Goal: Complete application form

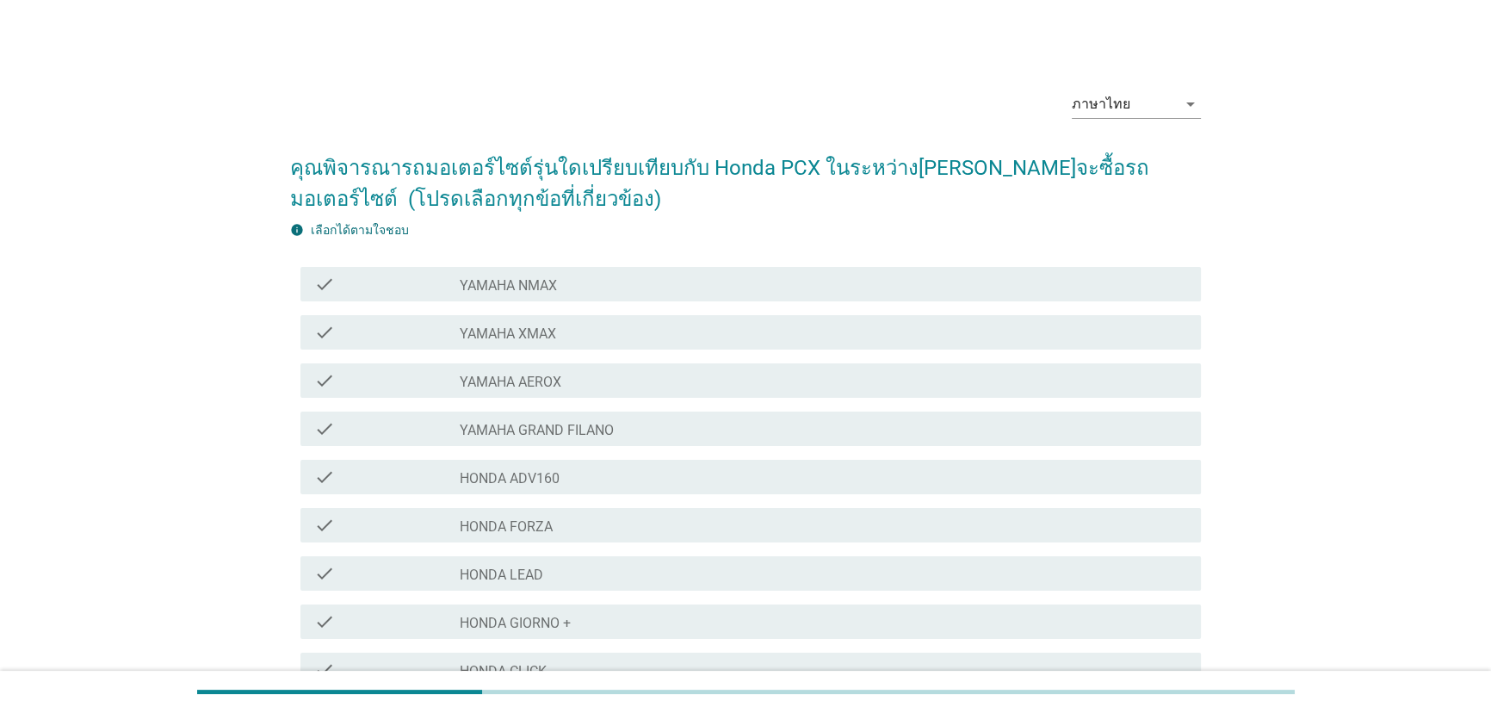
click at [622, 478] on div "check_box_outline_blank HONDA ADV160" at bounding box center [824, 476] width 728 height 21
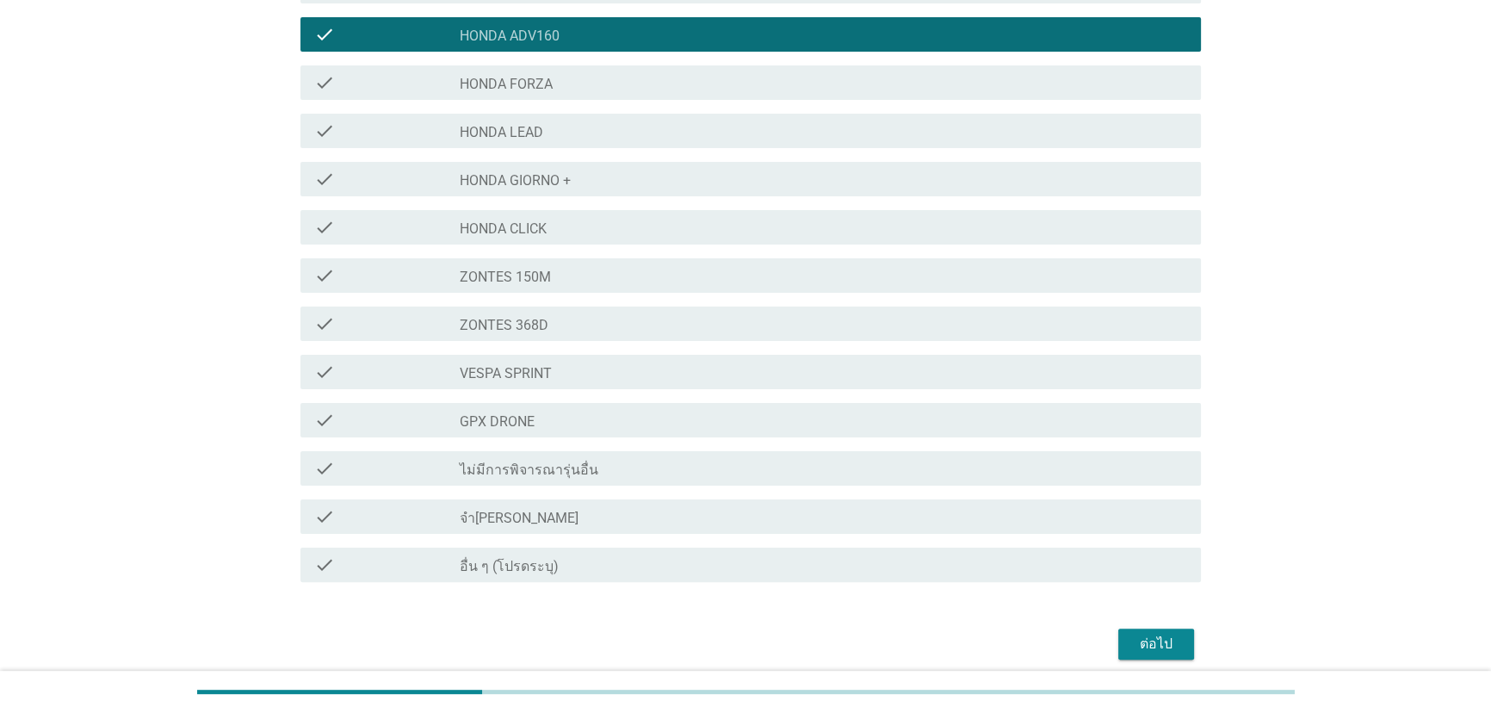
scroll to position [511, 0]
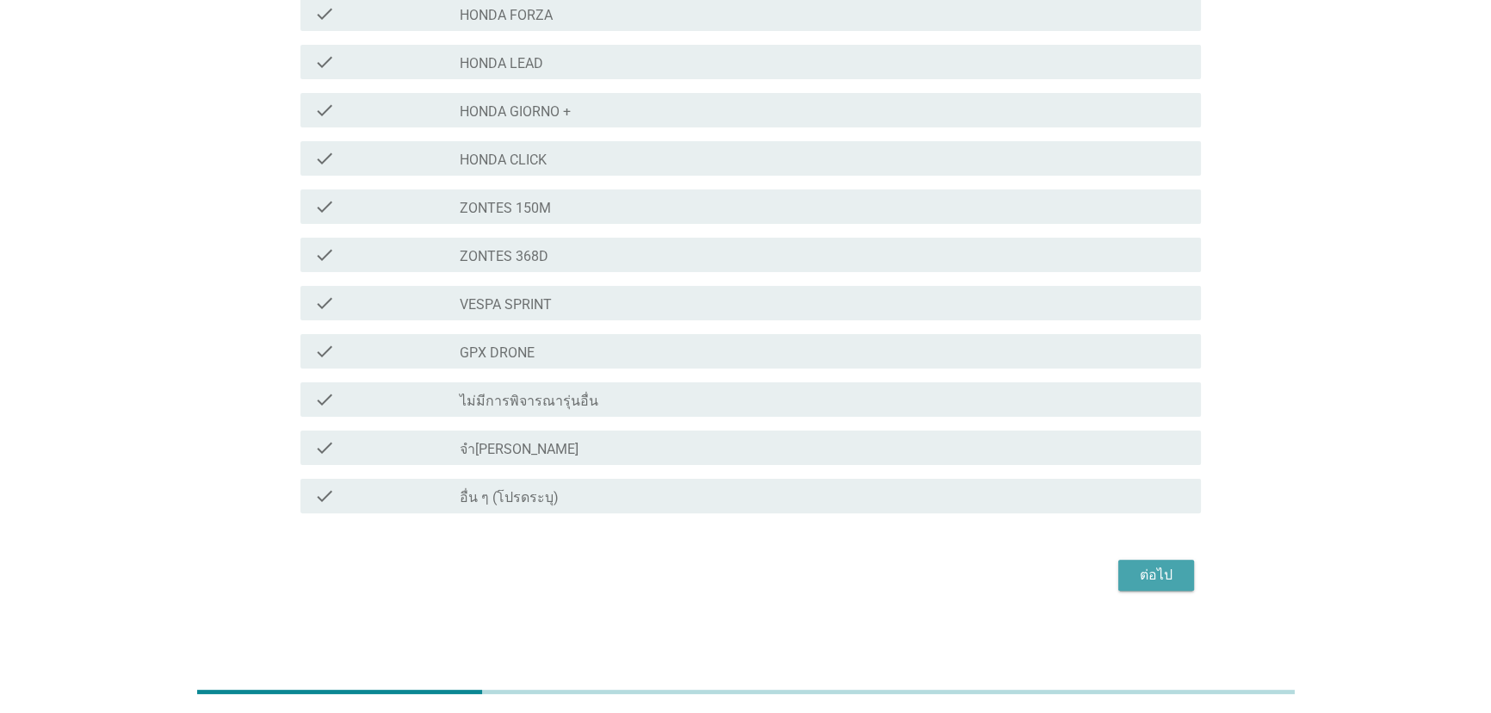
click at [1153, 568] on div "ต่อไป" at bounding box center [1156, 575] width 48 height 21
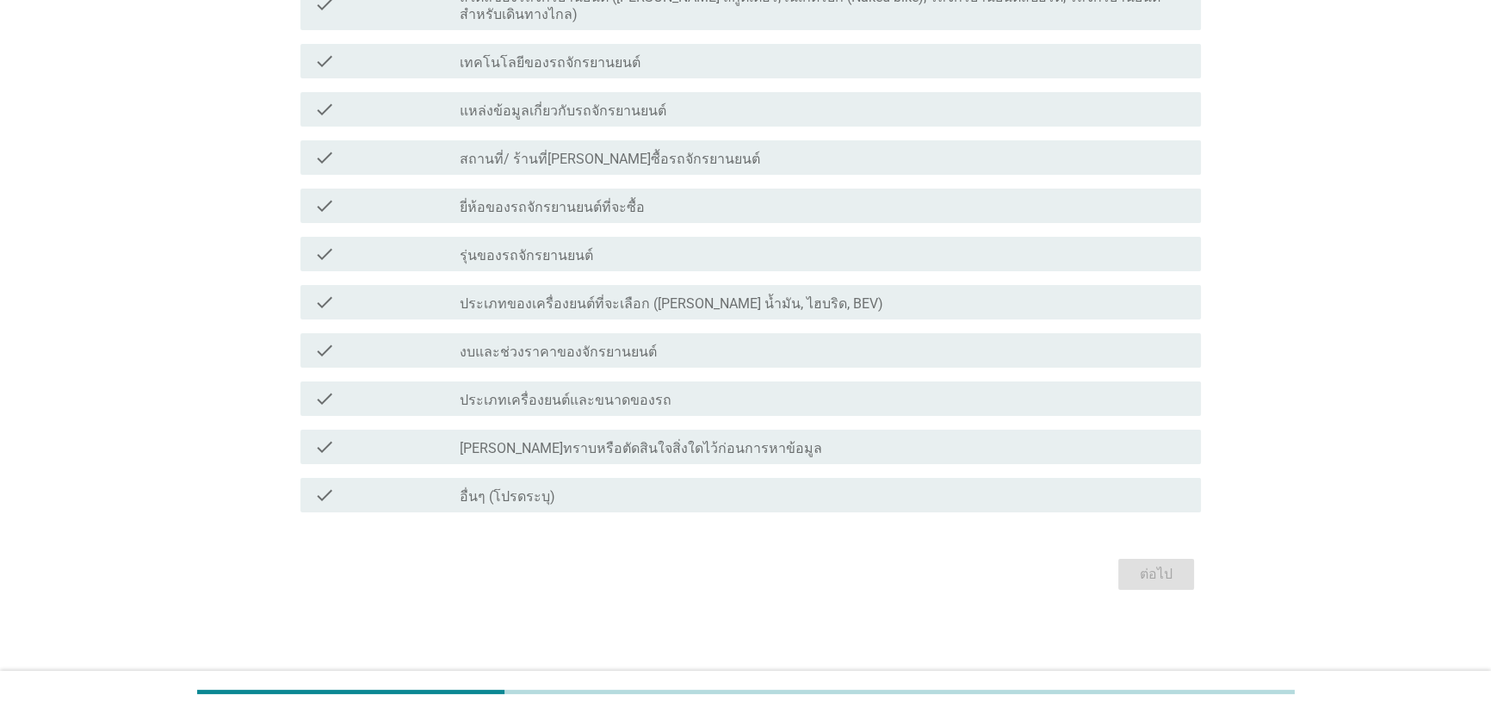
scroll to position [0, 0]
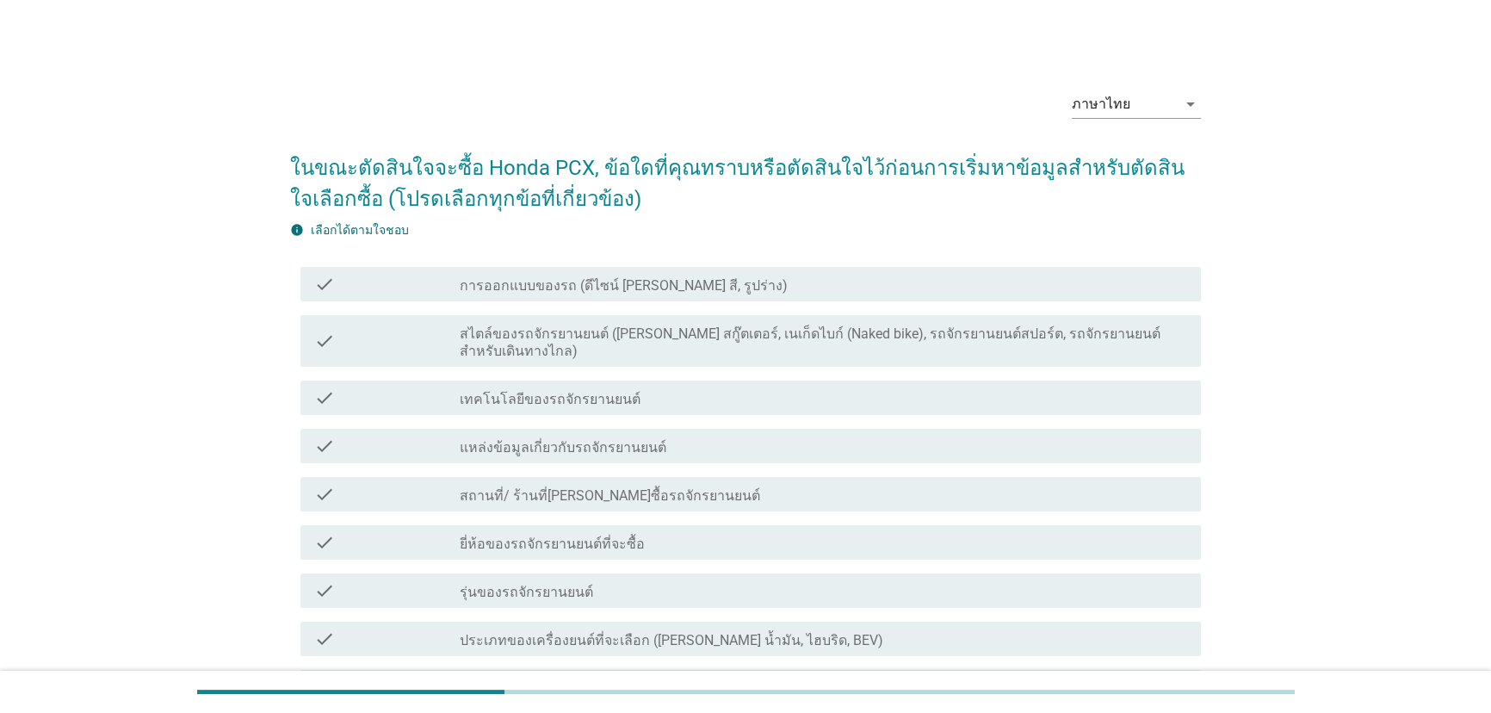
click at [623, 535] on label "ยี่ห้อของรถจักรยานยนต์ที่จะซื้อ" at bounding box center [552, 543] width 185 height 17
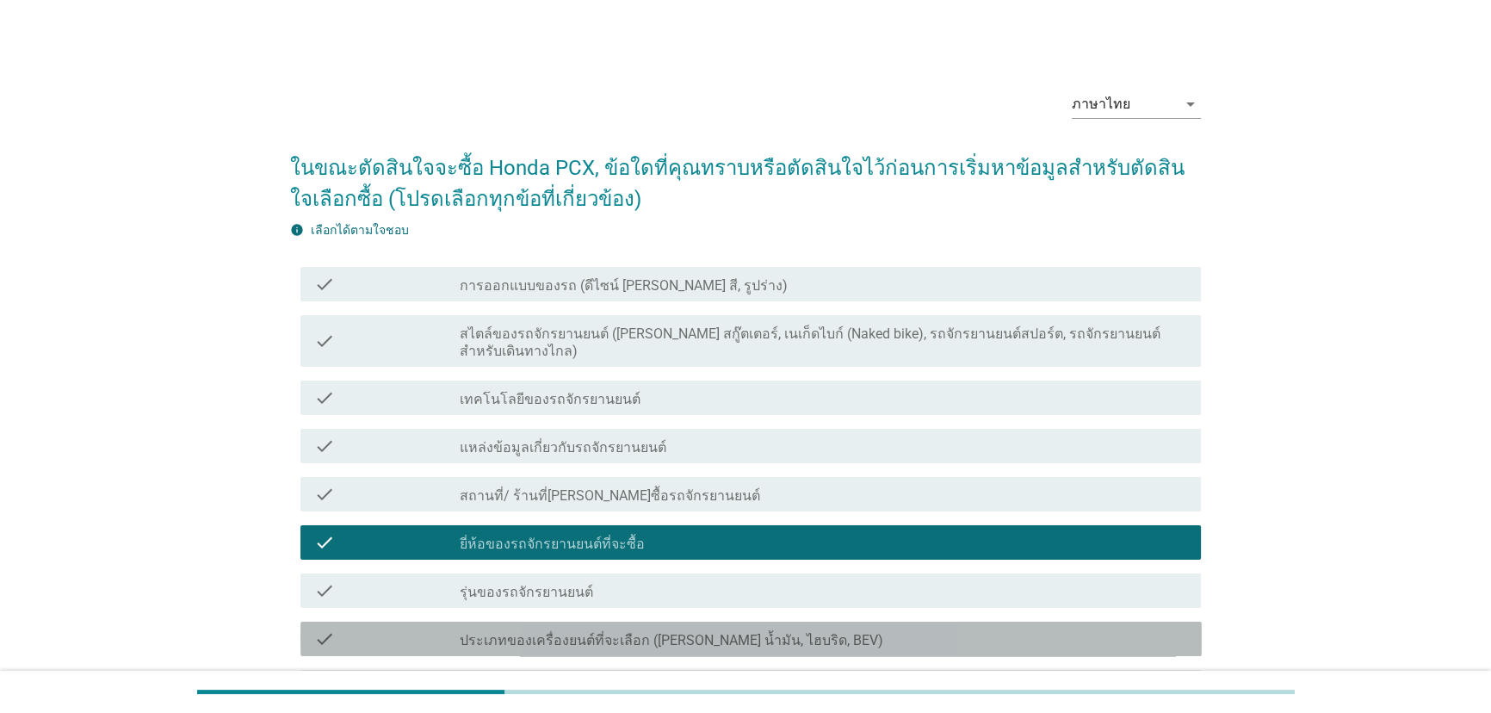
click at [915, 628] on div "check_box_outline_blank ประเภทของเครื่องยนต์ที่จะเลือก ([PERSON_NAME] น้ำมัน, ไ…" at bounding box center [824, 638] width 728 height 21
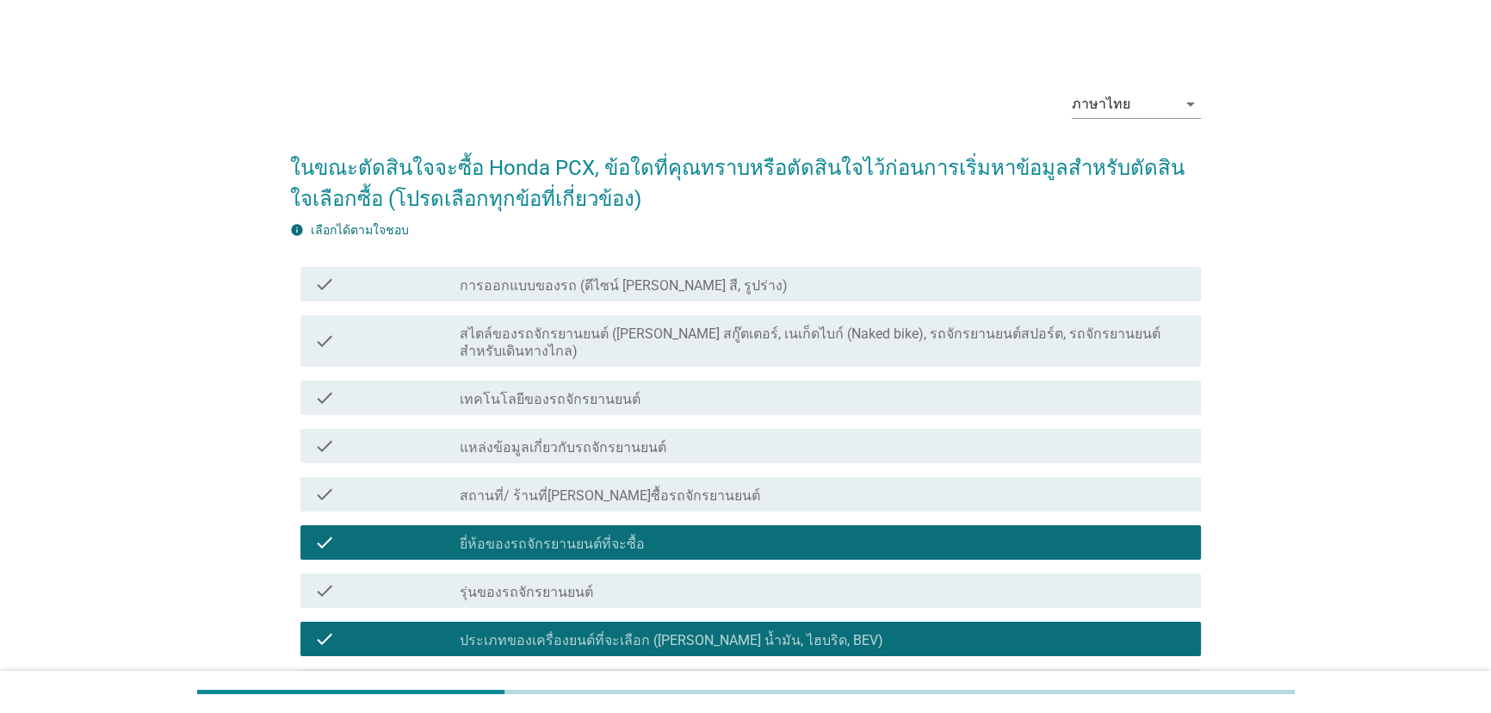
click at [1024, 333] on label "สไตล์ของรถจักรยานยนต์ ([PERSON_NAME] สกู๊ตเตอร์, เนเก็ดไบก์ (Naked bike), รถจัก…" at bounding box center [824, 342] width 728 height 34
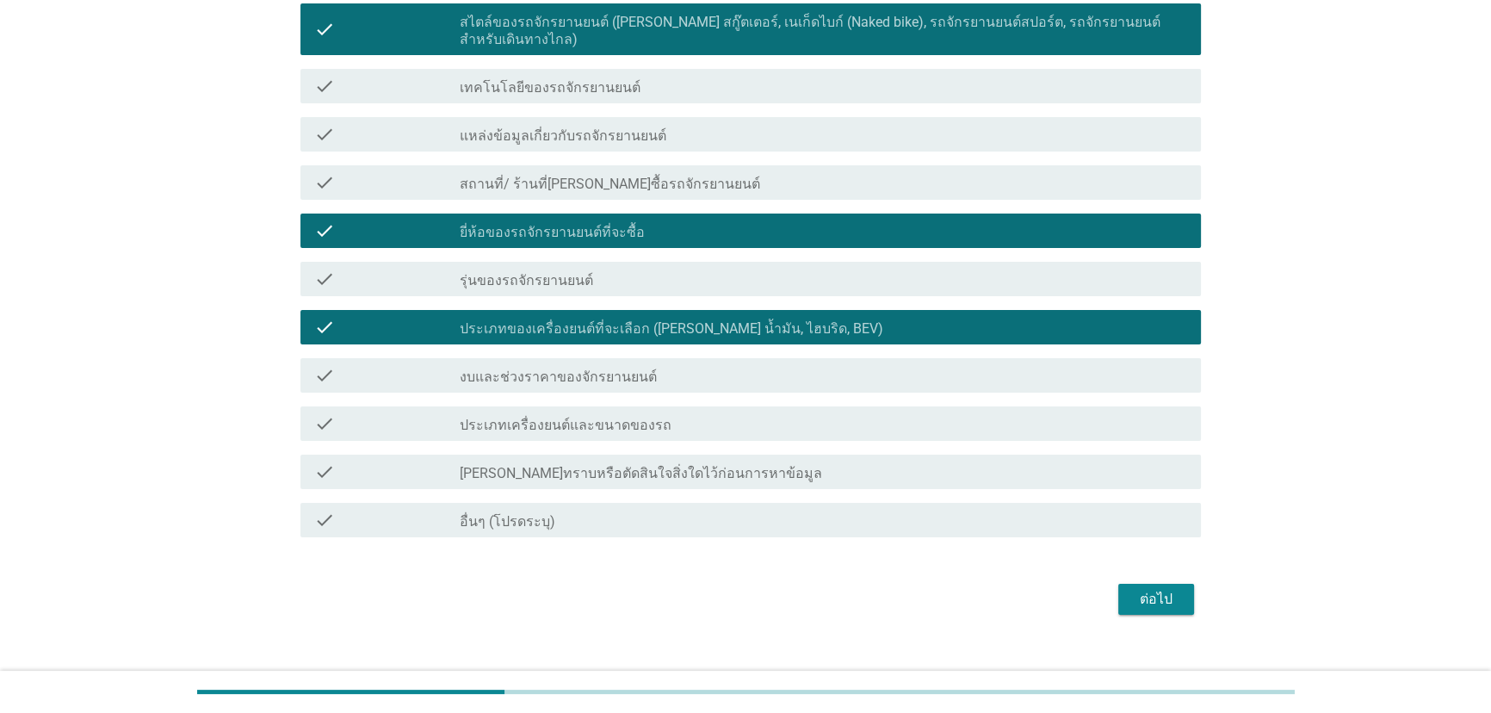
scroll to position [312, 0]
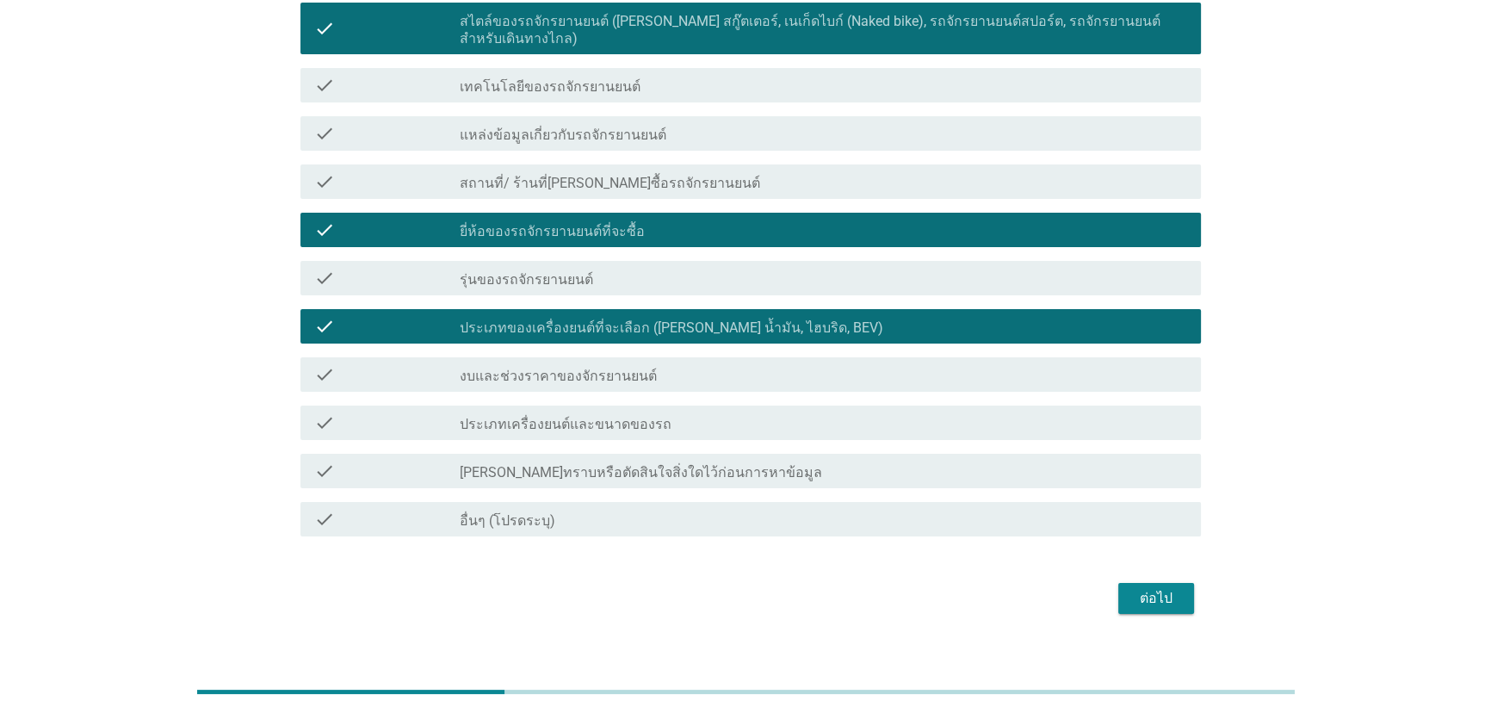
click at [632, 367] on label "งบและช่วงราคาของจักรยานยนต์" at bounding box center [558, 375] width 197 height 17
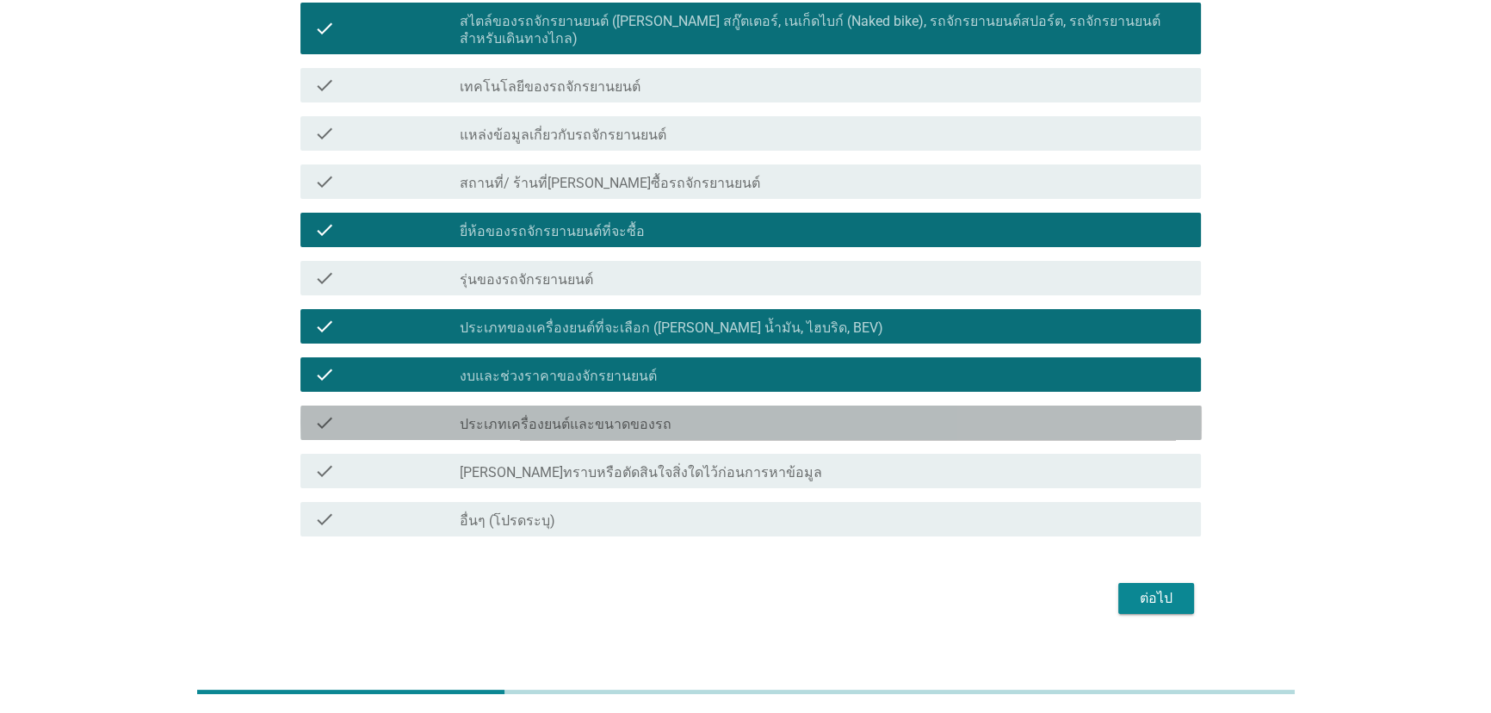
click at [632, 416] on label "ประเภทเครื่องยนต์และขนาดของรถ" at bounding box center [566, 424] width 212 height 17
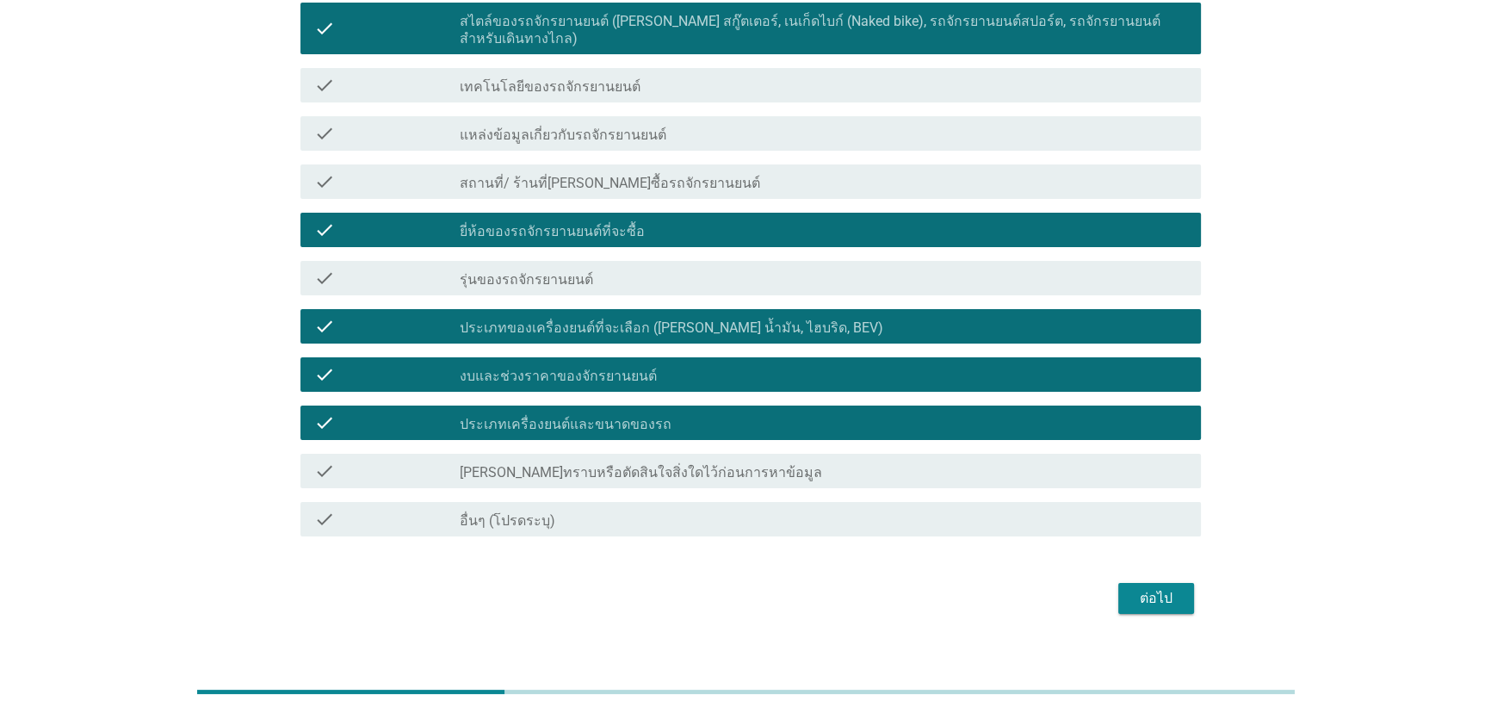
click at [1137, 588] on div "ต่อไป" at bounding box center [1156, 598] width 48 height 21
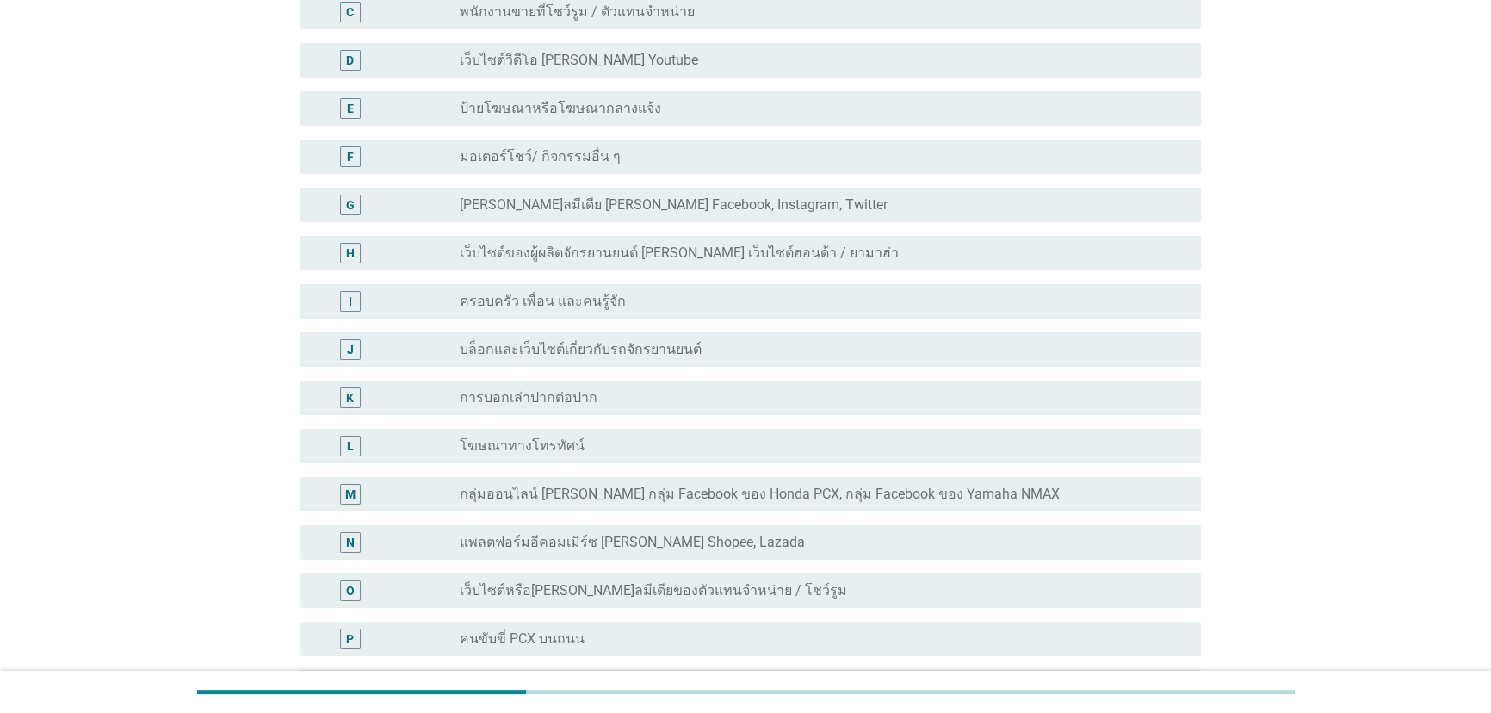
scroll to position [0, 0]
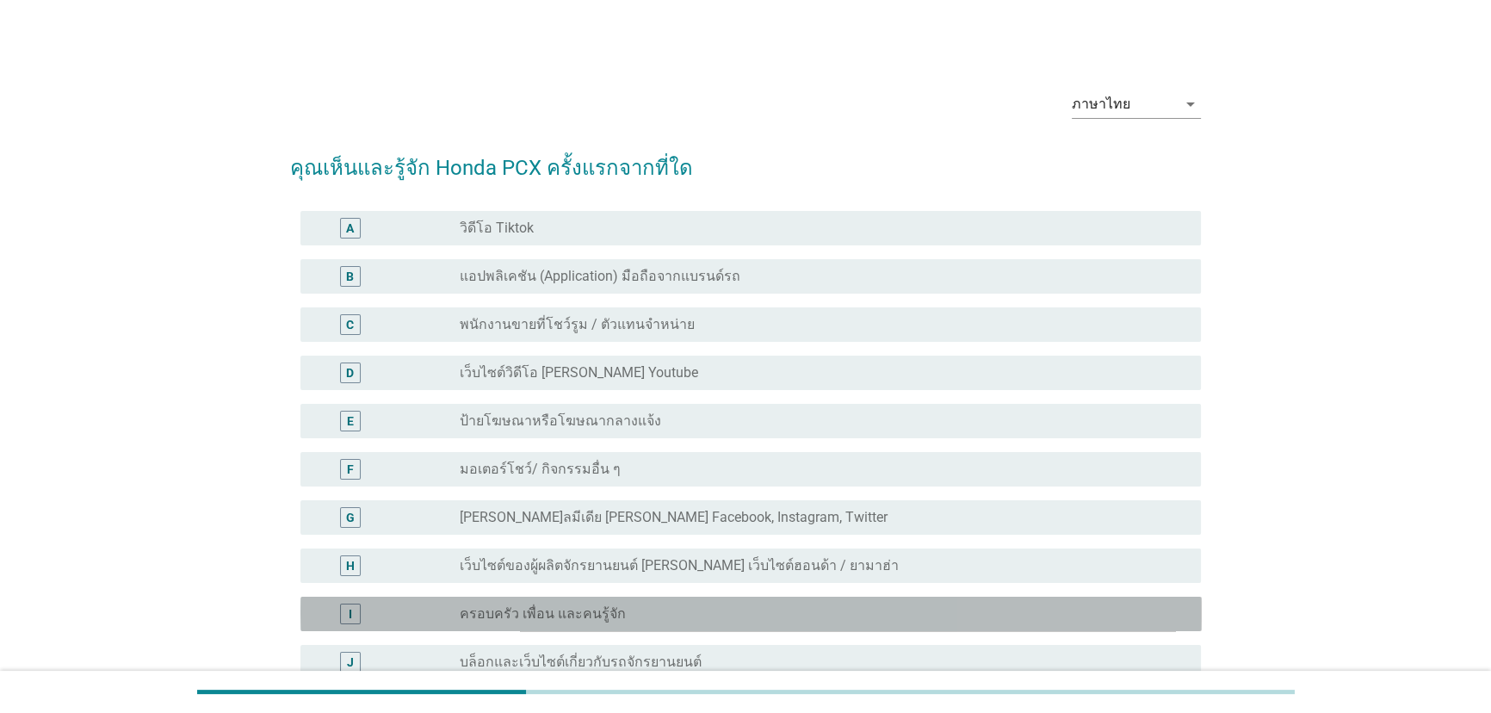
click at [641, 612] on div "radio_button_unchecked ครอบครัว เพื่อน และคนรู้จัก" at bounding box center [817, 613] width 714 height 17
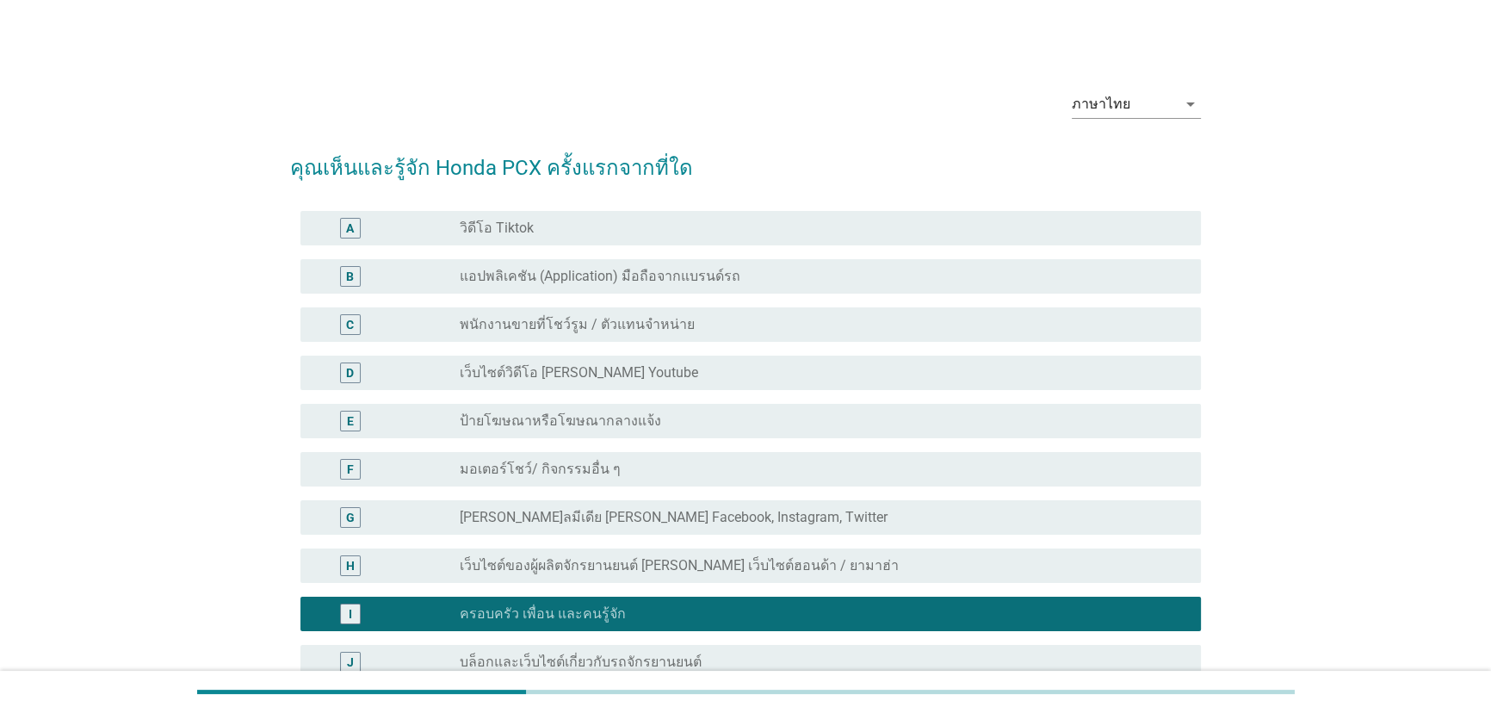
scroll to position [572, 0]
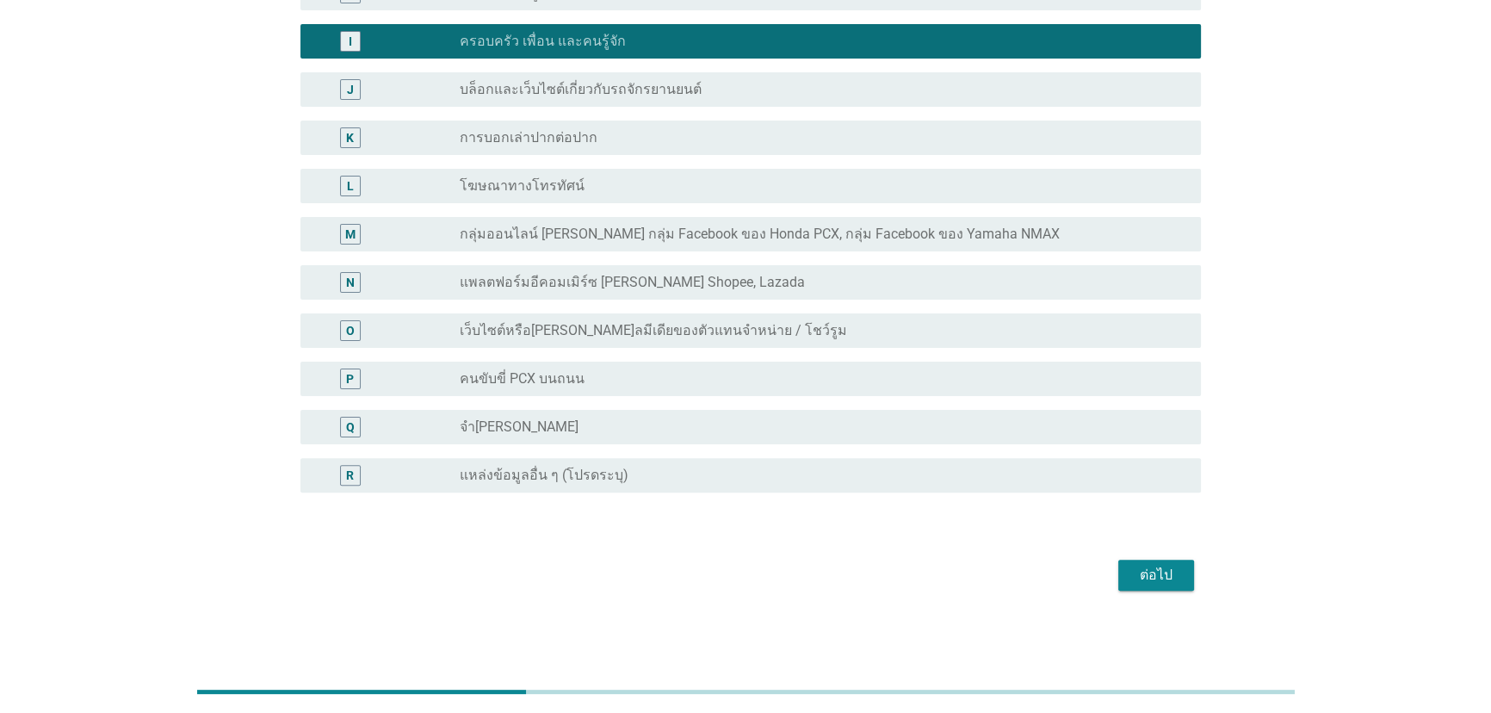
click at [1187, 569] on button "ต่อไป" at bounding box center [1156, 574] width 76 height 31
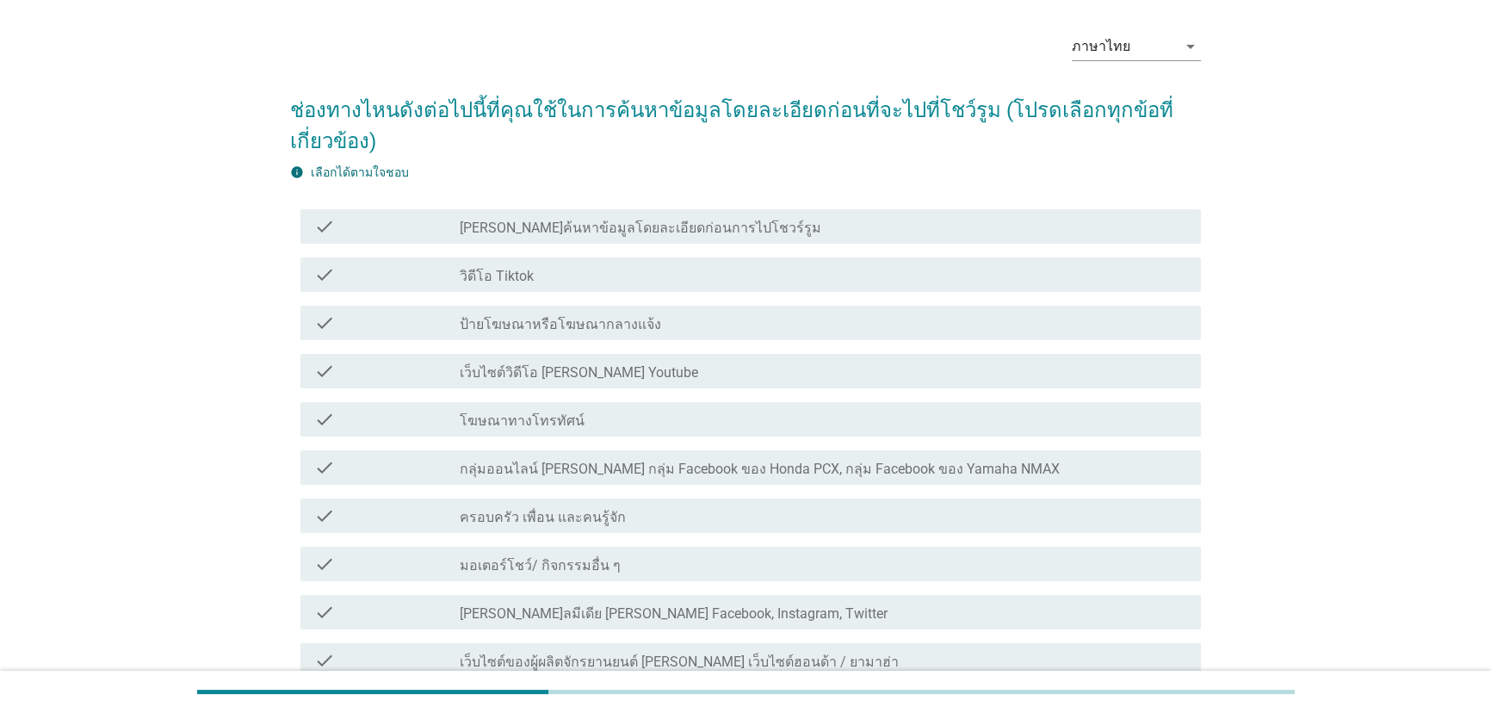
scroll to position [77, 0]
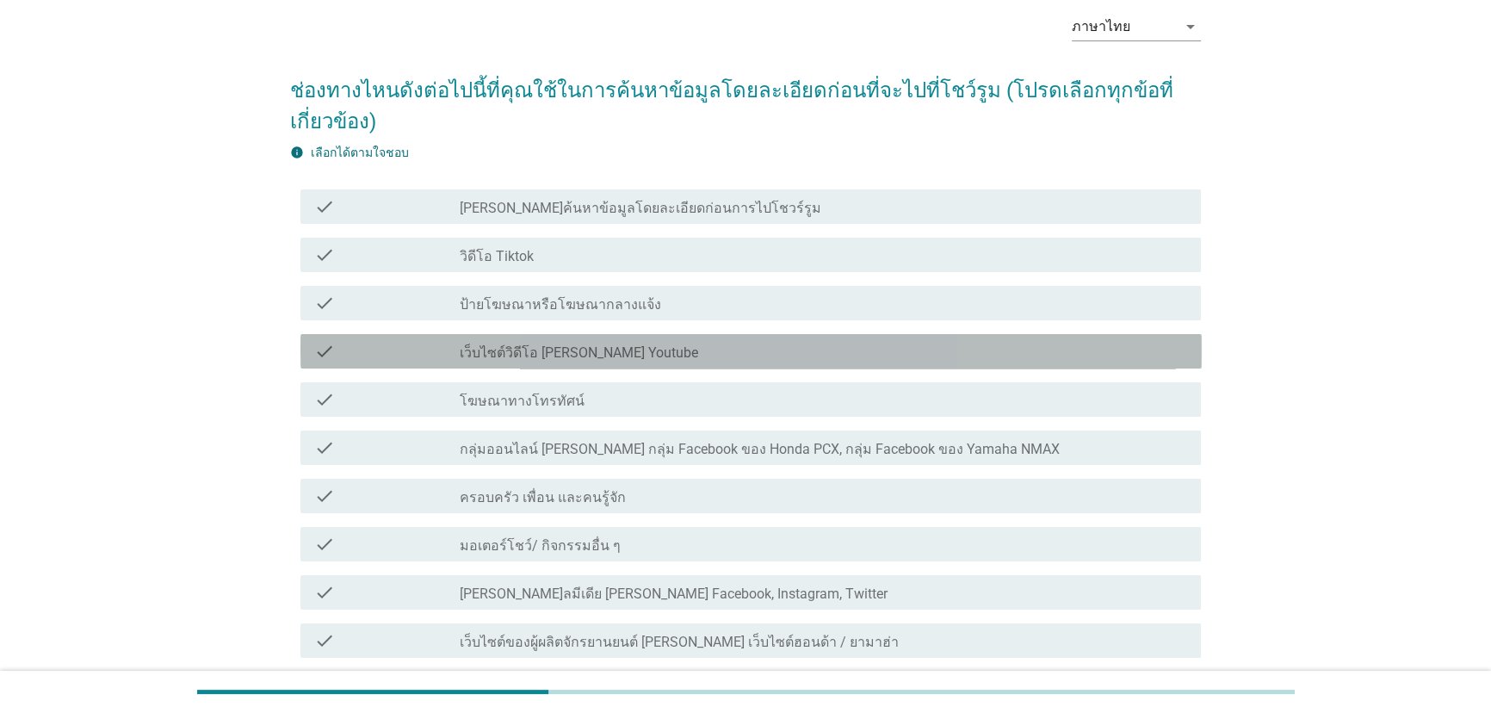
click at [789, 343] on div "check_box_outline_blank เว็บไซต์วิดีโอ [PERSON_NAME] Youtube" at bounding box center [824, 351] width 728 height 21
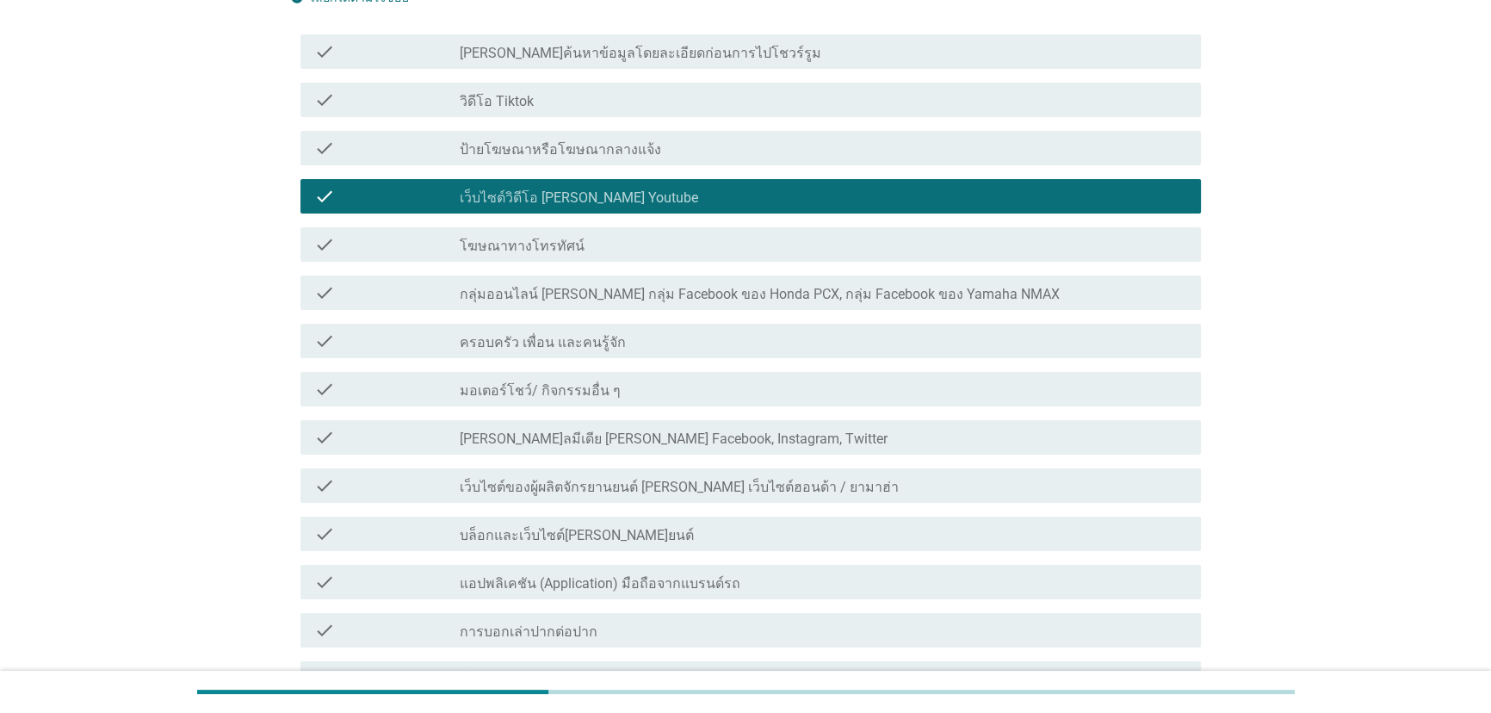
scroll to position [234, 0]
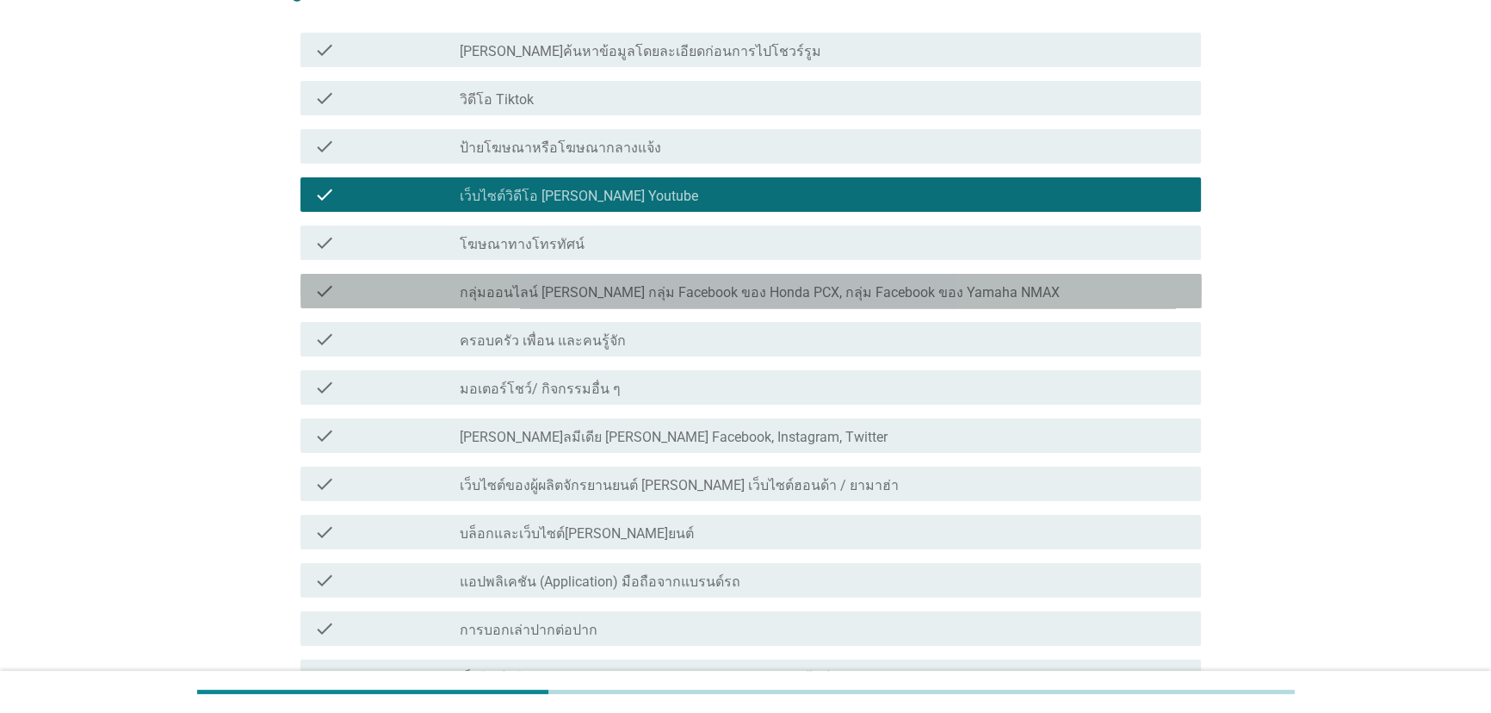
click at [1049, 292] on div "check_box_outline_blank กลุ่มออนไลน์ [PERSON_NAME] กลุ่ม Facebook ของ Honda PCX…" at bounding box center [824, 291] width 728 height 21
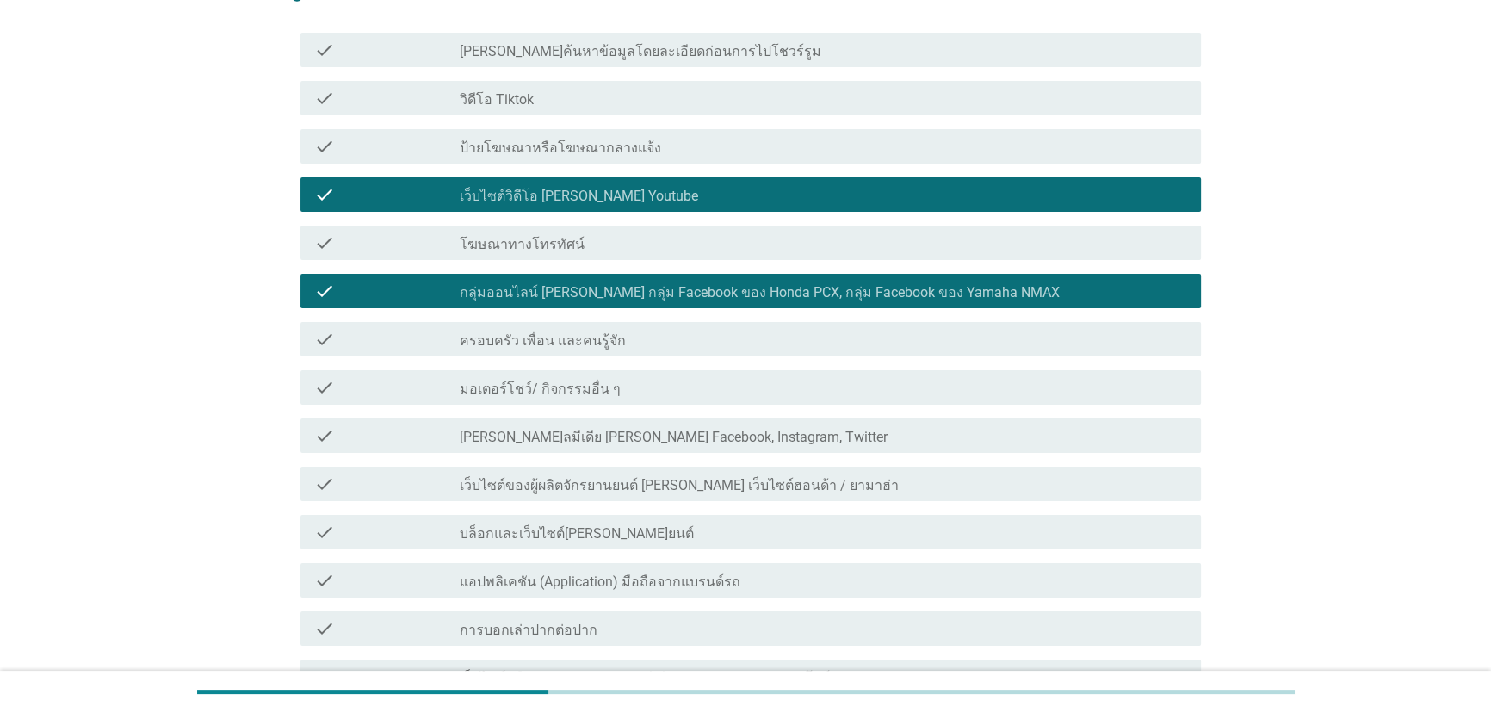
click at [1016, 343] on div "check_box_outline_blank ครอบครัว เพื่อน และคนรู้จัก" at bounding box center [824, 339] width 728 height 21
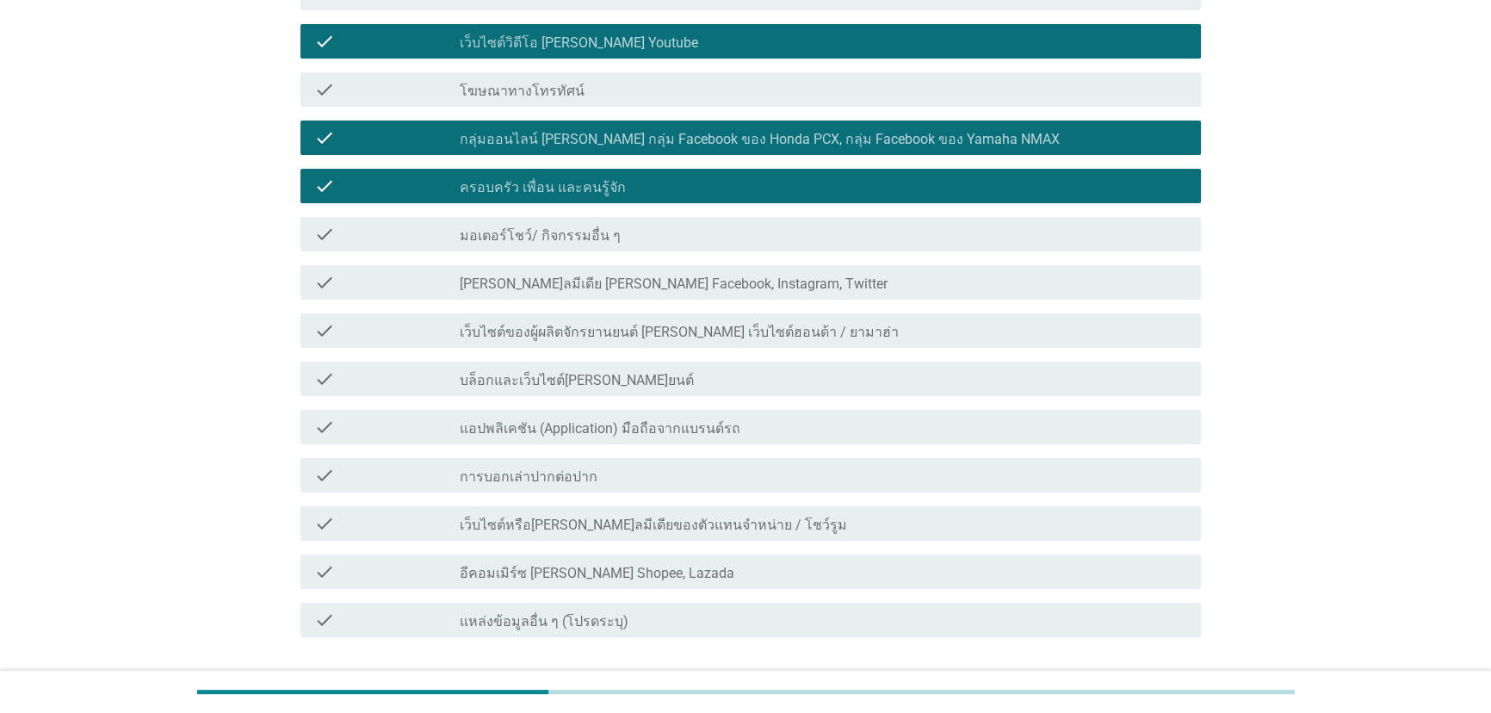
scroll to position [391, 0]
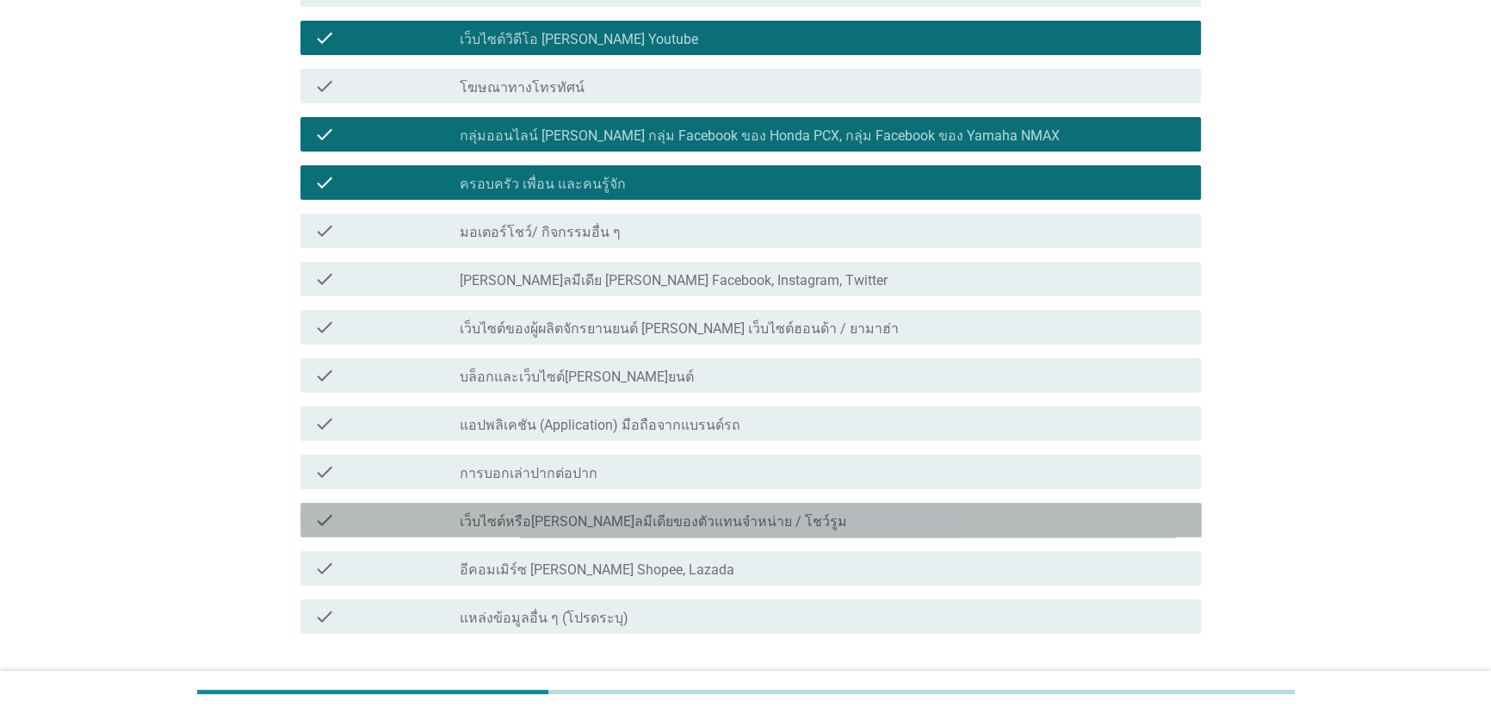
click at [732, 521] on label "เว็บไซต์หรือ[PERSON_NAME]ลมีเดียของตัวแทนจําหน่าย / โชว์รูม" at bounding box center [653, 521] width 387 height 17
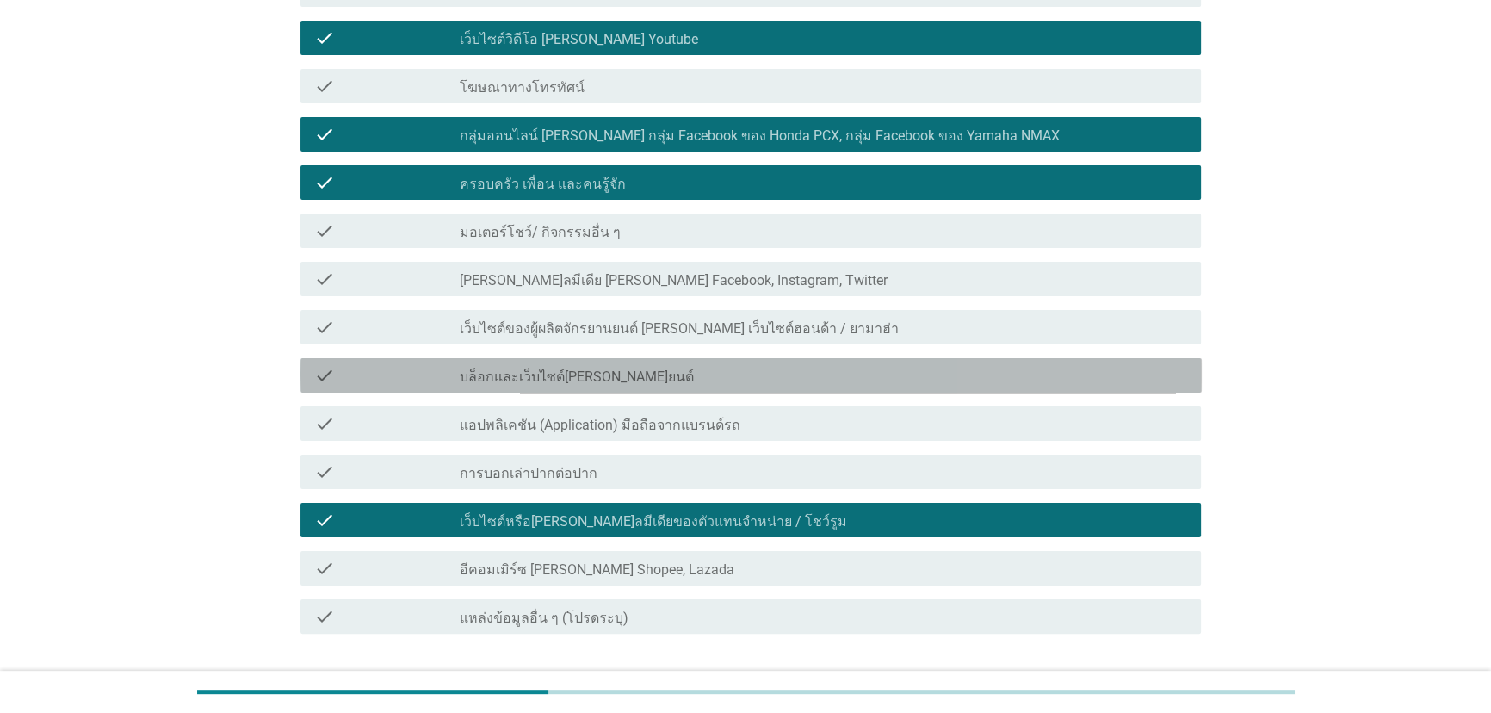
click at [754, 369] on div "check_box_outline_blank บล็อกและเว็บไซต์[PERSON_NAME]ยนต์" at bounding box center [824, 375] width 728 height 21
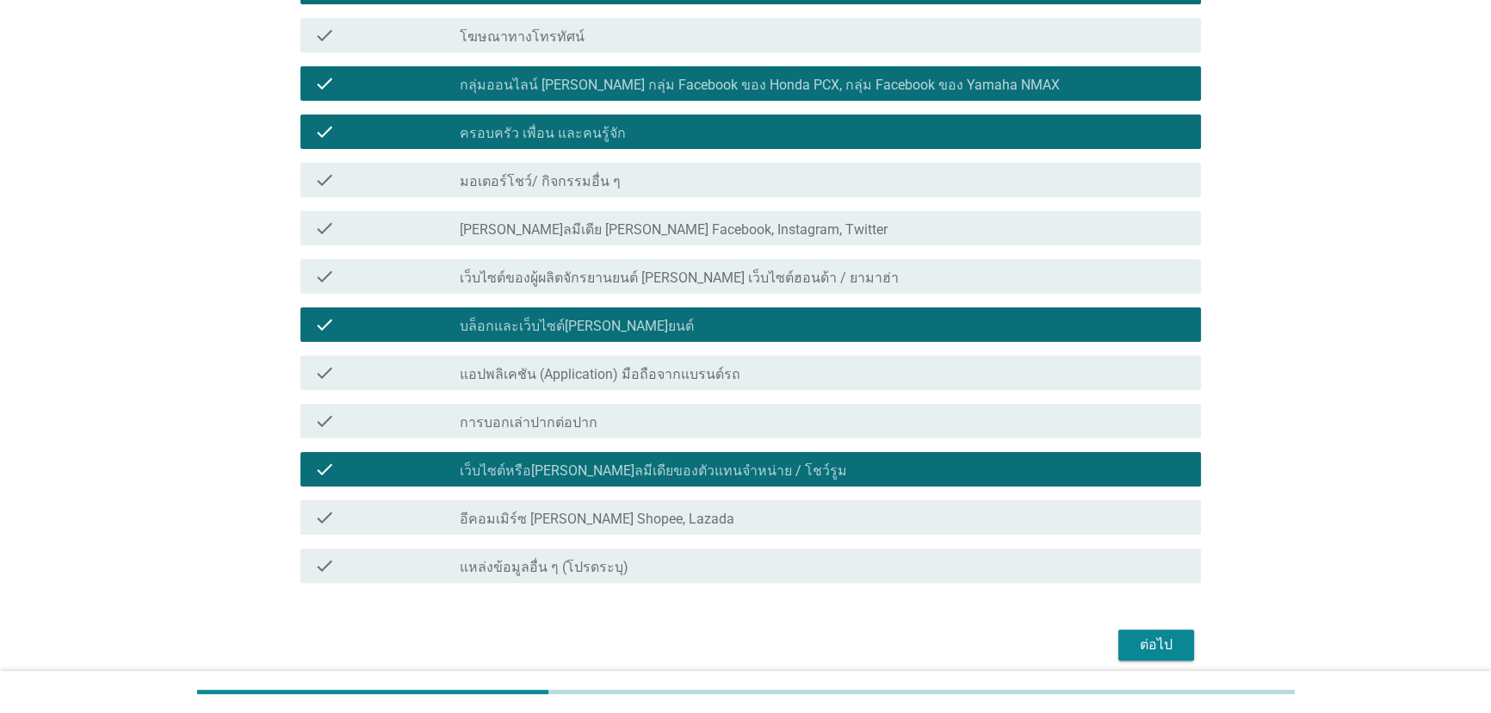
scroll to position [511, 0]
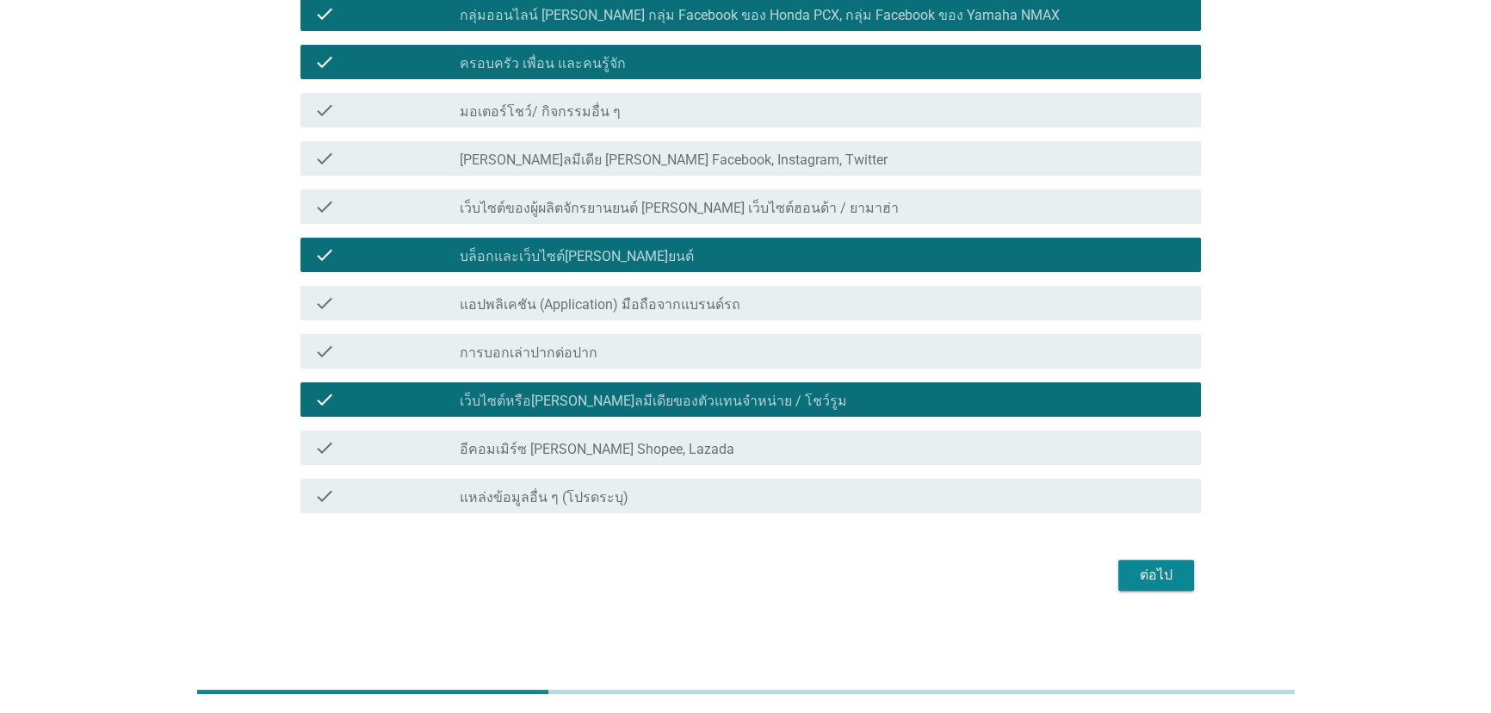
click at [1127, 571] on button "ต่อไป" at bounding box center [1156, 574] width 76 height 31
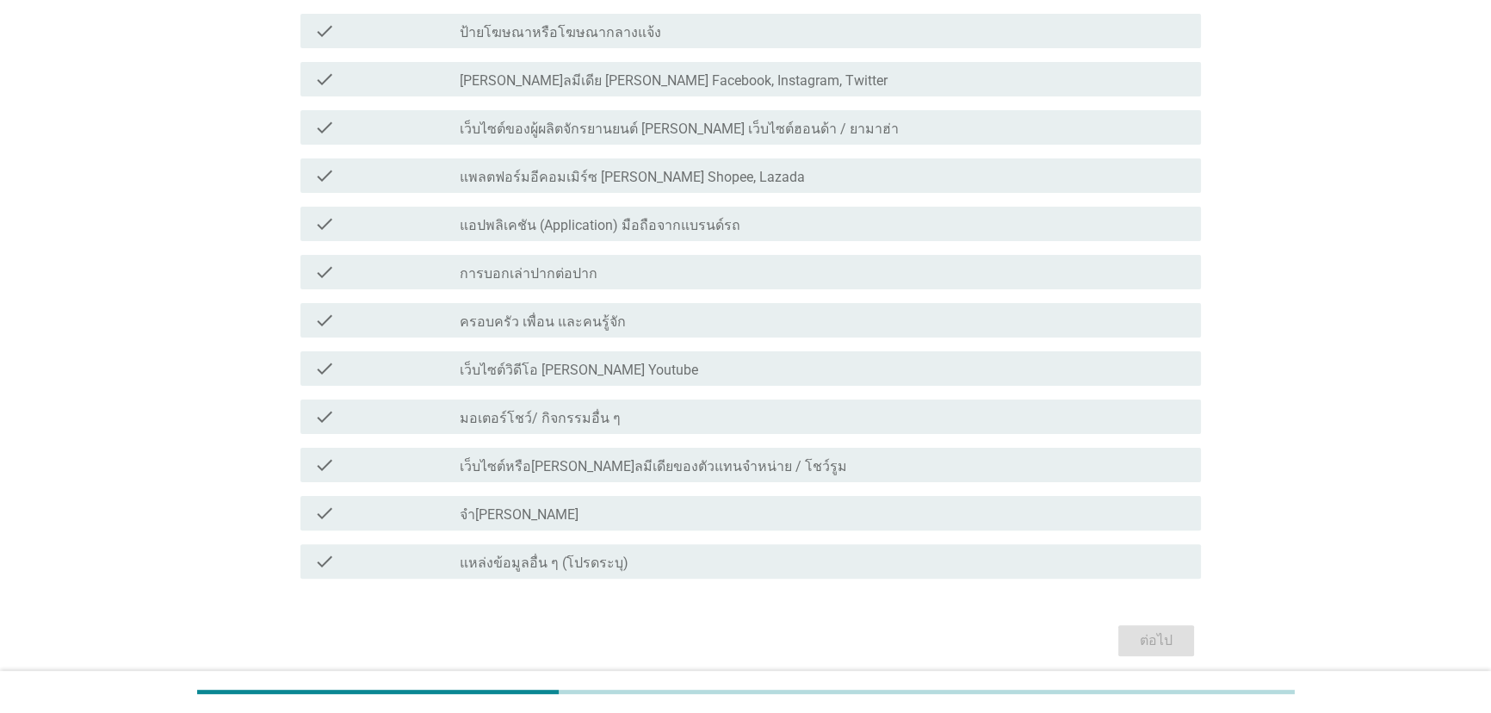
scroll to position [0, 0]
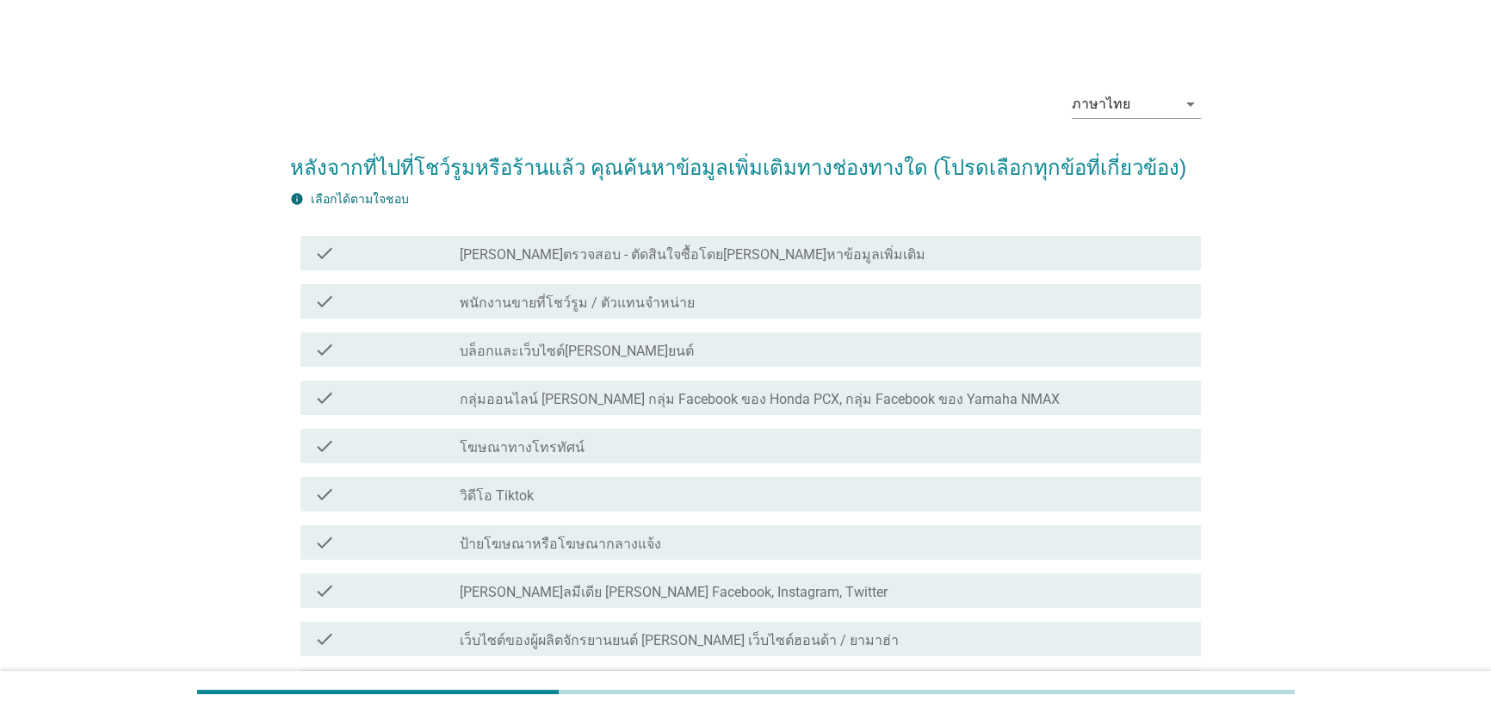
click at [656, 399] on label "กลุ่มออนไลน์ [PERSON_NAME] กลุ่ม Facebook ของ Honda PCX, กลุ่ม Facebook ของ Yam…" at bounding box center [760, 399] width 600 height 17
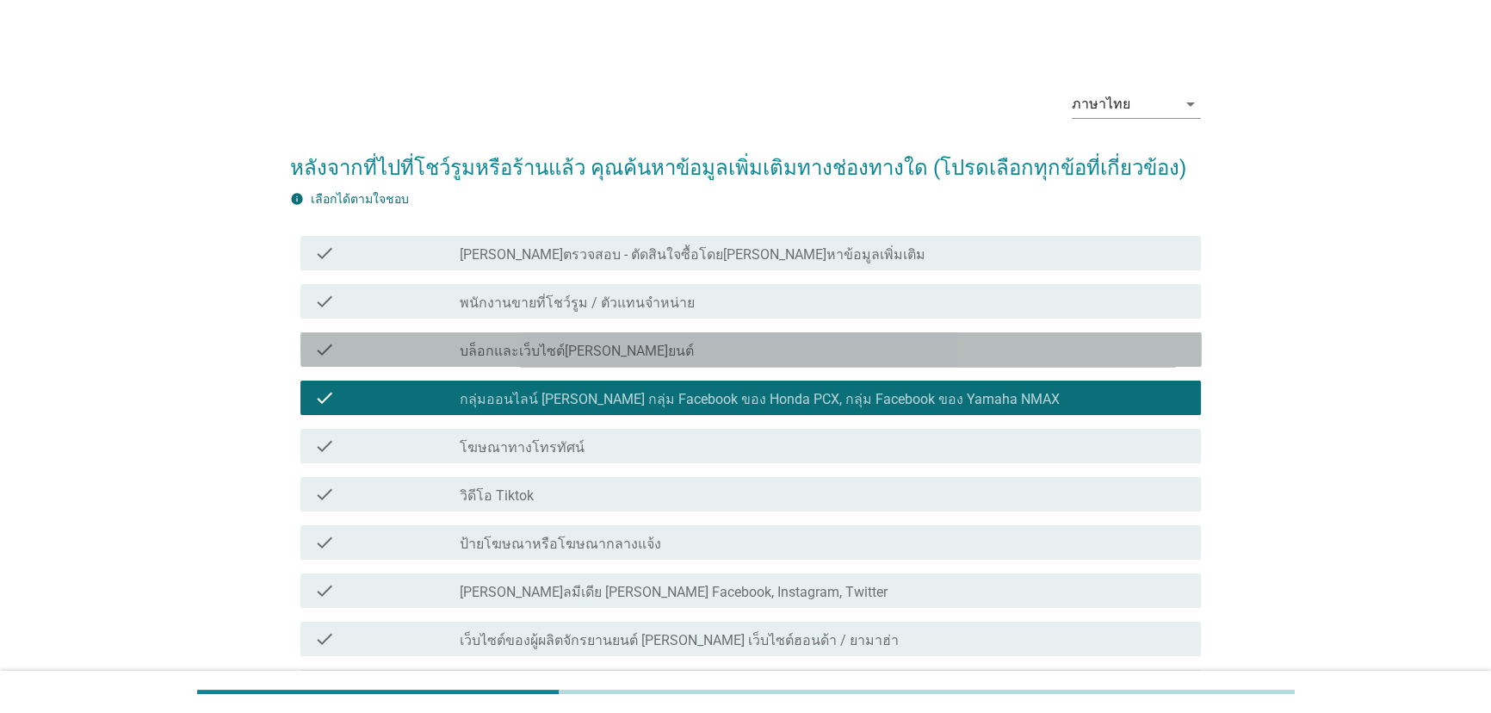
click at [659, 353] on div "check_box_outline_blank บล็อกและเว็บไซต์[PERSON_NAME]ยนต์" at bounding box center [824, 349] width 728 height 21
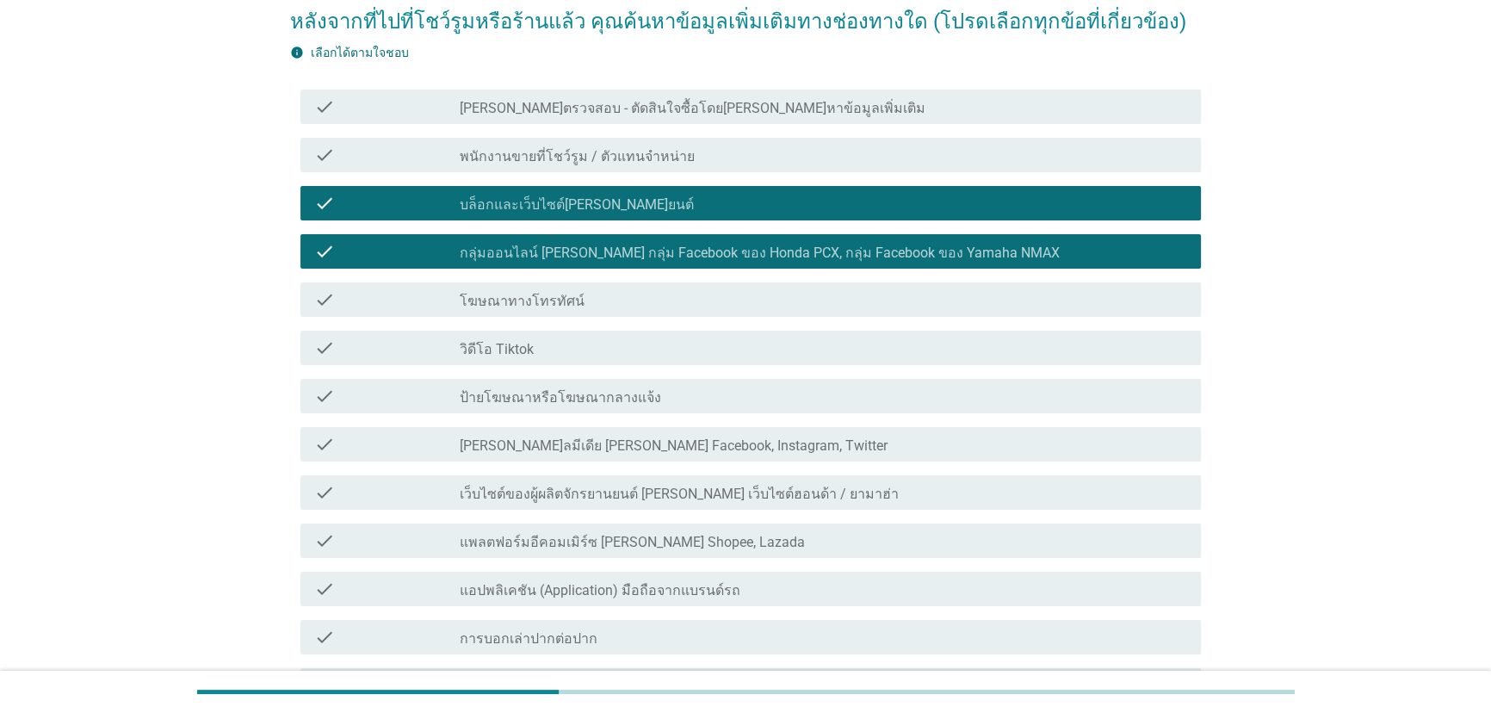
scroll to position [156, 0]
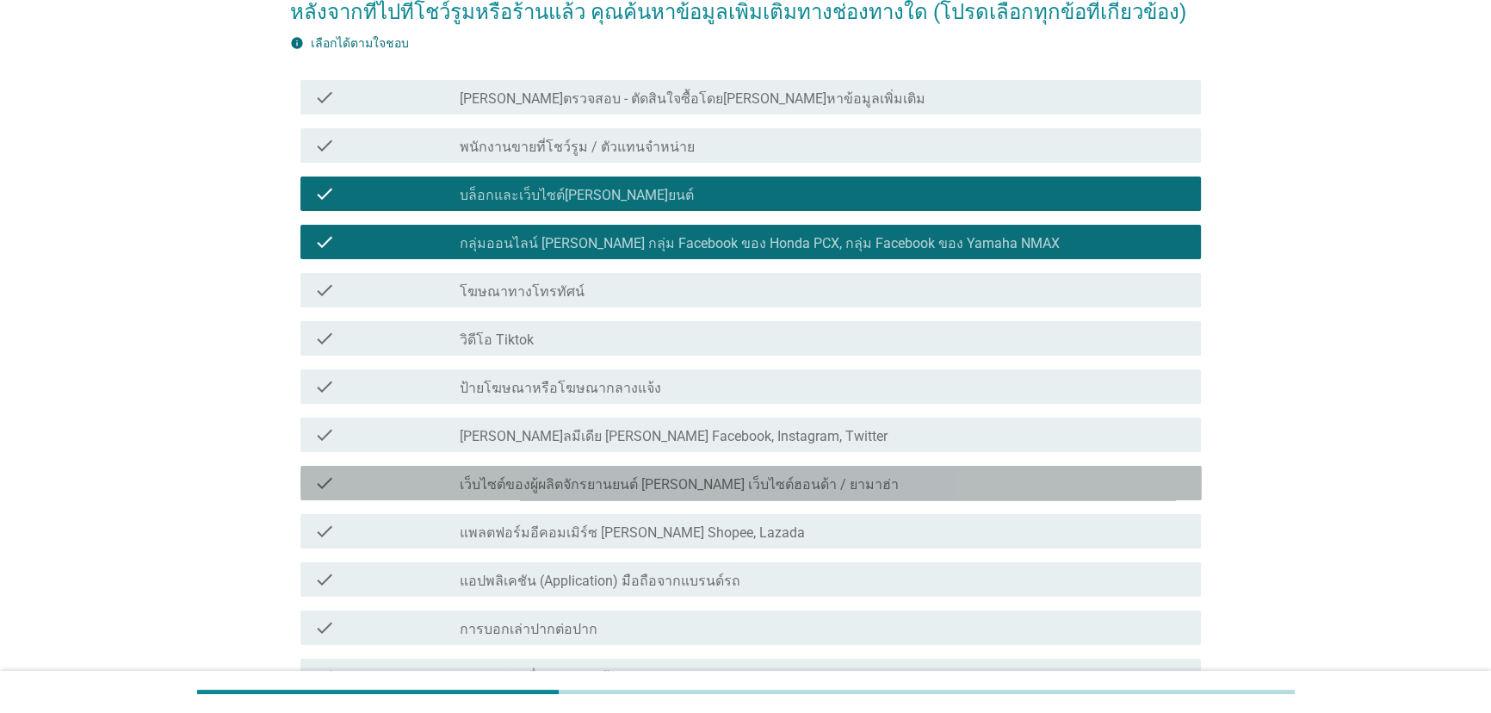
click at [781, 476] on label "เว็บไซต์ของผู้ผลิตจักรยานยนต์ [PERSON_NAME] เว็บไซต์ฮอนด้า / ยามาฮ่า" at bounding box center [679, 484] width 439 height 17
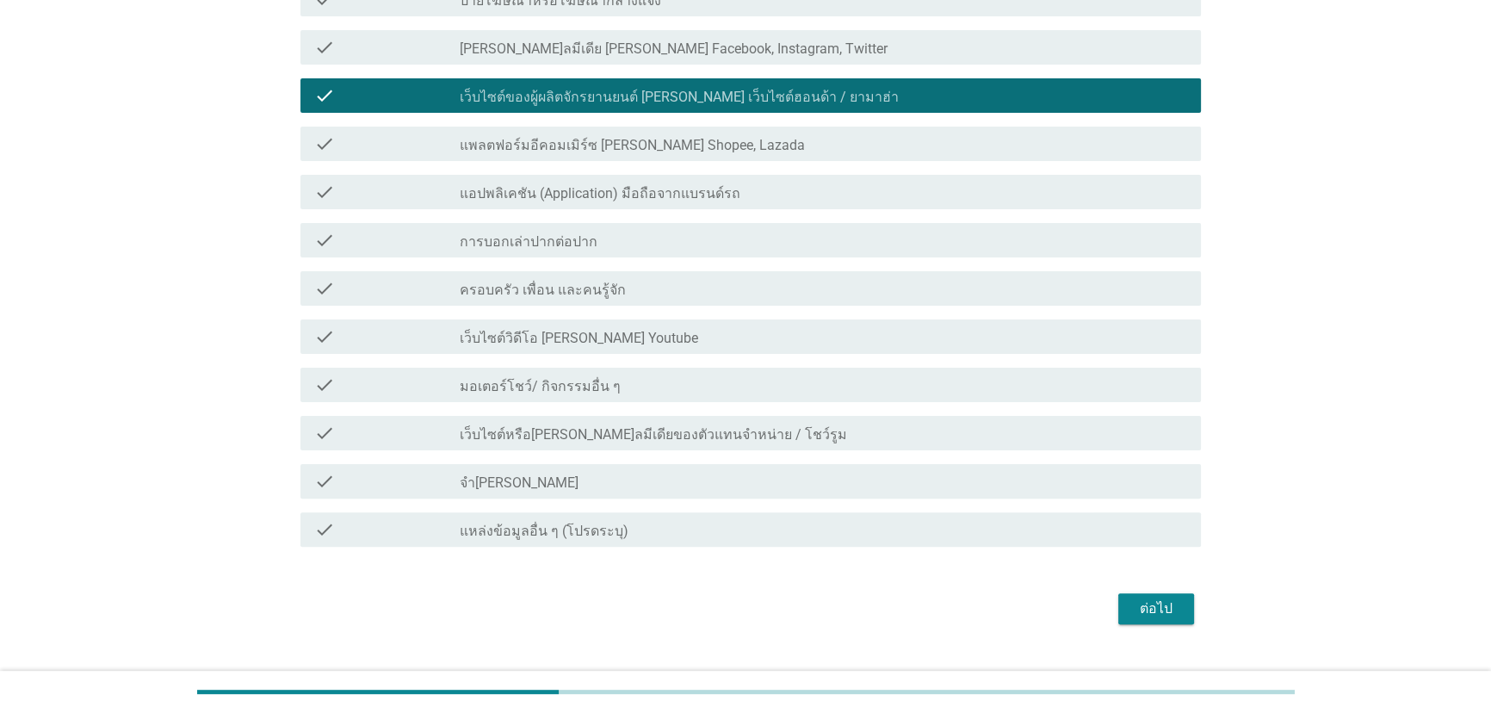
scroll to position [547, 0]
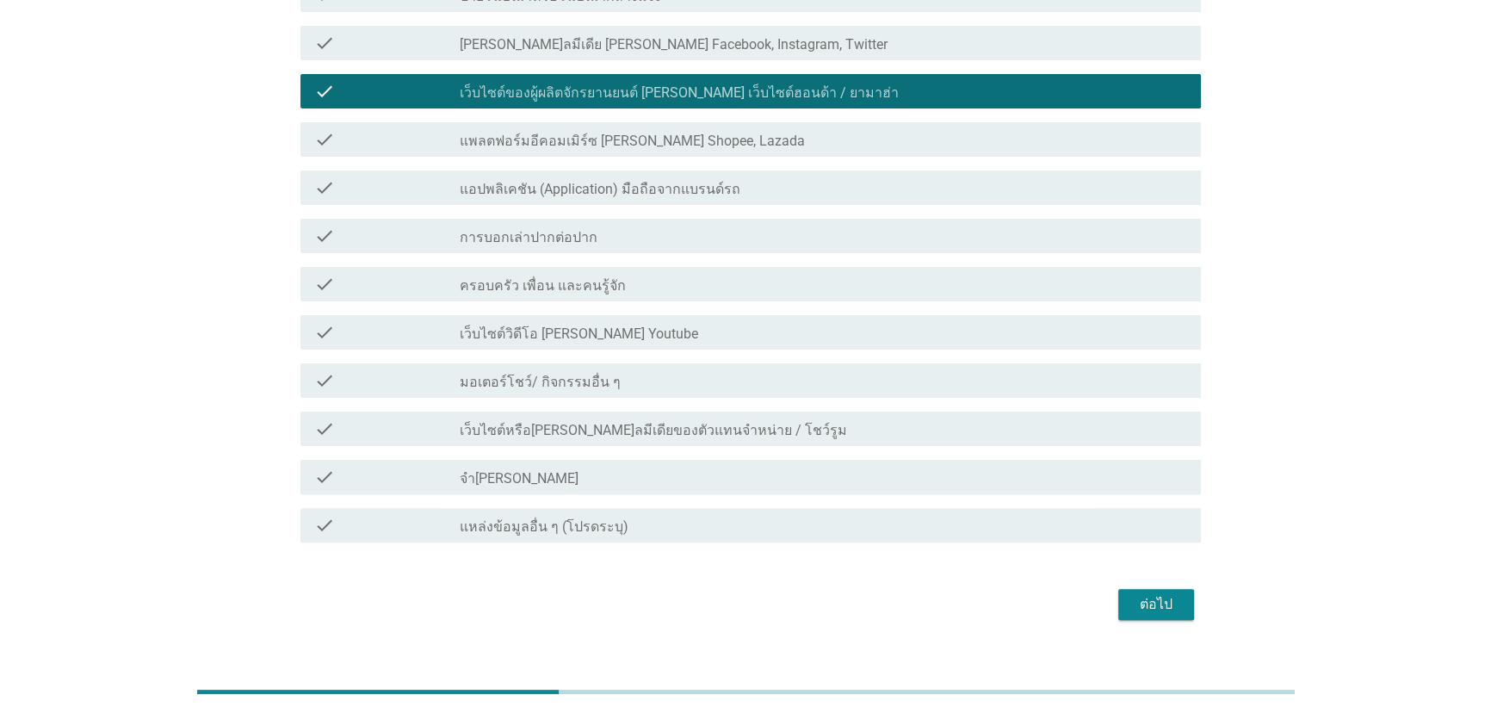
click at [1148, 602] on div "ต่อไป" at bounding box center [1156, 604] width 48 height 21
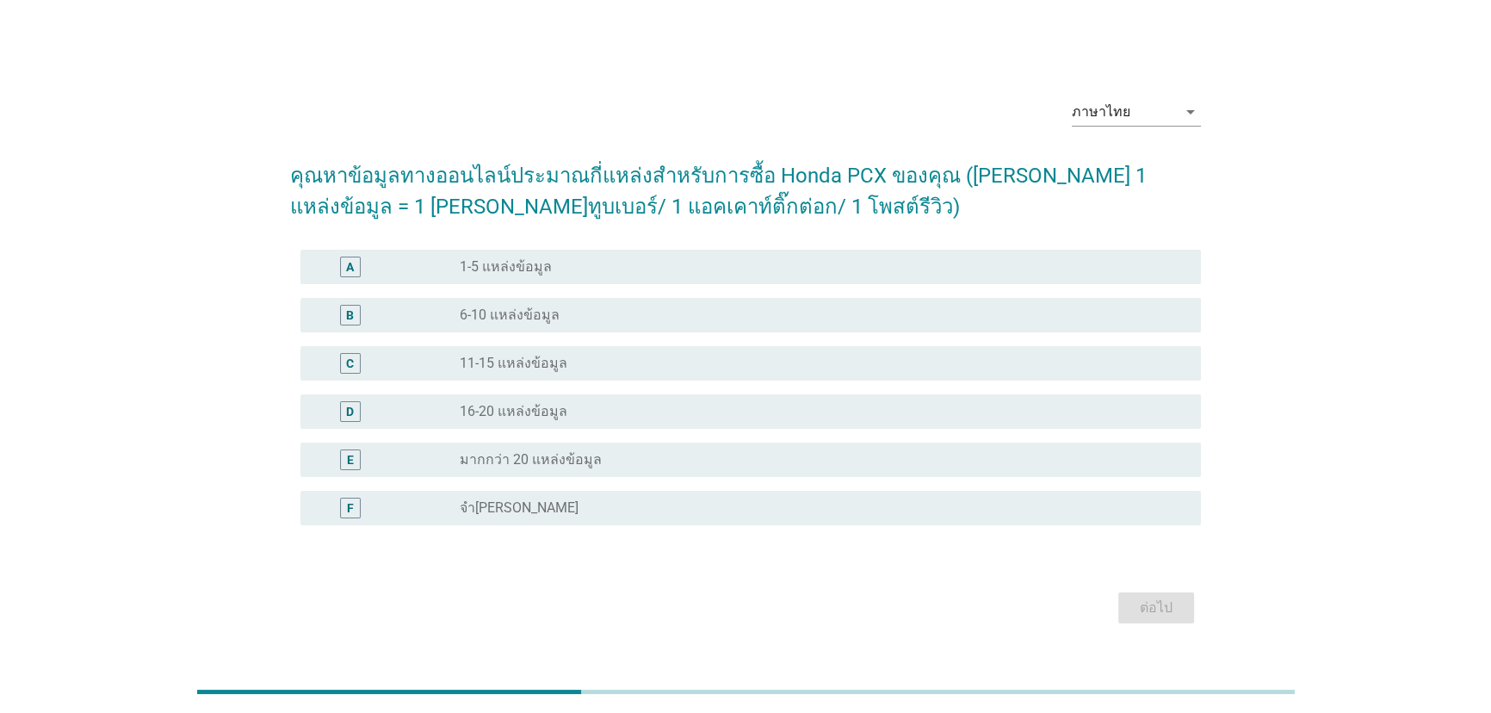
click at [688, 267] on div "radio_button_unchecked 1-5 แหล่งข้อมูล" at bounding box center [817, 266] width 714 height 17
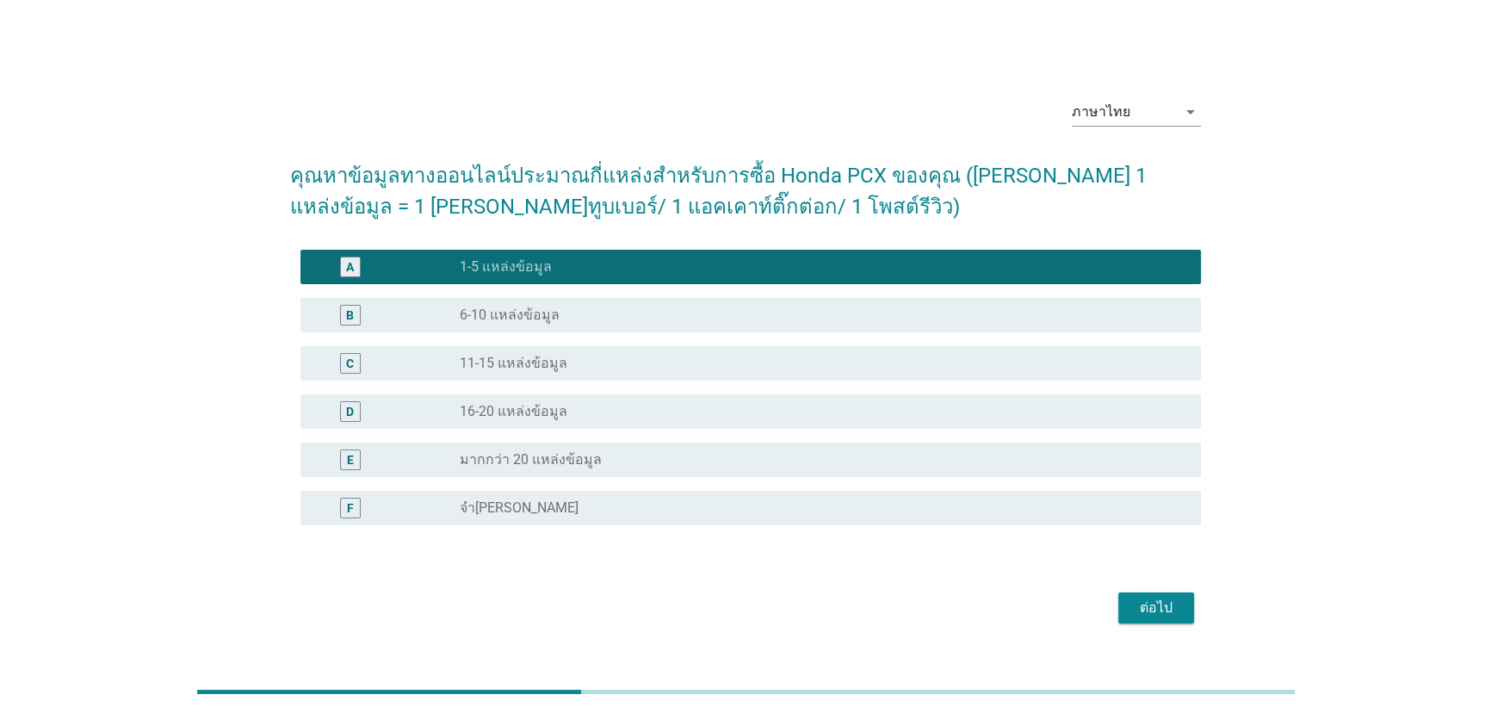
click at [1177, 615] on div "ต่อไป" at bounding box center [1156, 607] width 48 height 21
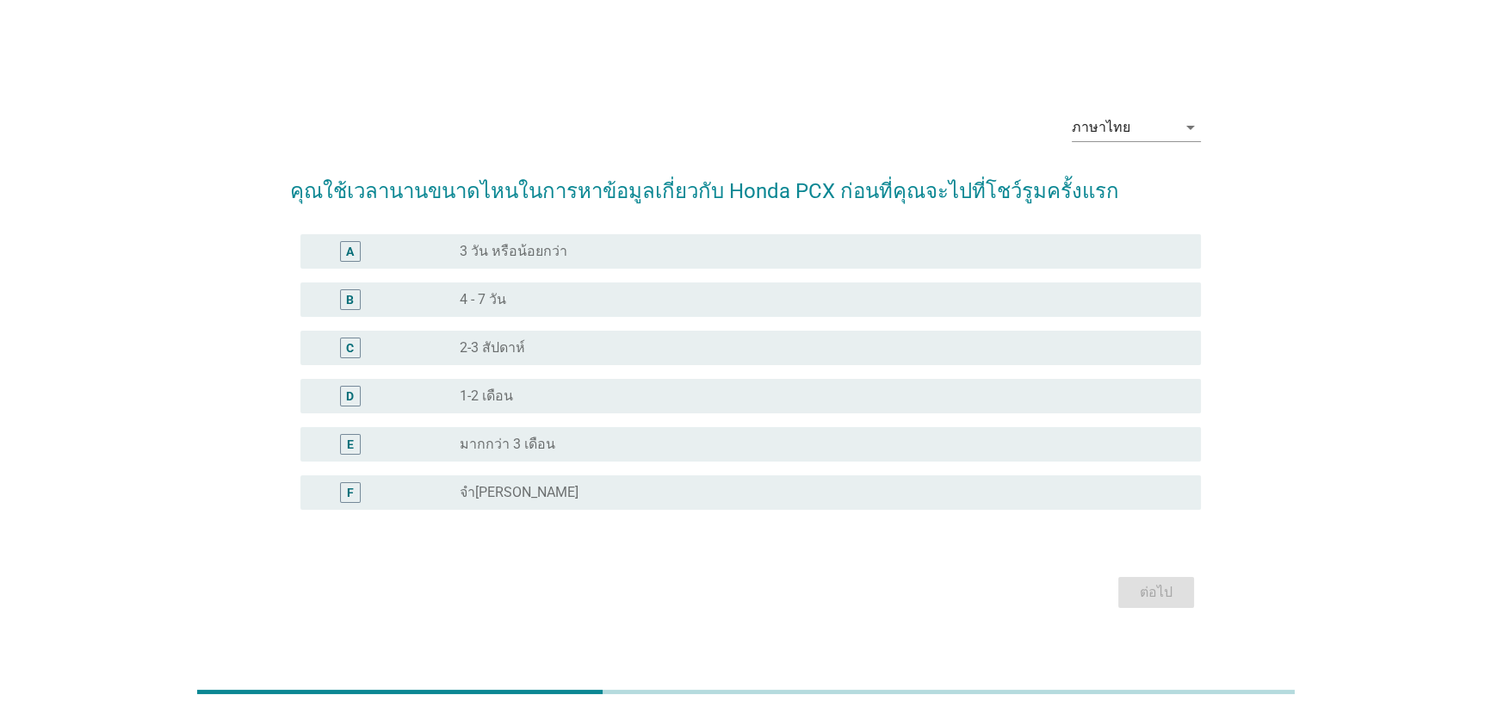
click at [1177, 615] on div "ภาษาไทย arrow_drop_down คุณใช้เวลานานขนาดไหนในการหาข้อมูลเกี่ยวกับ Honda PCX ก่…" at bounding box center [745, 356] width 939 height 540
click at [481, 454] on div "radio_button_unchecked มากกว่า 3 เดือน" at bounding box center [824, 444] width 728 height 21
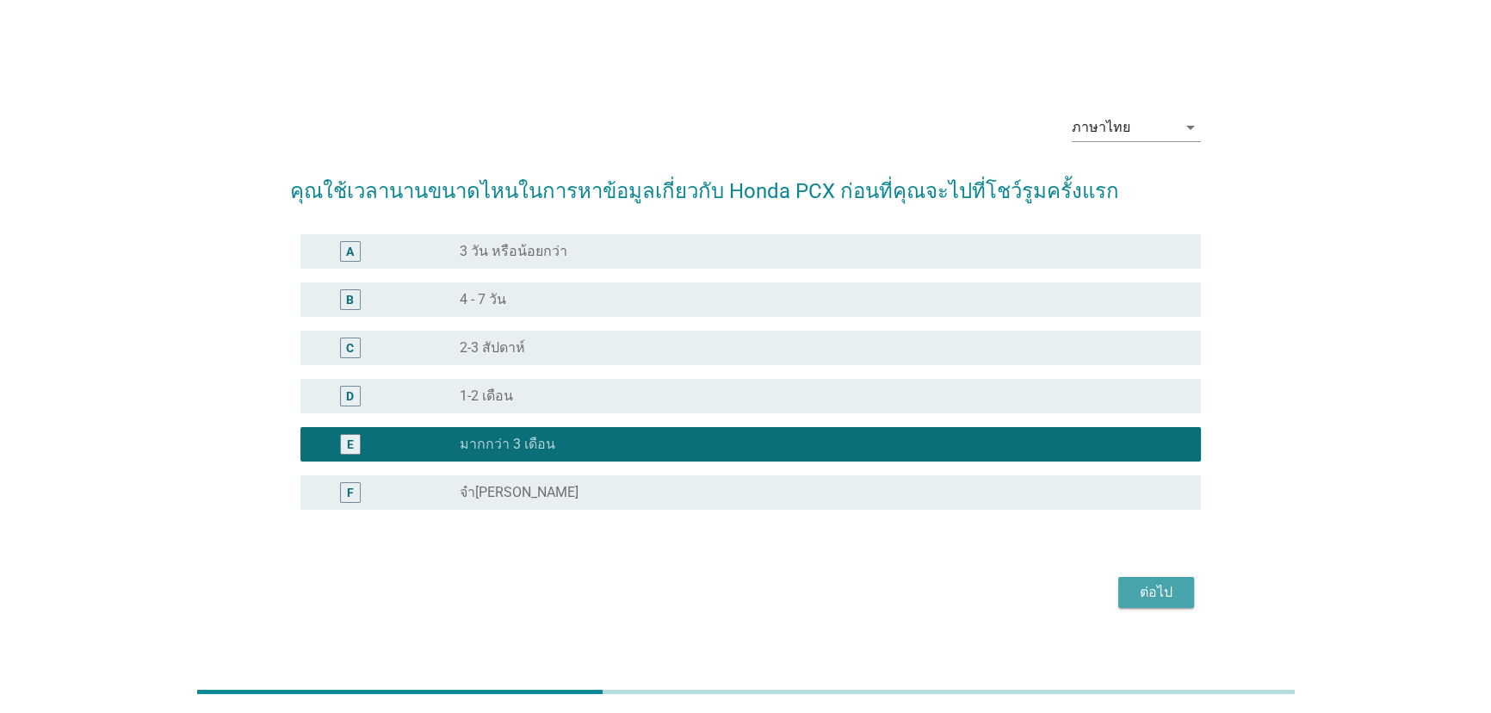
click at [1148, 602] on button "ต่อไป" at bounding box center [1156, 592] width 76 height 31
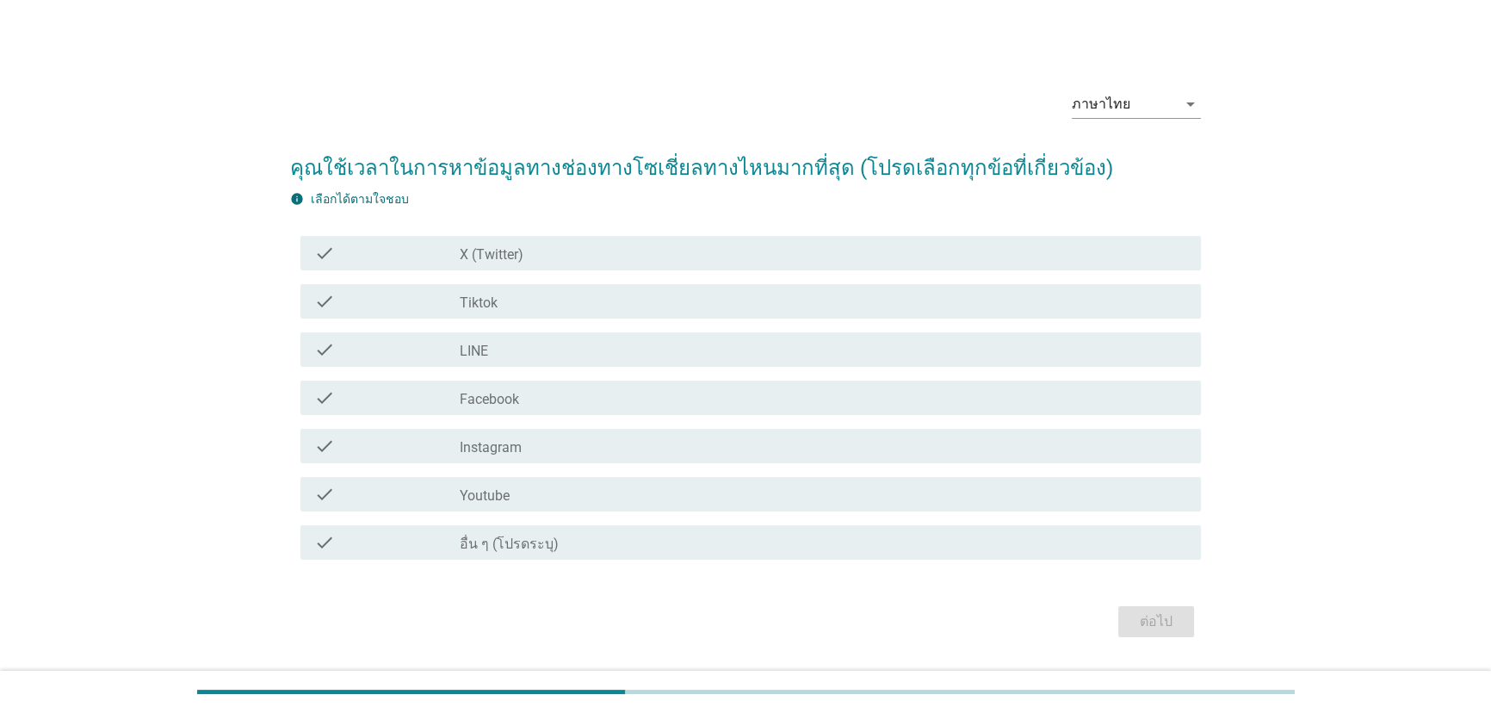
click at [712, 509] on div "check check_box_outline_blank Youtube" at bounding box center [750, 494] width 901 height 34
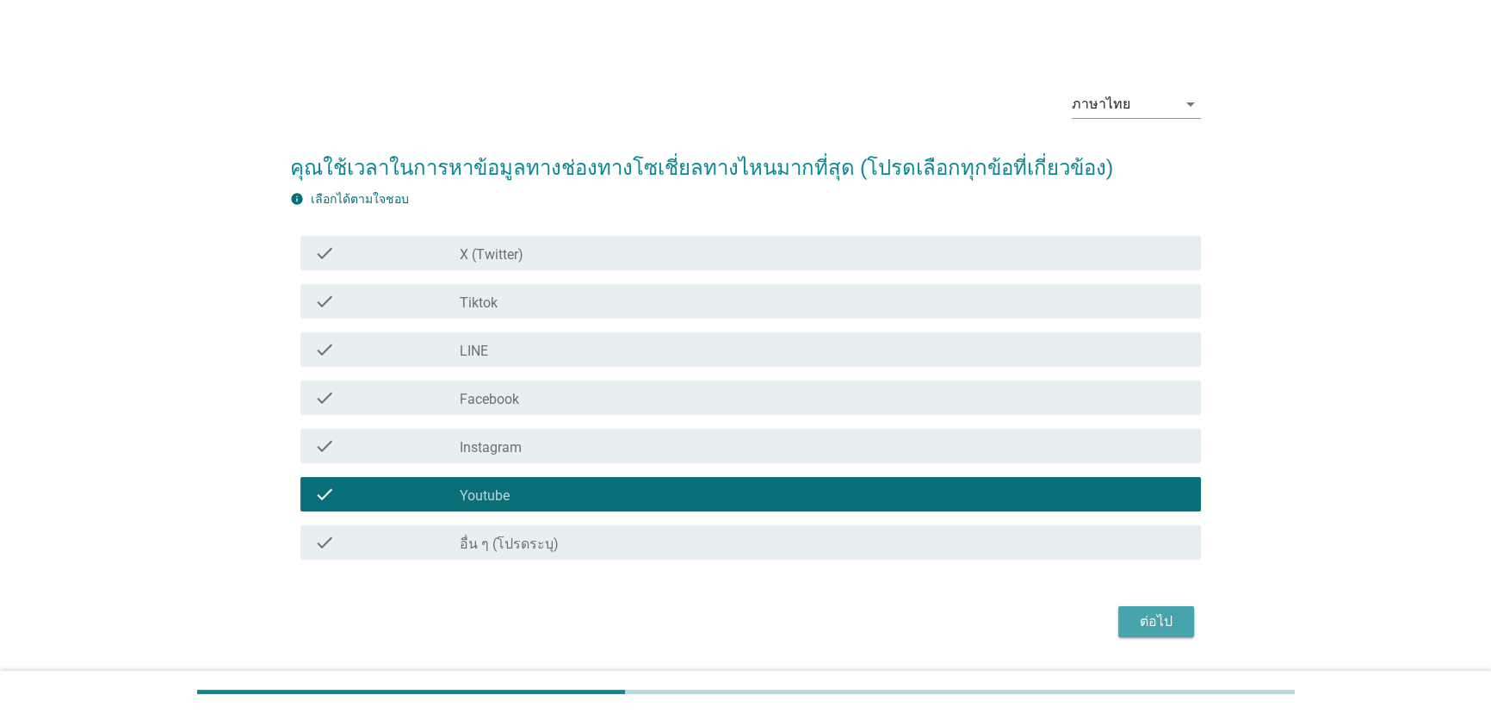
click at [1150, 620] on div "ต่อไป" at bounding box center [1156, 621] width 48 height 21
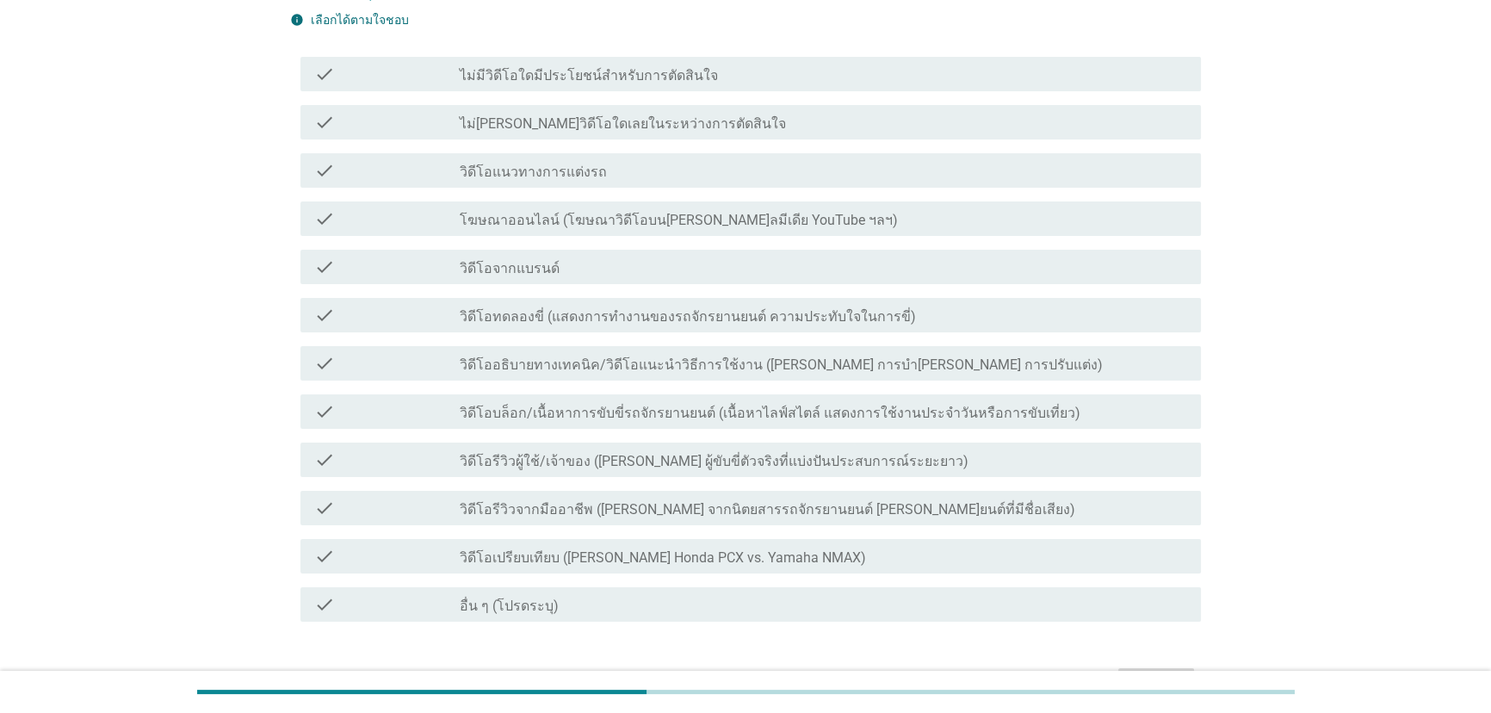
scroll to position [234, 0]
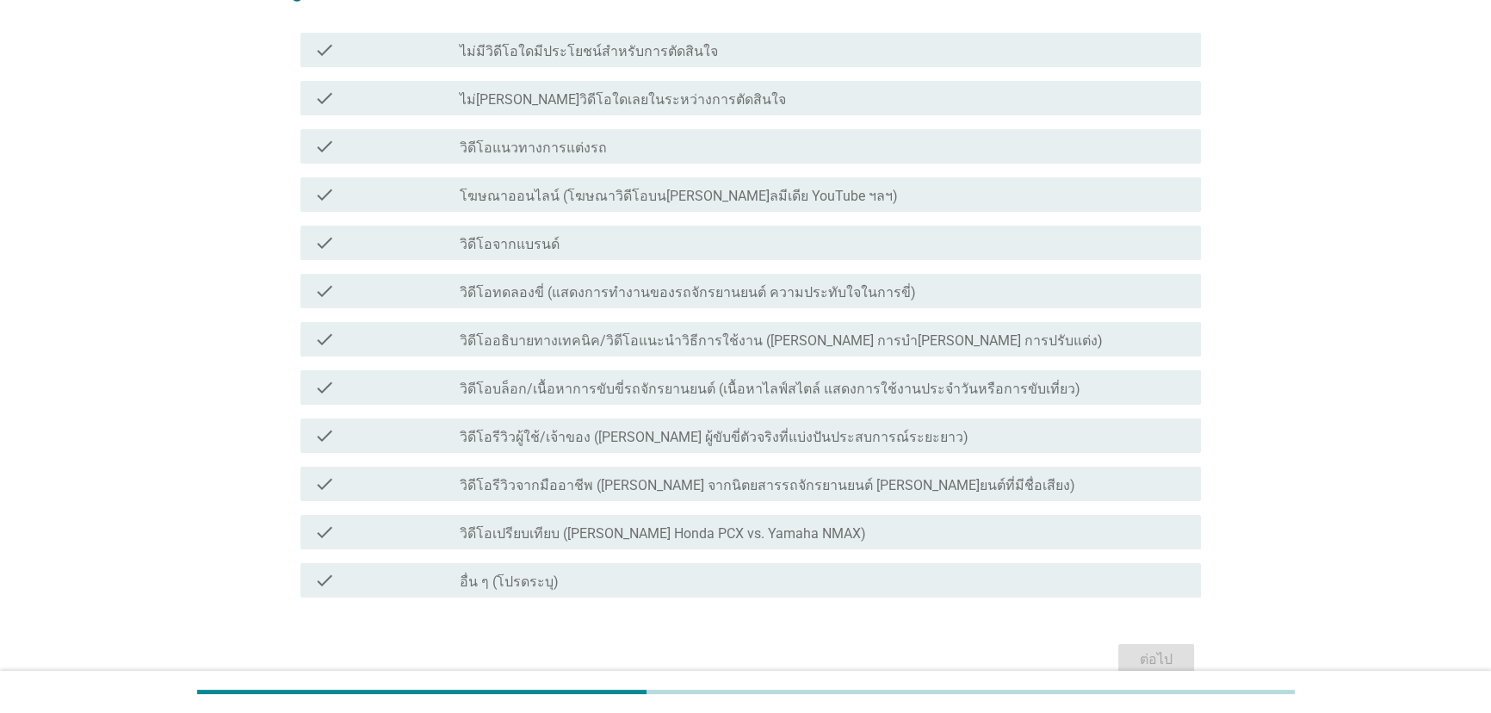
click at [618, 532] on label "วิดีโอเปรียบเทียบ ([PERSON_NAME] Honda PCX vs. Yamaha NMAX)" at bounding box center [663, 533] width 406 height 17
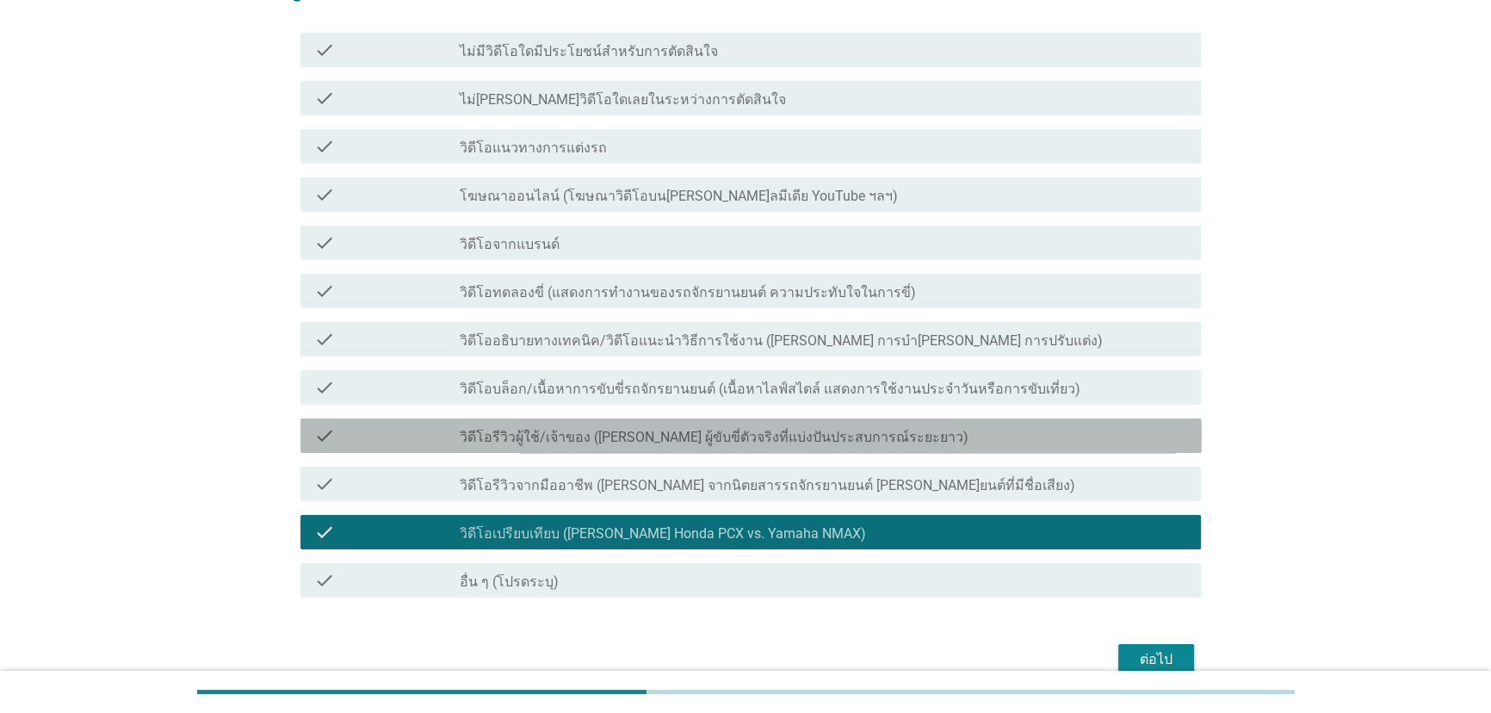
click at [628, 429] on label "วิดีโอรีวิวผู้ใช้/เจ้าของ ([PERSON_NAME] ผู้ขับขี่ตัวจริงที่แบ่งปันประสบการณ์ระ…" at bounding box center [714, 437] width 509 height 17
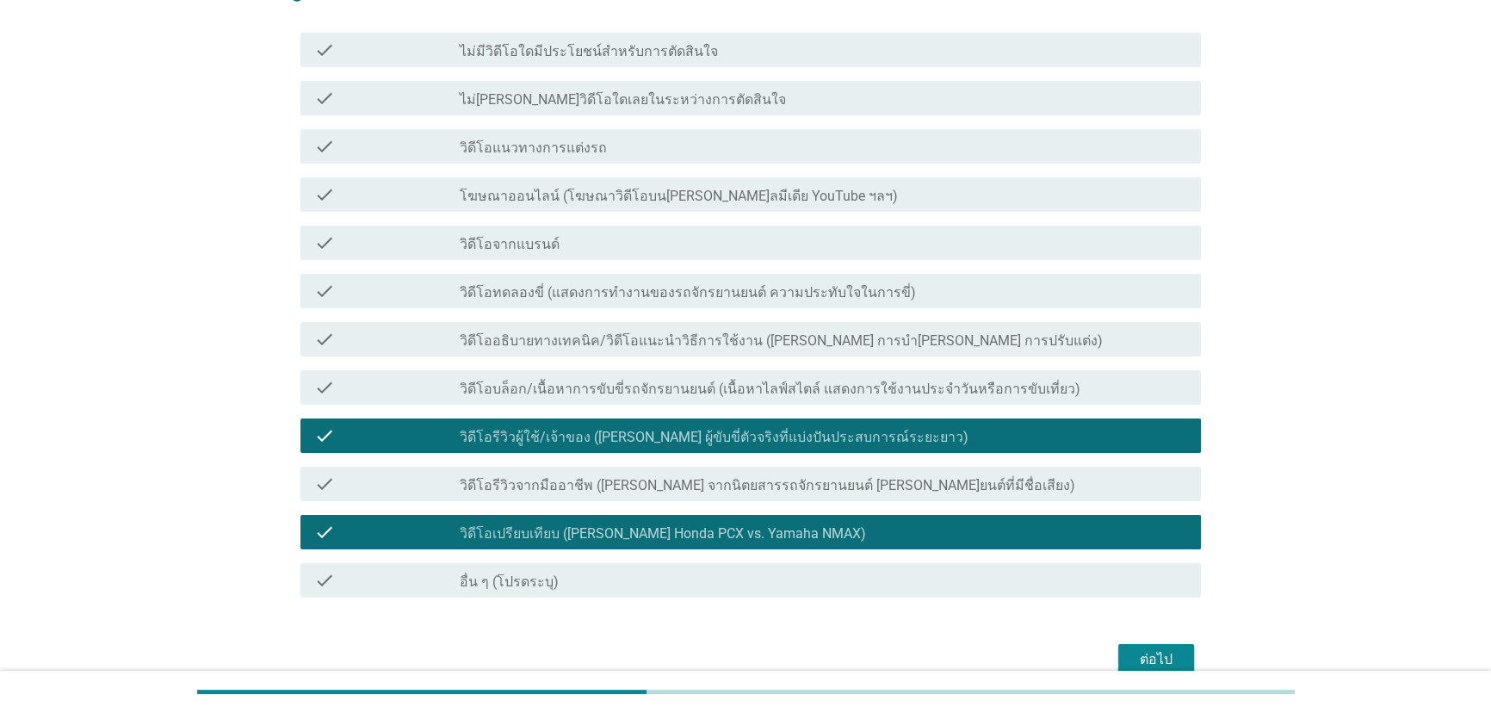
click at [744, 342] on label "วิดีโออธิบายทางเทคนิค/วิดีโอแนะนําวิธีการใช้งาน ([PERSON_NAME] การบํา[PERSON_NA…" at bounding box center [781, 340] width 643 height 17
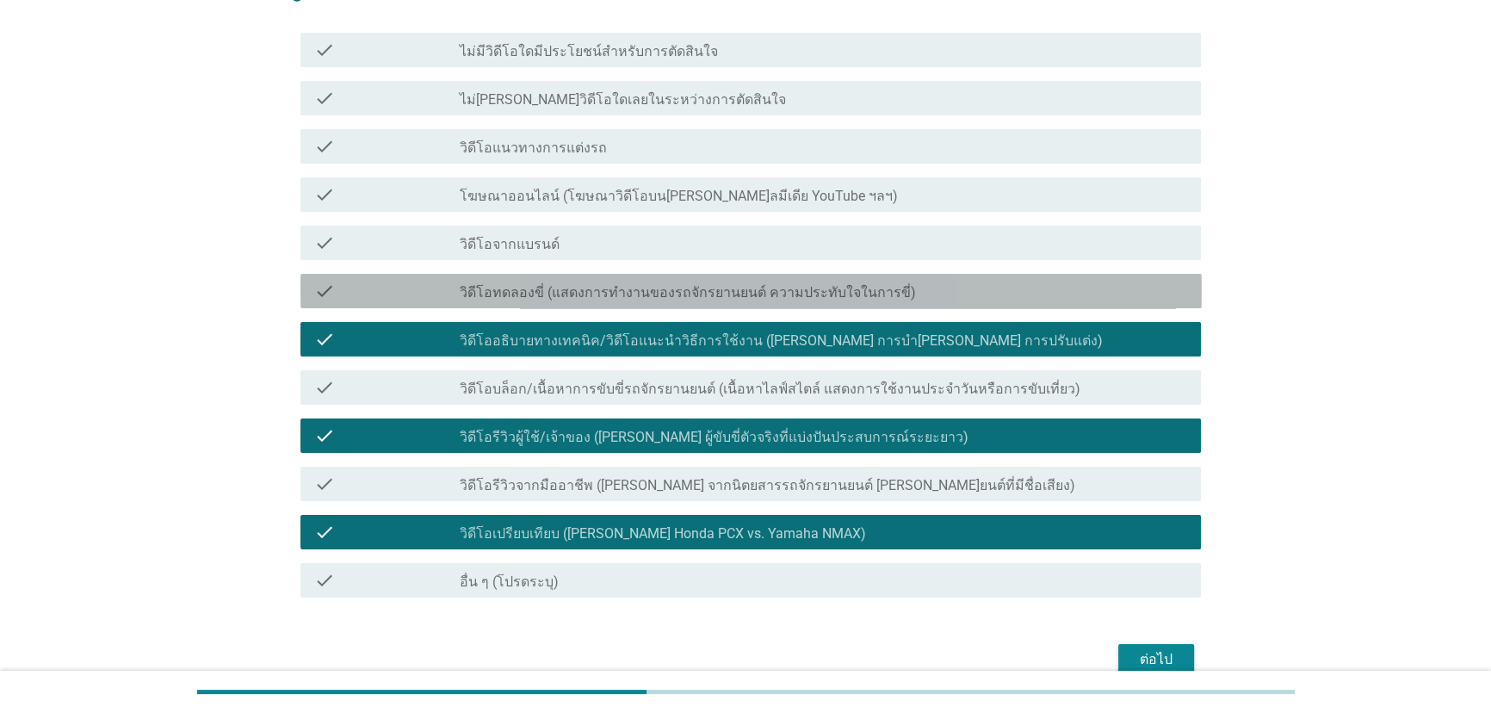
click at [750, 298] on label "วิดีโอทดลองขี่ (แสดงการทํางานของรถจักรยานยนต์ ความประทับใจในการขี่)" at bounding box center [688, 292] width 456 height 17
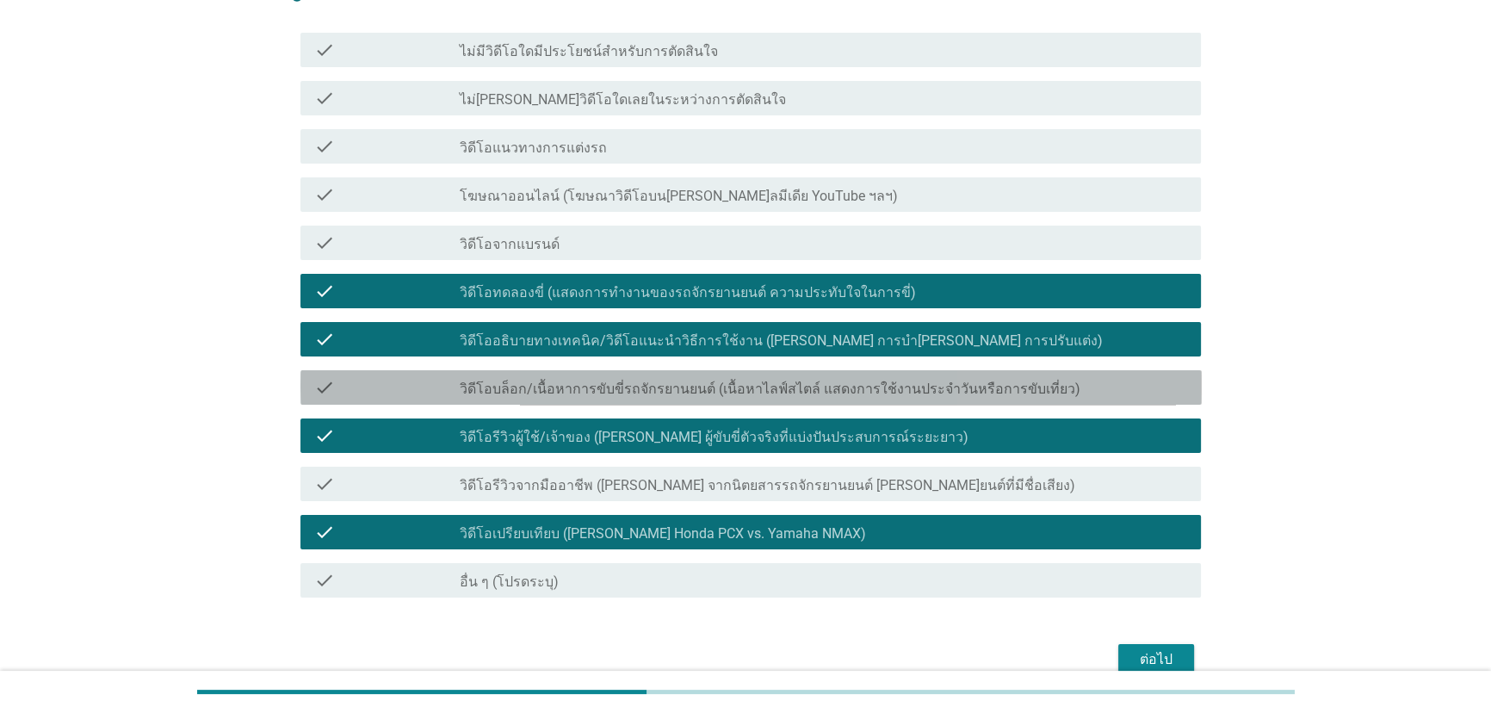
click at [1030, 392] on label "วิดีโอบล็อก/เนื้อหาการขับขี่รถจักรยานยนต์ (เนื้อหาไลฟ์สไตล์ แสดงการใช้งานประจํา…" at bounding box center [770, 388] width 620 height 17
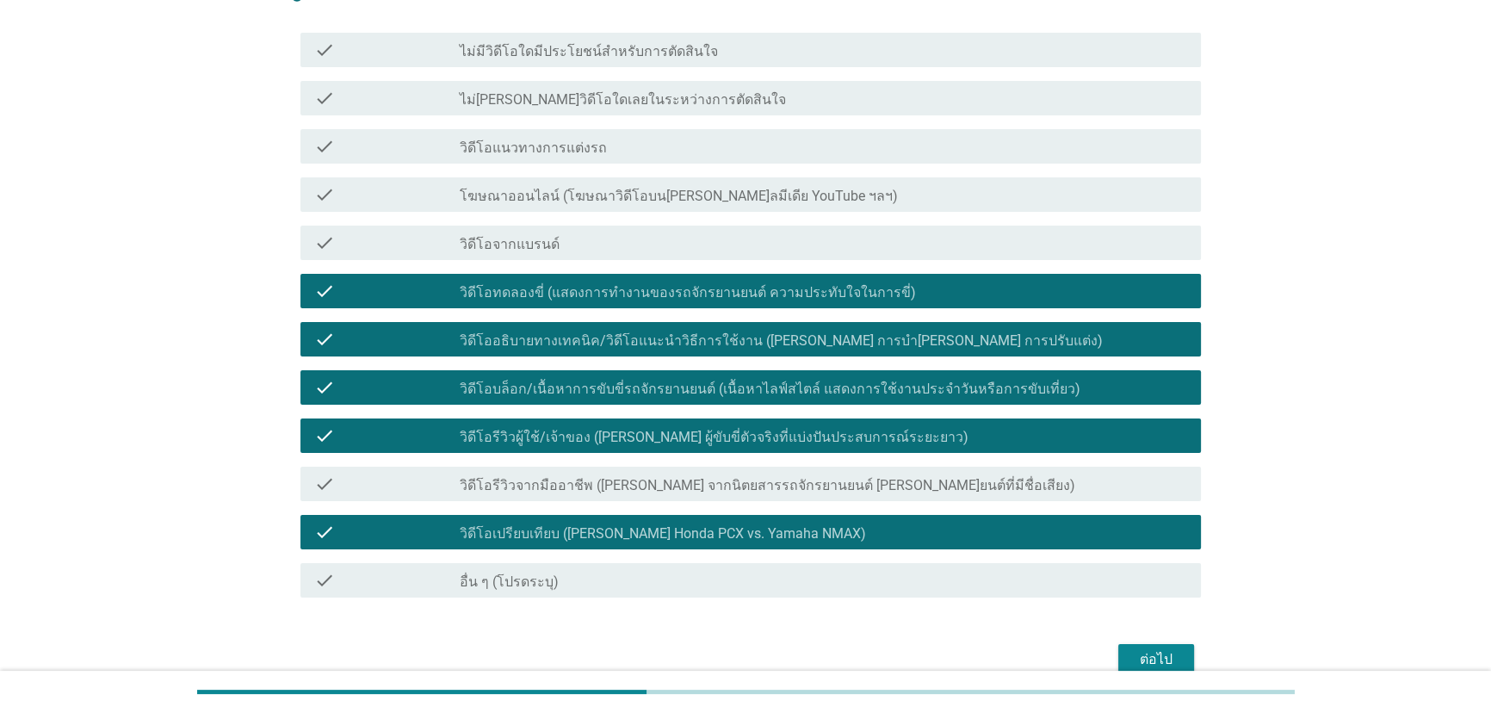
click at [1173, 656] on div "ต่อไป" at bounding box center [1156, 659] width 48 height 21
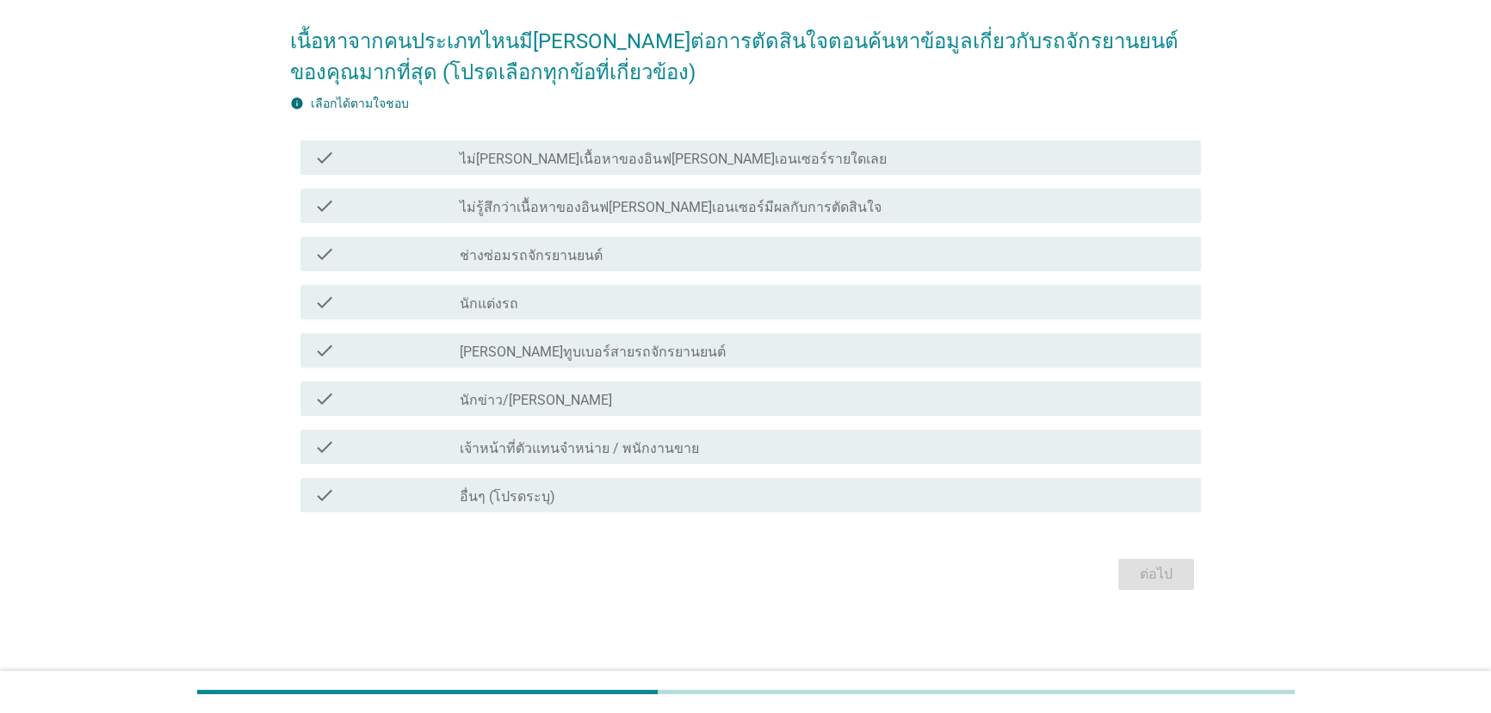
scroll to position [0, 0]
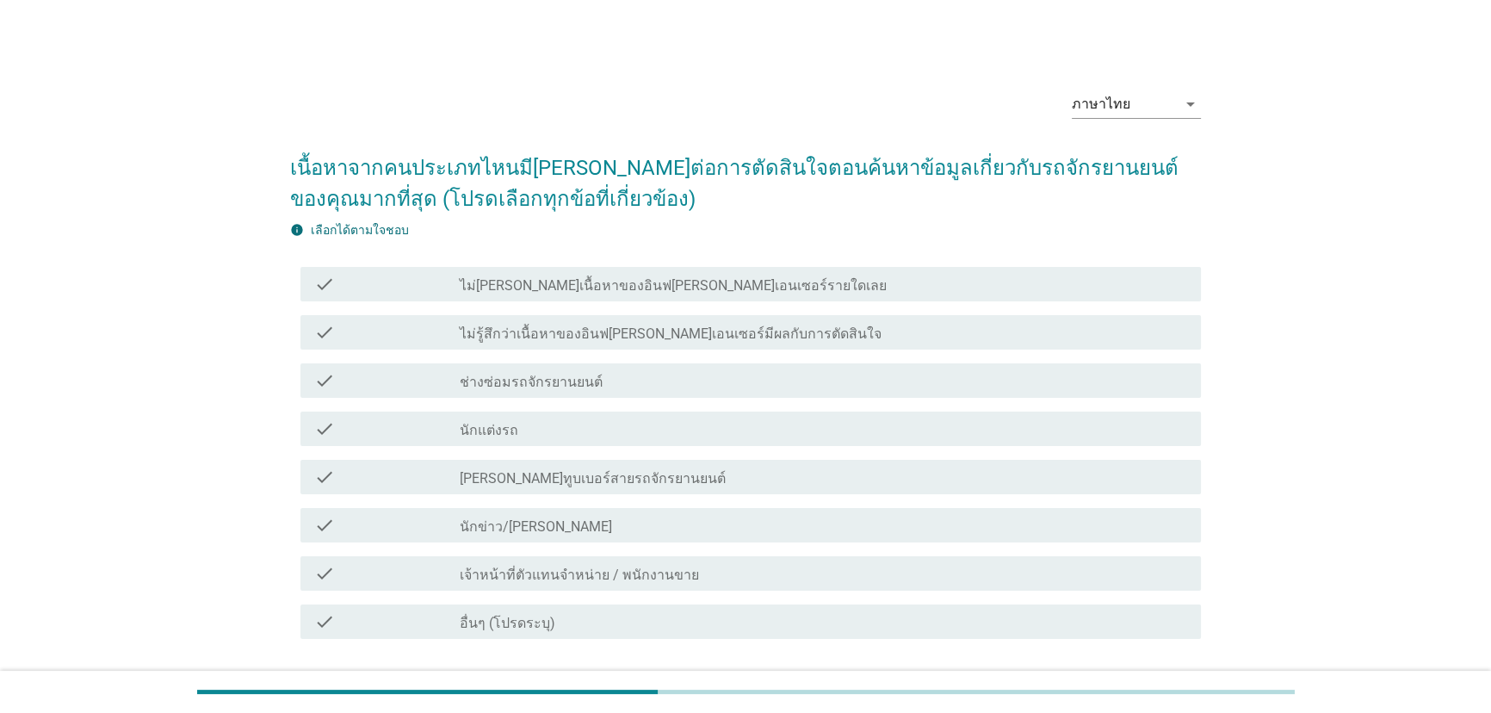
click at [663, 479] on div "check_box_outline_blank [PERSON_NAME]ทูบเบอร์สายรถจักรยานยนต์" at bounding box center [824, 476] width 728 height 21
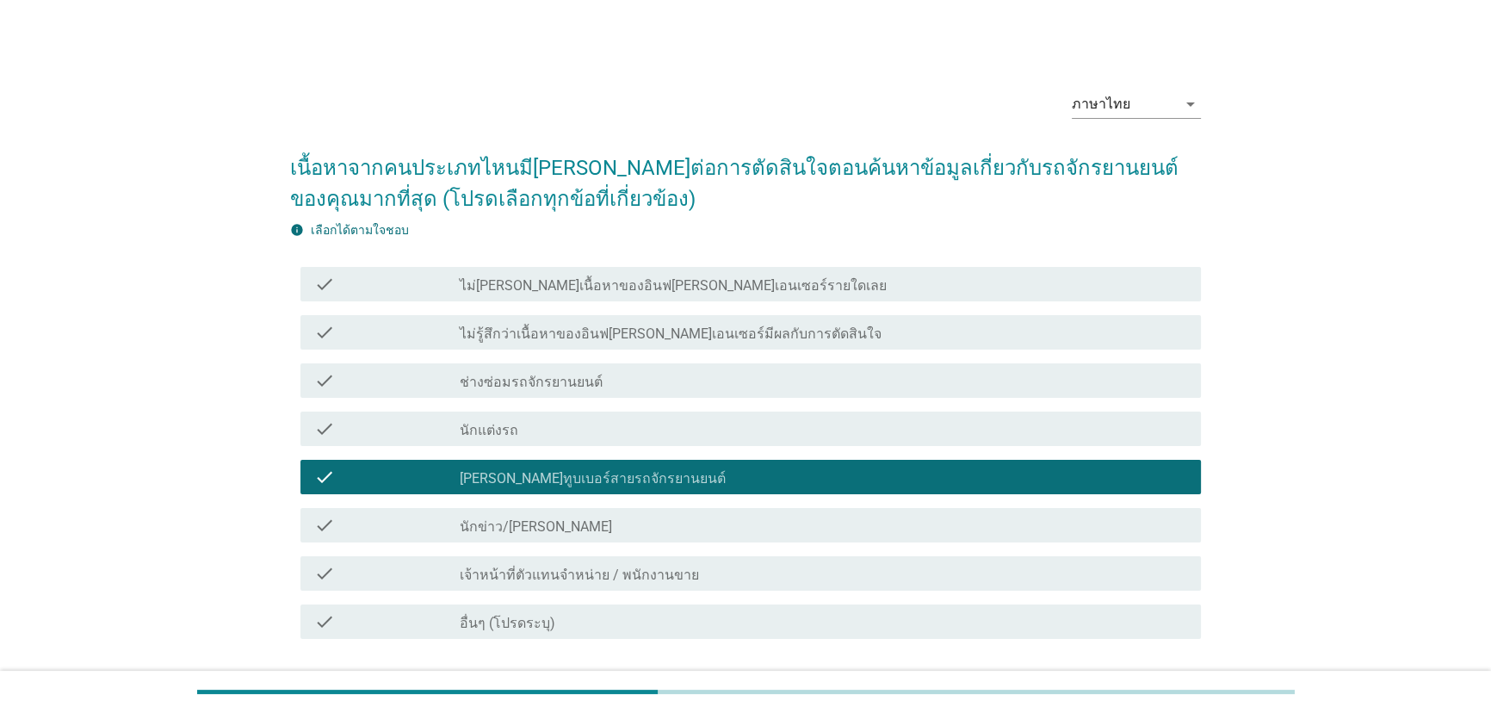
click at [680, 370] on div "check_box_outline_blank ช่างซ่อมรถจักรยานยนต์" at bounding box center [824, 380] width 728 height 21
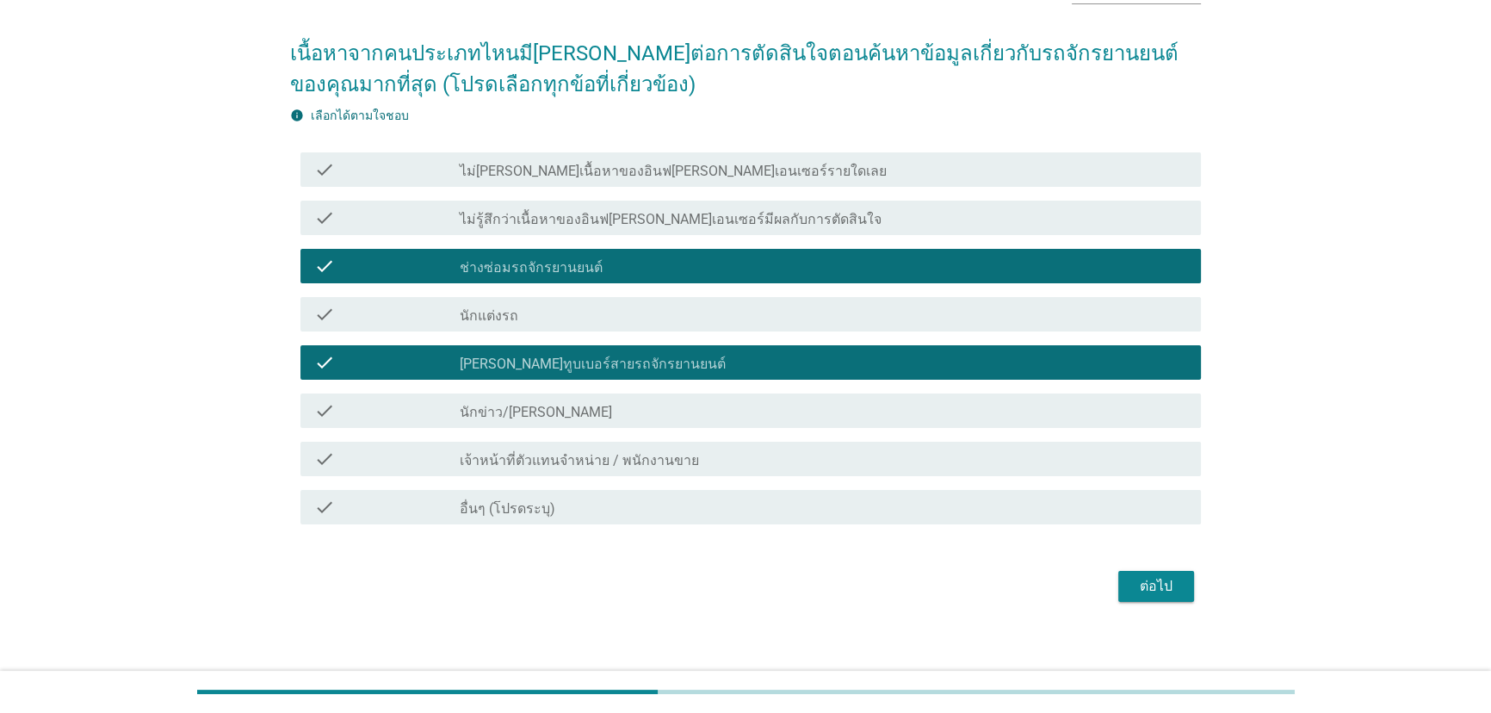
scroll to position [126, 0]
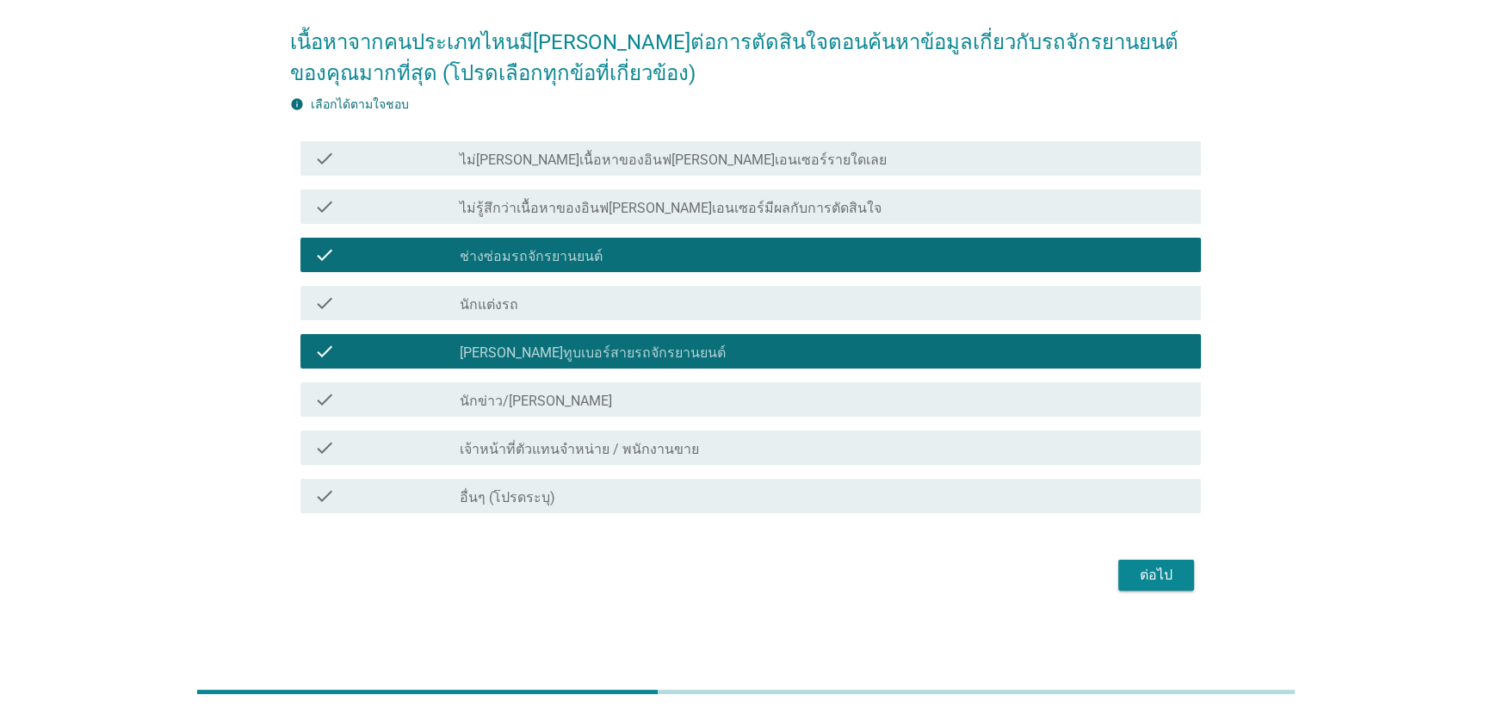
click at [690, 502] on div "check_box อื่นๆ (โปรดระบุ)" at bounding box center [824, 495] width 728 height 21
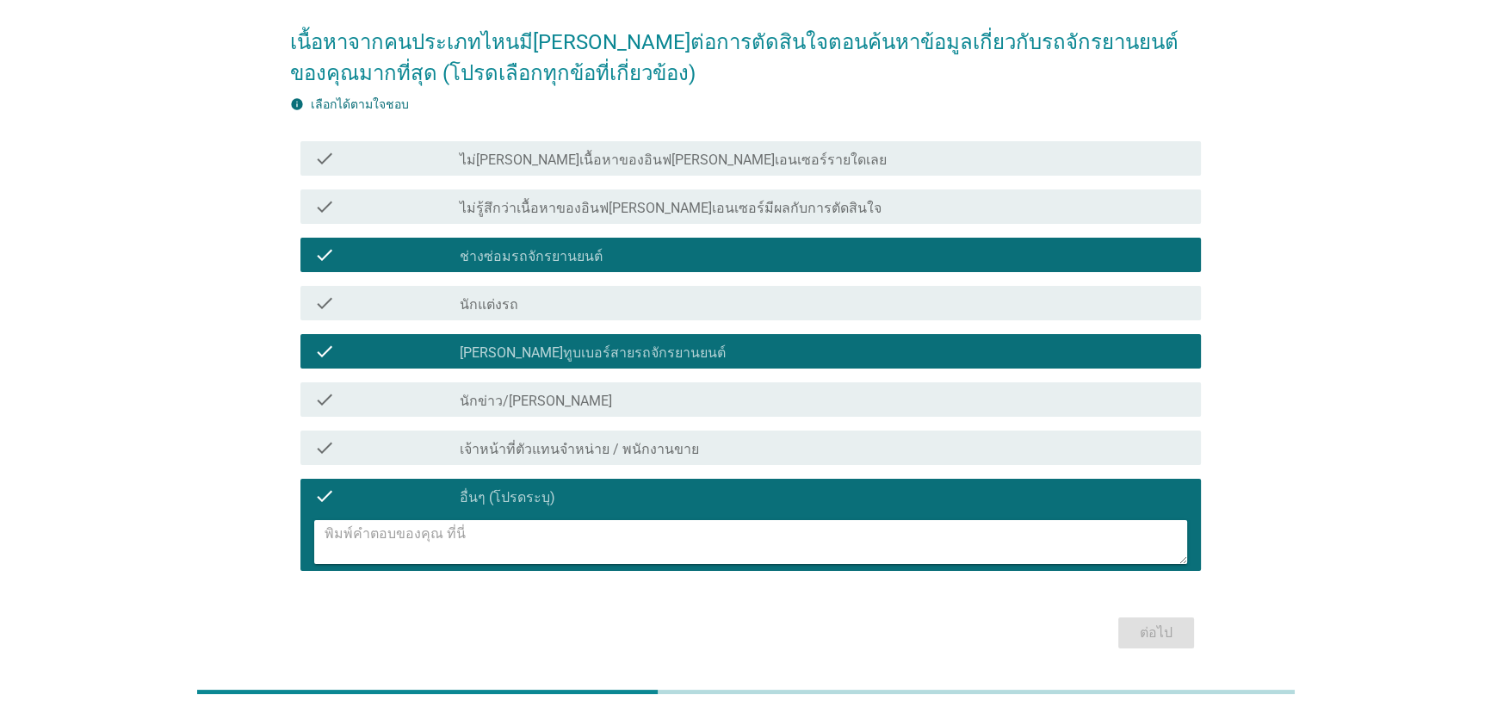
click at [669, 544] on textarea at bounding box center [755, 542] width 863 height 44
type textarea "คนทั่วไป [PERSON_NAME]ใช้งานจริง"
click at [1151, 634] on div "ต่อไป" at bounding box center [1156, 632] width 48 height 21
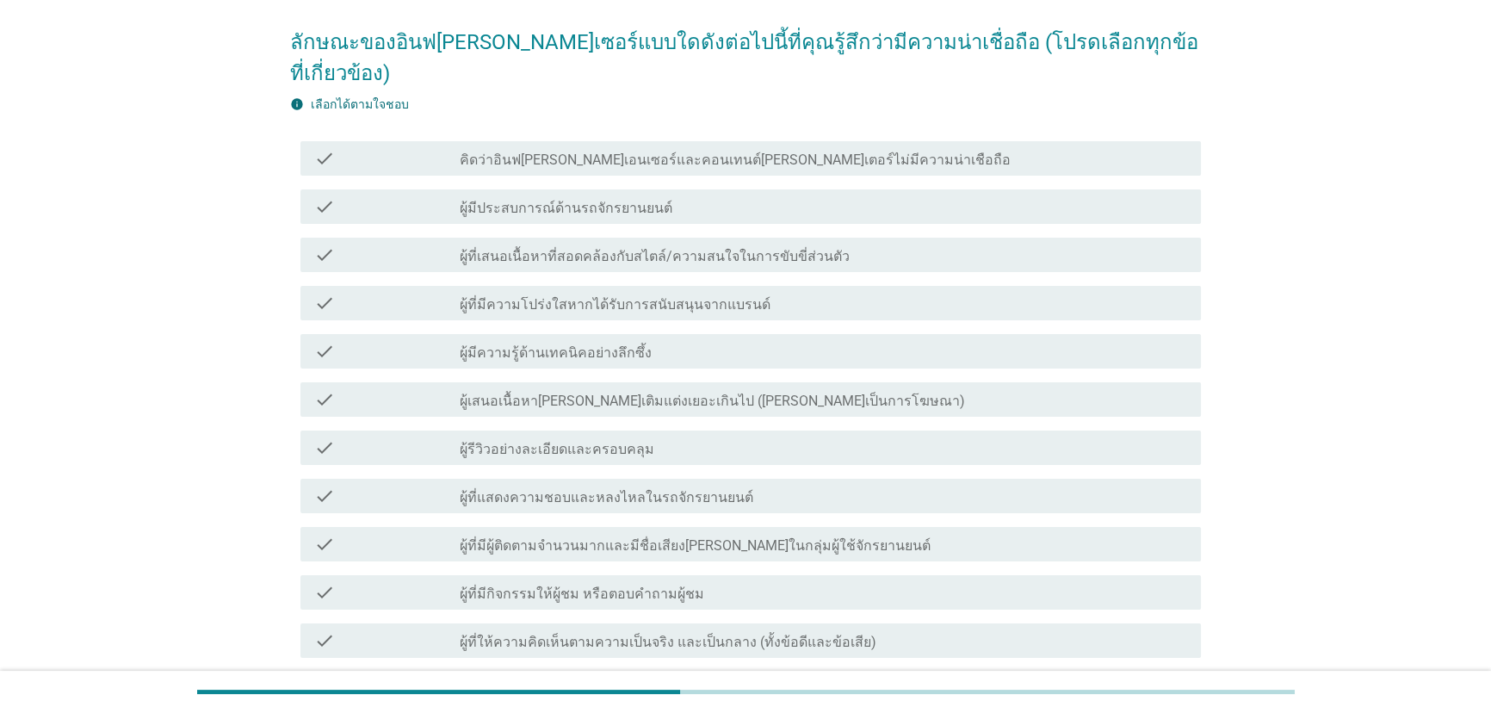
scroll to position [0, 0]
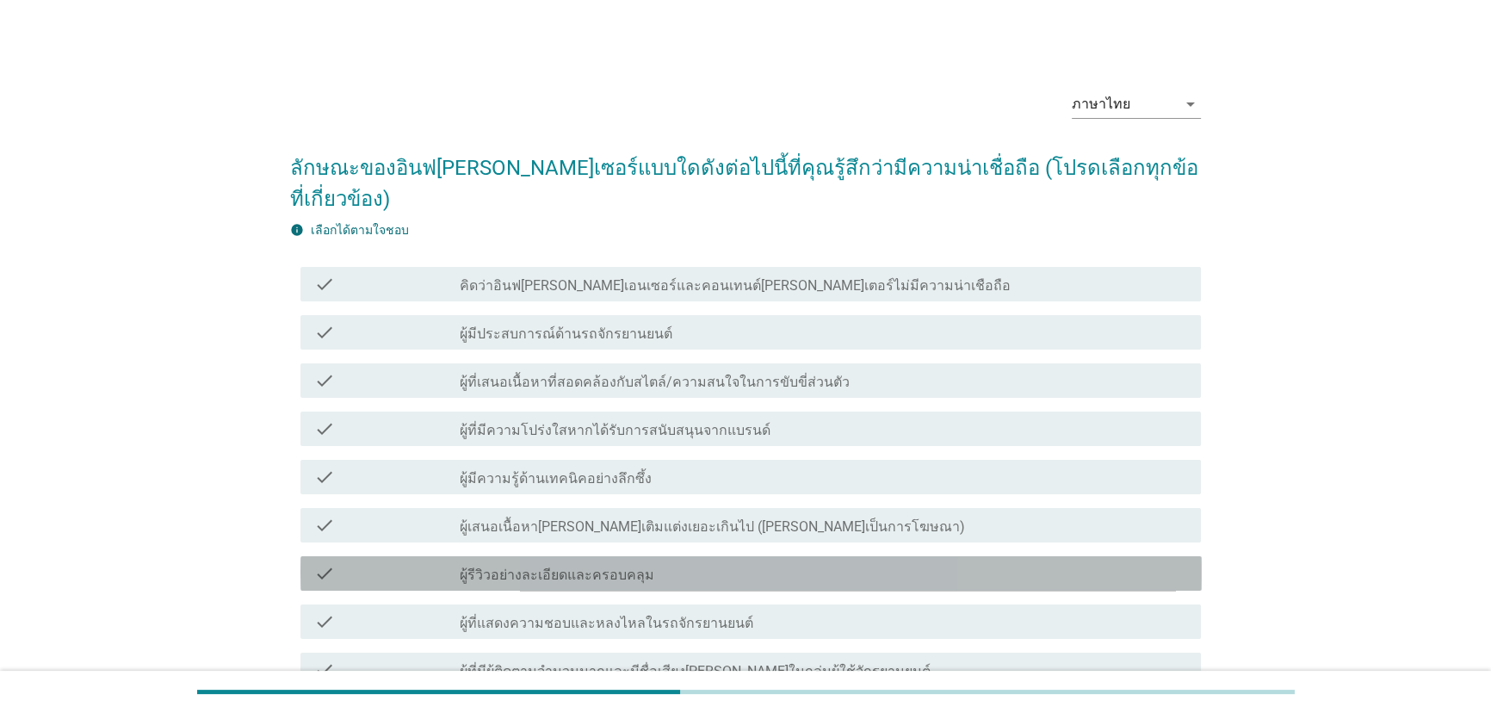
click at [775, 563] on div "check_box_outline_blank ผู้รีวิวอย่างละเอียดและครอบคลุม" at bounding box center [824, 573] width 728 height 21
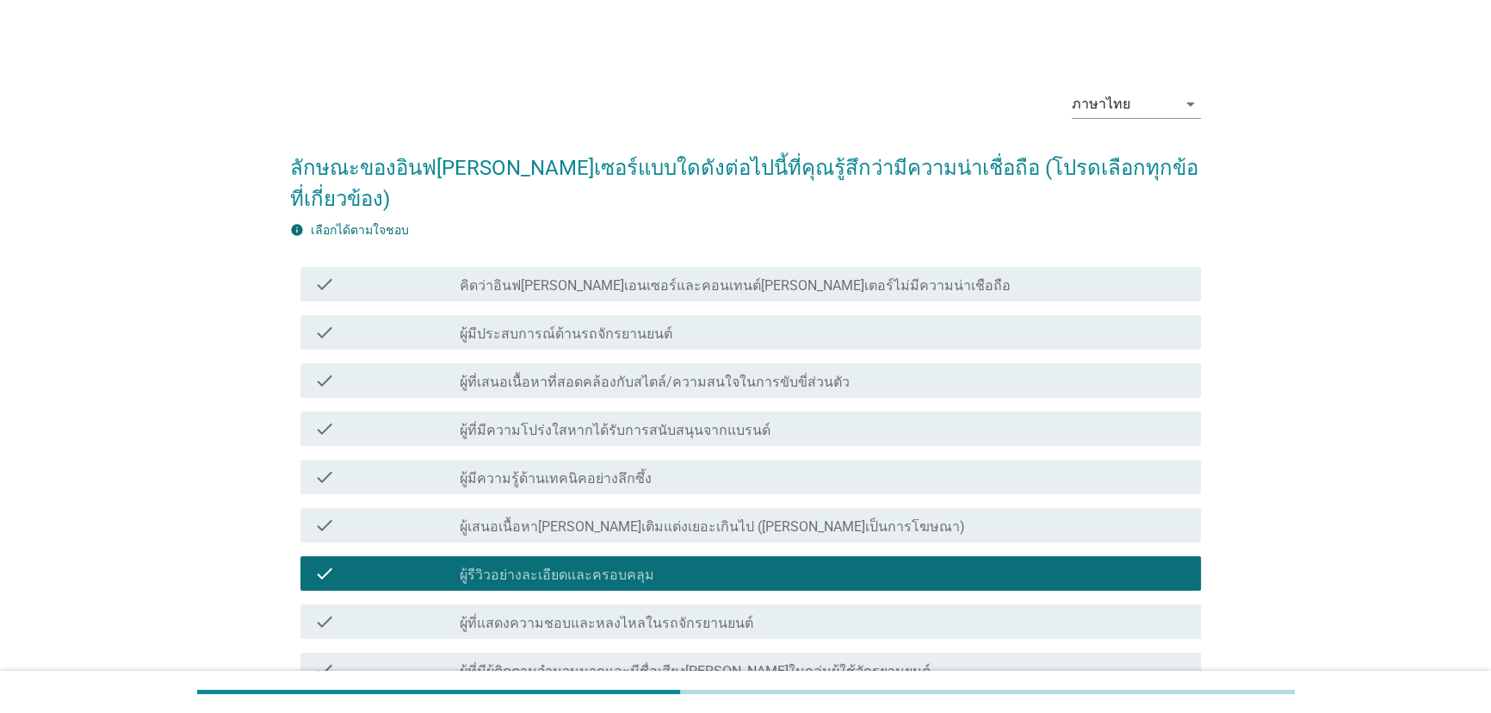
click at [732, 322] on div "check_box_outline_blank ผู้มีประสบการณ์ด้านรถจักรยานยนต์" at bounding box center [824, 332] width 728 height 21
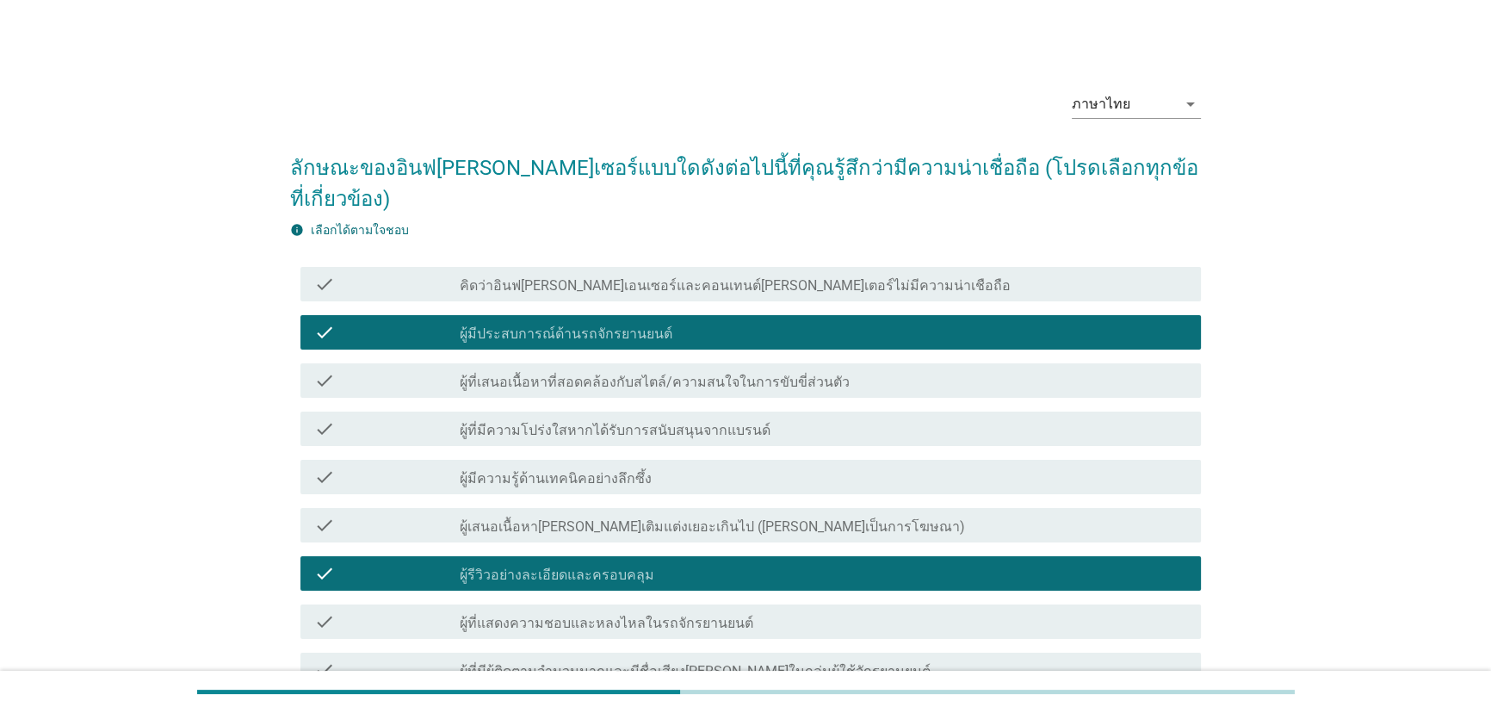
click at [738, 374] on label "ผู้ที่เสนอเนื้อหาที่สอดคล้องกับสไตล์/ความสนใจในการขับขี่ส่วนตัว" at bounding box center [655, 382] width 390 height 17
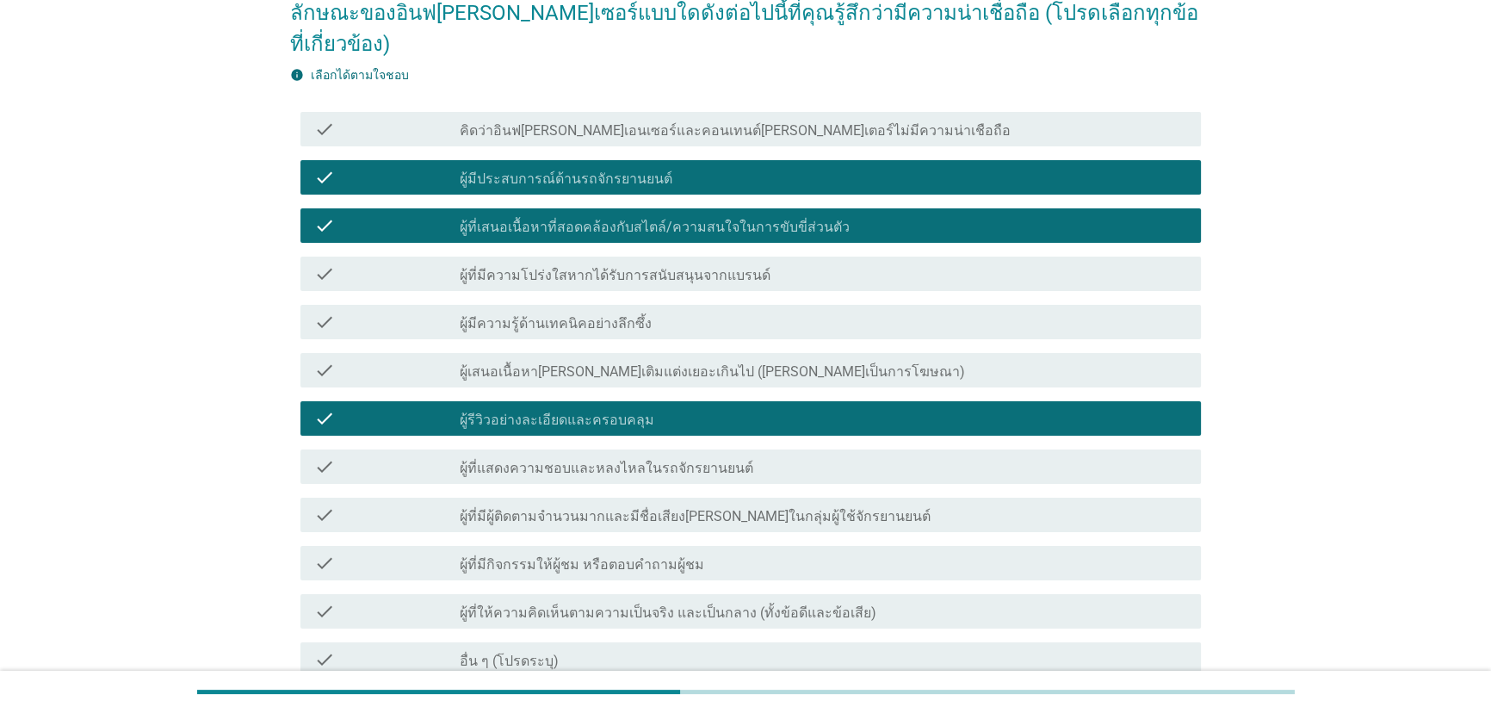
scroll to position [156, 0]
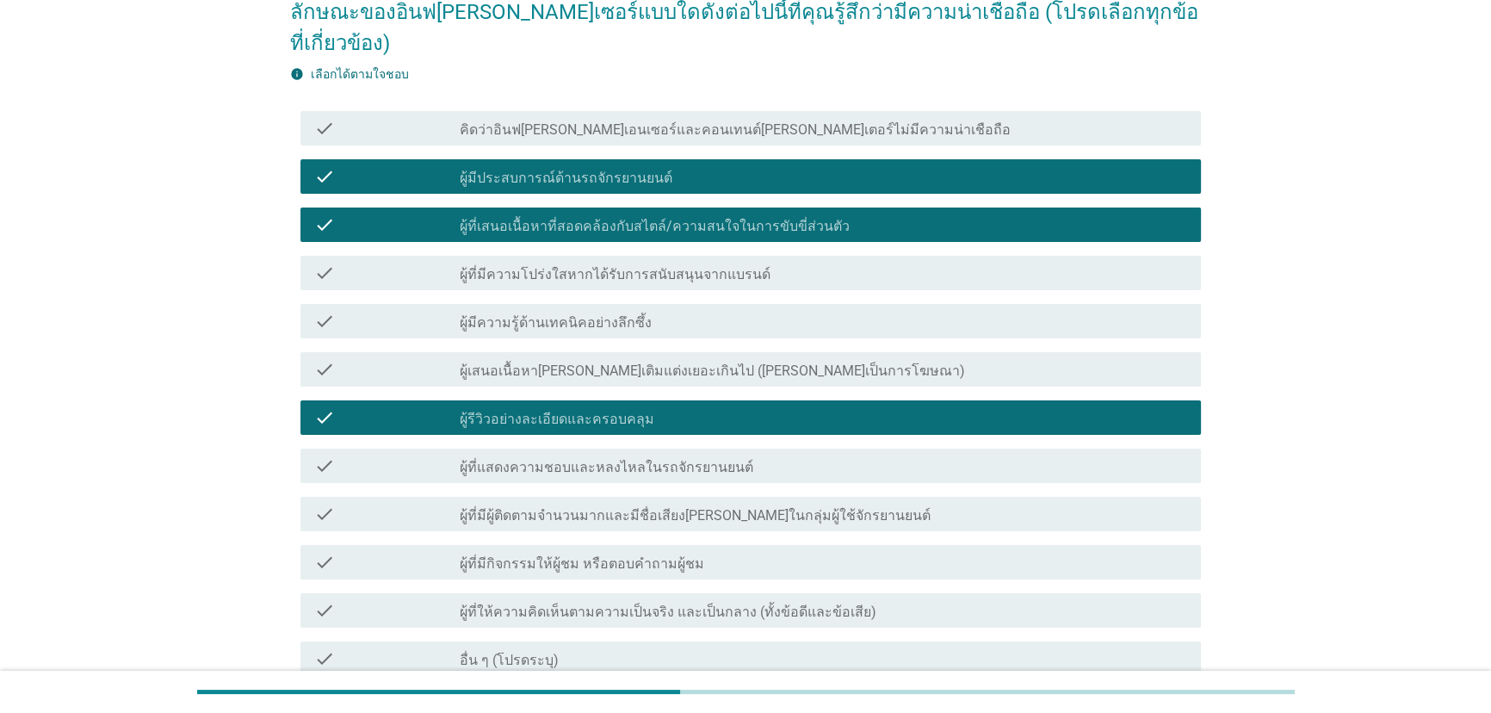
click at [770, 552] on div "check_box_outline_blank ผู้ที่มีกิจกรรมให้ผู้ชม หรือตอบคำถามผู้ชม" at bounding box center [824, 562] width 728 height 21
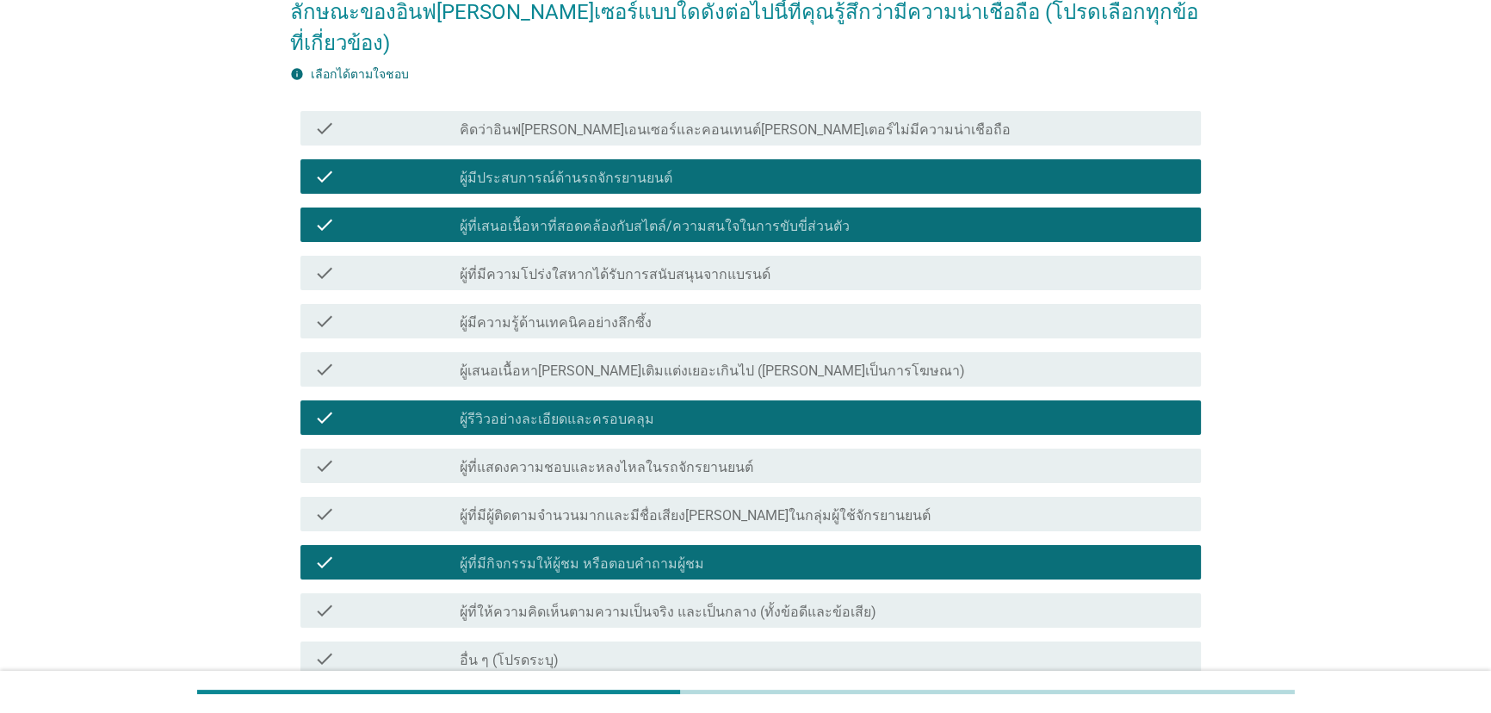
click at [801, 593] on div "check check_box_outline_blank ผู้ที่ให้ความคิดเห็นตามความเป็นจริง และเป็นกลาง (…" at bounding box center [750, 610] width 901 height 34
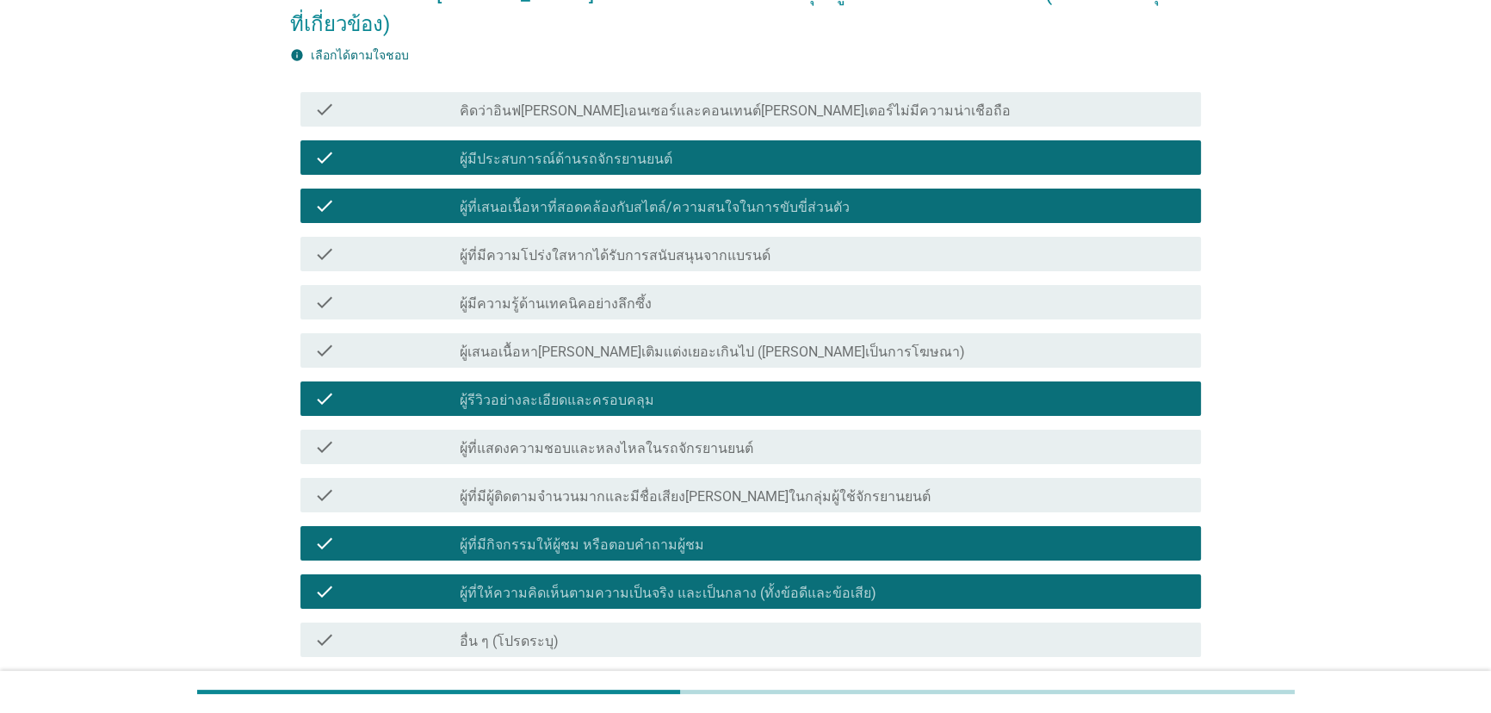
scroll to position [234, 0]
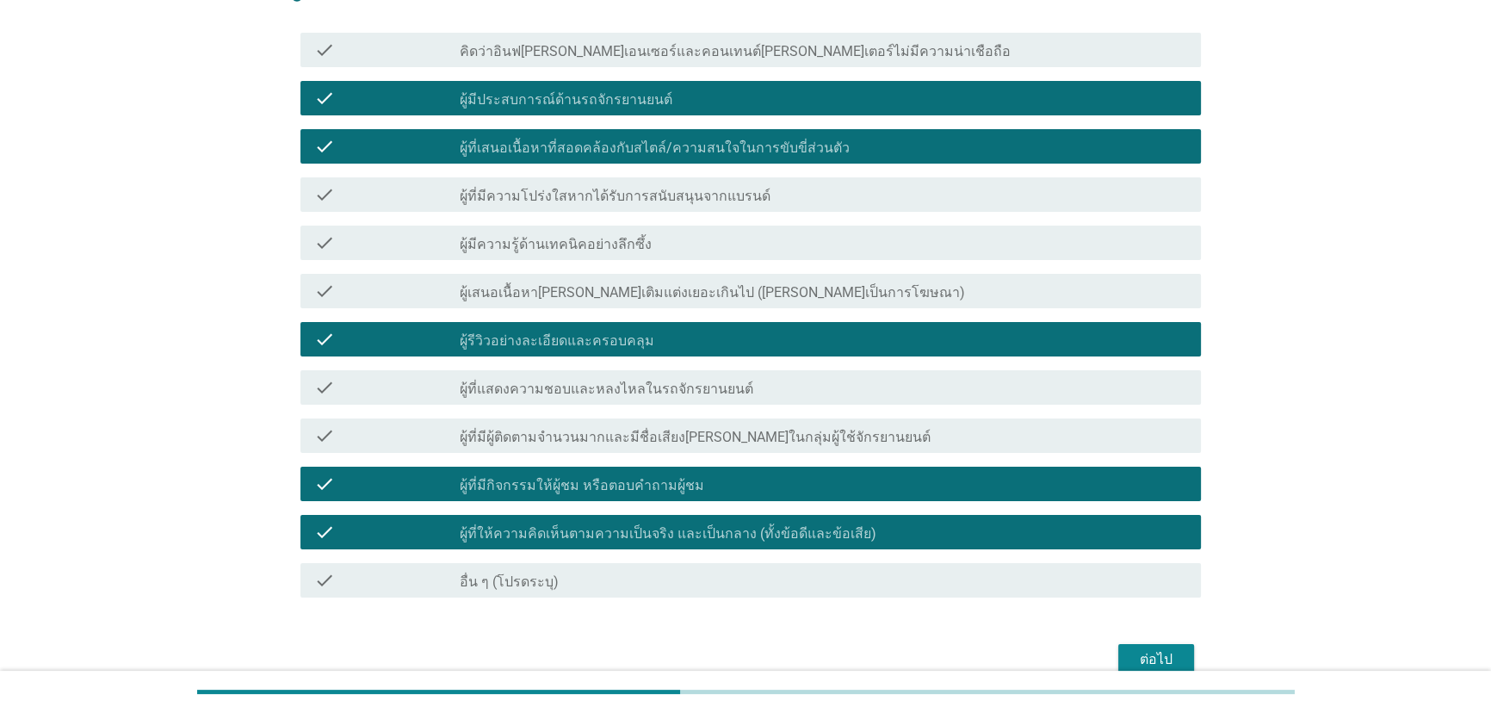
click at [1121, 644] on button "ต่อไป" at bounding box center [1156, 659] width 76 height 31
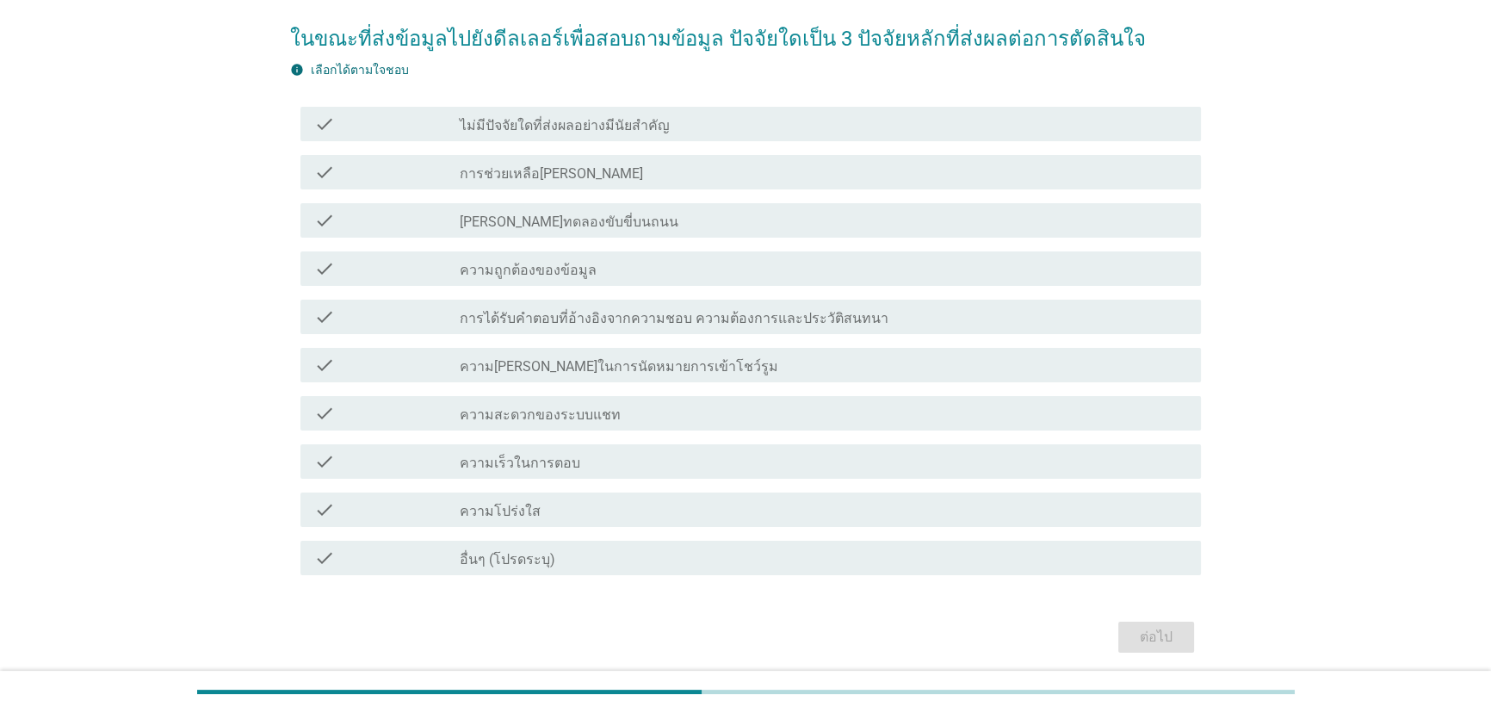
scroll to position [156, 0]
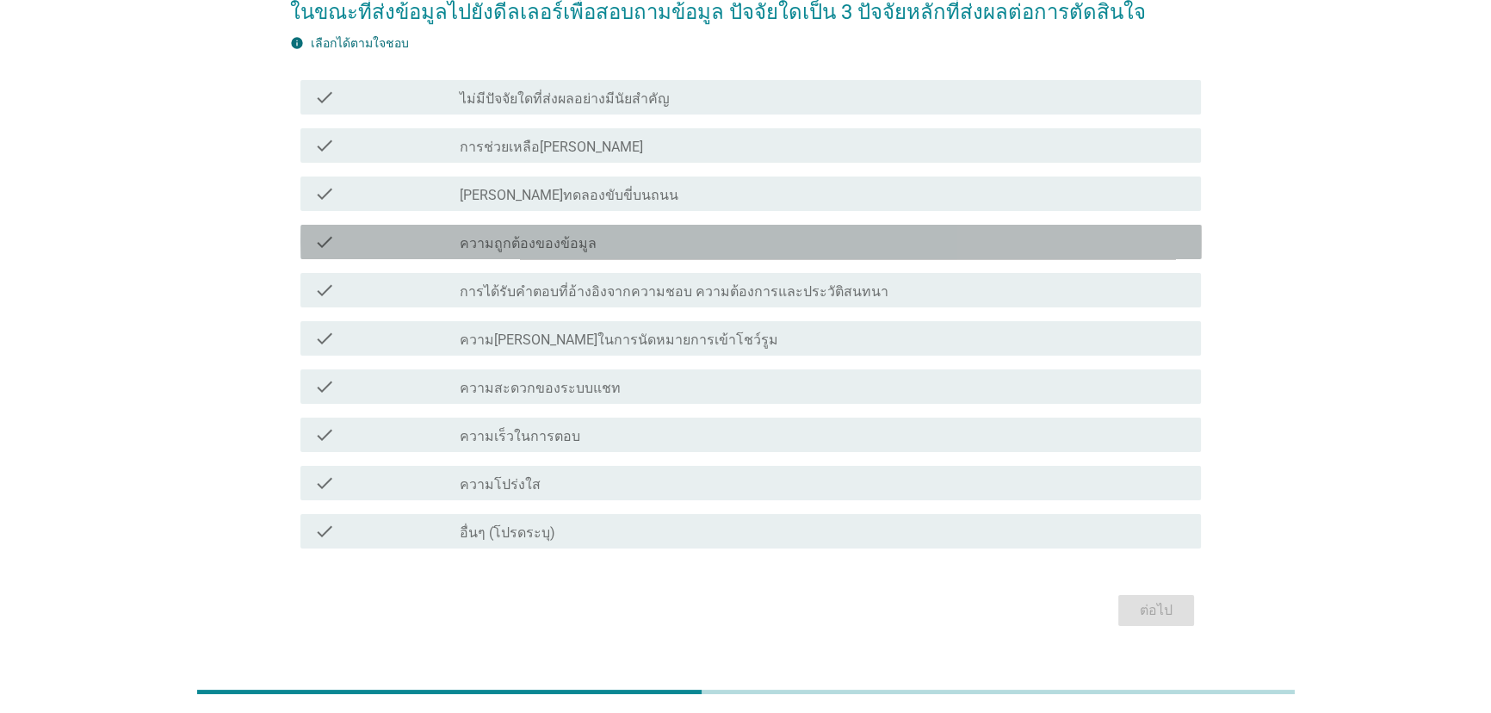
click at [629, 250] on div "check check_box_outline_blank ความถูกต้องของข้อมูล" at bounding box center [750, 242] width 901 height 34
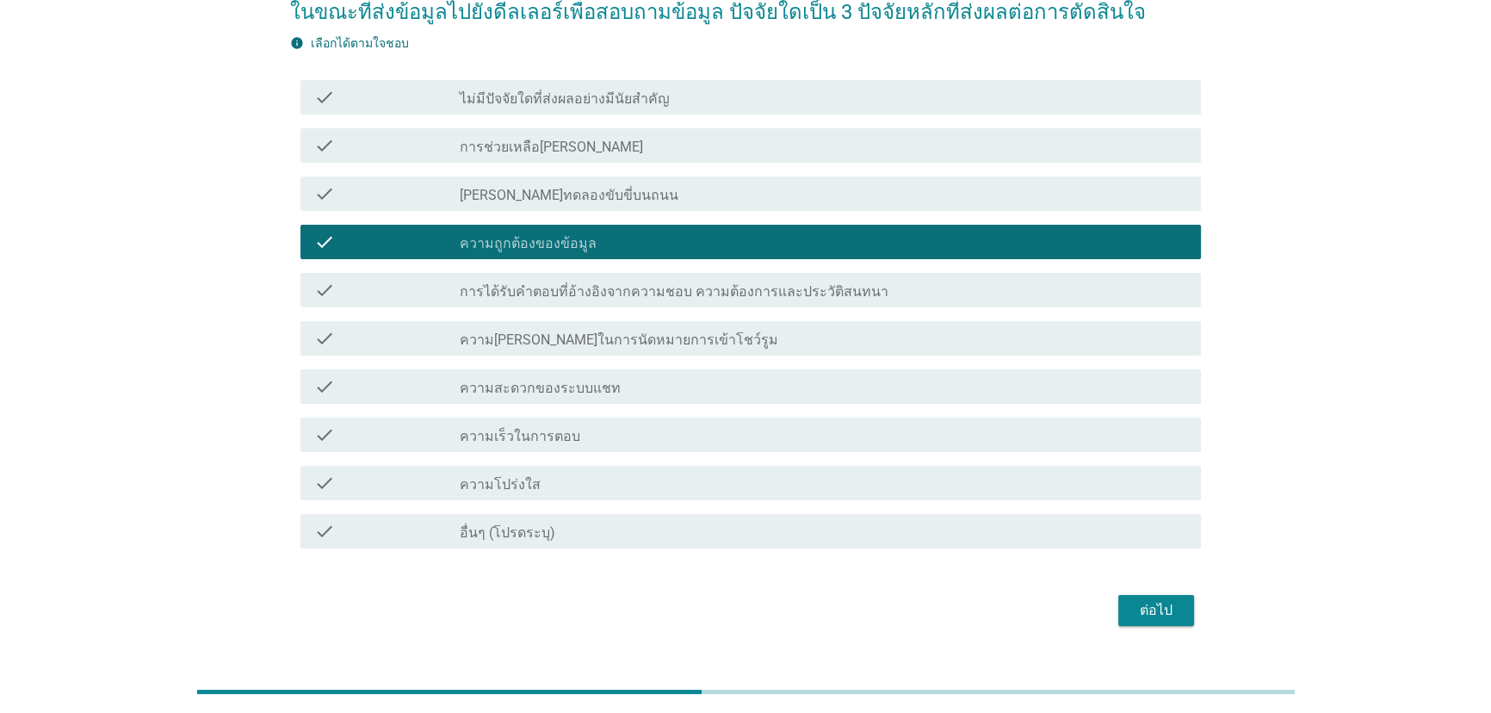
click at [640, 194] on div "check_box_outline_blank [PERSON_NAME]ทดลองขับขี่บนถนน" at bounding box center [824, 193] width 728 height 21
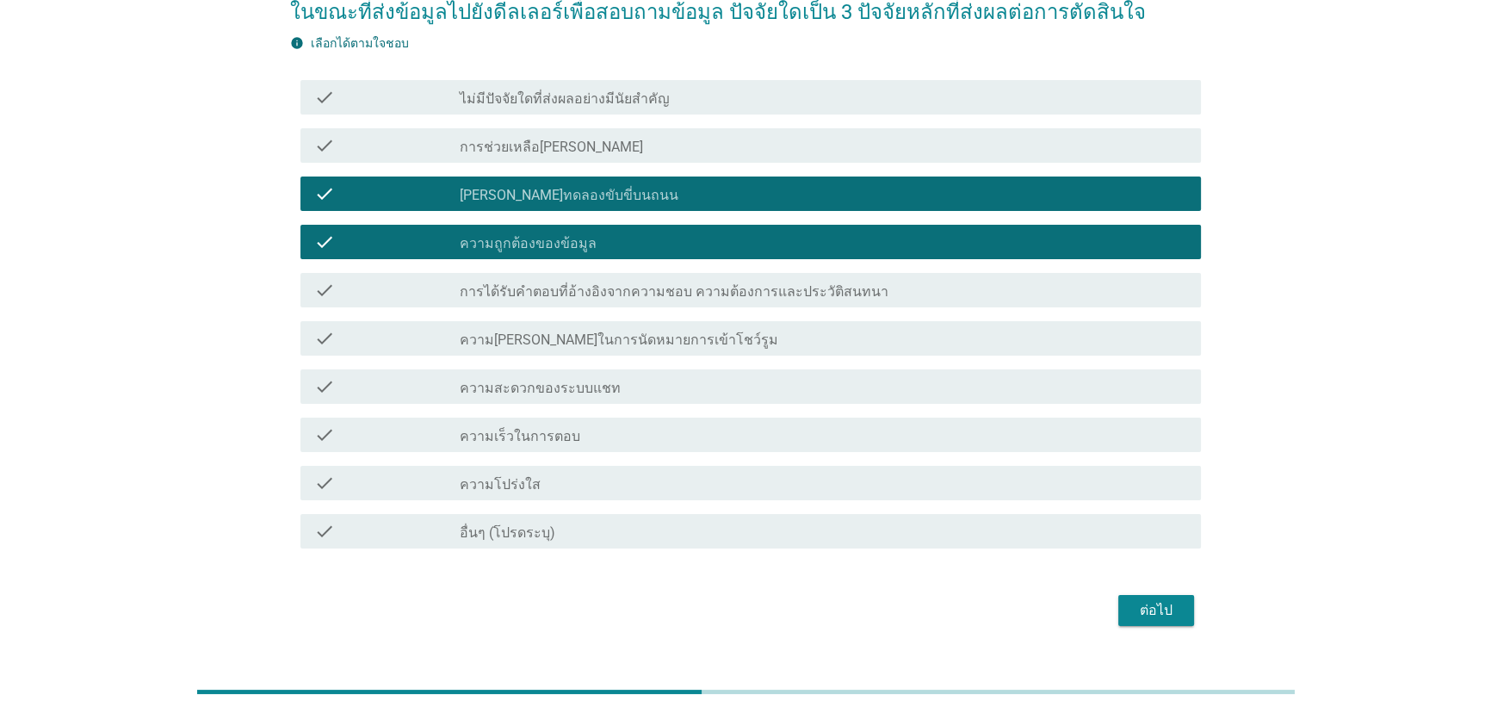
click at [640, 145] on div "check_box_outline_blank การช่วยเหลือ[PERSON_NAME]" at bounding box center [824, 145] width 728 height 21
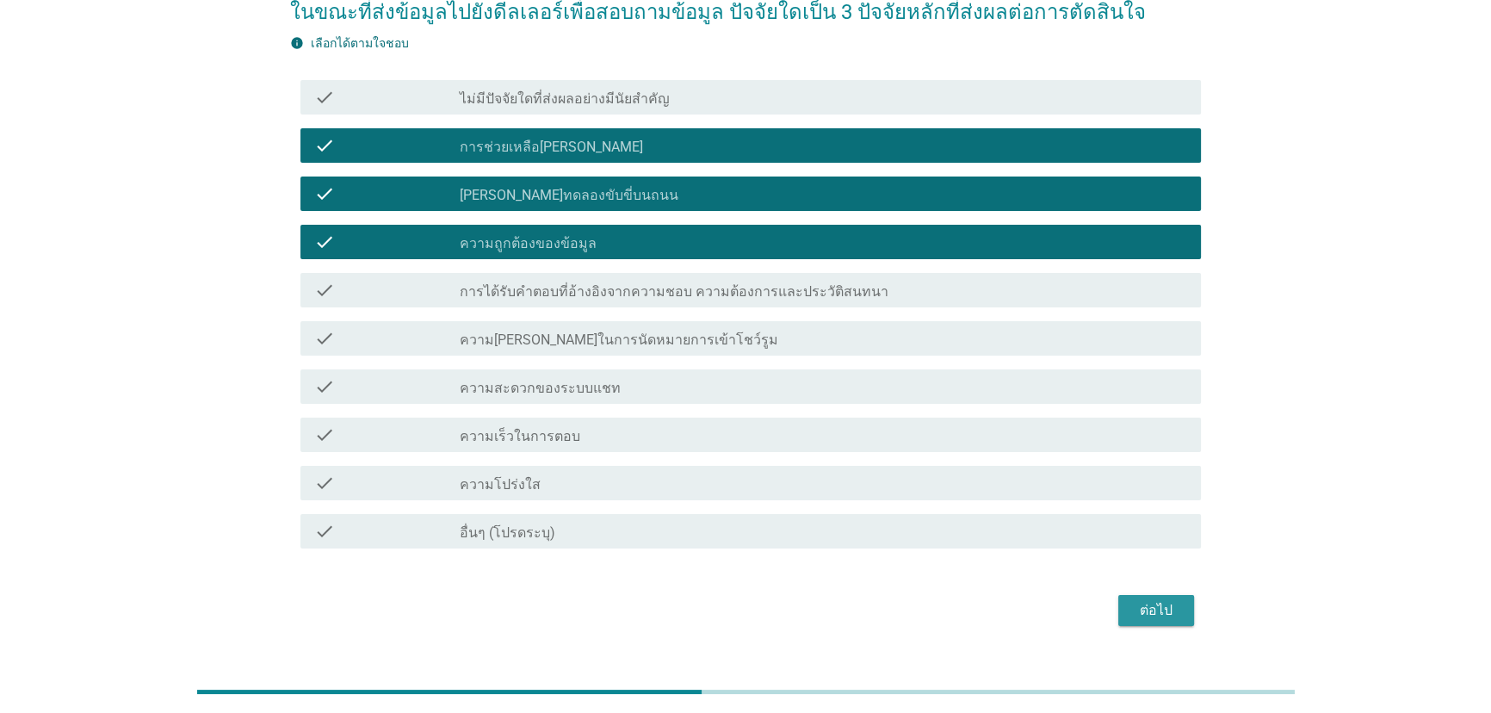
click at [1167, 602] on div "ต่อไป" at bounding box center [1156, 610] width 48 height 21
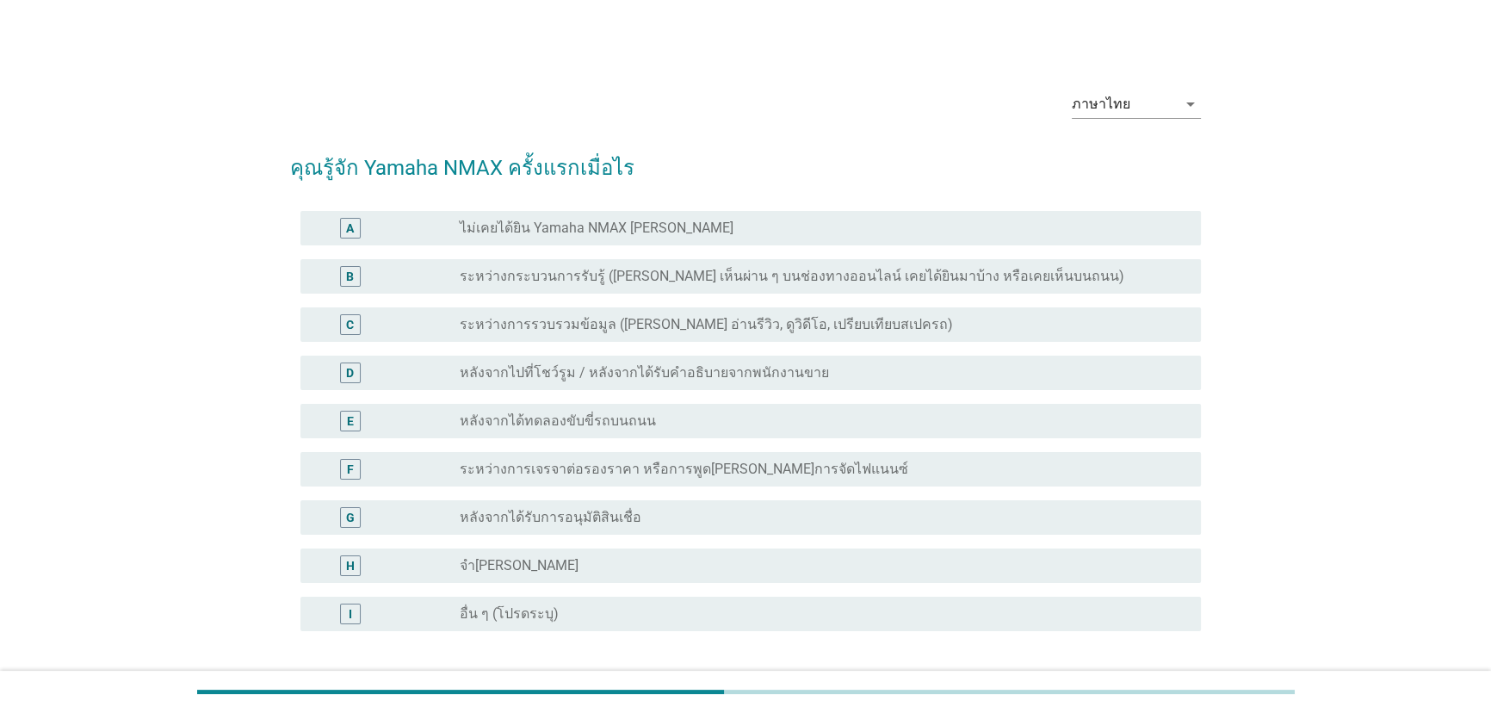
click at [775, 326] on label "ระหว่างการรวบรวมข้อมูล ([PERSON_NAME] อ่านรีวิว, ดูวิดีโอ, เปรียบเทียบสเปครถ)" at bounding box center [706, 324] width 493 height 17
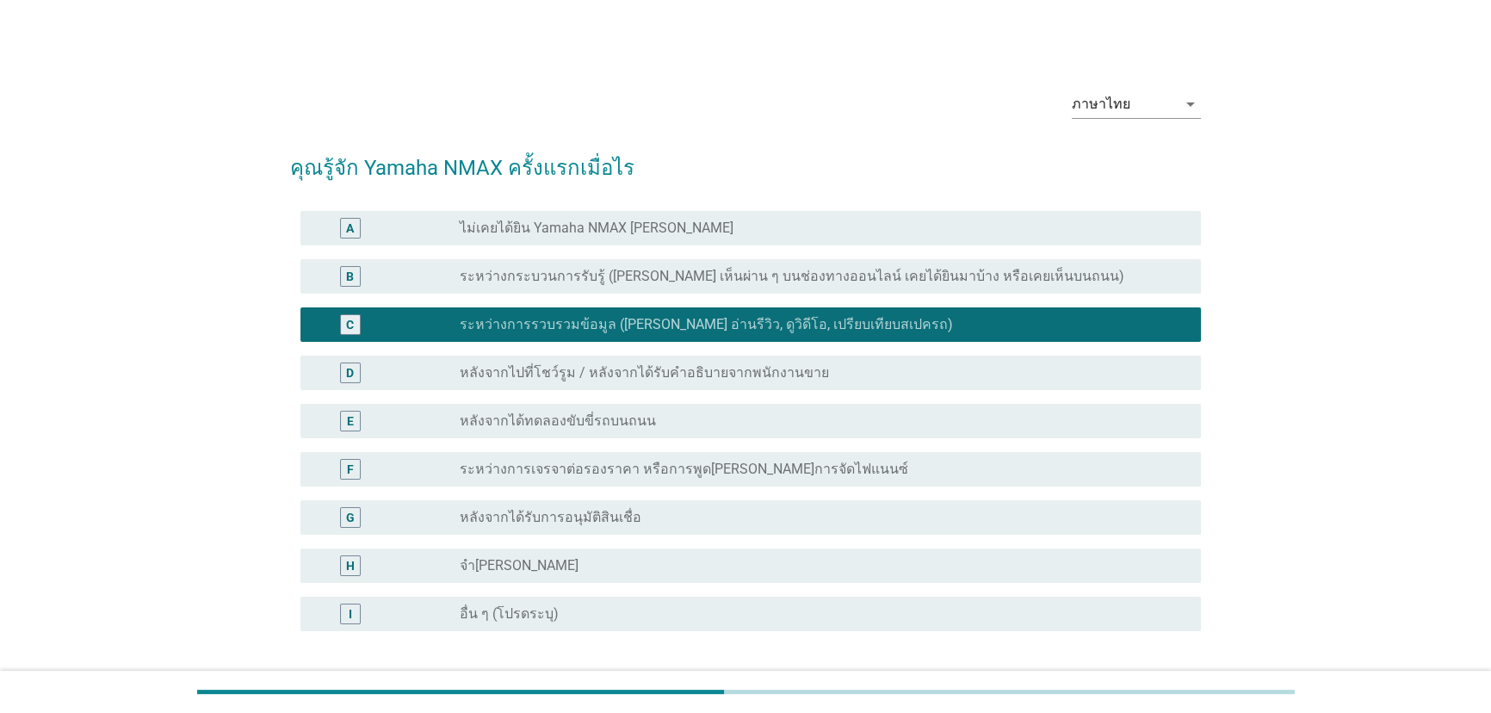
scroll to position [139, 0]
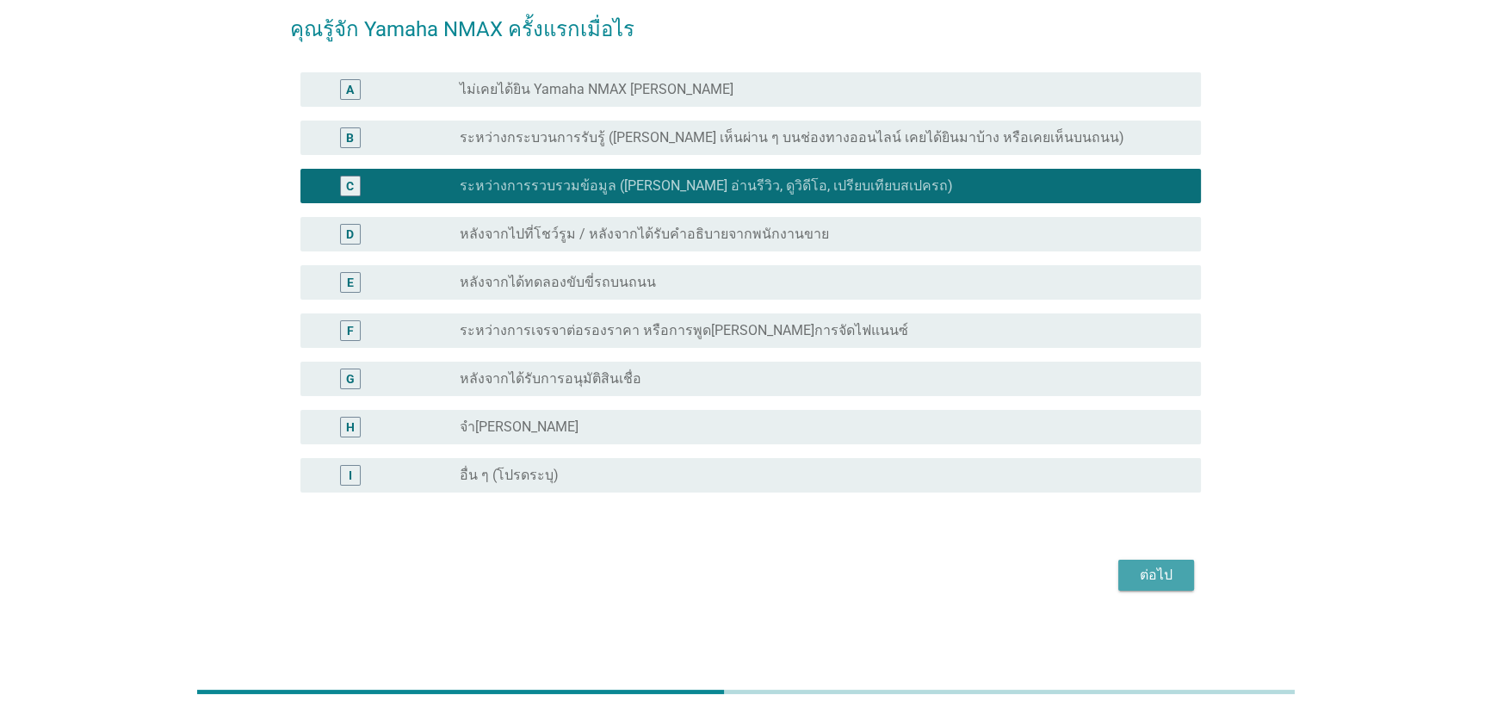
click at [1178, 577] on div "ต่อไป" at bounding box center [1156, 575] width 48 height 21
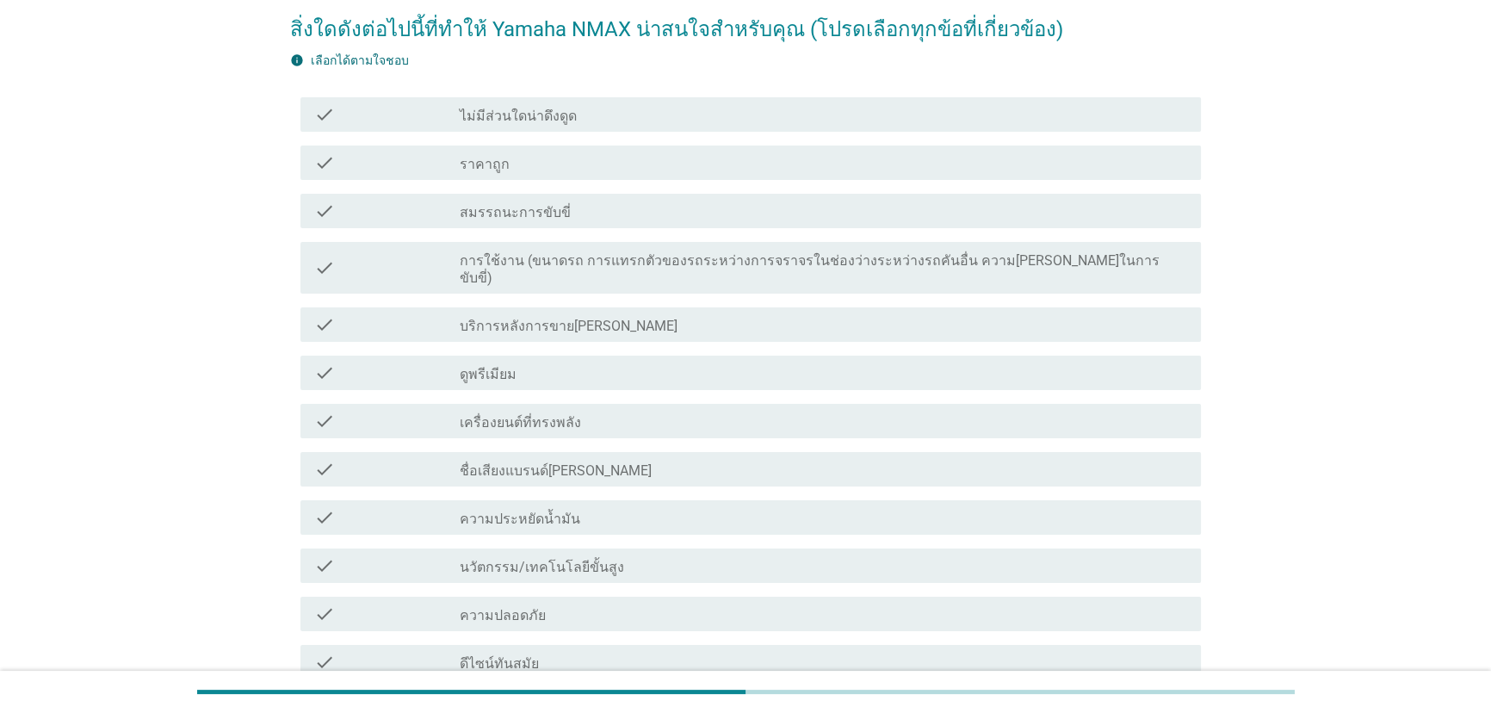
scroll to position [0, 0]
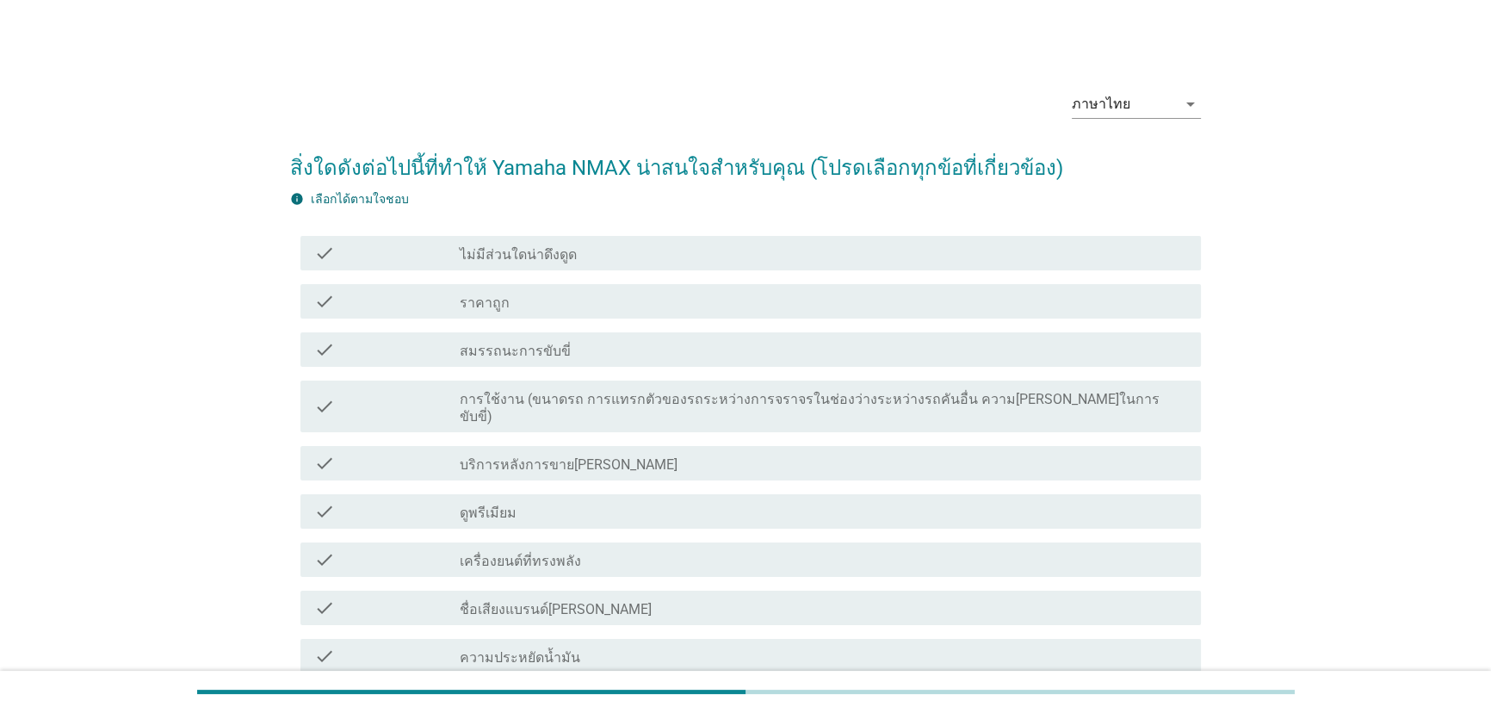
click at [609, 645] on div "check_box_outline_blank ความประหยัดน้ำมัน" at bounding box center [824, 655] width 728 height 21
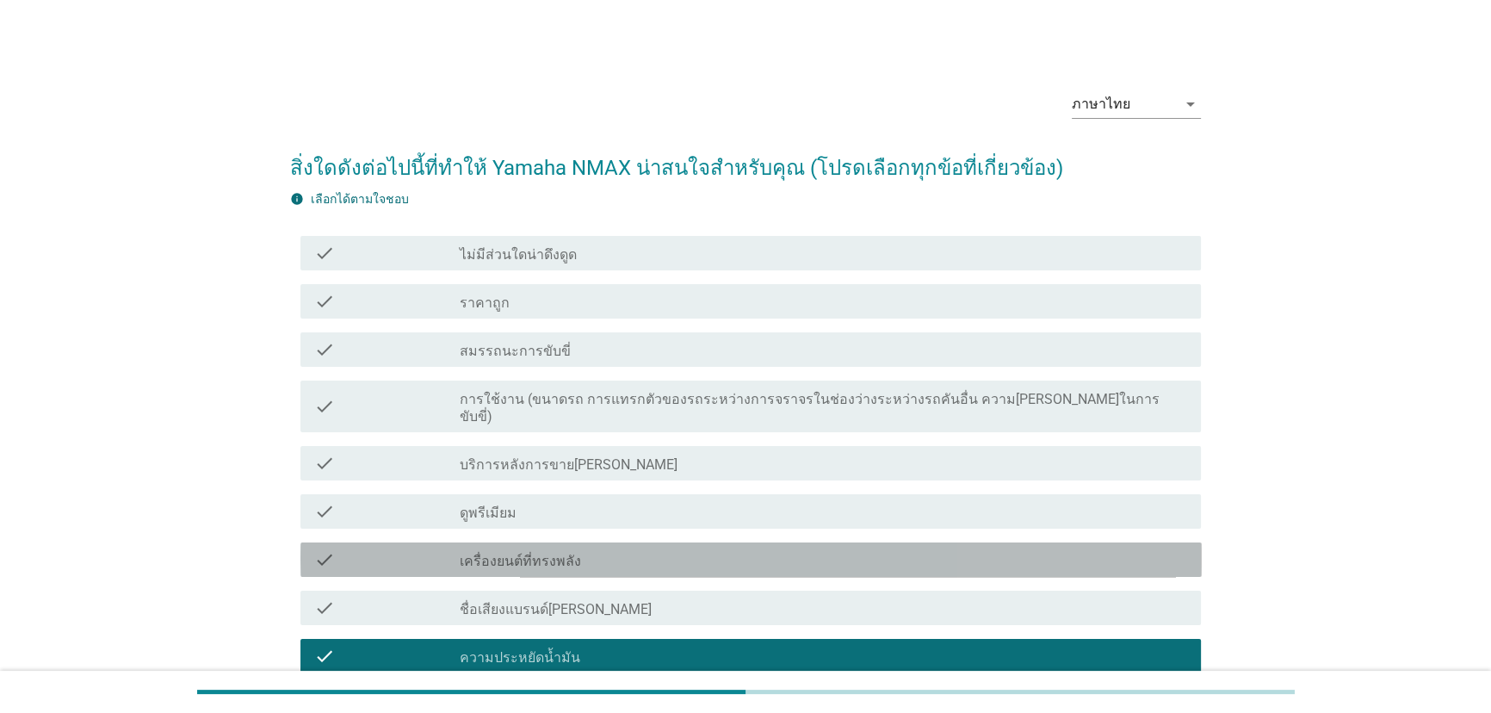
click at [598, 549] on div "check_box_outline_blank เครื่องยนต์ที่ทรงพลัง" at bounding box center [824, 559] width 728 height 21
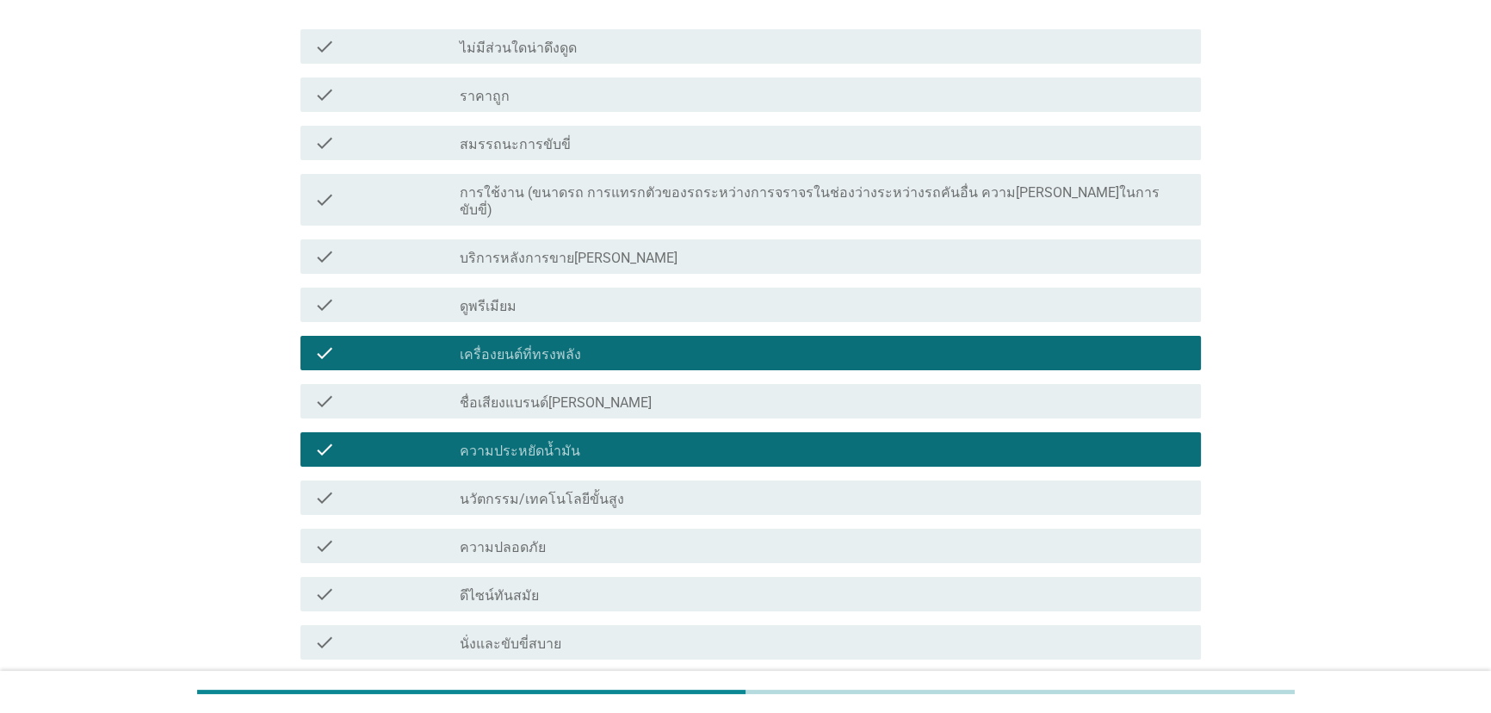
scroll to position [303, 0]
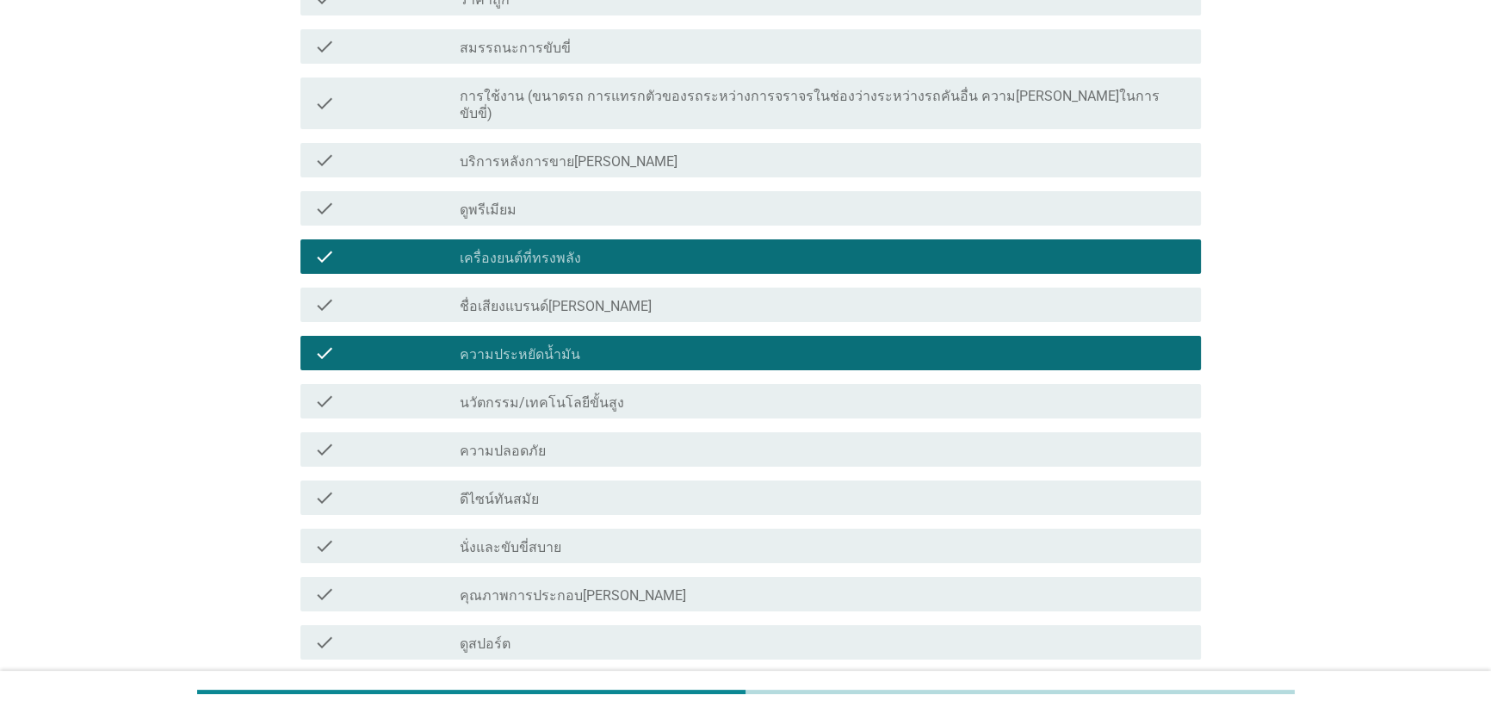
click at [610, 577] on div "check check_box_outline_blank คุณภาพการประกอบ[PERSON_NAME]" at bounding box center [750, 594] width 901 height 34
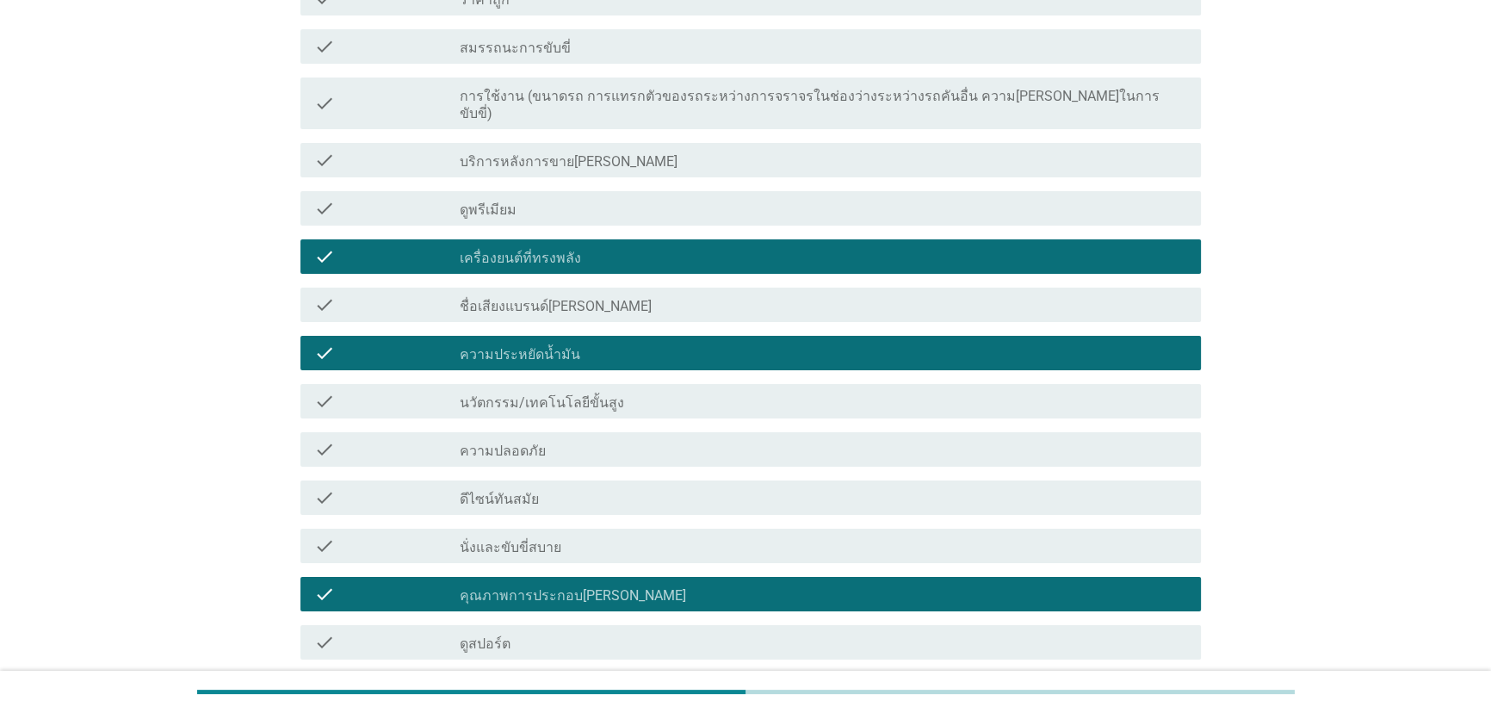
scroll to position [391, 0]
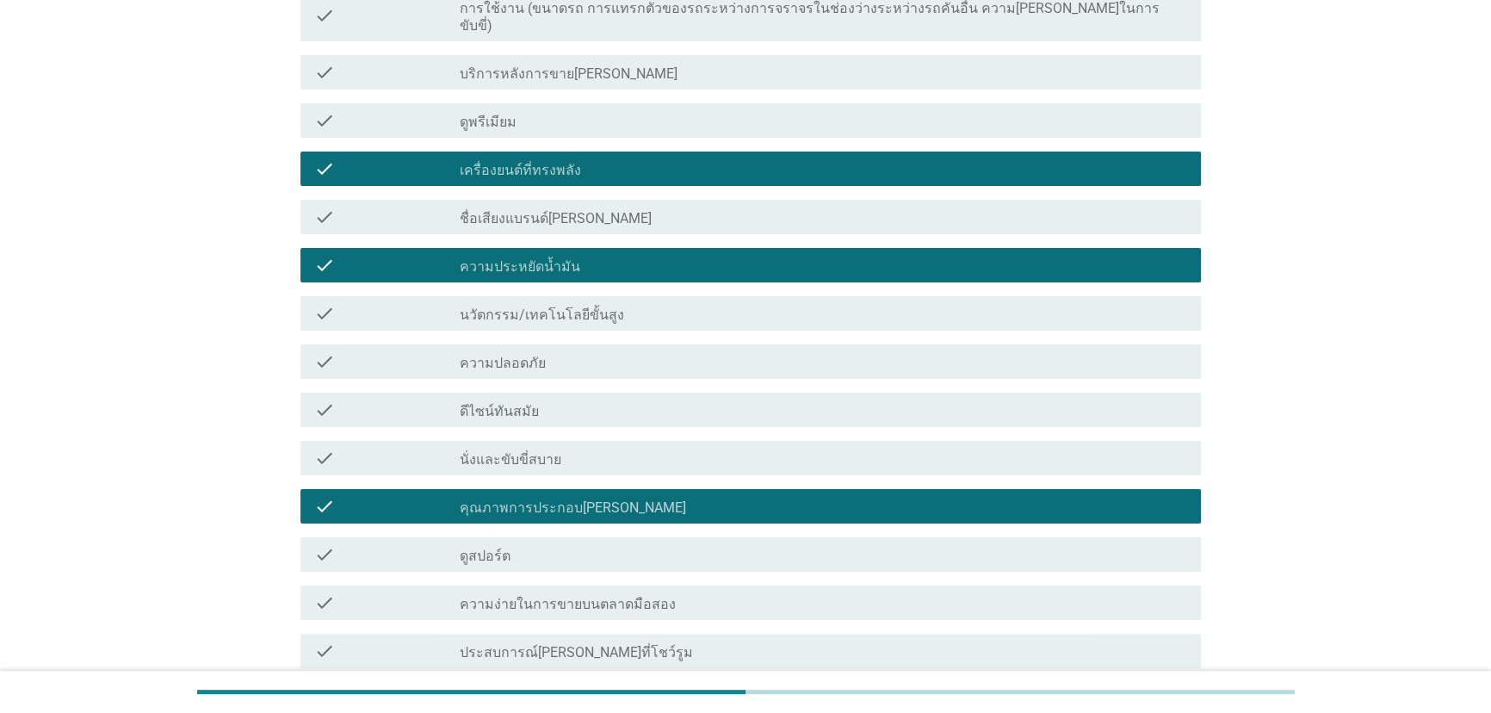
click at [645, 496] on div "check_box_outline_blank คุณภาพการประกอบ[PERSON_NAME]" at bounding box center [824, 506] width 728 height 21
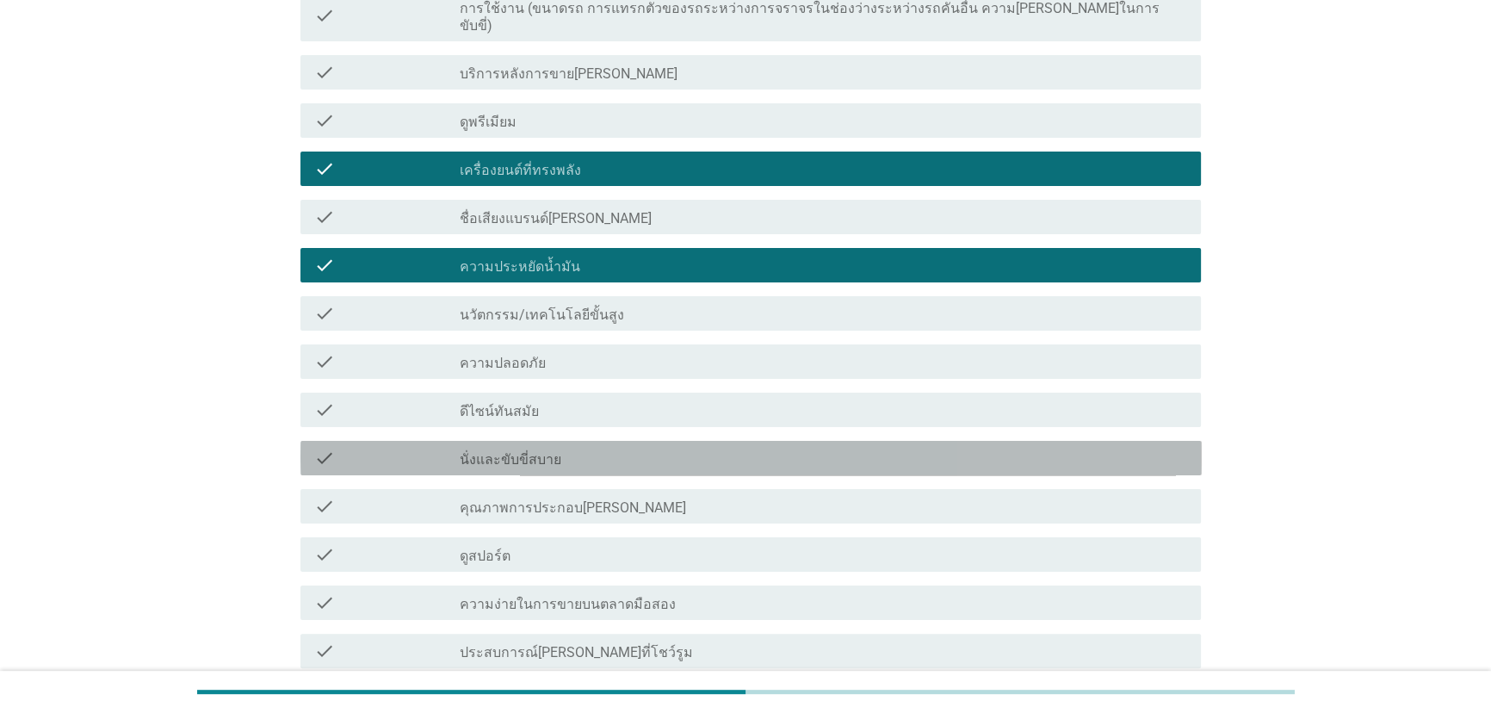
click at [646, 448] on div "check_box_outline_blank นั่งและขับขี่สบาย" at bounding box center [824, 458] width 728 height 21
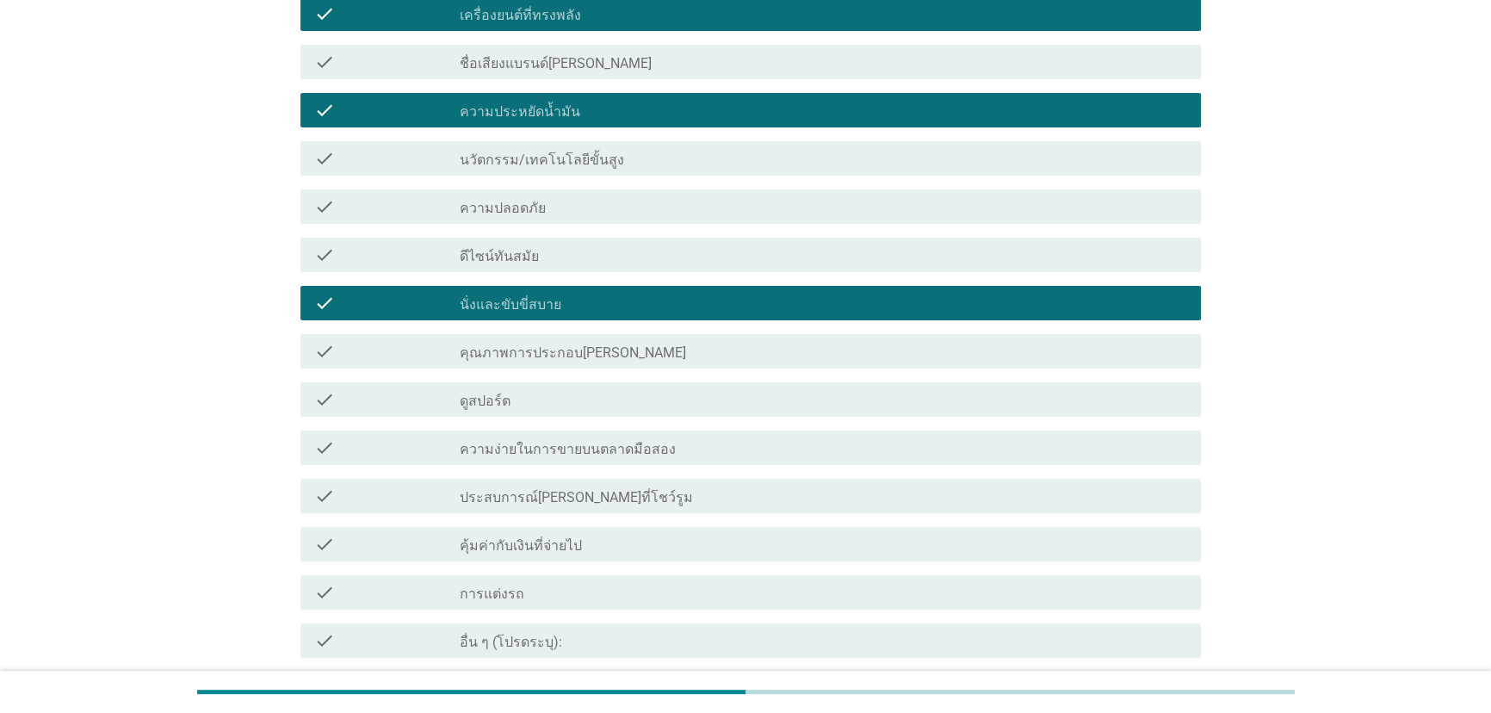
scroll to position [547, 0]
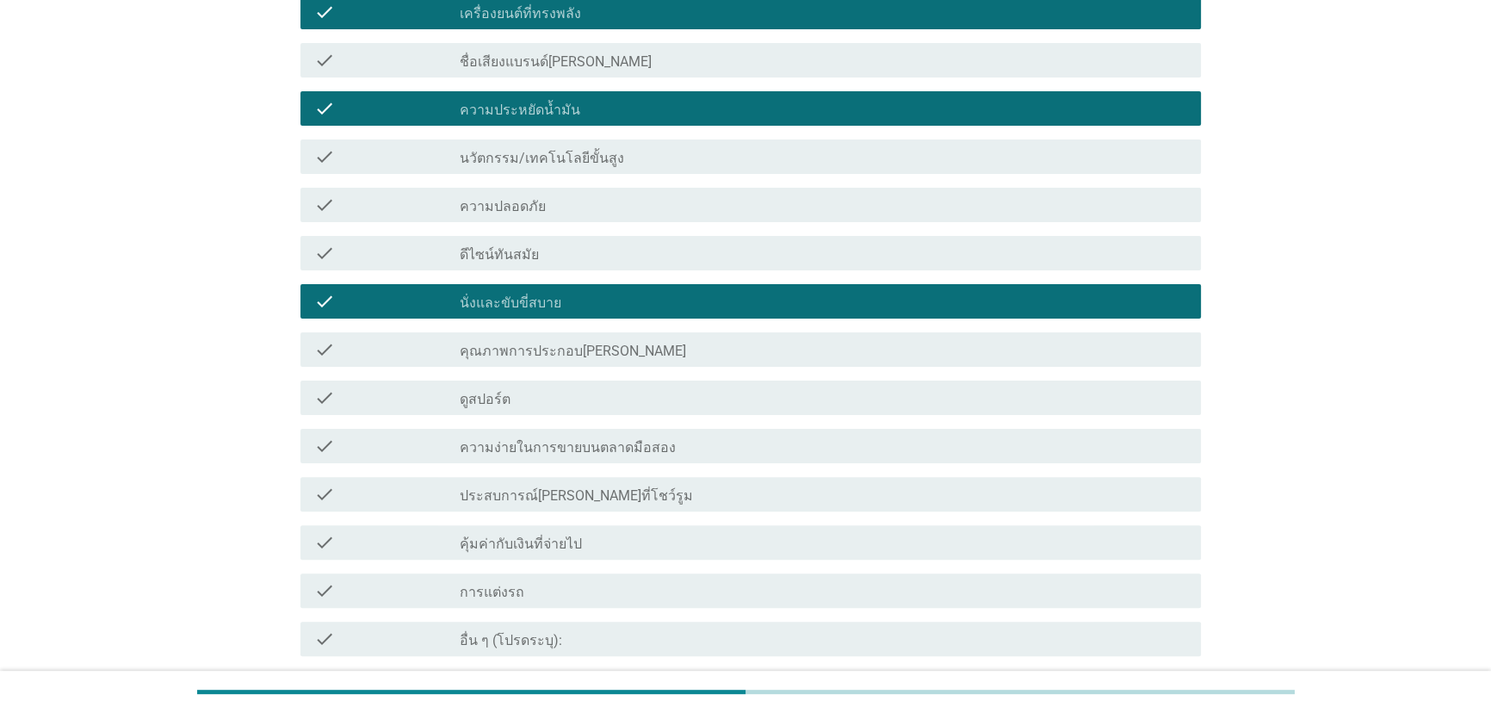
click at [685, 532] on div "check_box_outline_blank คุ้มค่ากับเงินที่จ่ายไป" at bounding box center [824, 542] width 728 height 21
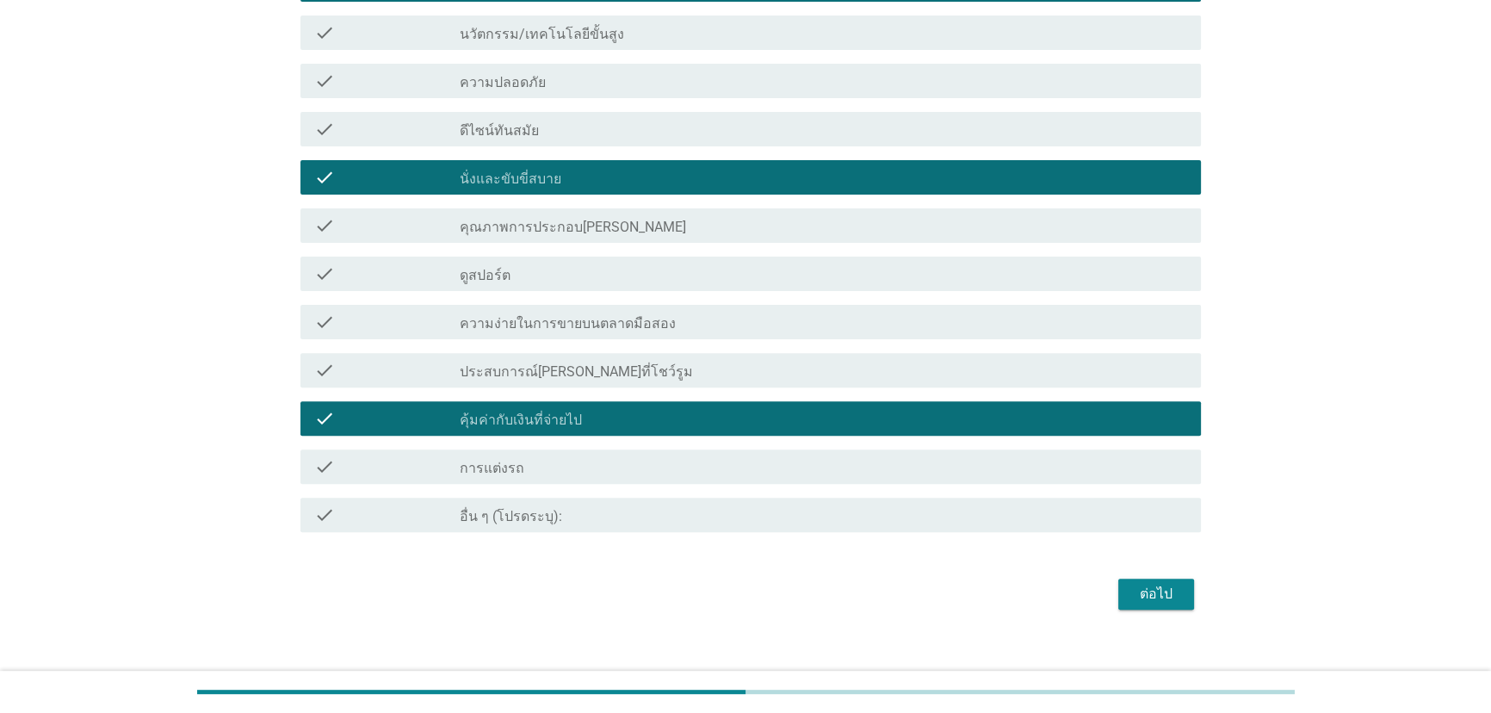
scroll to position [673, 0]
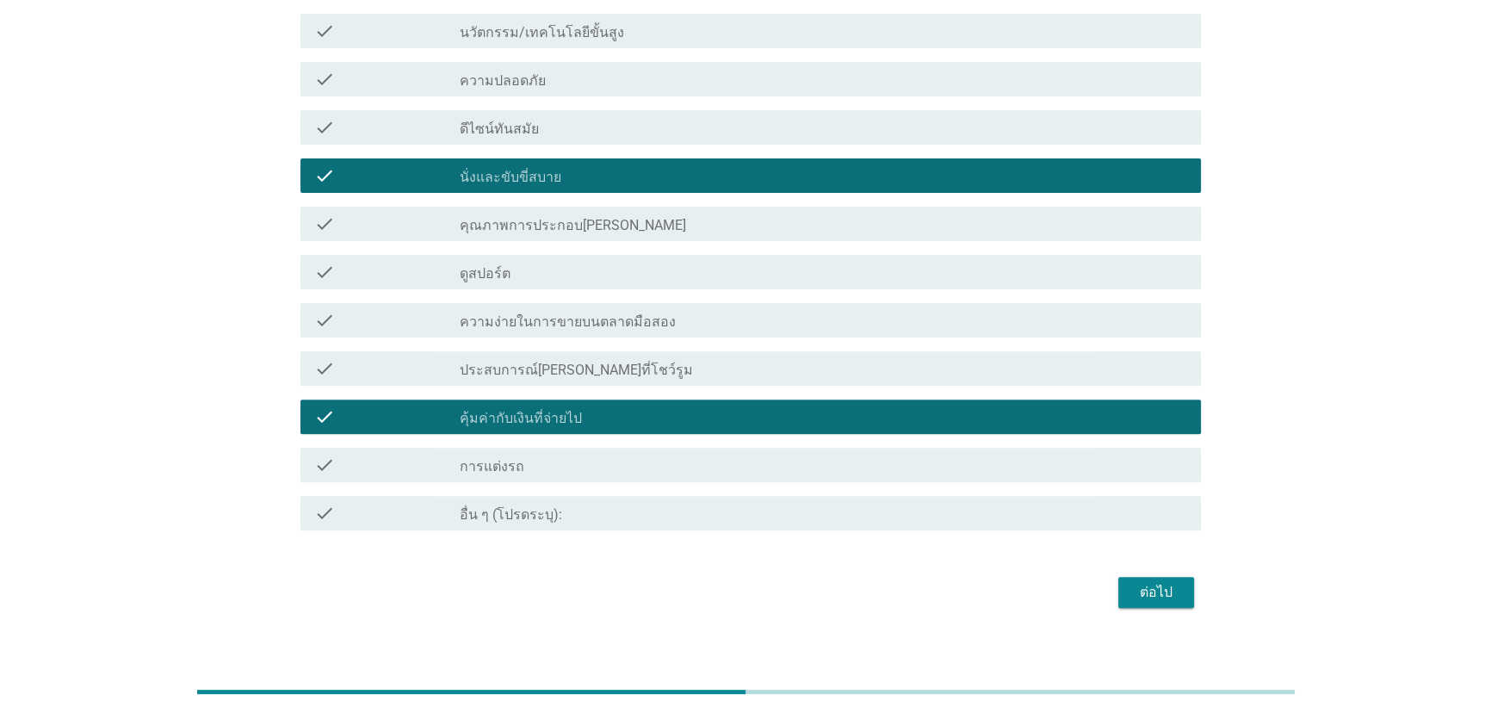
click at [1141, 582] on div "ต่อไป" at bounding box center [1156, 592] width 48 height 21
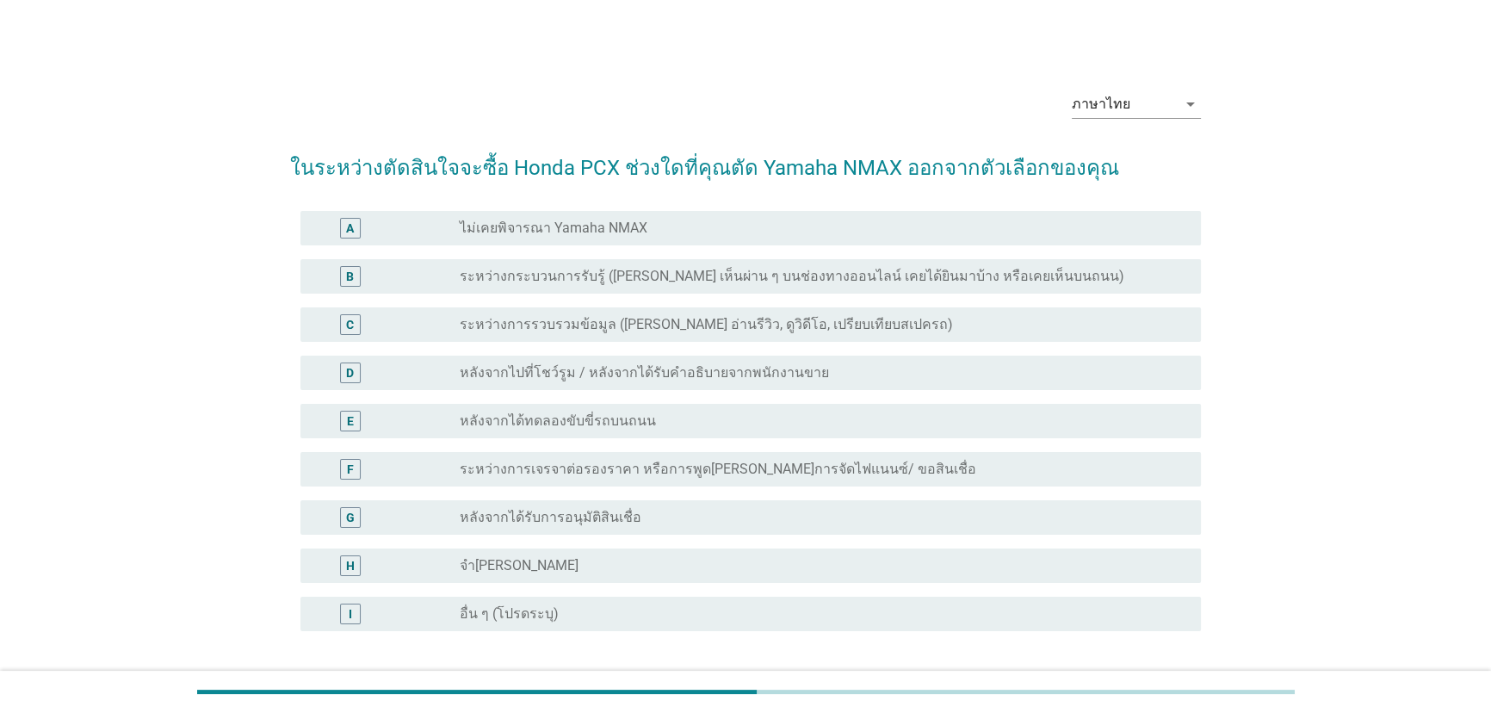
click at [839, 327] on div "radio_button_unchecked ระหว่างการรวบรวมข้อมูล ([PERSON_NAME] อ่านรีวิว, ดูวิดีโ…" at bounding box center [817, 324] width 714 height 17
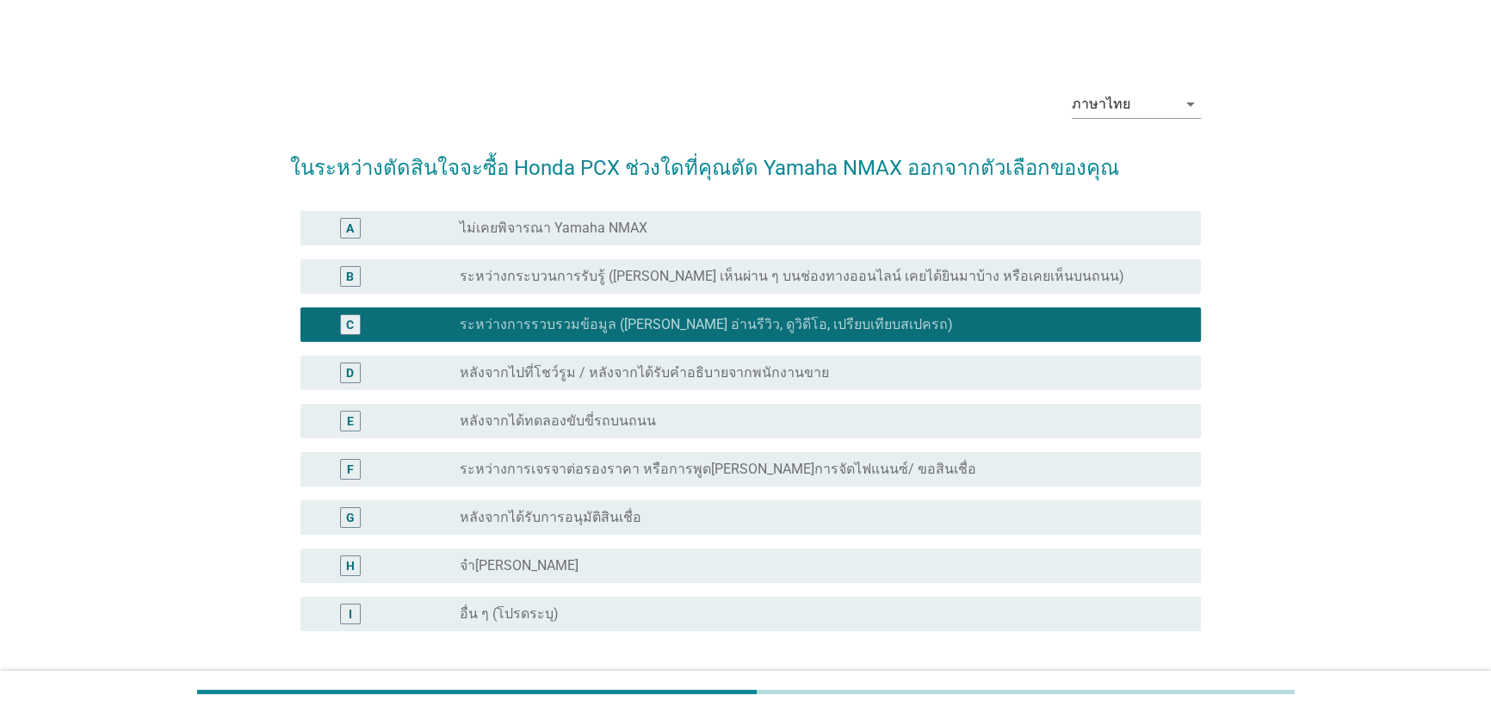
click at [839, 327] on div "radio_button_checked ระหว่างการรวบรวมข้อมูล ([PERSON_NAME] อ่านรีวิว, ดูวิดีโอ,…" at bounding box center [817, 324] width 714 height 17
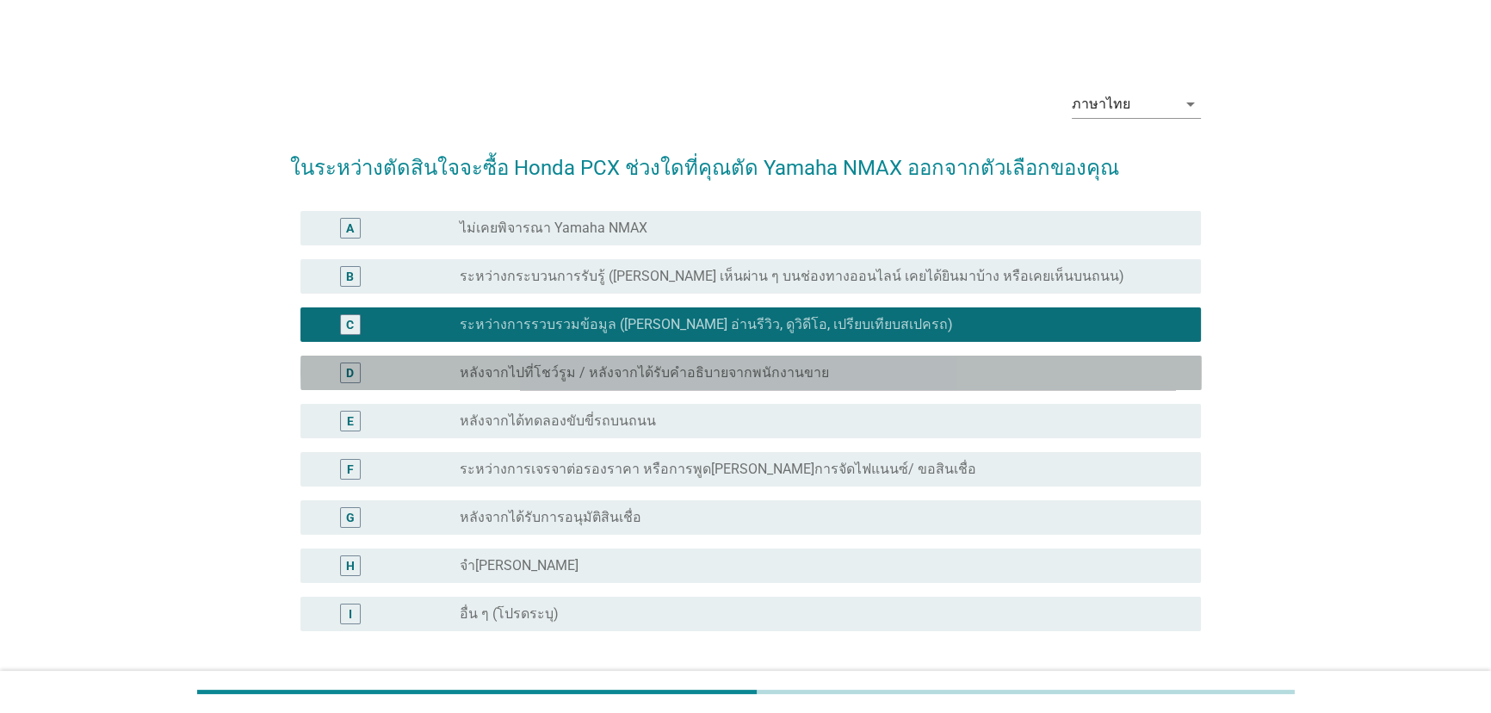
click at [828, 381] on div "radio_button_unchecked หลังจากไปที่โชว์รูม / หลังจากได้รับคำอธิบายจากพนักงานขาย" at bounding box center [824, 372] width 728 height 21
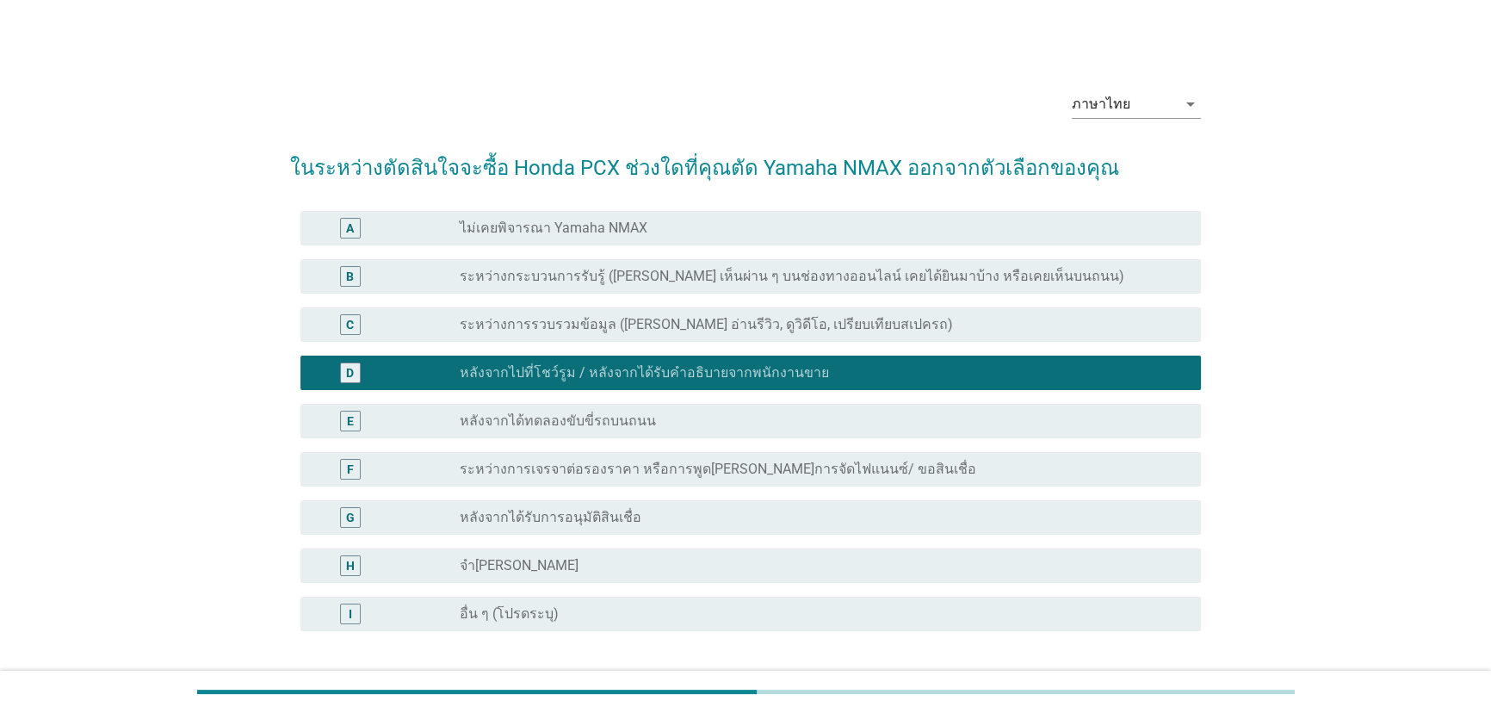
click at [957, 425] on div "radio_button_unchecked หลังจากได้ทดลองขับขี่รถบนถนน" at bounding box center [817, 420] width 714 height 17
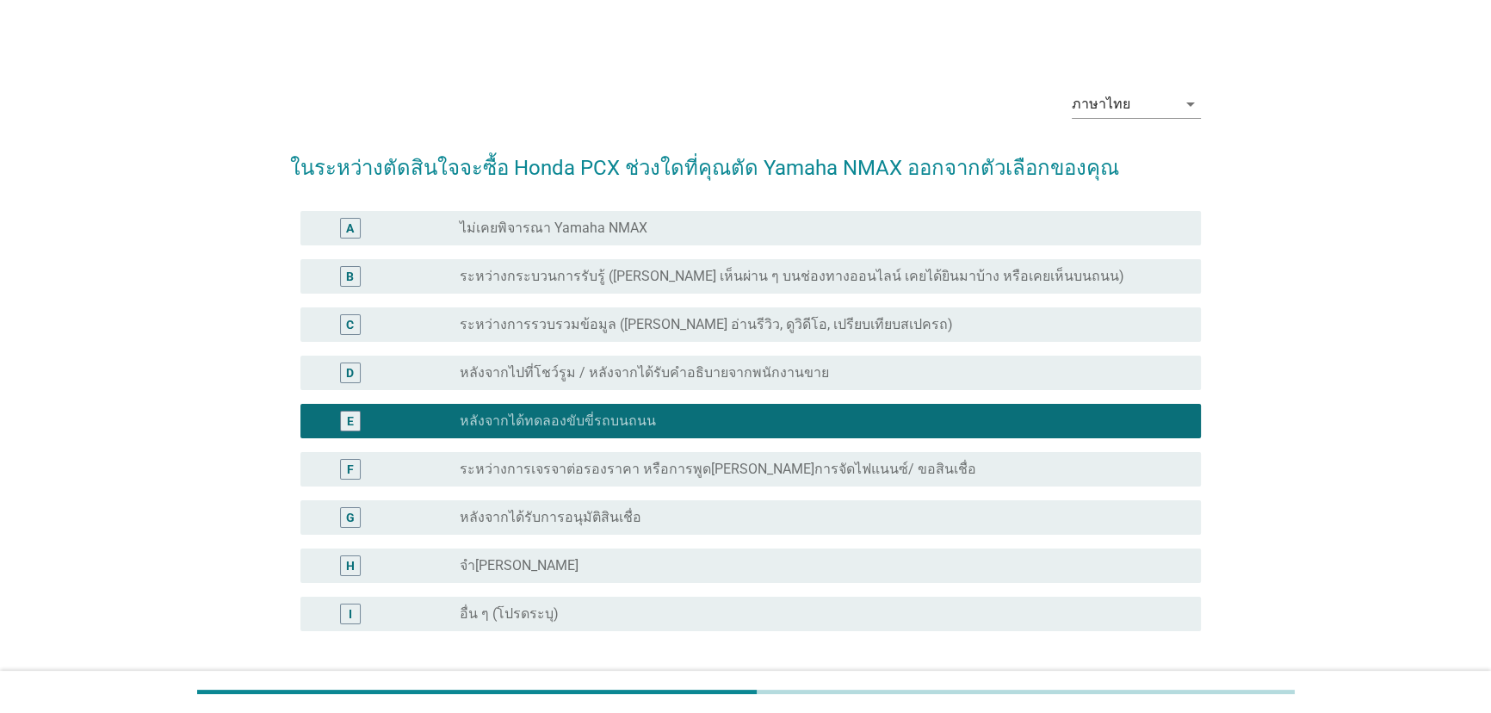
scroll to position [139, 0]
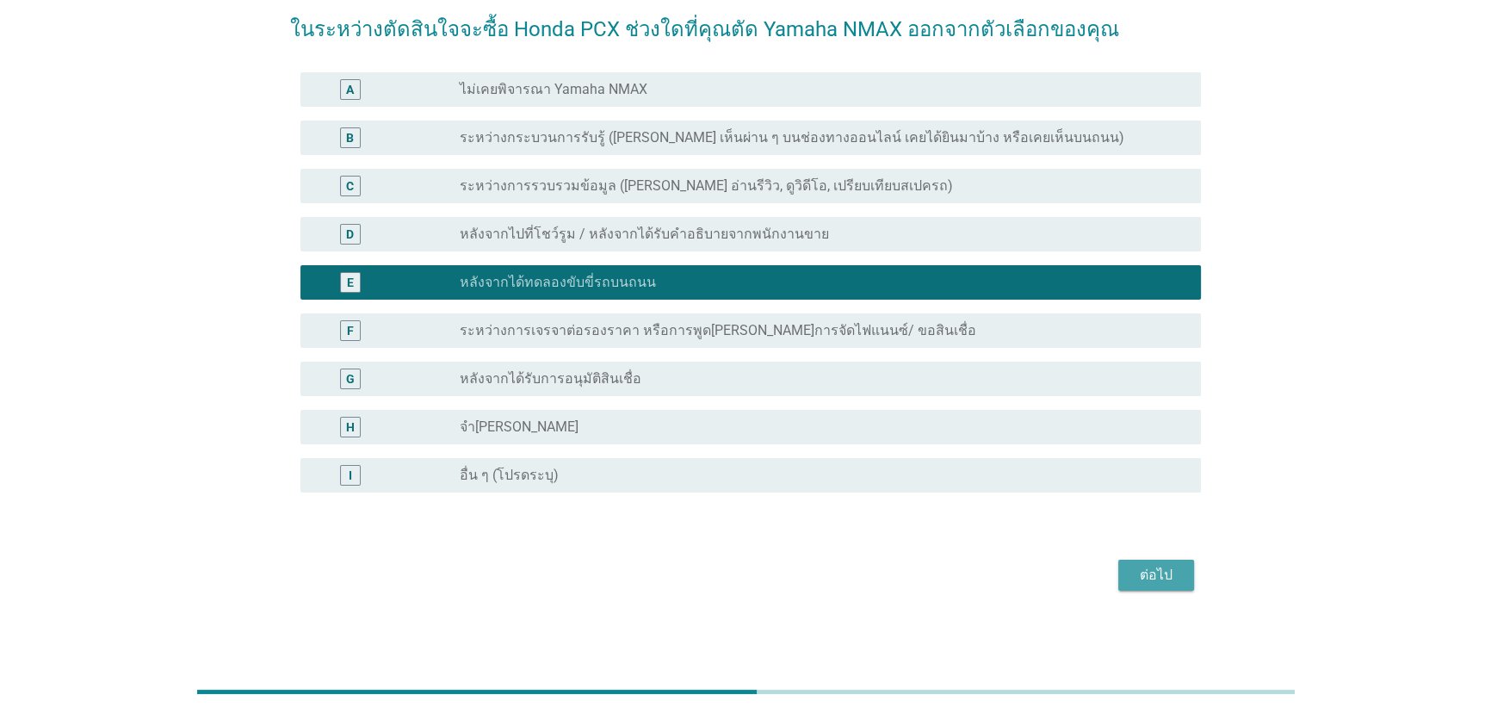
click at [1175, 568] on div "ต่อไป" at bounding box center [1156, 575] width 48 height 21
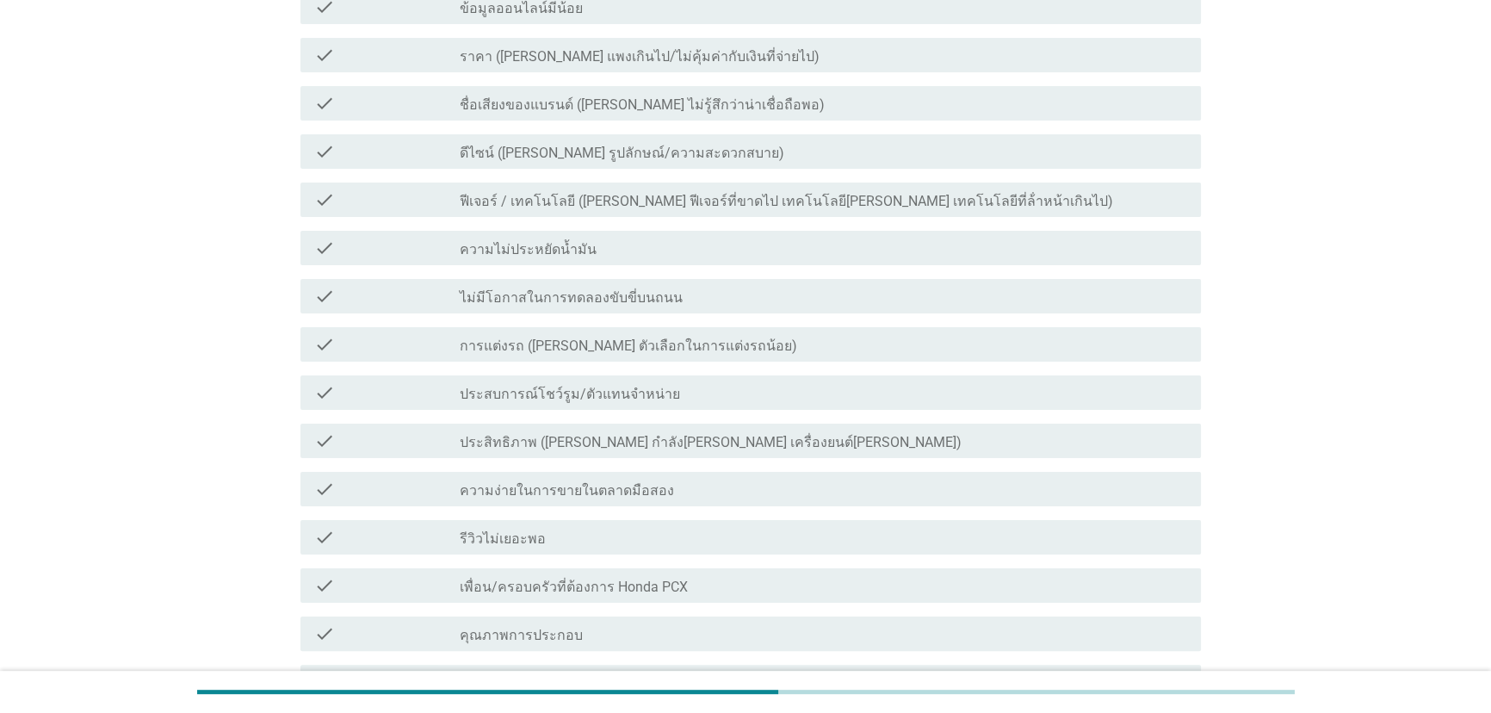
scroll to position [469, 0]
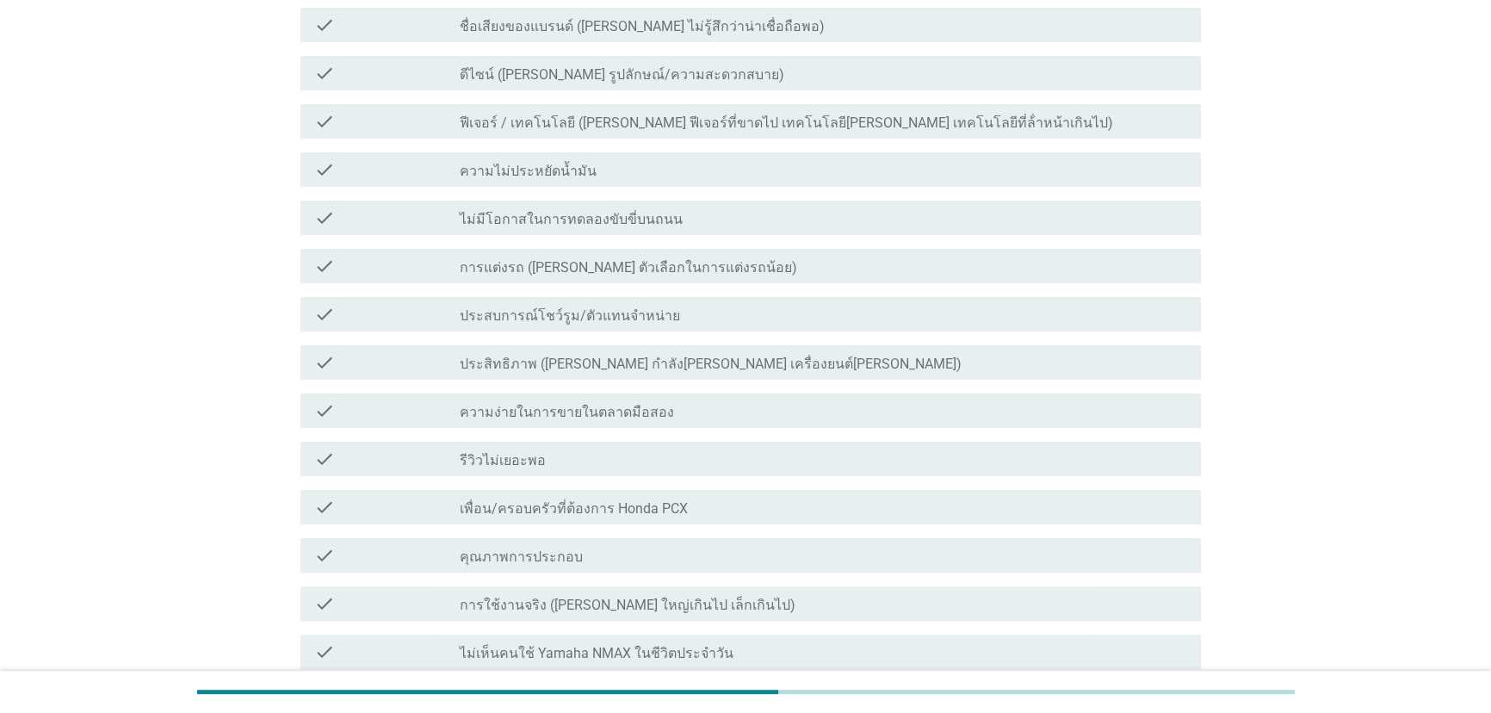
click at [833, 602] on div "check_box_outline_blank การใช้งานจริง ([PERSON_NAME] ใหญ่เกินไป เล็กเกินไป)" at bounding box center [824, 603] width 728 height 21
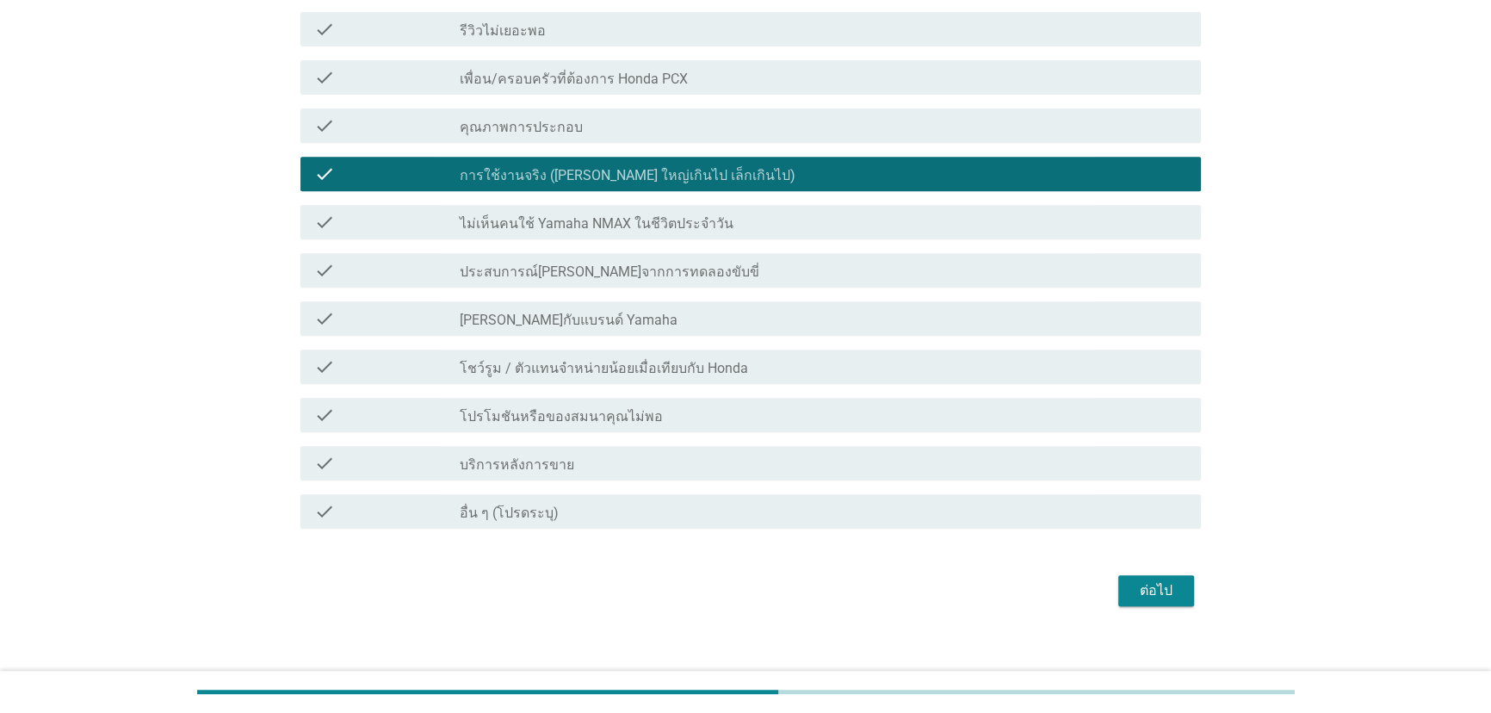
scroll to position [914, 0]
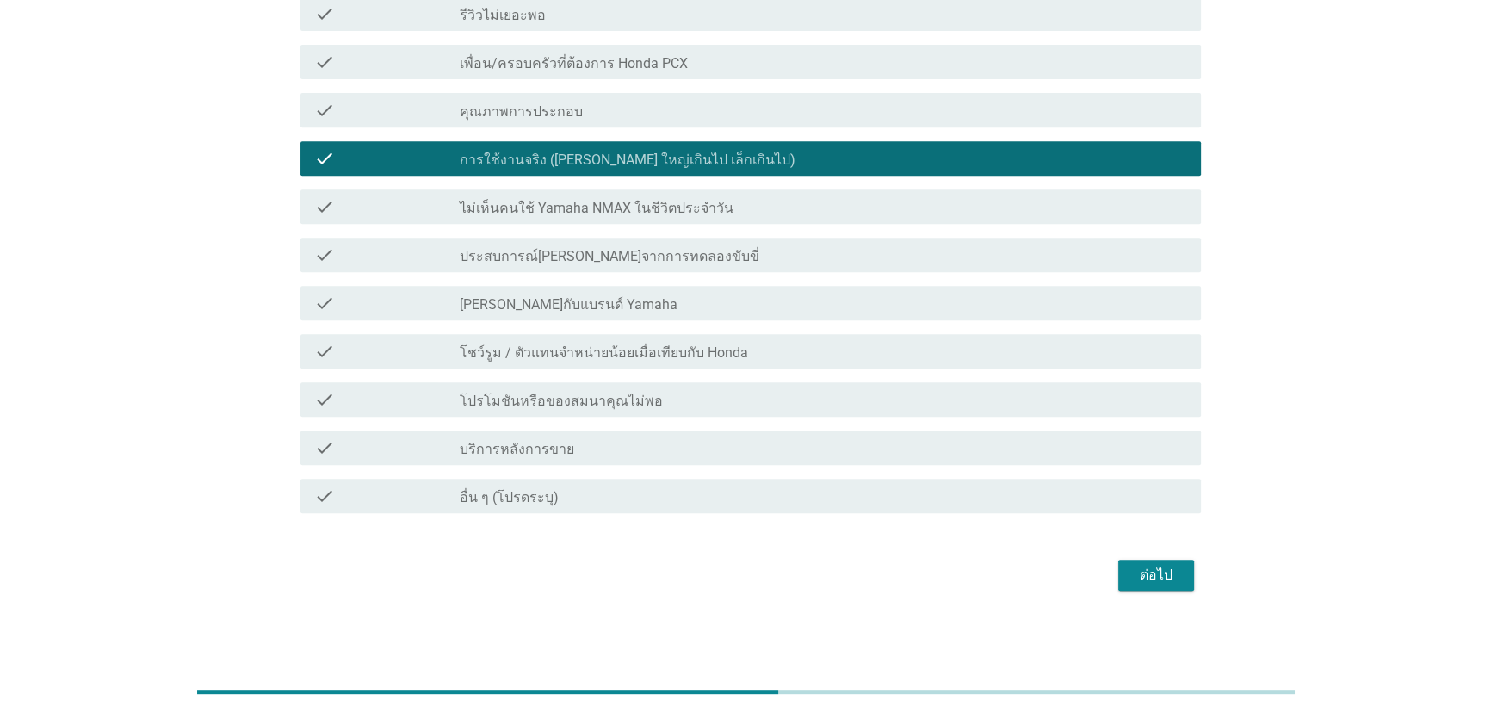
click at [1152, 575] on div "ต่อไป" at bounding box center [1156, 575] width 48 height 21
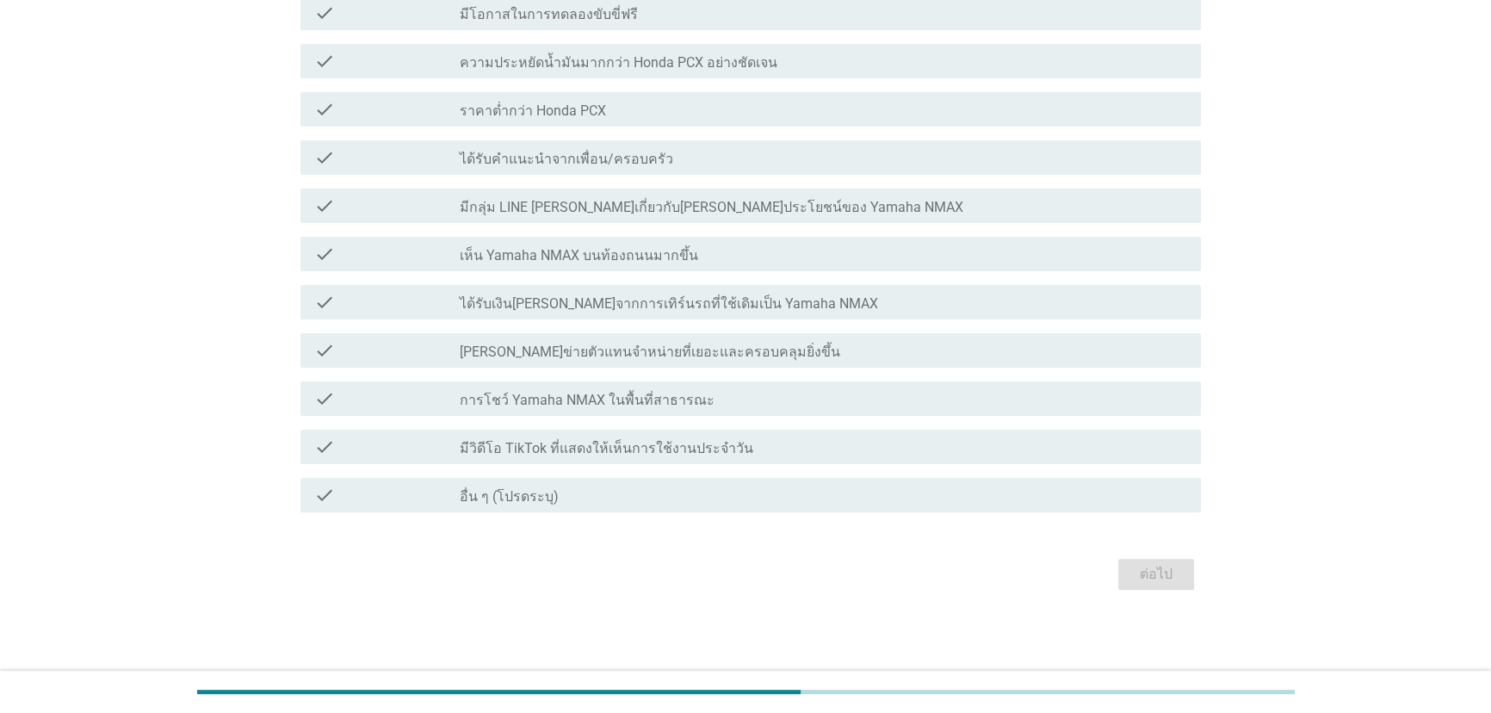
scroll to position [0, 0]
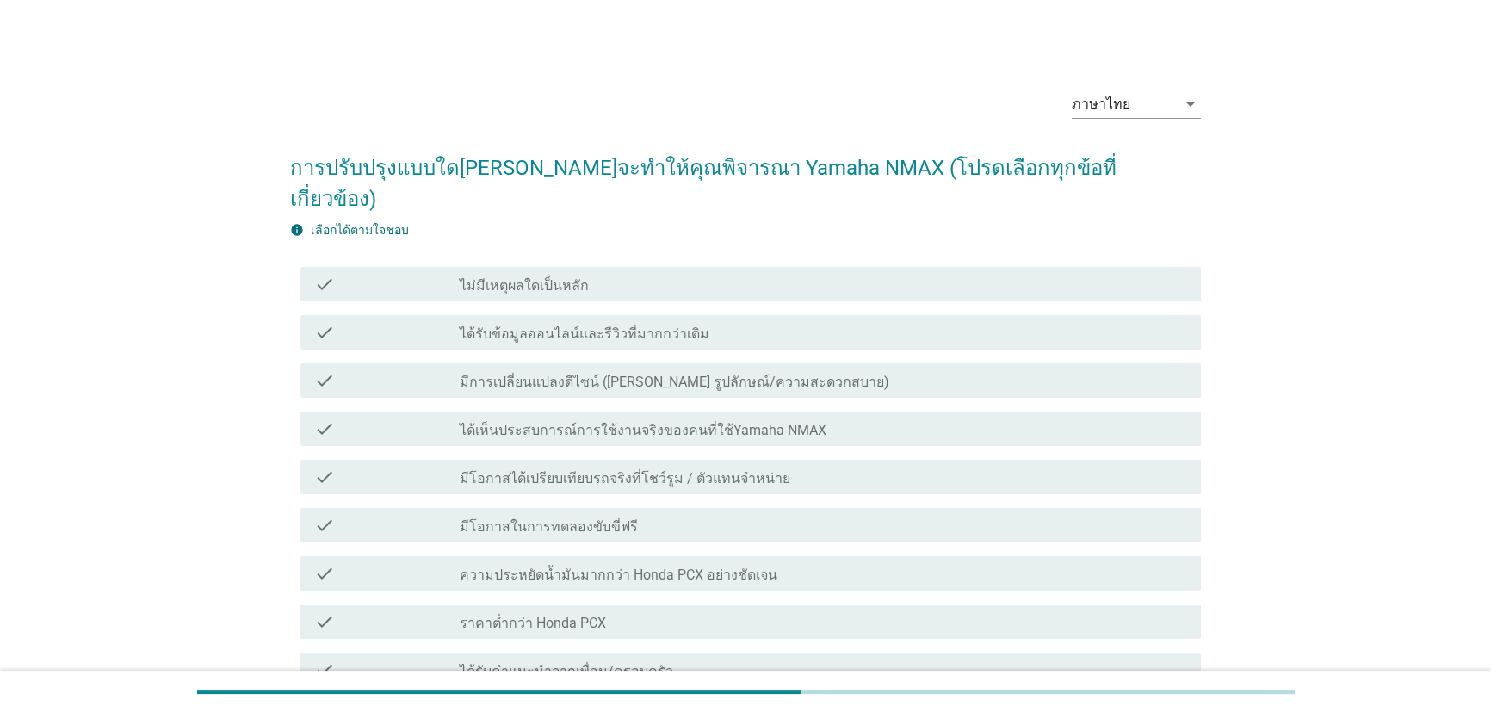
click at [682, 274] on div "check_box_outline_blank ไม่มีเหตุผลใดเป็นหลัก" at bounding box center [824, 284] width 728 height 21
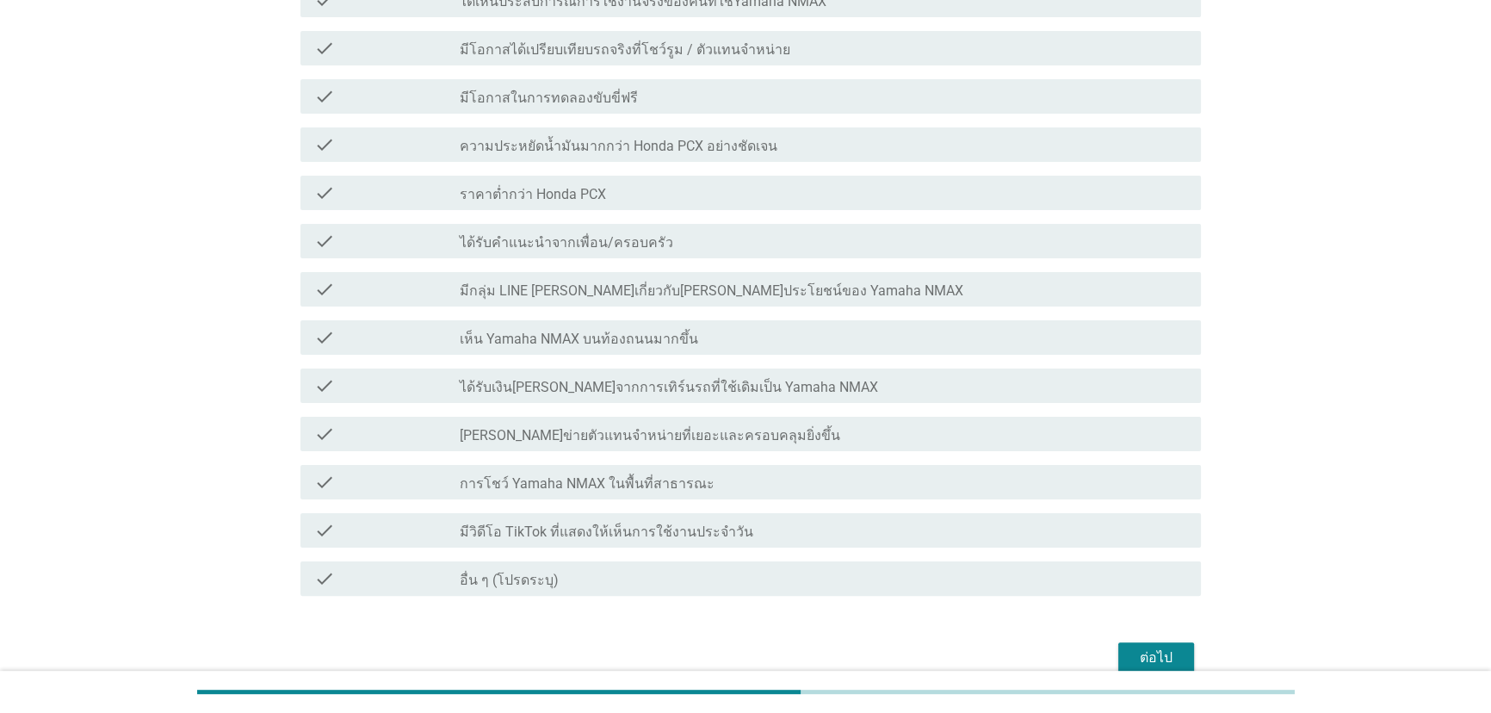
scroll to position [480, 0]
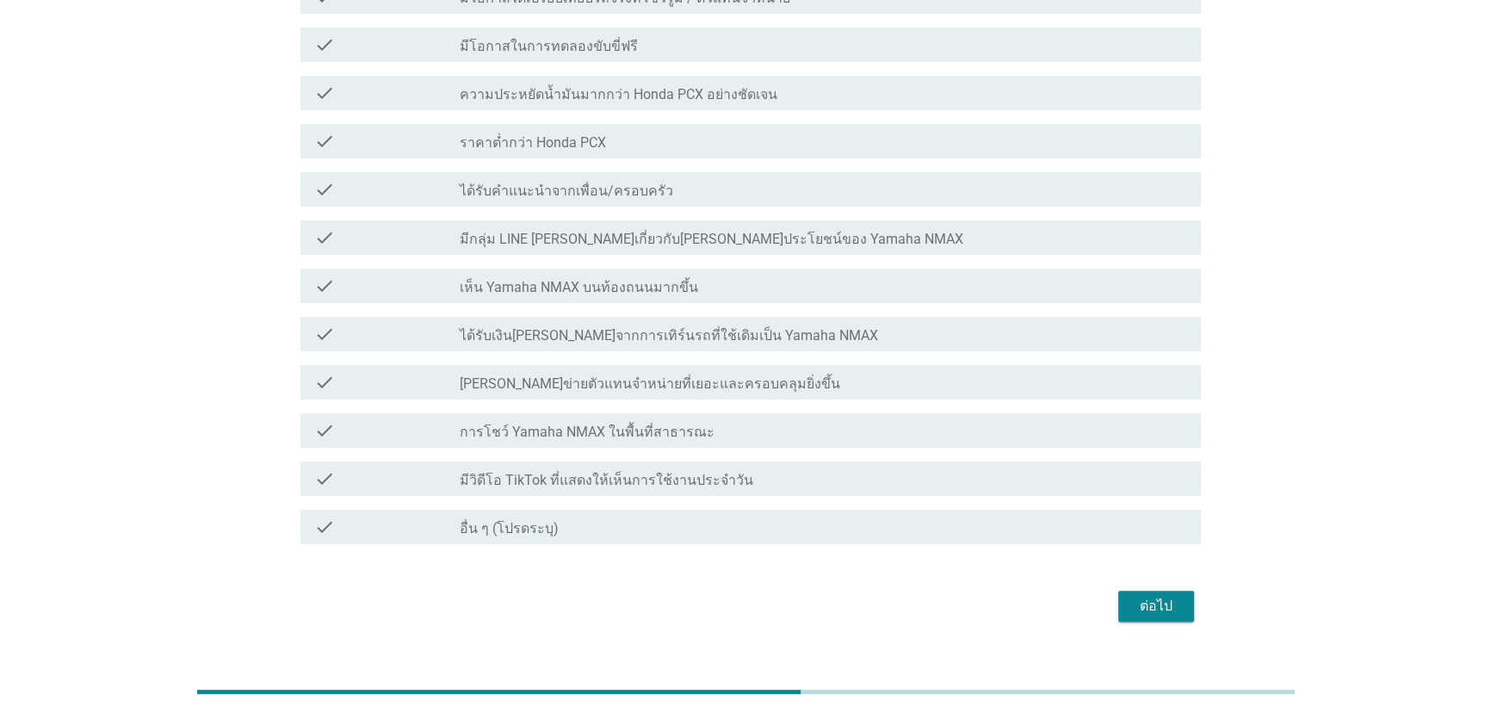
click at [1143, 596] on div "ต่อไป" at bounding box center [1156, 606] width 48 height 21
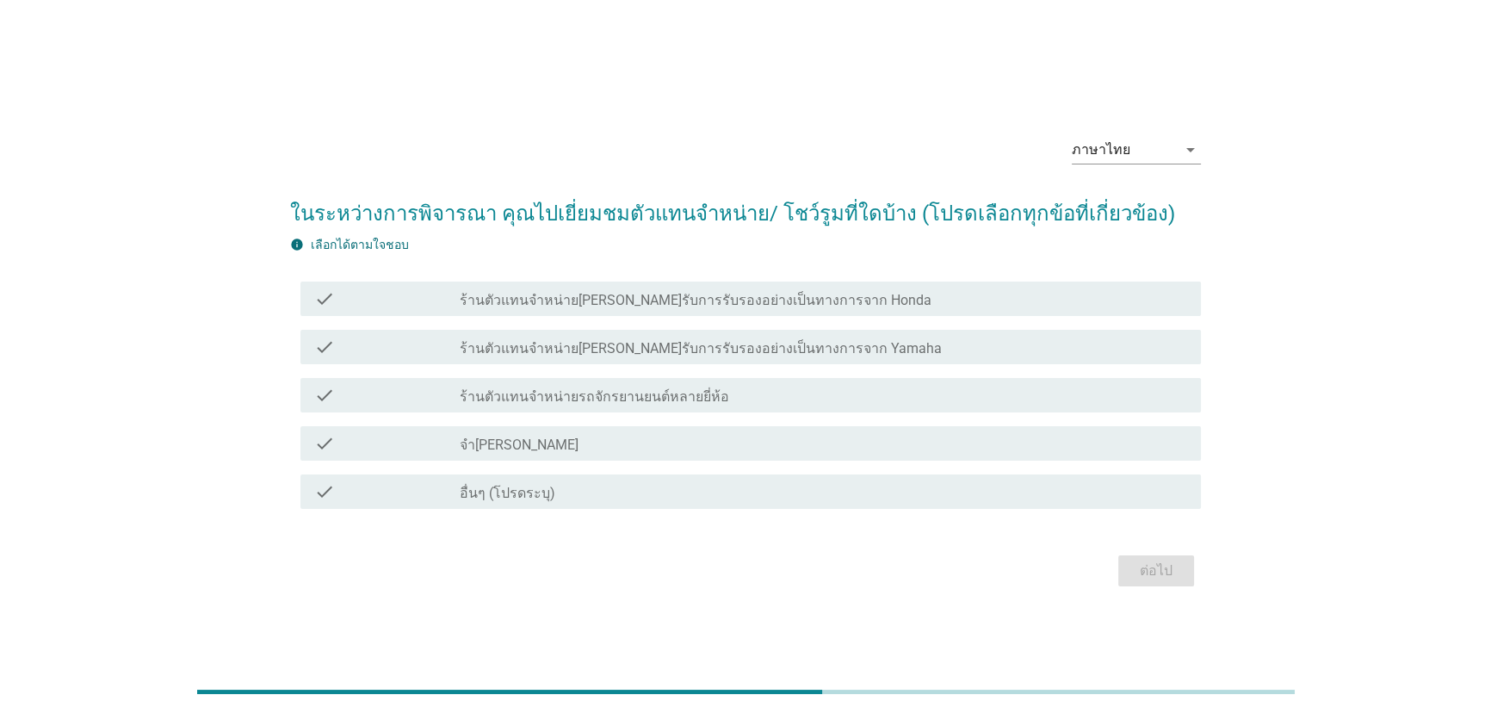
click at [770, 388] on div "check_box_outline_blank ร้านตัวแทนจำหน่ายรถจักรยานยนต์หลายยี่ห้อ" at bounding box center [824, 395] width 728 height 21
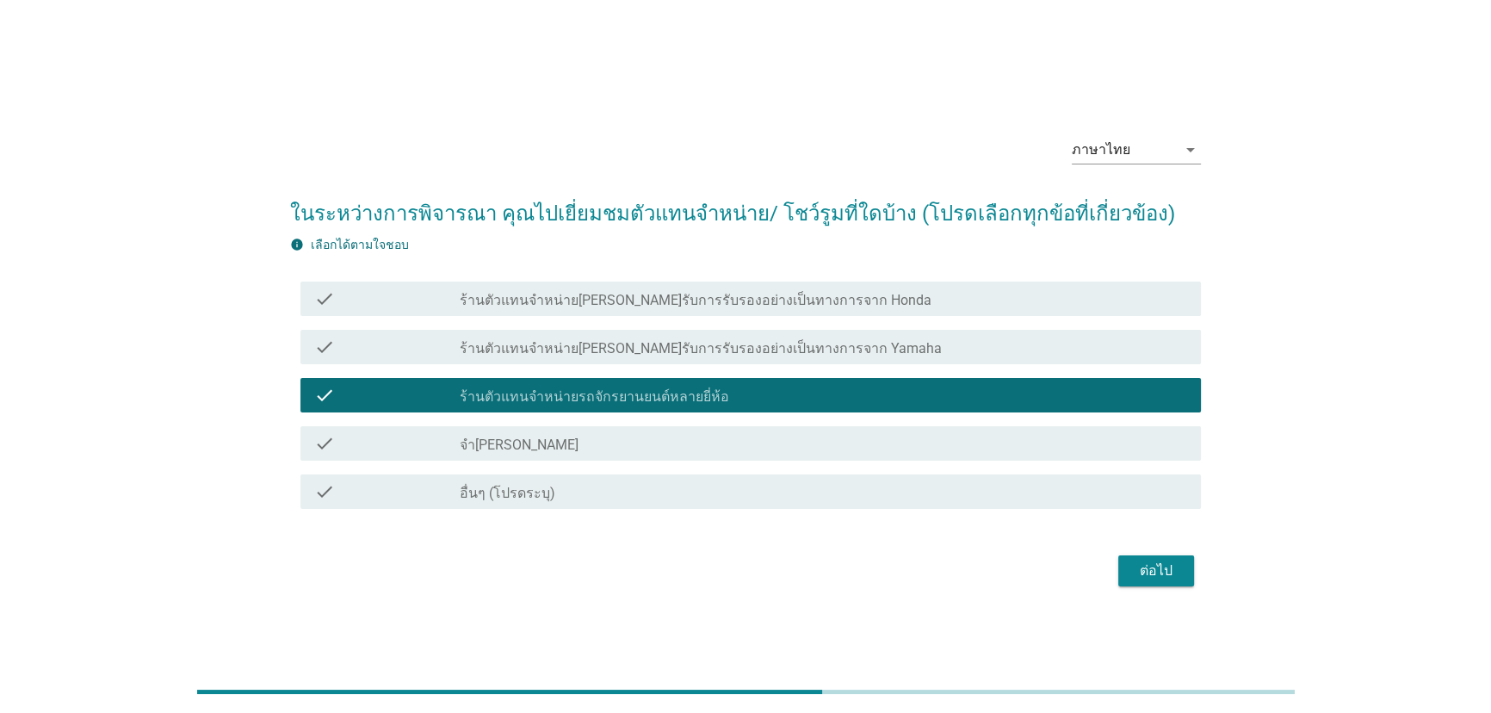
click at [778, 348] on label "ร้านตัวแทนจำหน่าย[PERSON_NAME]รับการรับรองอย่างเป็นทางการจาก Yamaha" at bounding box center [701, 348] width 482 height 17
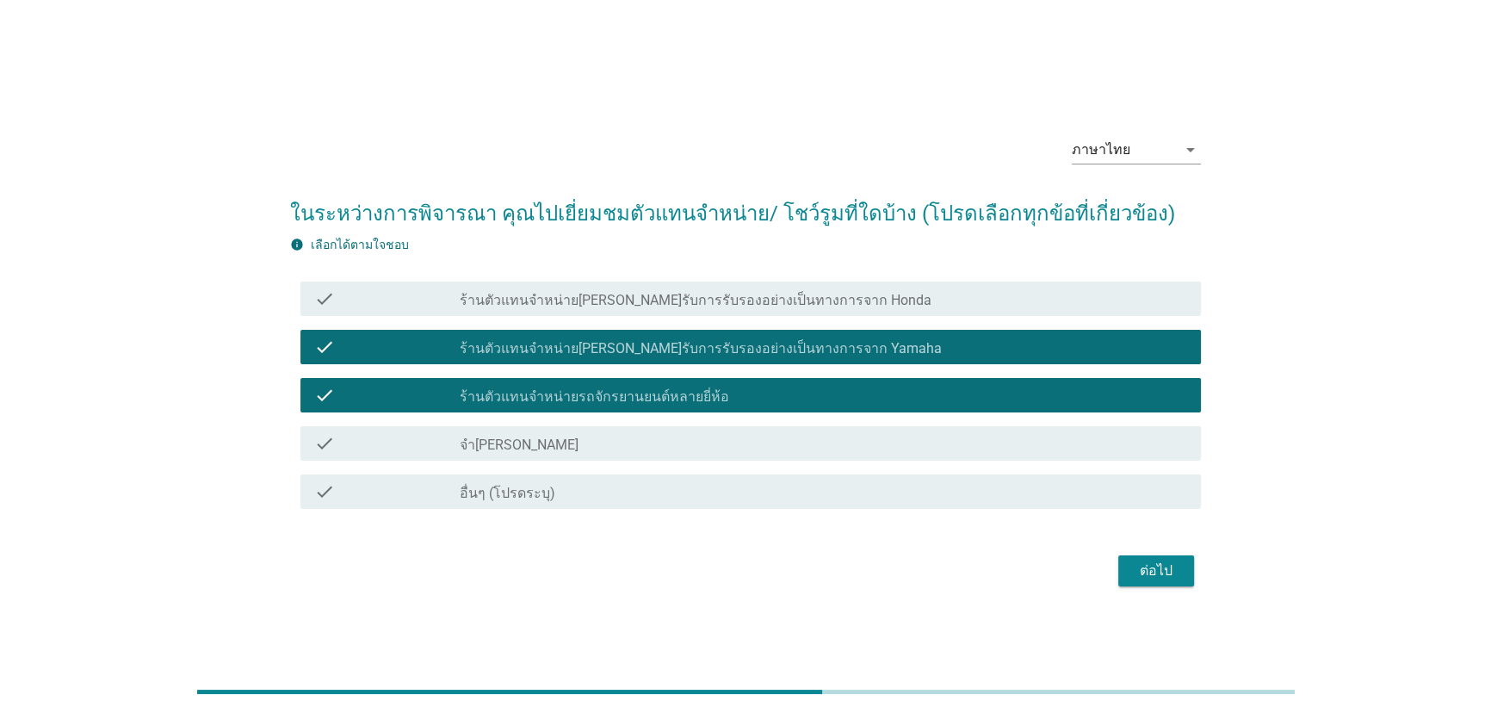
click at [787, 295] on label "ร้านตัวแทนจำหน่าย[PERSON_NAME]รับการรับรองอย่างเป็นทางการจาก Honda" at bounding box center [696, 300] width 472 height 17
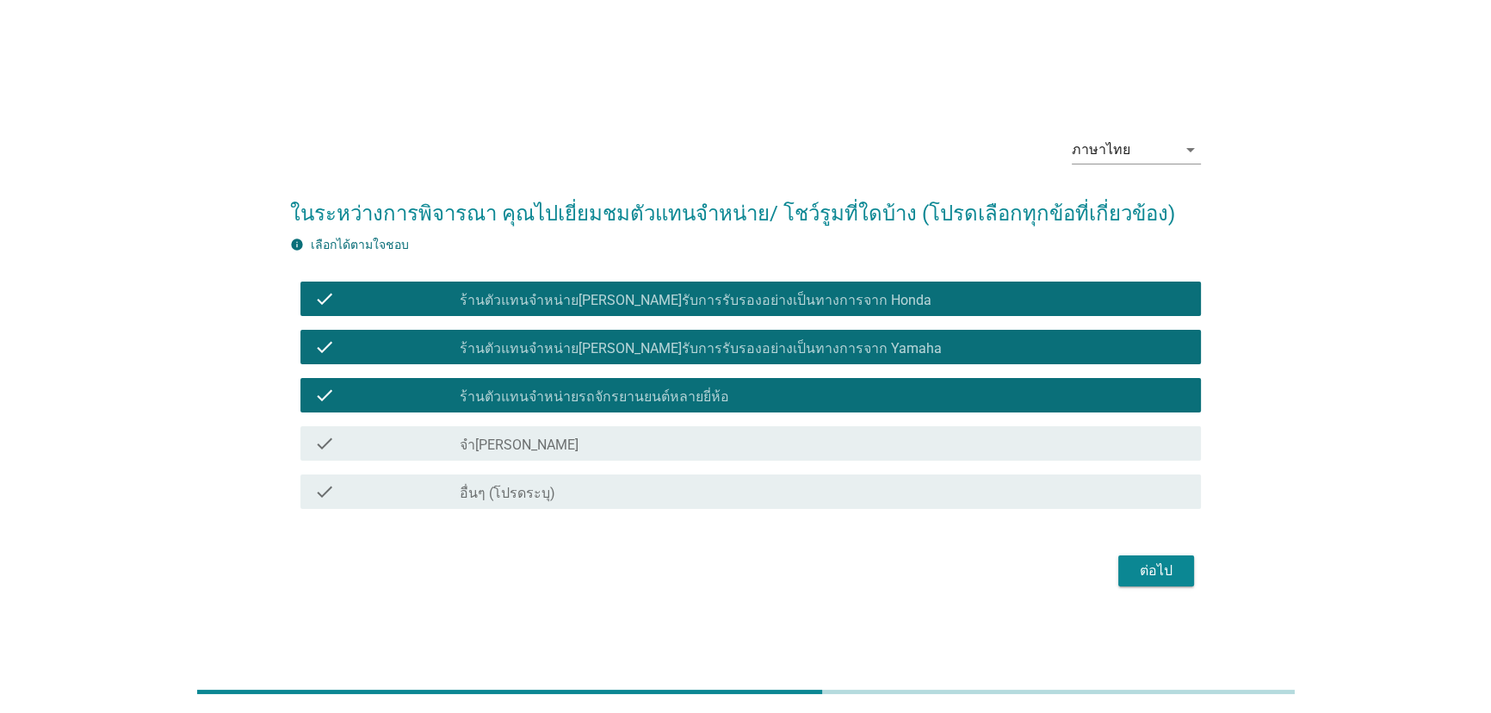
click at [905, 291] on div "check_box ร้านตัวแทนจำหน่าย[PERSON_NAME]รับการรับรองอย่างเป็นทางการจาก Honda" at bounding box center [824, 298] width 728 height 21
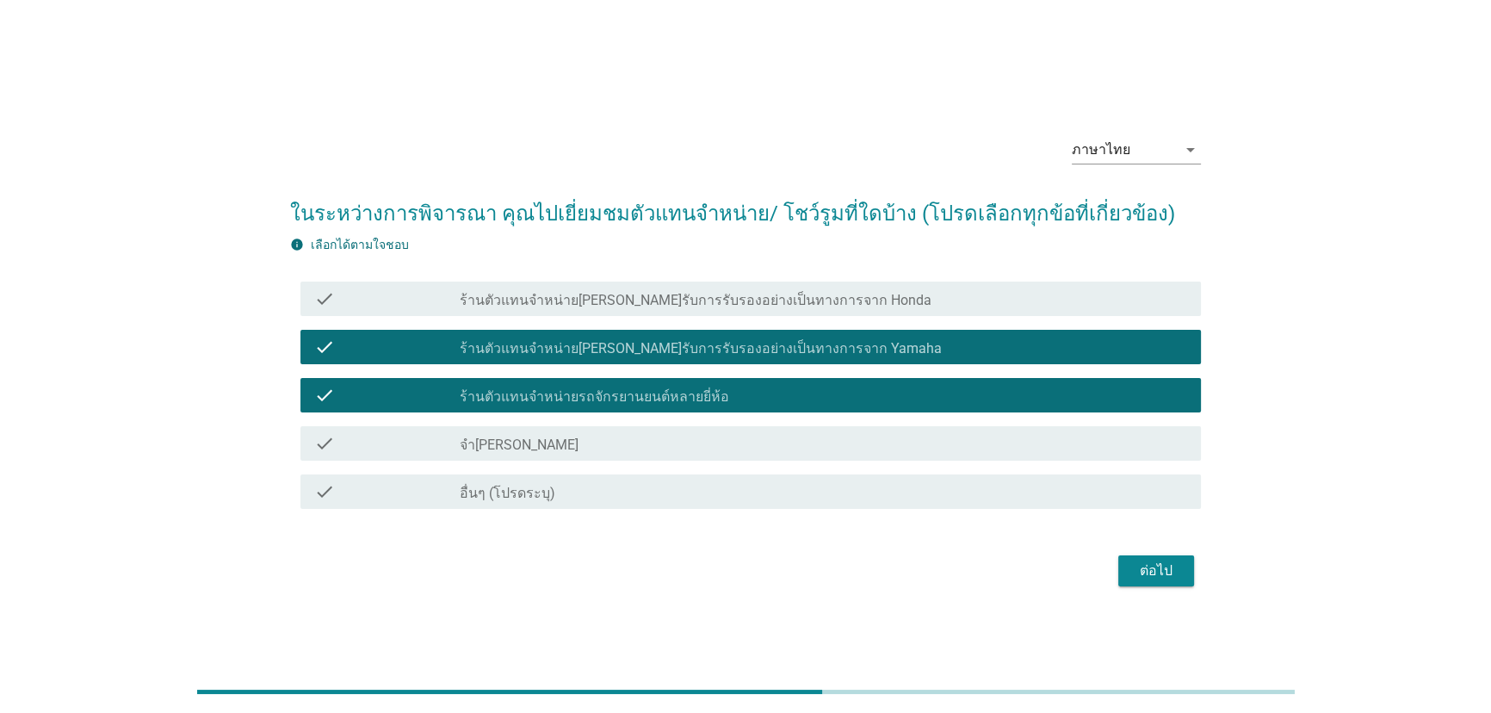
click at [906, 346] on div "check_box ร้านตัวแทนจำหน่าย[PERSON_NAME]รับการรับรองอย่างเป็นทางการจาก Yamaha" at bounding box center [824, 346] width 728 height 21
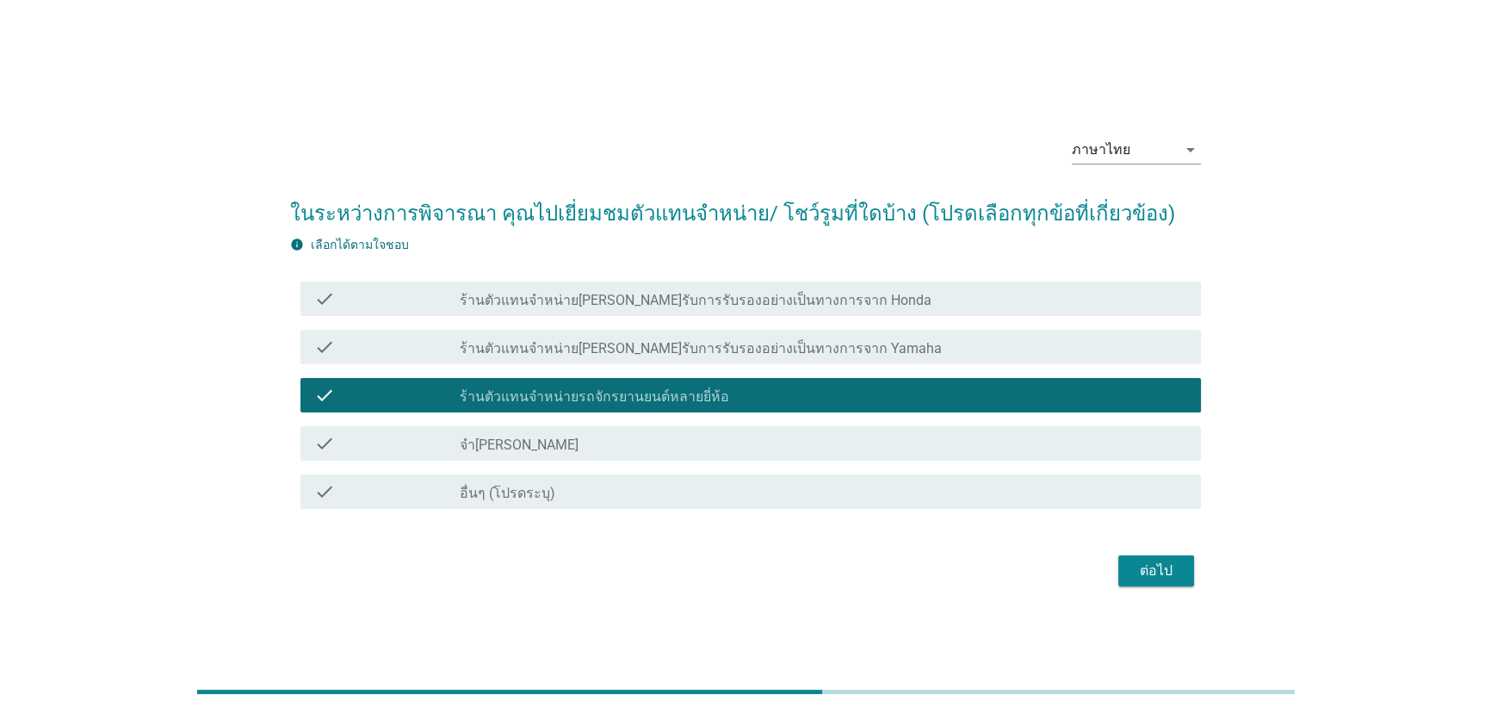
click at [907, 294] on div "check_box ร้านตัวแทนจำหน่าย[PERSON_NAME]รับการรับรองอย่างเป็นทางการจาก Honda" at bounding box center [824, 298] width 728 height 21
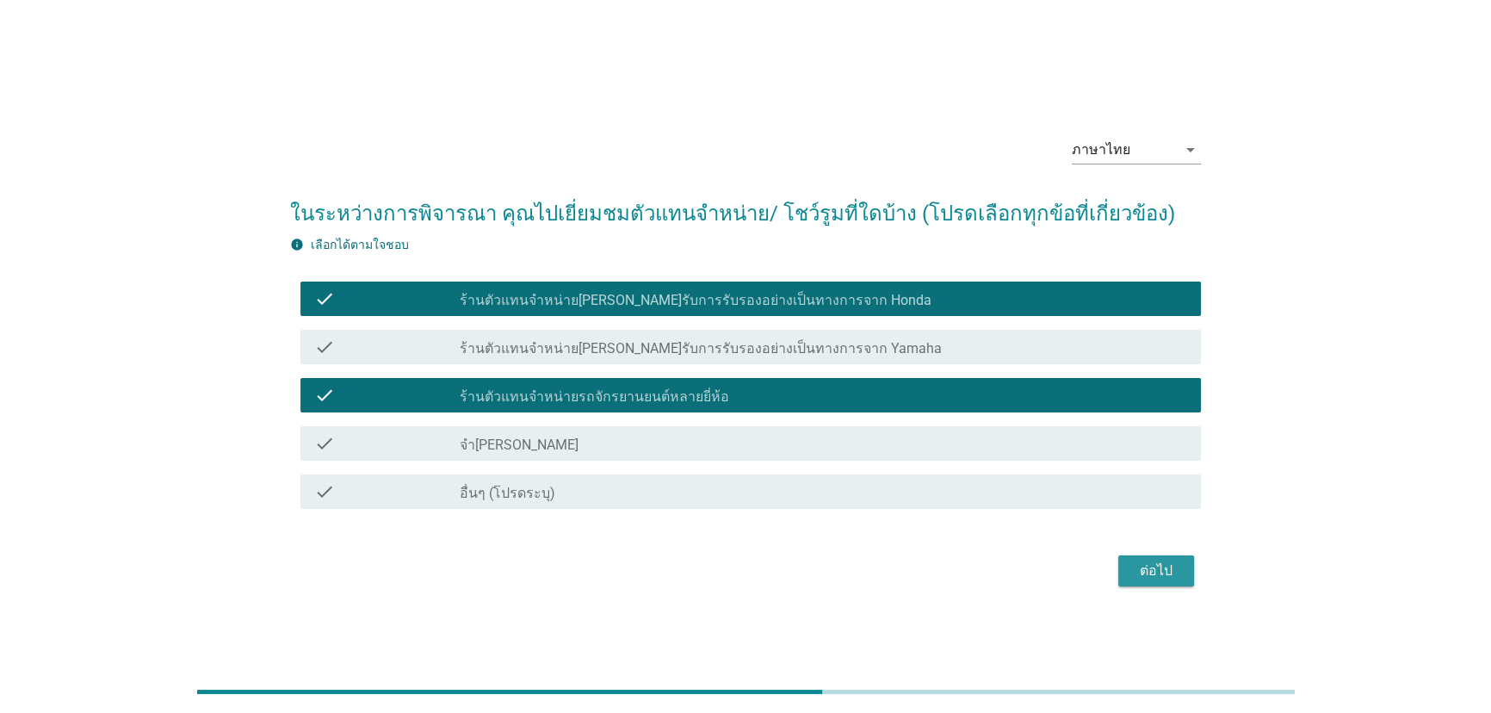
click at [1144, 580] on button "ต่อไป" at bounding box center [1156, 570] width 76 height 31
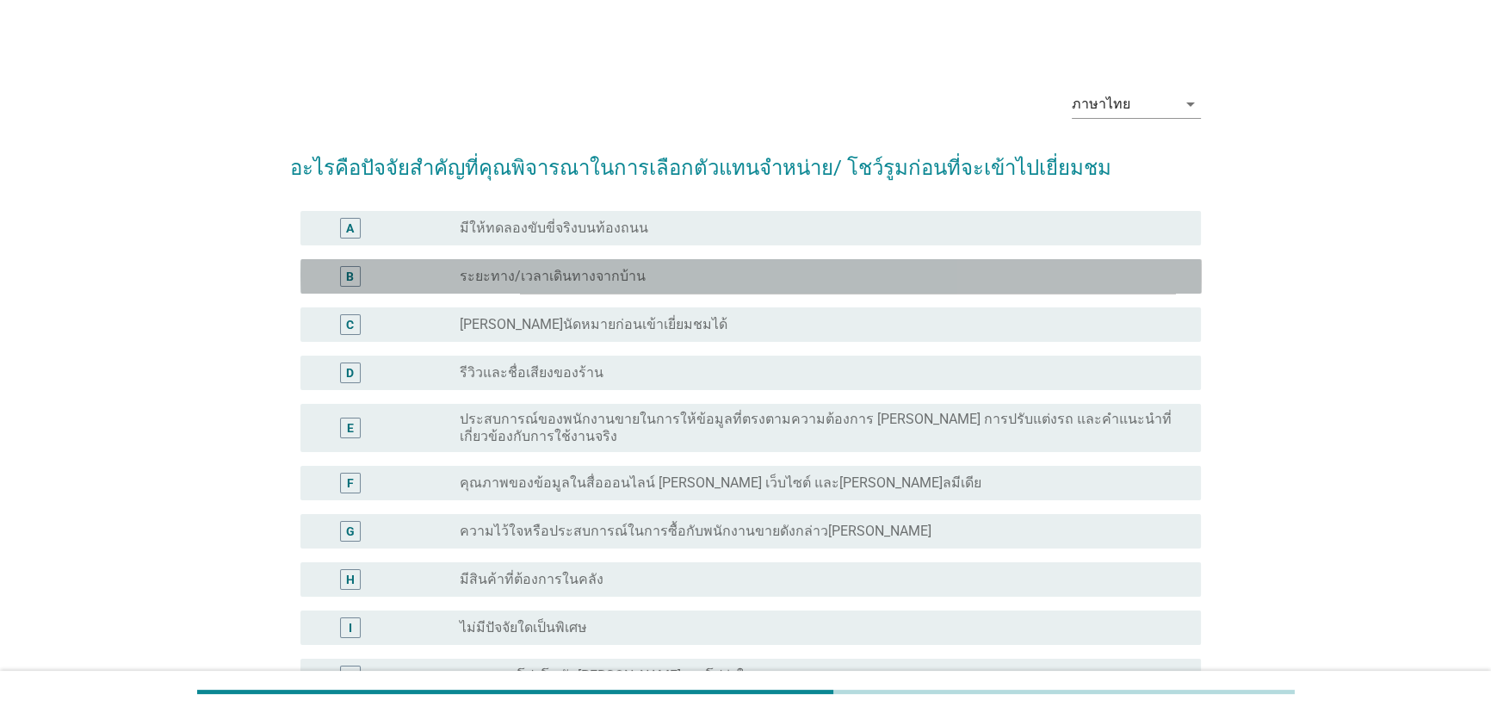
click at [673, 281] on div "radio_button_unchecked ระยะทาง/เวลาเดินทางจากบ้าน" at bounding box center [817, 276] width 714 height 17
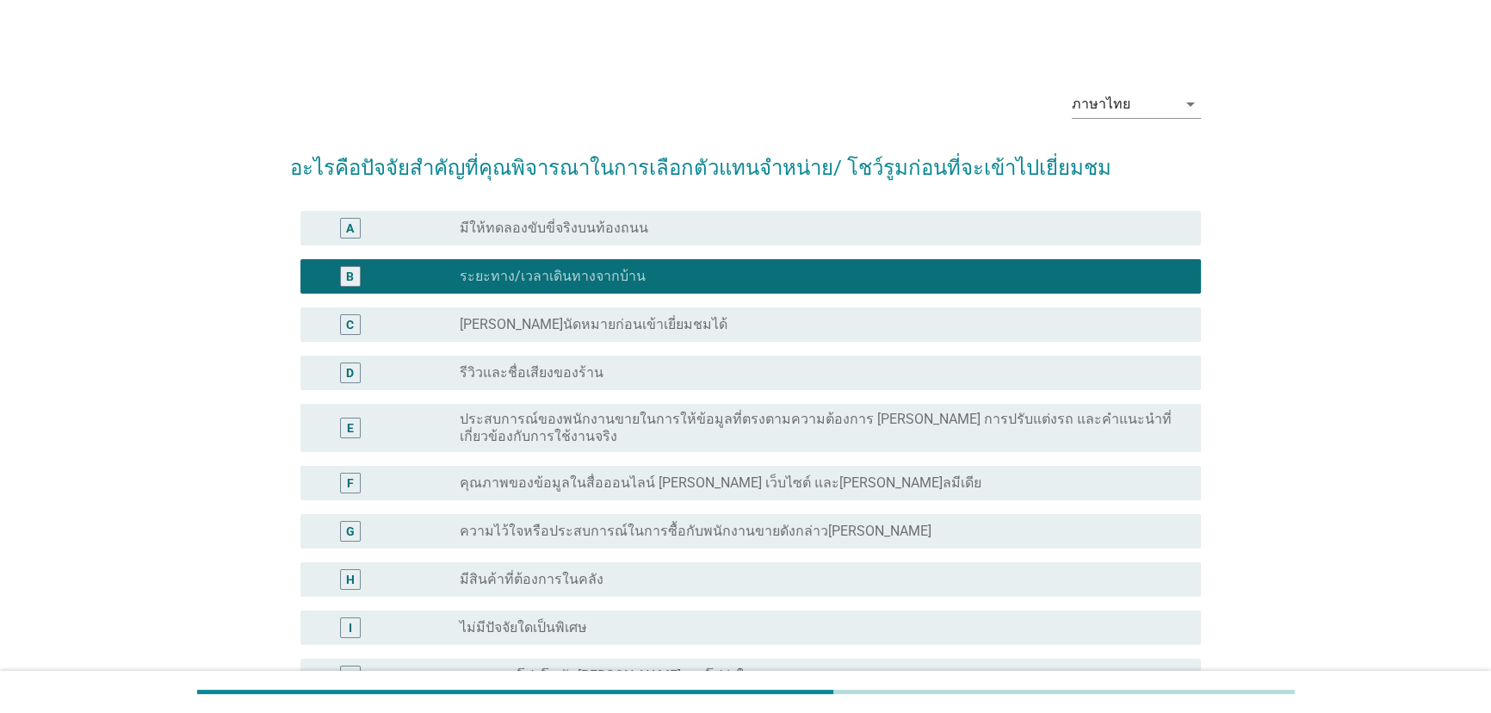
click at [703, 233] on div "radio_button_unchecked มีให้ทดลองขับขี่จริงบนท้องถนน" at bounding box center [817, 227] width 714 height 17
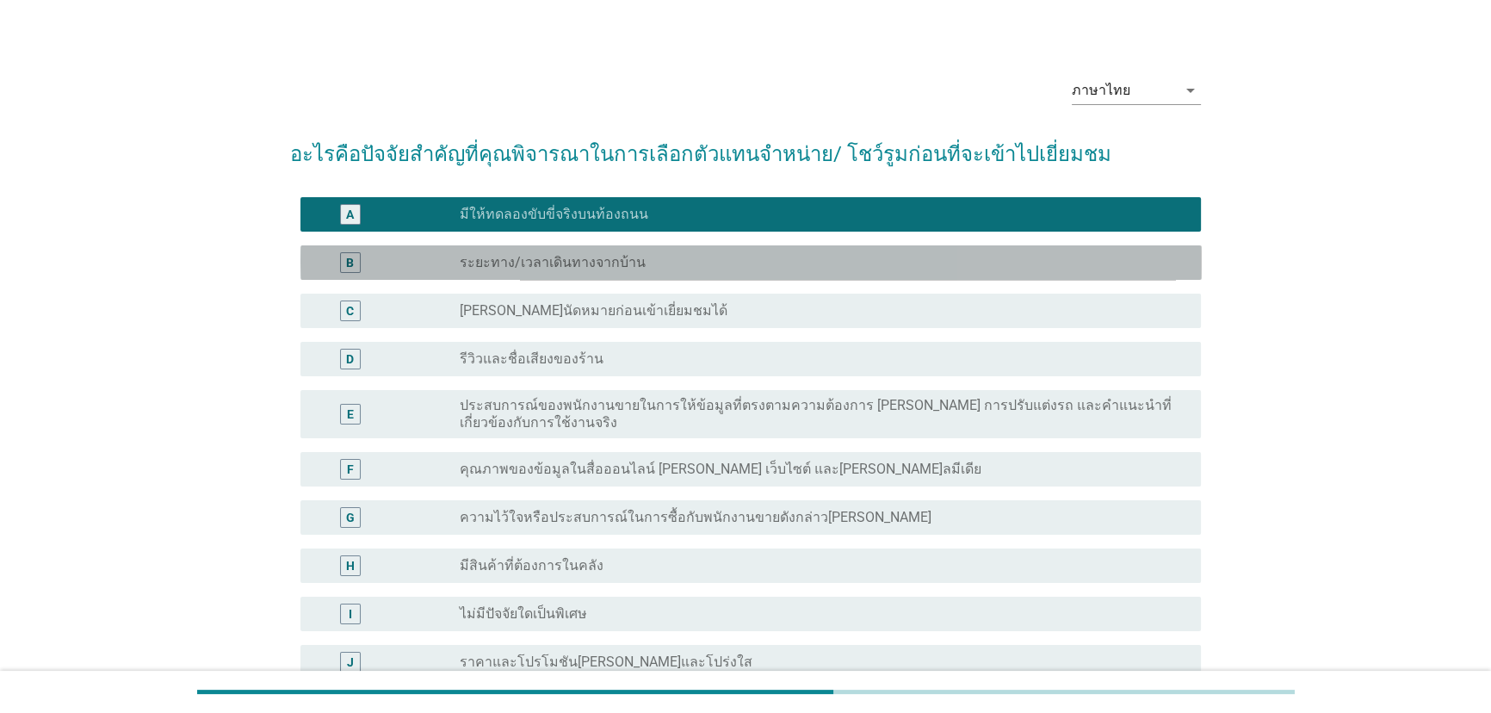
click at [723, 250] on div "B radio_button_unchecked ระยะทาง/เวลาเดินทางจากบ้าน" at bounding box center [750, 262] width 901 height 34
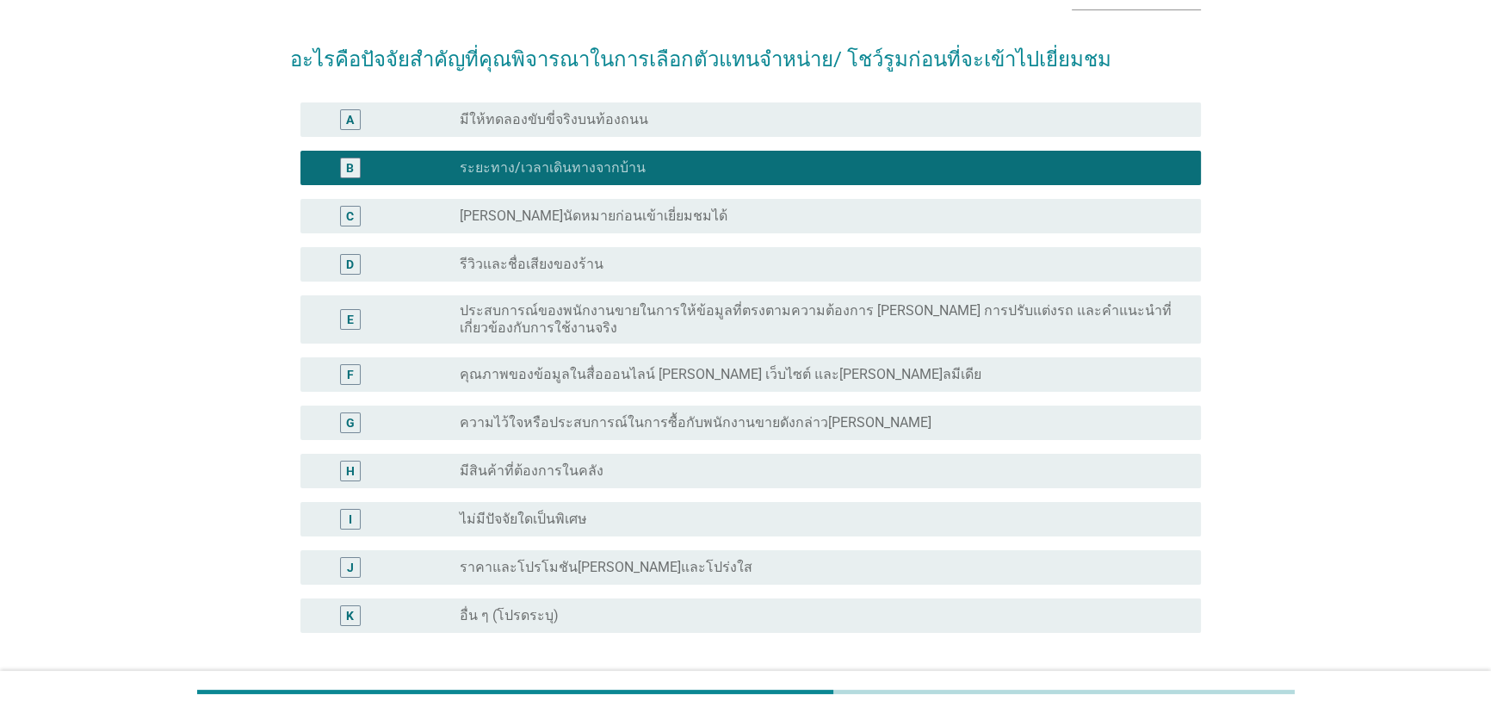
scroll to position [249, 0]
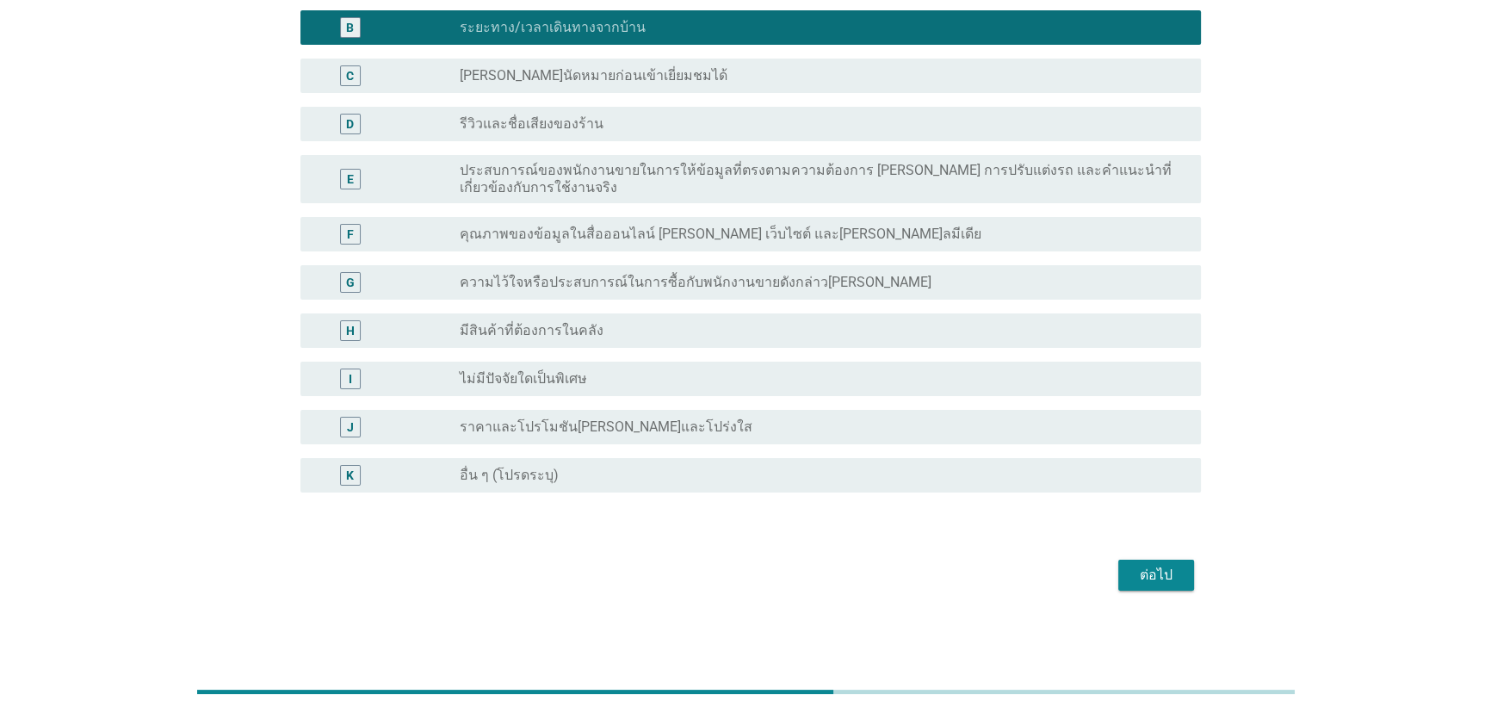
click at [1136, 575] on div "ต่อไป" at bounding box center [1156, 575] width 48 height 21
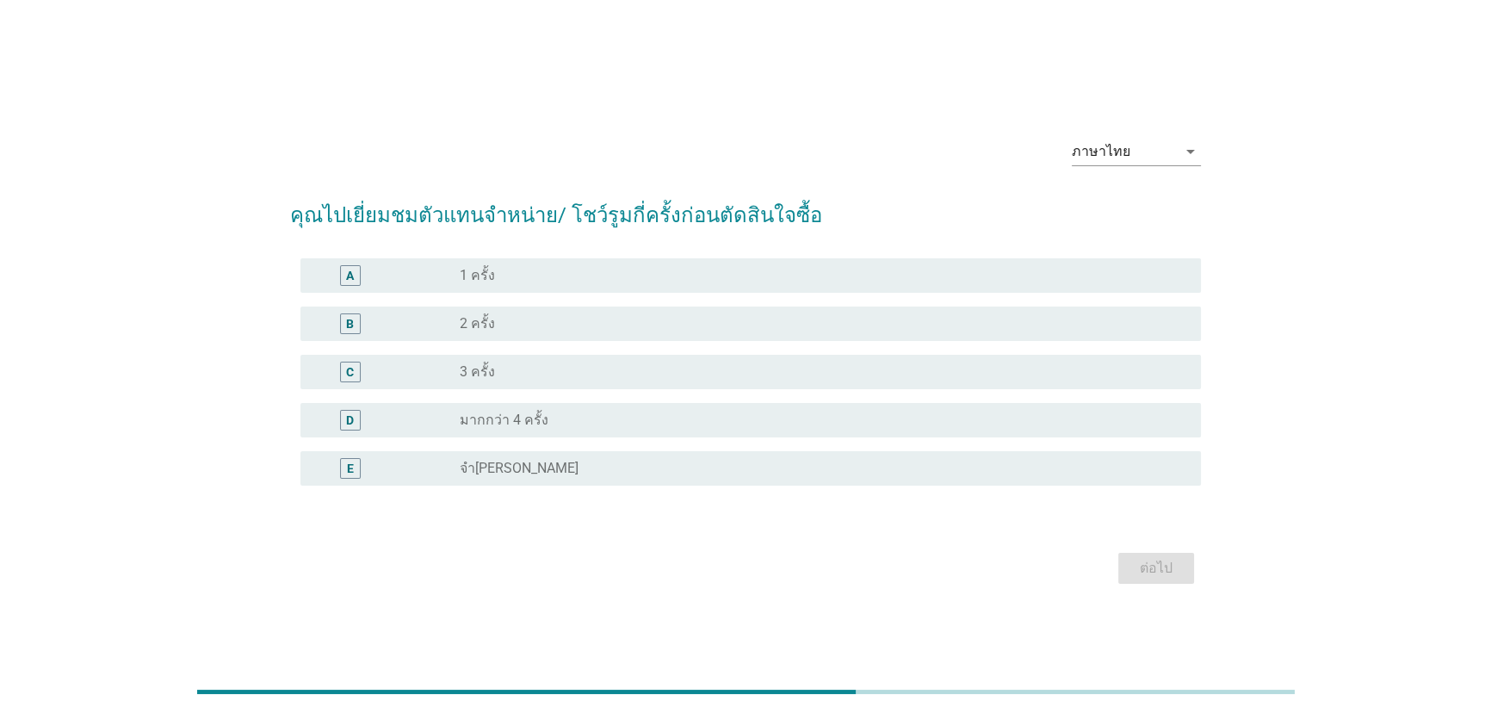
click at [691, 335] on div "B radio_button_unchecked 2 ครั้ง" at bounding box center [750, 323] width 901 height 34
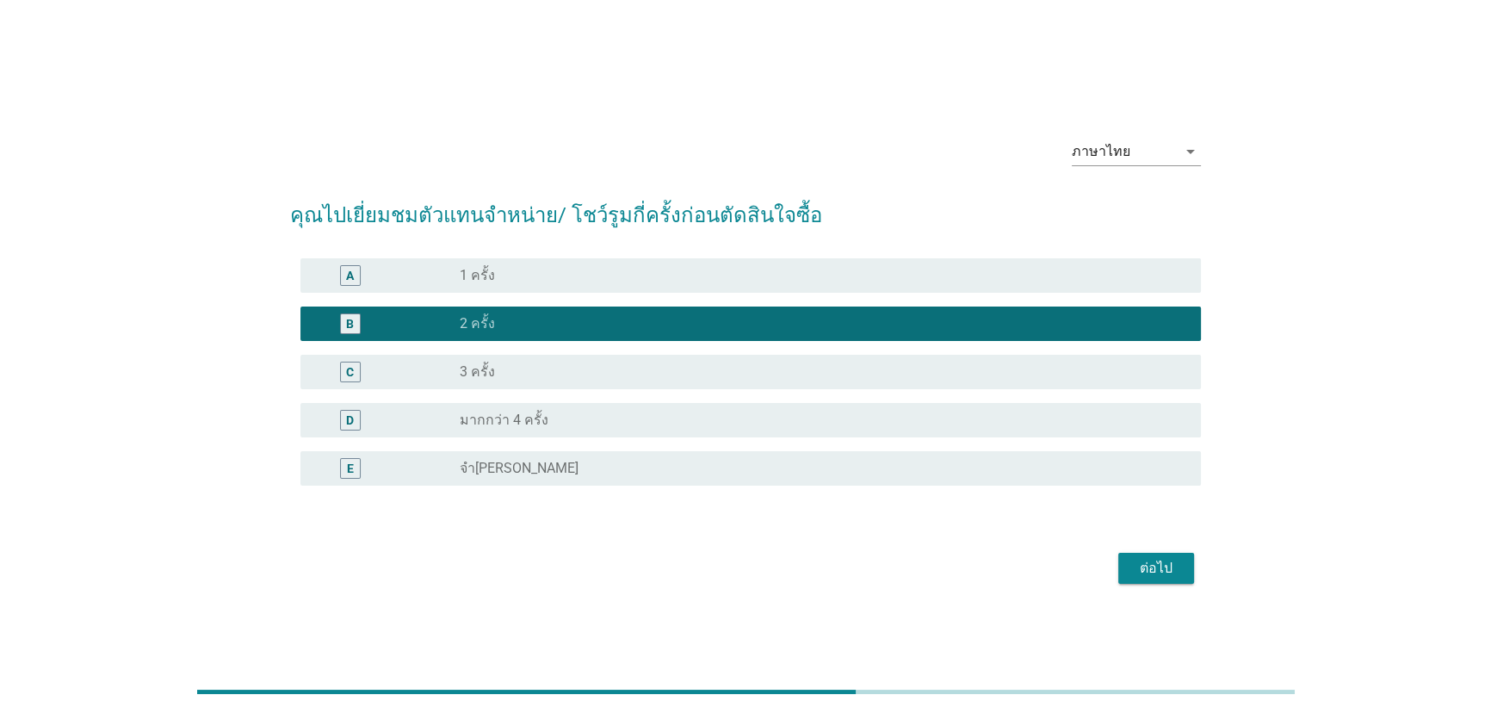
click at [1163, 565] on div "ต่อไป" at bounding box center [1156, 568] width 48 height 21
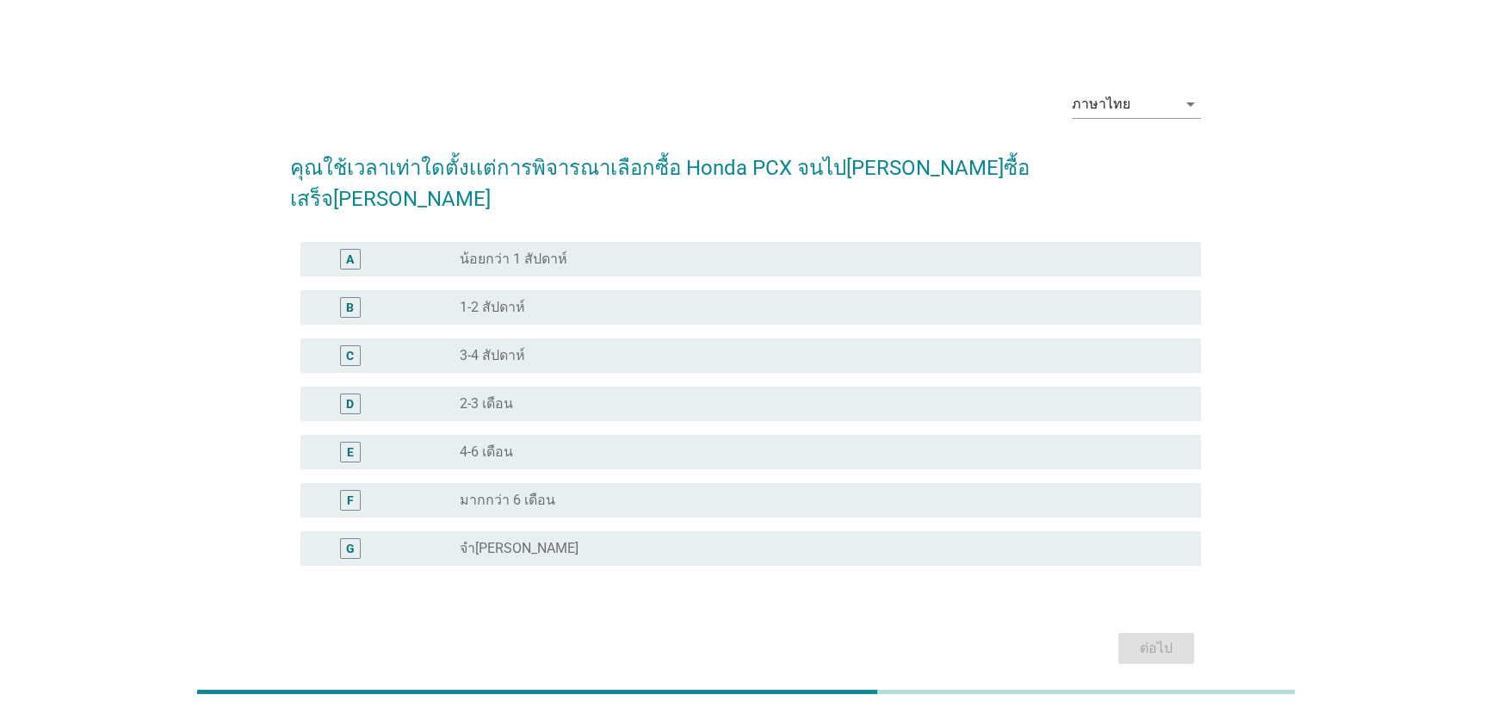
click at [612, 443] on div "radio_button_unchecked 4-6 เดือน" at bounding box center [817, 451] width 714 height 17
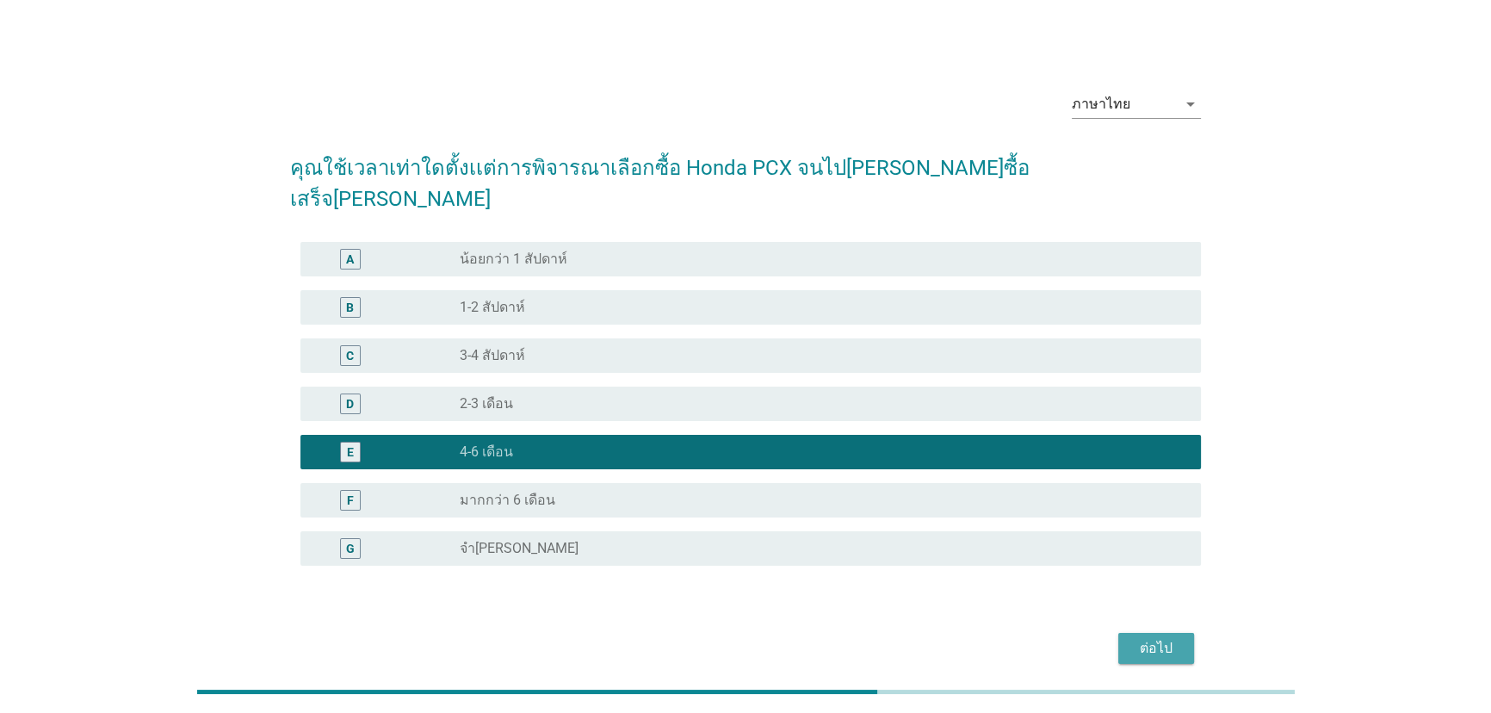
click at [1181, 633] on button "ต่อไป" at bounding box center [1156, 648] width 76 height 31
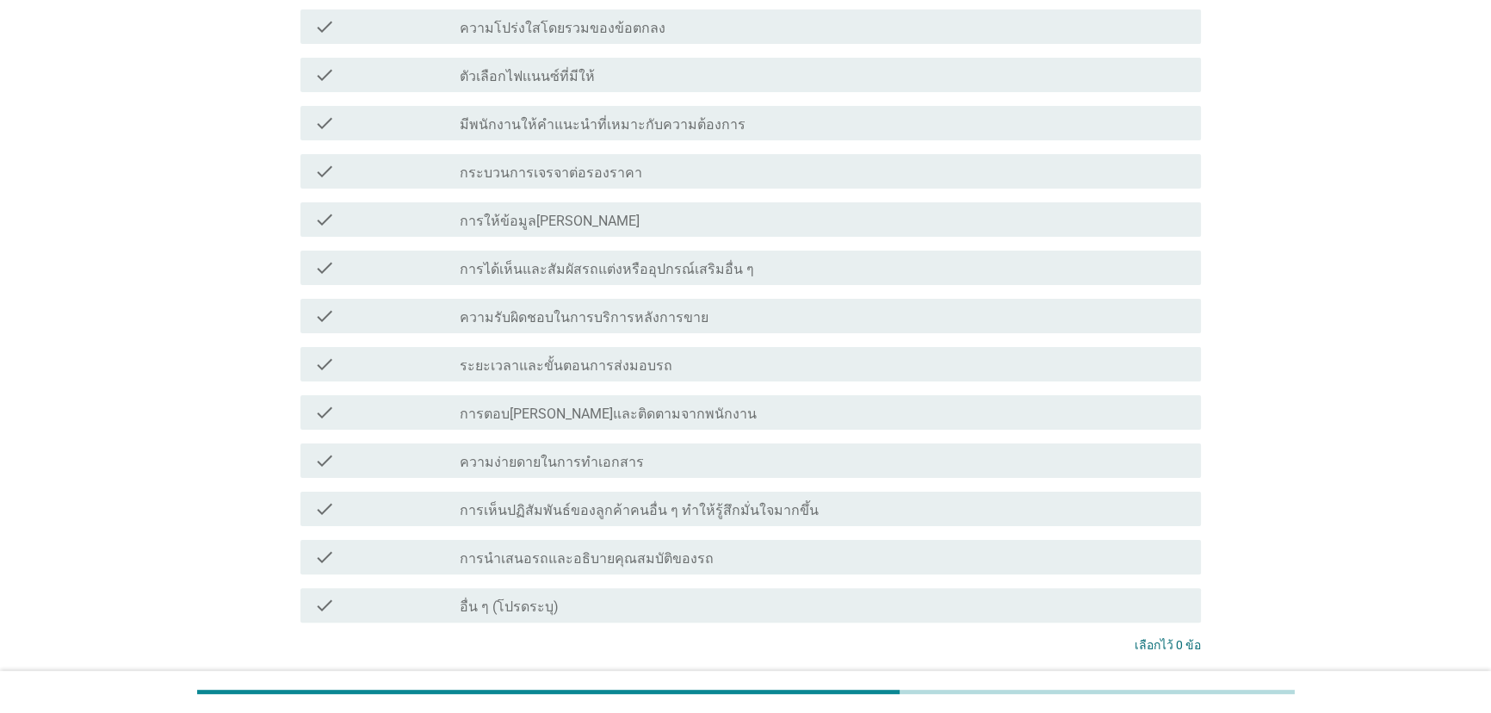
scroll to position [469, 0]
click at [681, 548] on label "การนำเสนอรถและอธิบายคุณสมบัติของรถ" at bounding box center [587, 556] width 254 height 17
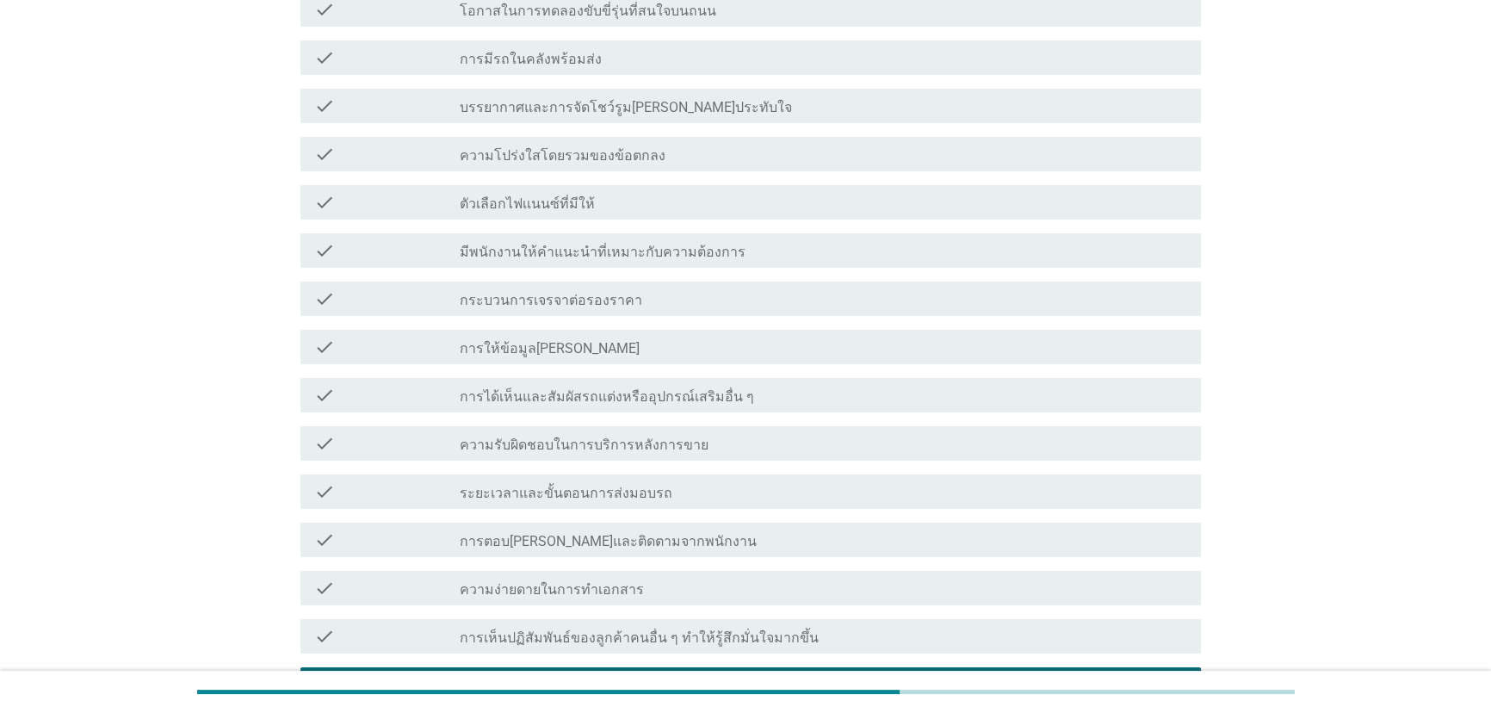
scroll to position [312, 0]
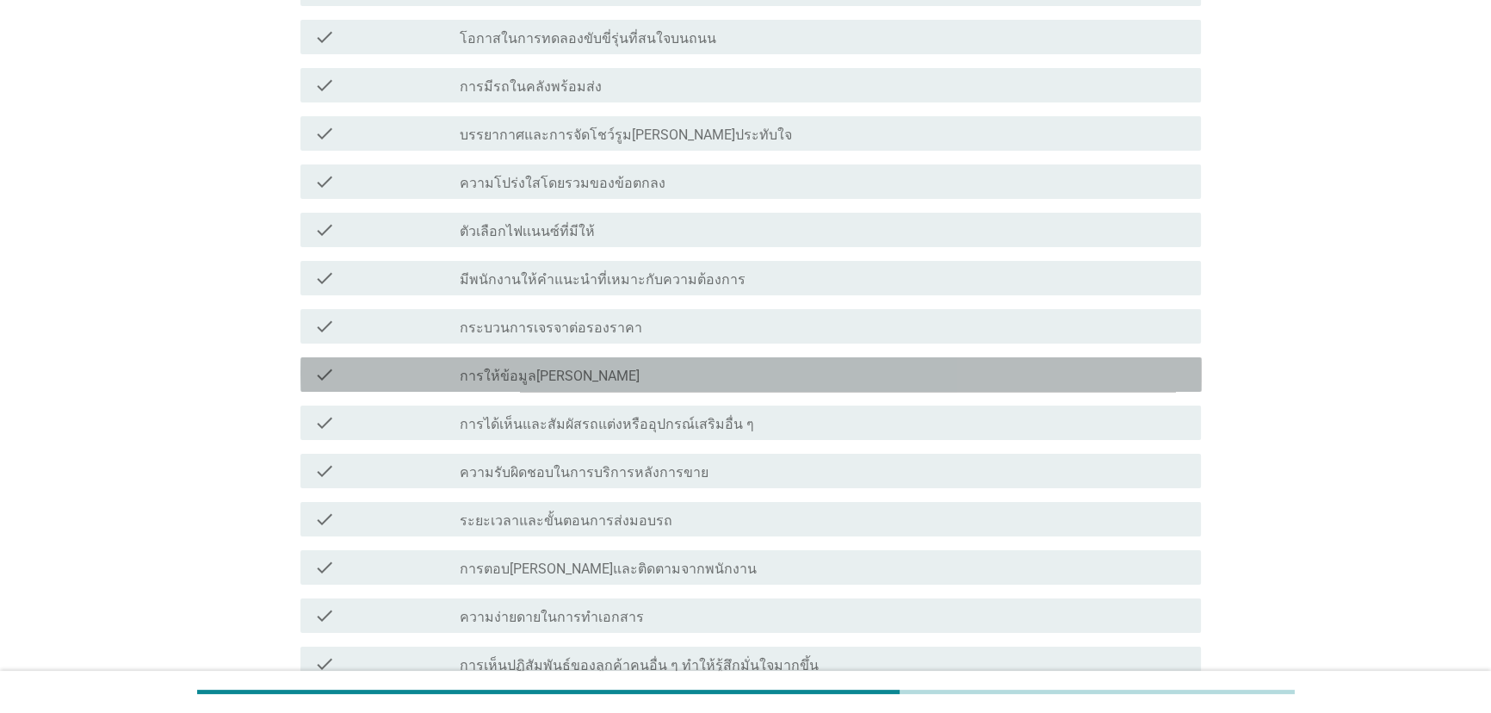
click at [753, 374] on div "check_box_outline_blank การให้ข้อมูล[PERSON_NAME]" at bounding box center [824, 374] width 728 height 21
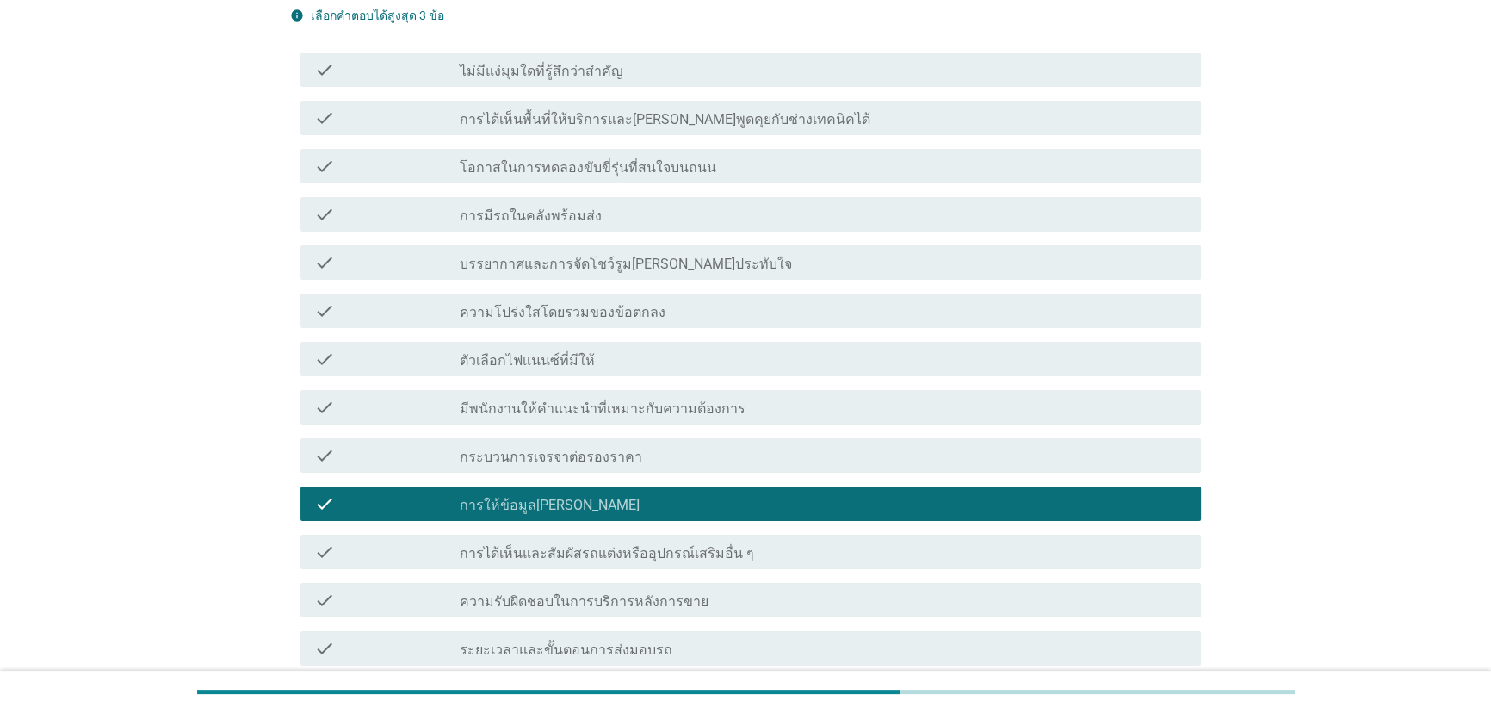
scroll to position [156, 0]
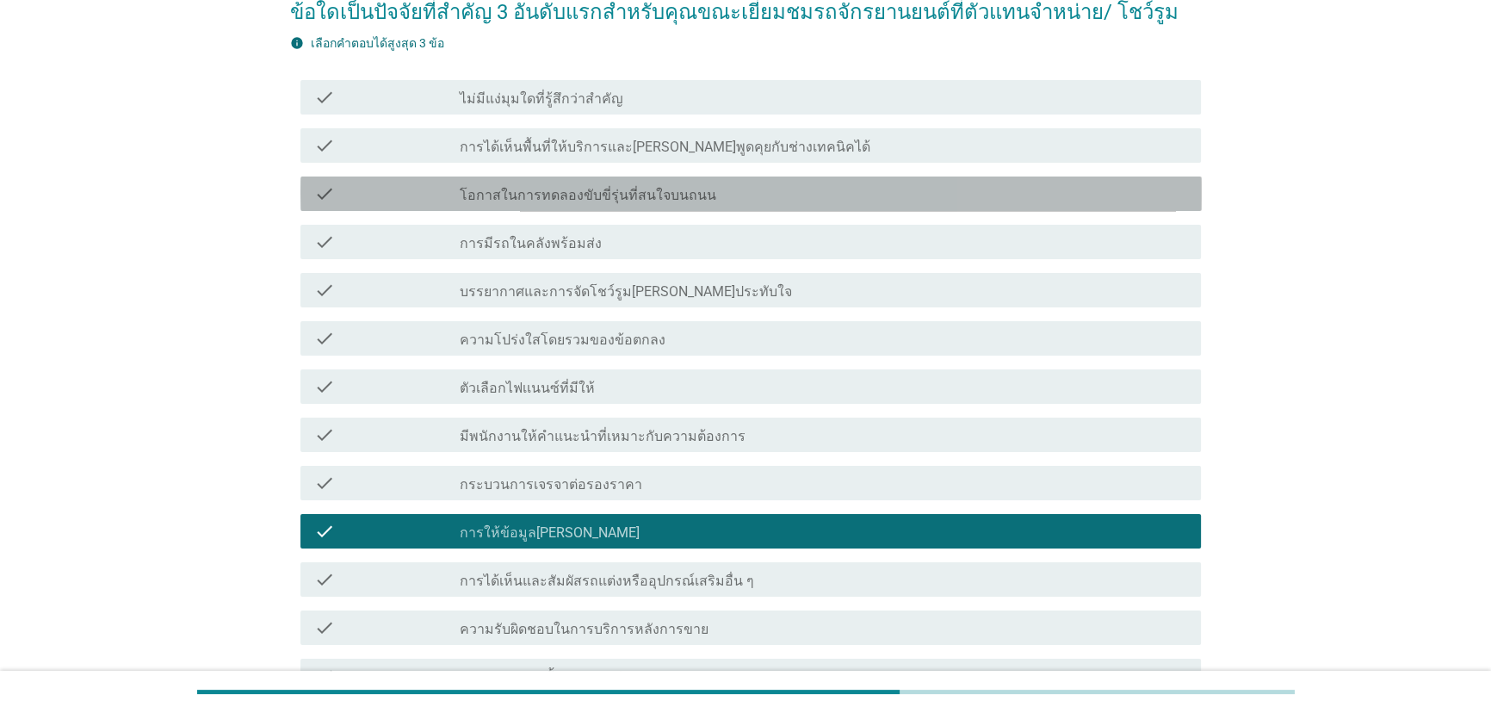
click at [725, 197] on div "check_box_outline_blank โอกาสในการทดลองขับขี่รุ่นที่สนใจบนถนน" at bounding box center [824, 193] width 728 height 21
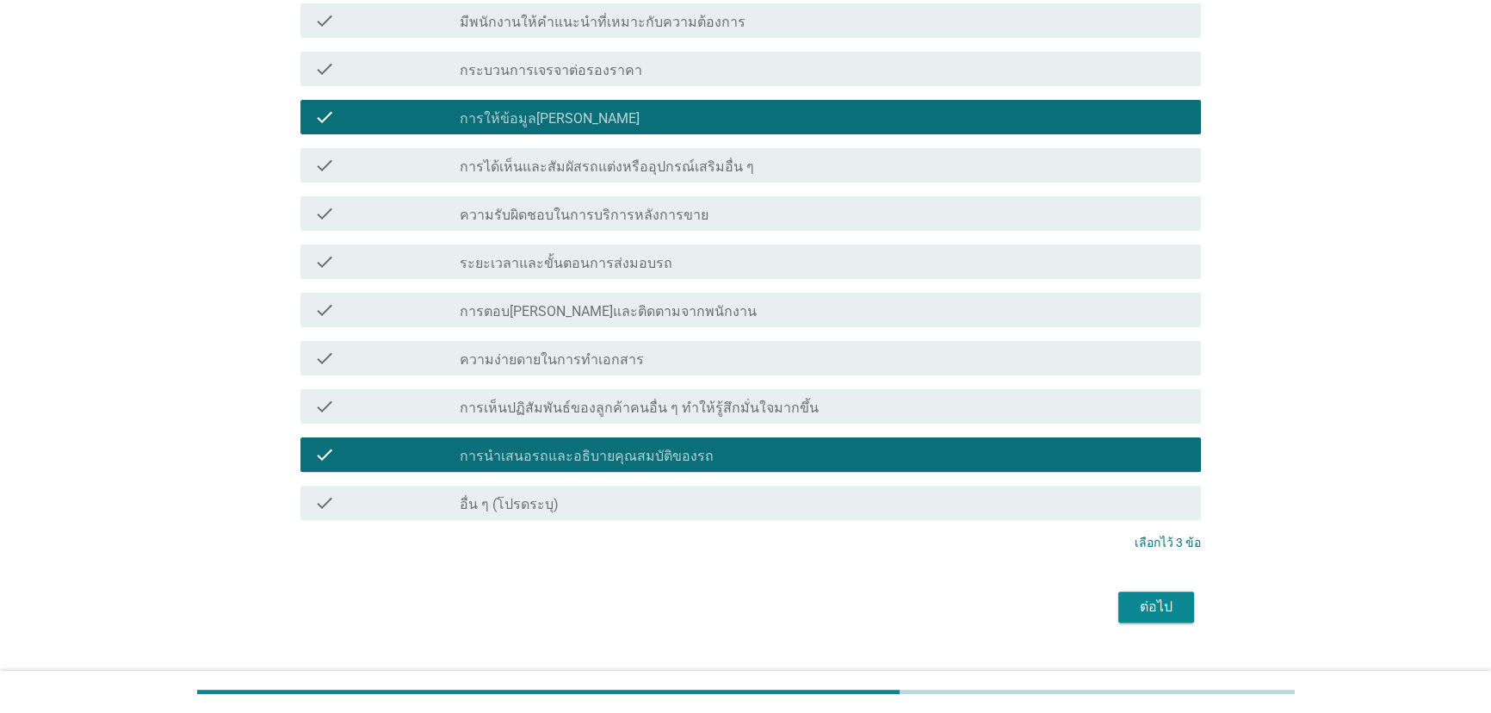
scroll to position [602, 0]
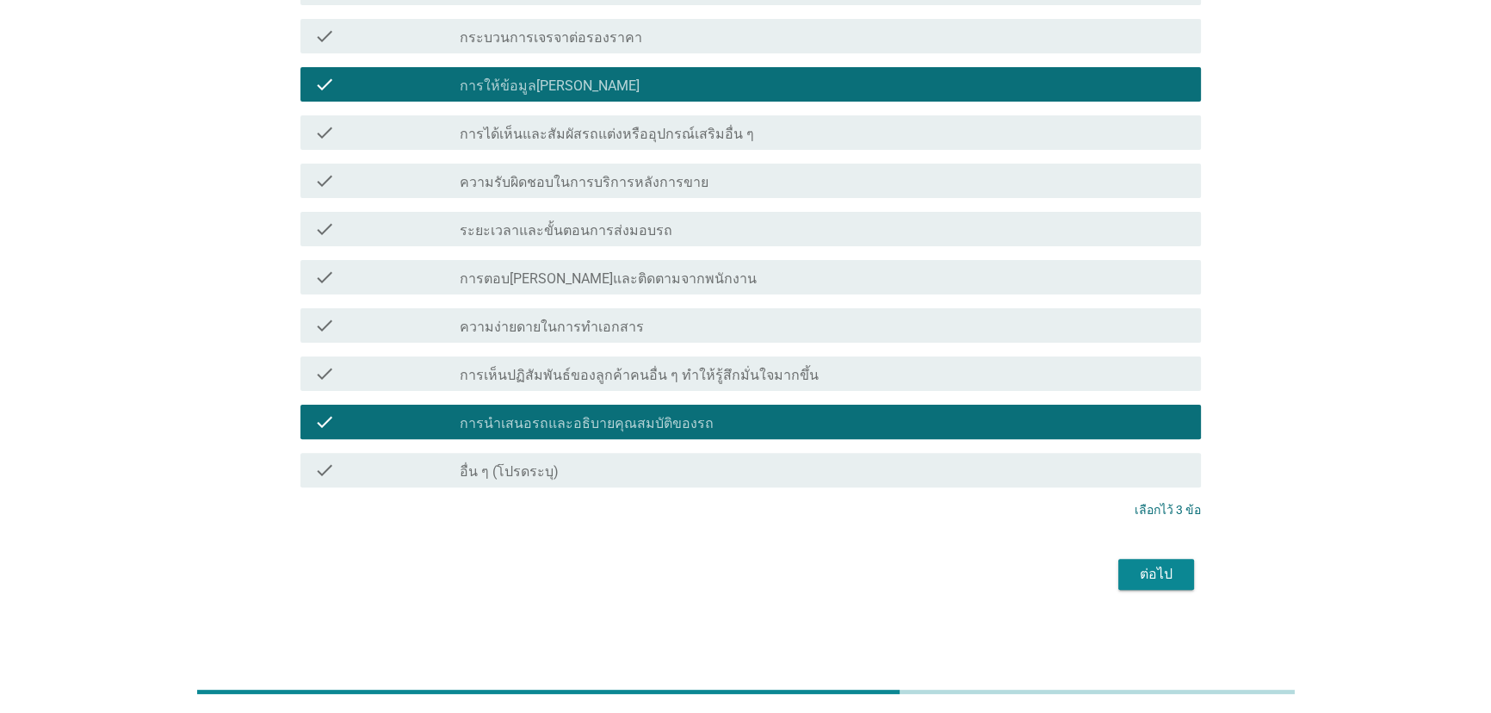
click at [1165, 583] on div "ต่อไป" at bounding box center [1156, 574] width 48 height 21
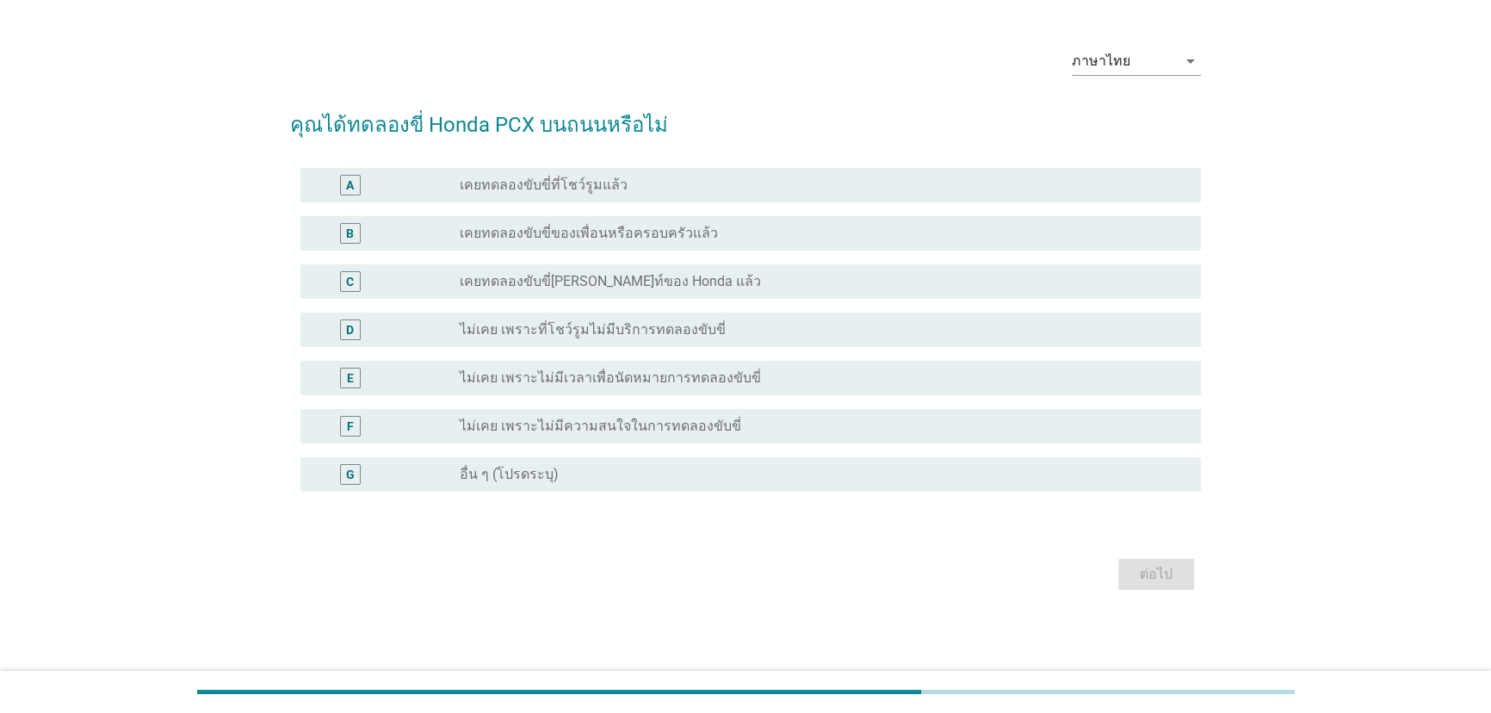
scroll to position [0, 0]
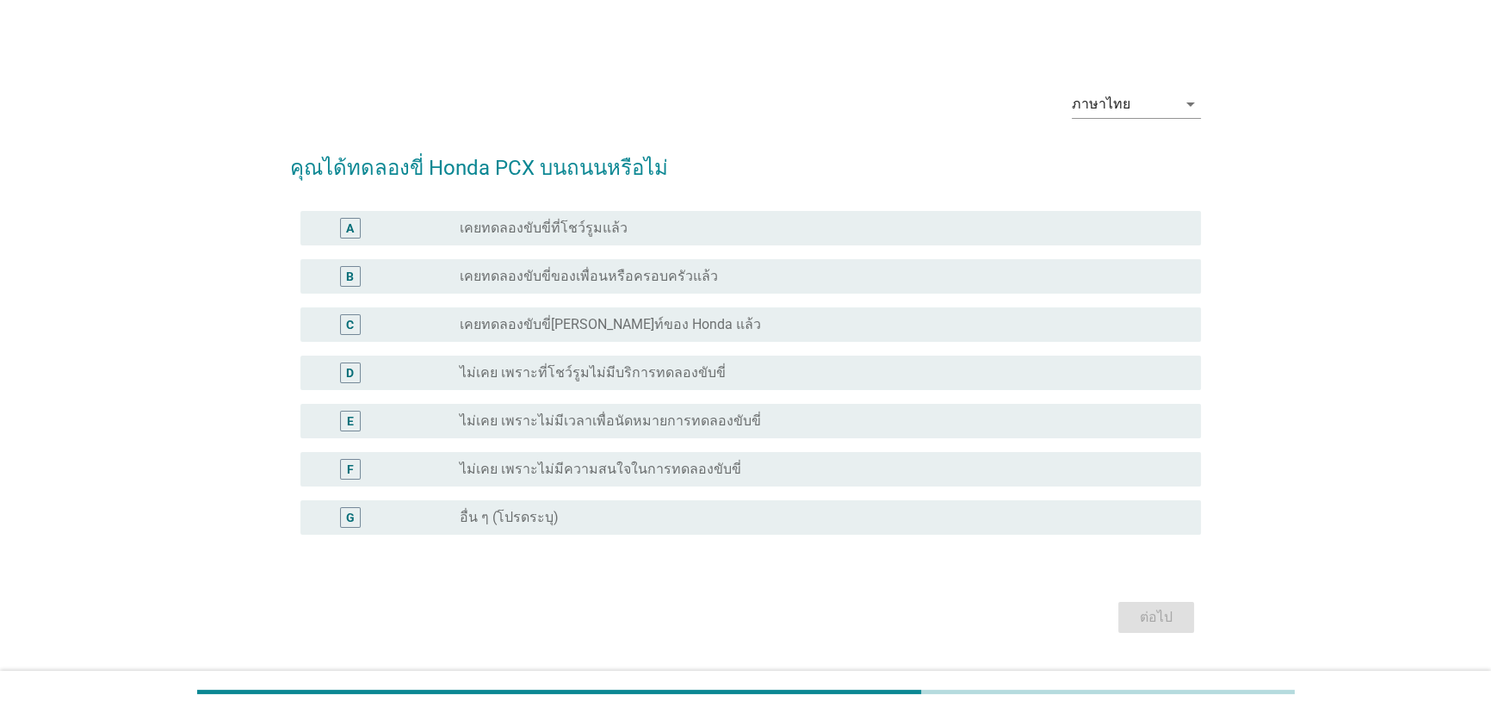
click at [749, 285] on div "radio_button_unchecked เคยทดลองขับขี่ของเพื่อนหรือครอบครัวแล้ว" at bounding box center [824, 276] width 728 height 21
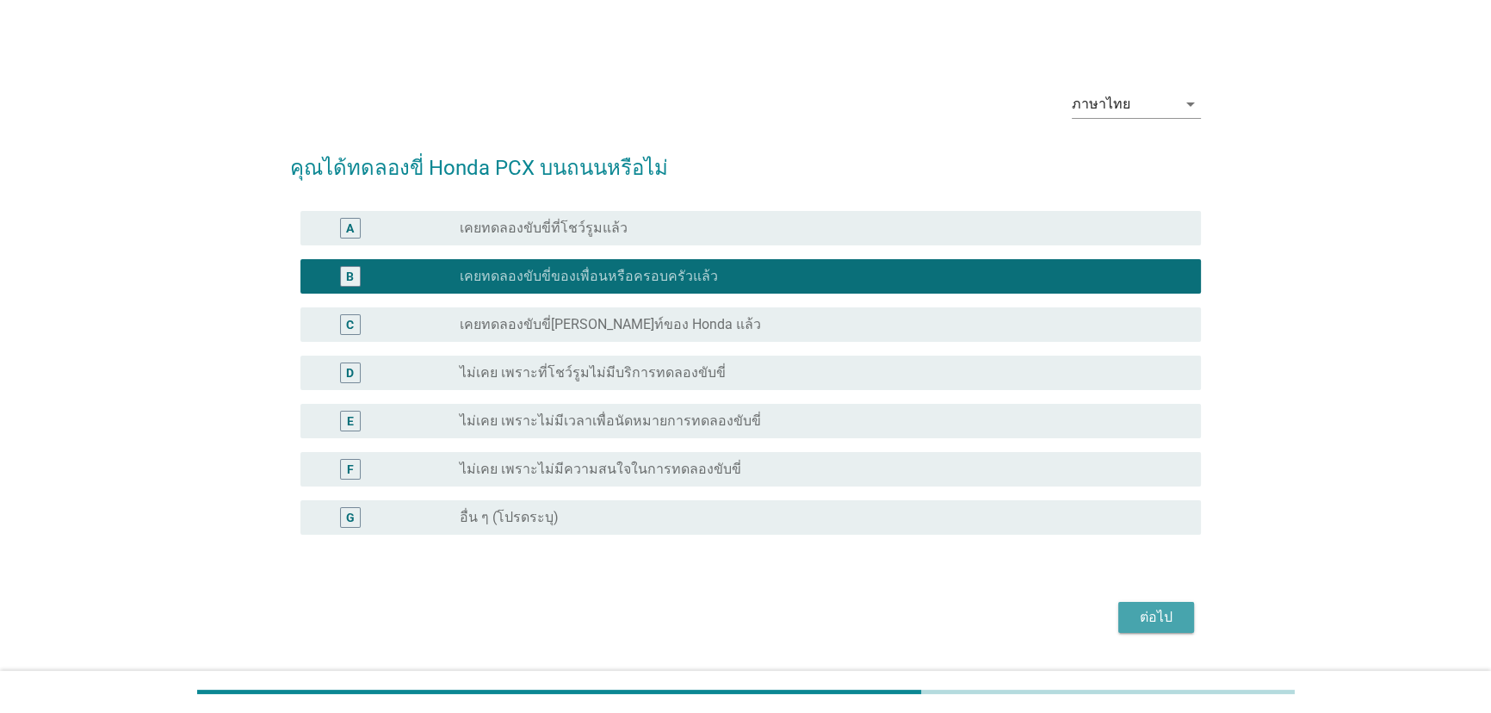
click at [1153, 618] on div "ต่อไป" at bounding box center [1156, 617] width 48 height 21
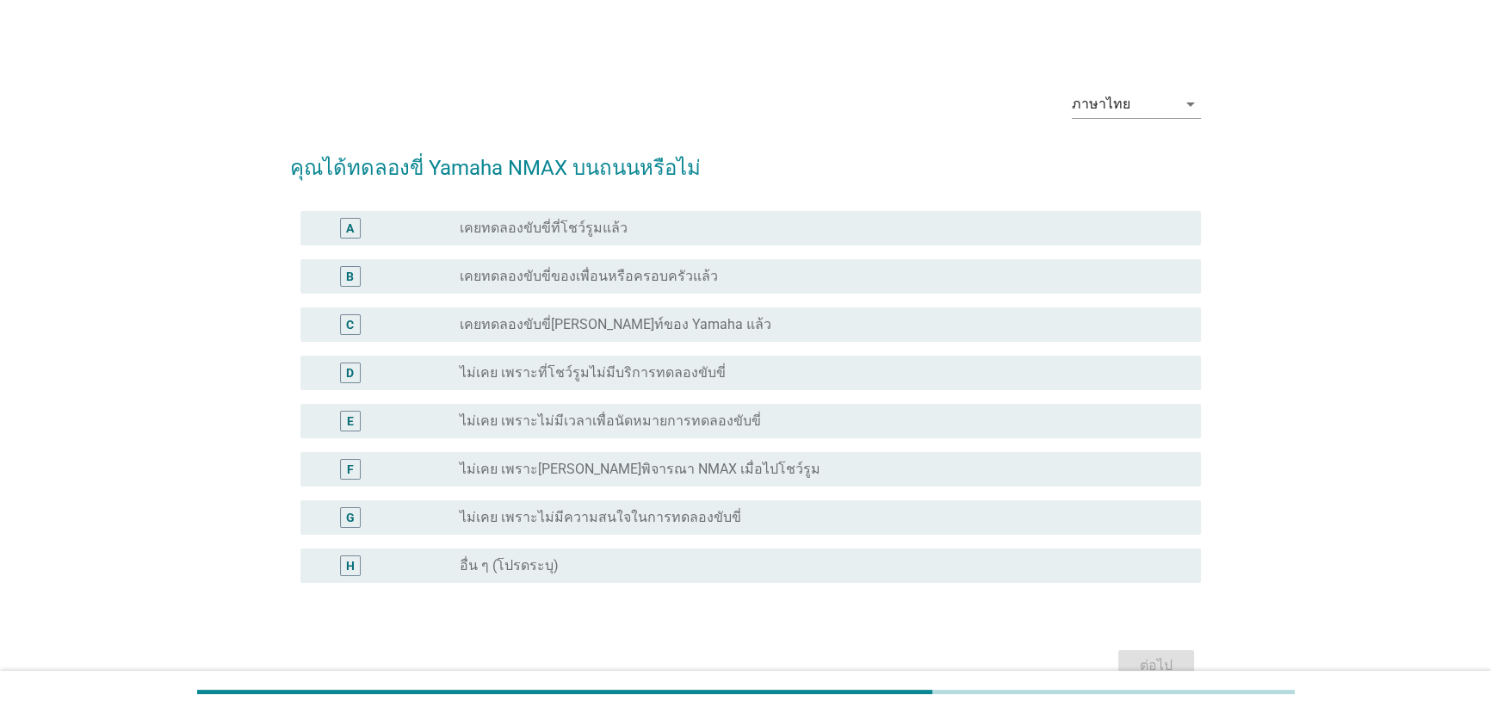
click at [1280, 194] on div "ภาษาไทย arrow_drop_down คุณได้ทดลองขี่ Yamaha NMAX บนถนนหรือไม่ A radio_button_…" at bounding box center [745, 381] width 1408 height 637
click at [712, 223] on div "radio_button_unchecked เคยทดลองขับขี่ที่โชว์รูมแล้ว" at bounding box center [817, 227] width 714 height 17
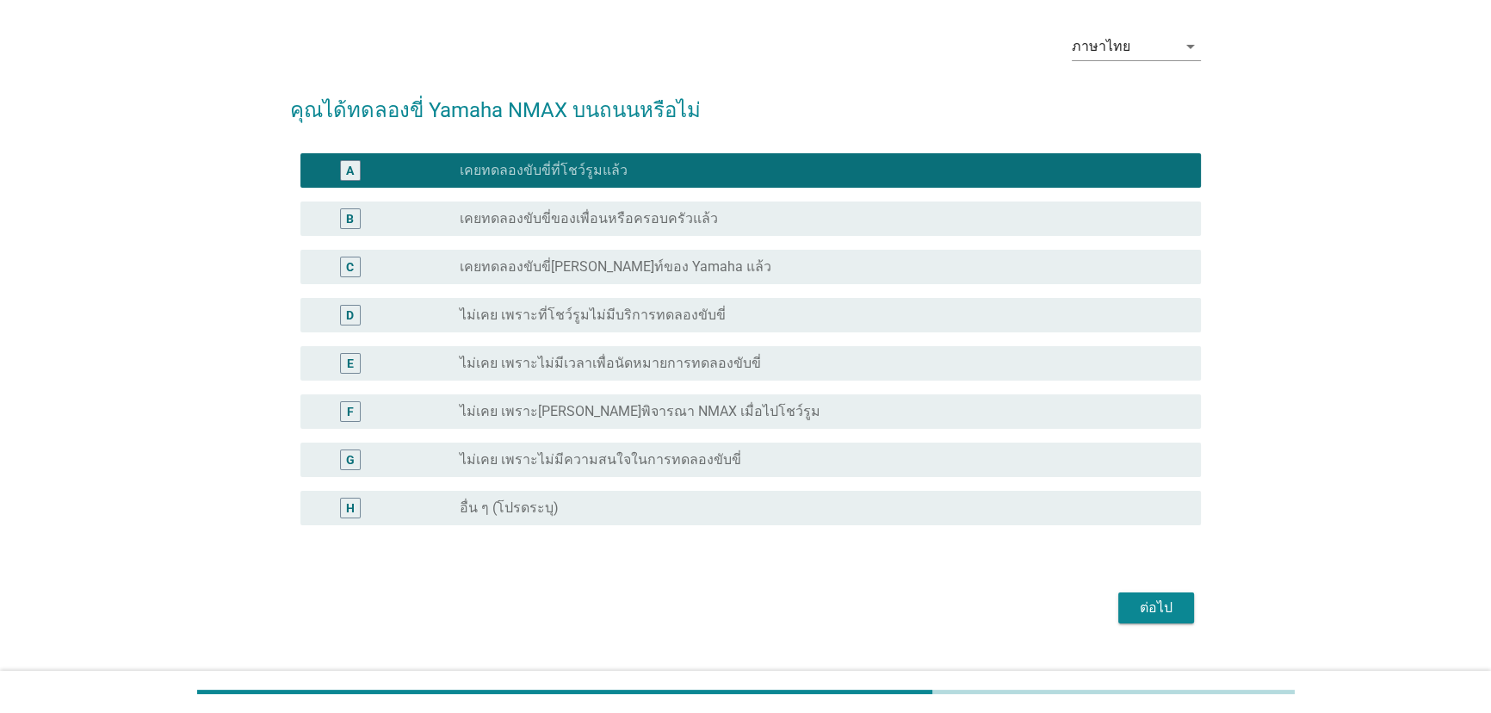
scroll to position [77, 0]
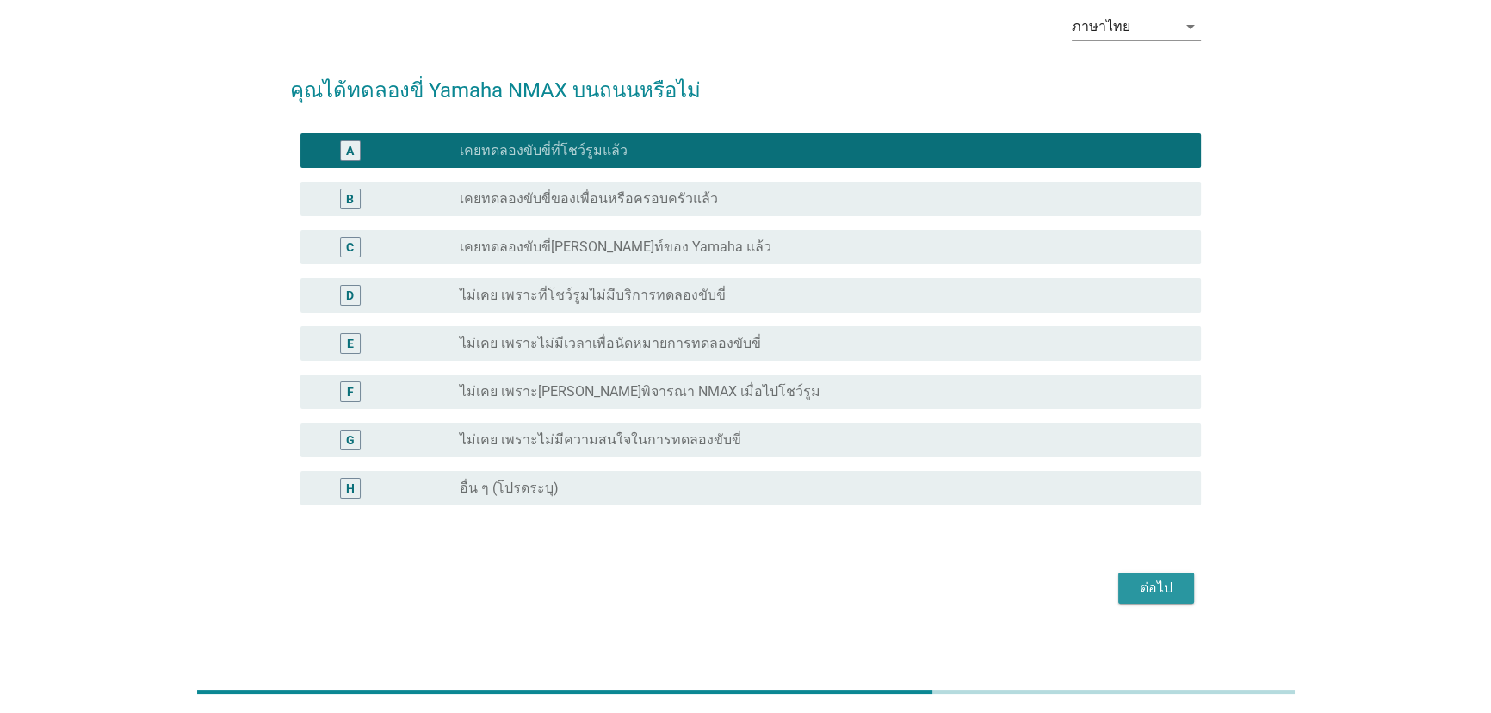
click at [1138, 581] on div "ต่อไป" at bounding box center [1156, 587] width 48 height 21
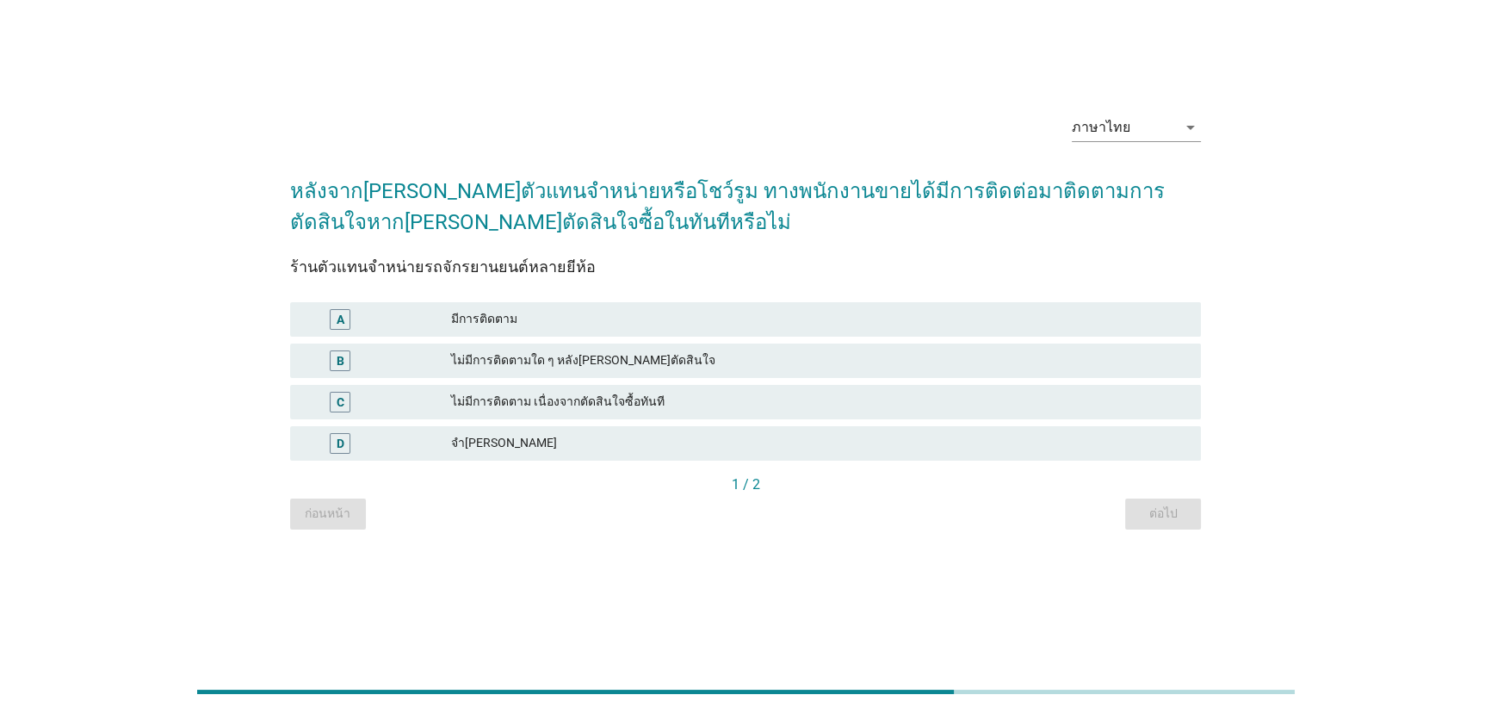
scroll to position [0, 0]
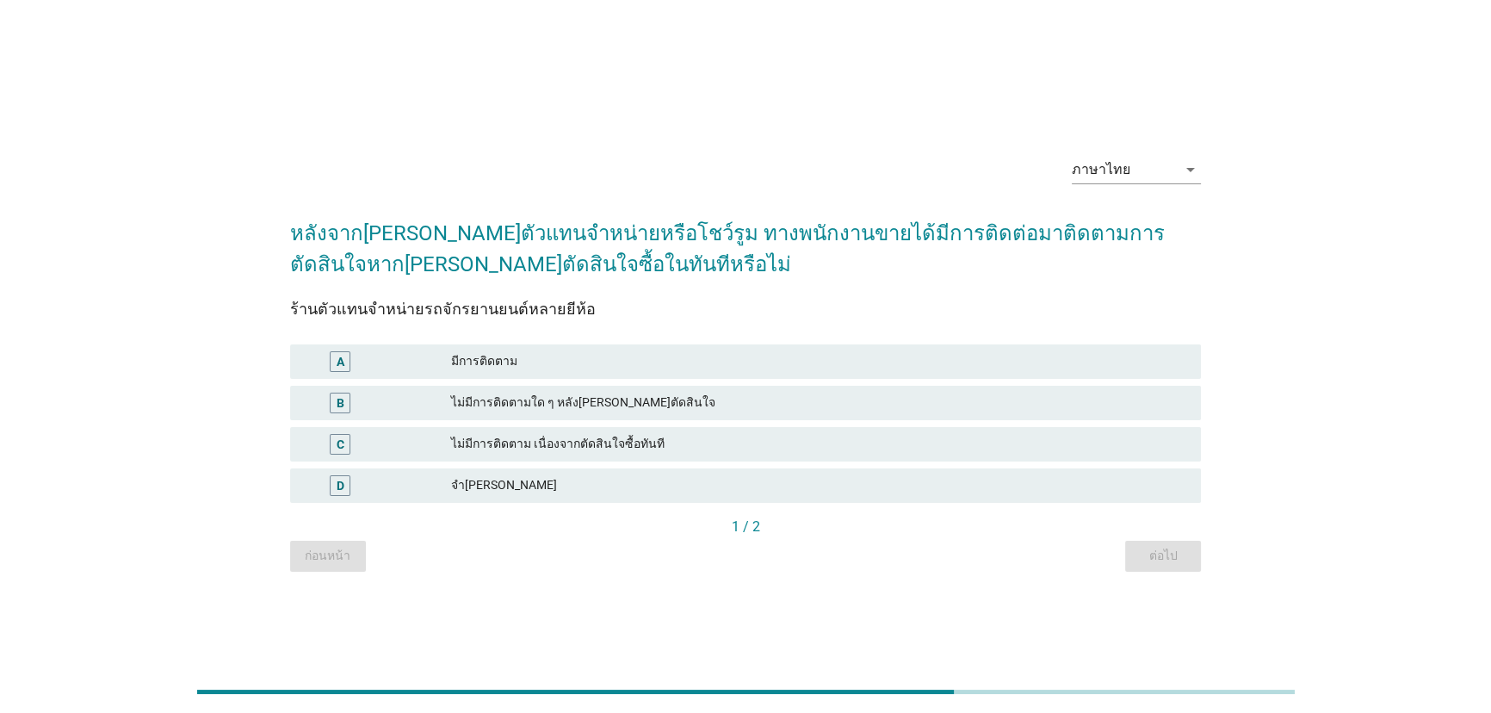
click at [644, 398] on div "ไม่มีการติดตามใด ๆ หลัง[PERSON_NAME]ตัดสินใจ" at bounding box center [819, 402] width 737 height 21
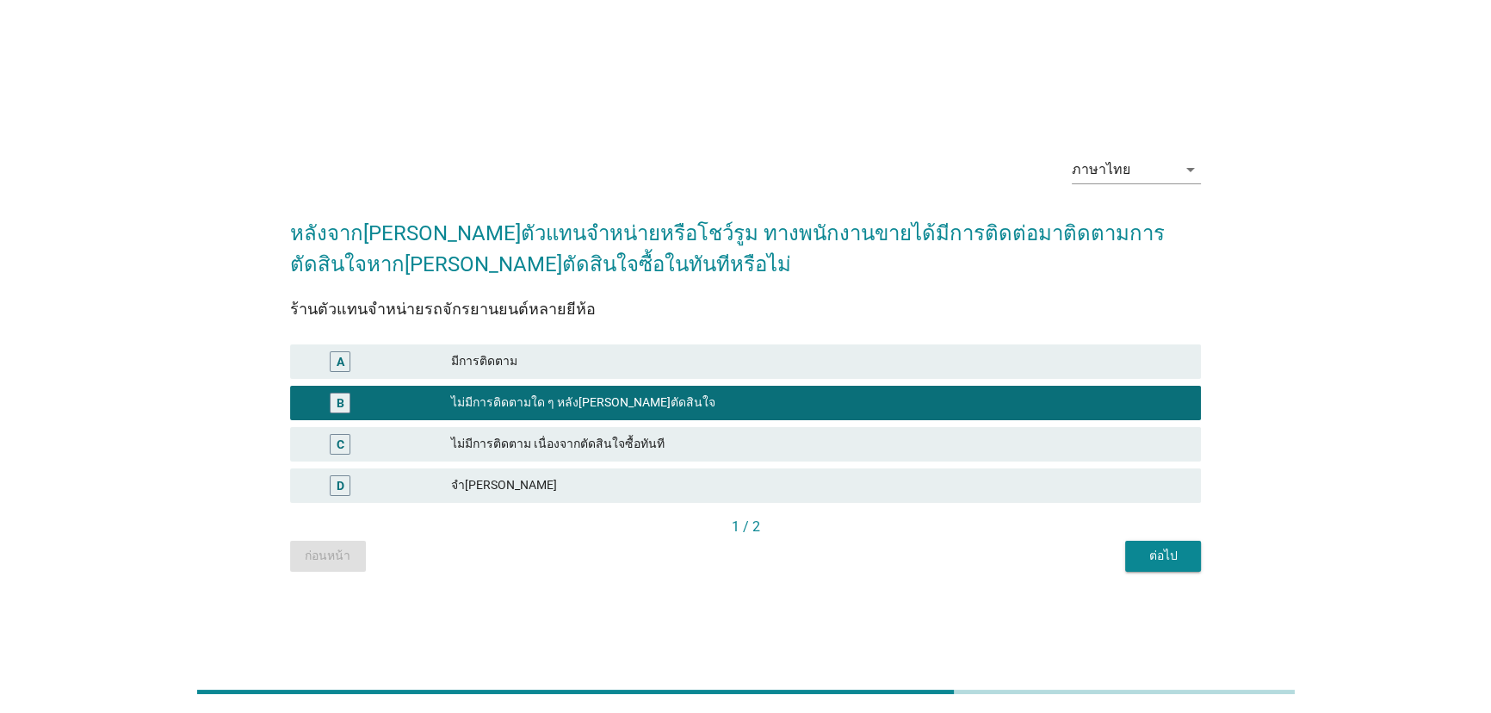
click at [1176, 561] on div "ต่อไป" at bounding box center [1163, 555] width 48 height 18
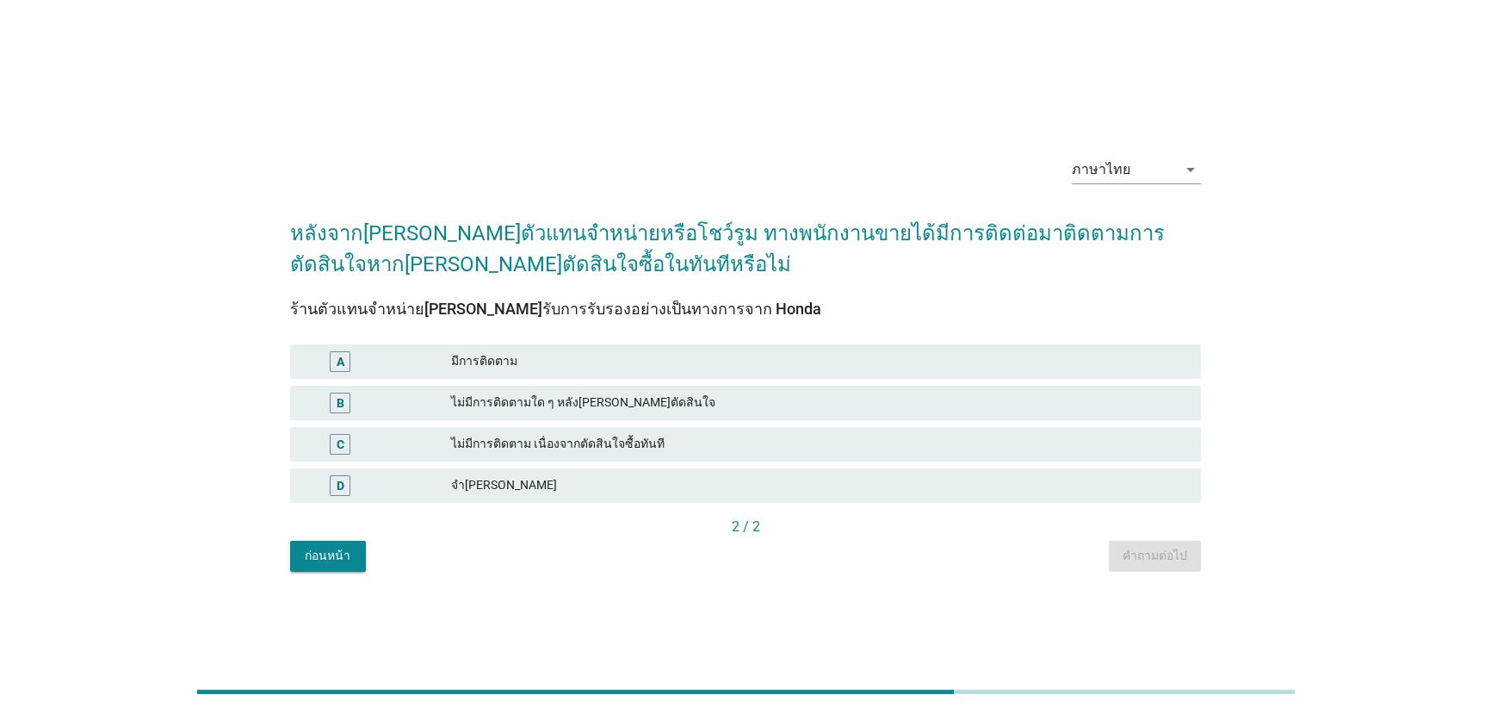
click at [705, 403] on div "ไม่มีการติดตามใด ๆ หลัง[PERSON_NAME]ตัดสินใจ" at bounding box center [819, 402] width 737 height 21
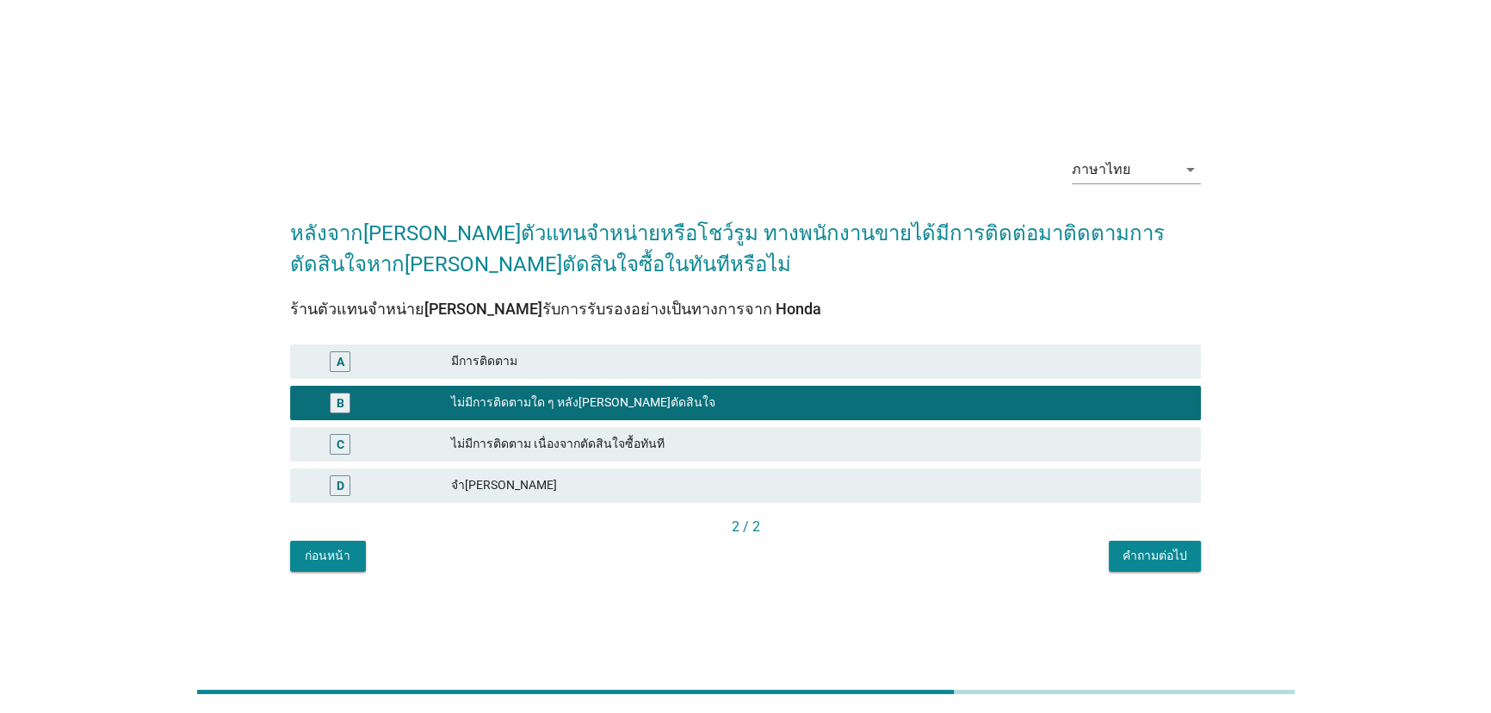
click at [1166, 559] on div "คำถามต่อไป" at bounding box center [1154, 555] width 65 height 18
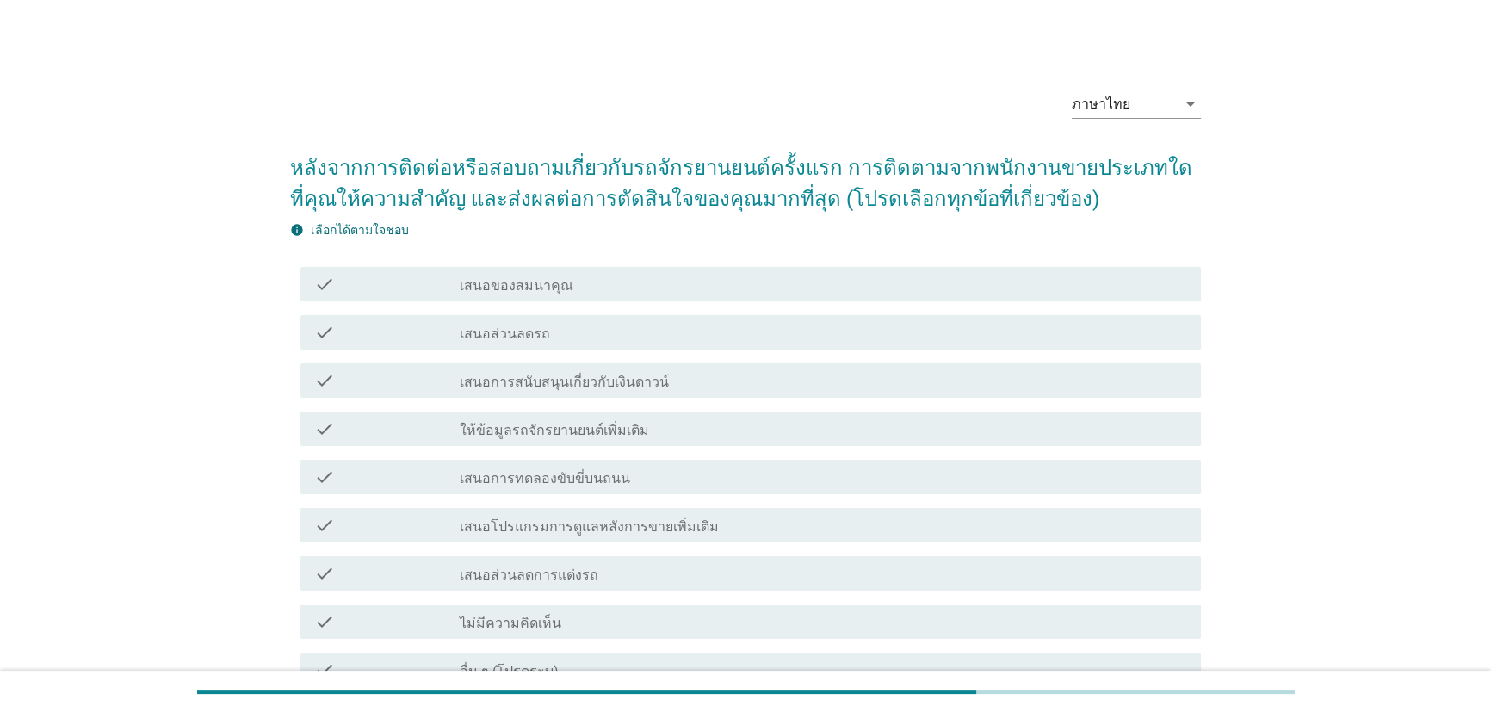
click at [569, 281] on div "check_box_outline_blank เสนอของสมนาคุณ" at bounding box center [824, 284] width 728 height 21
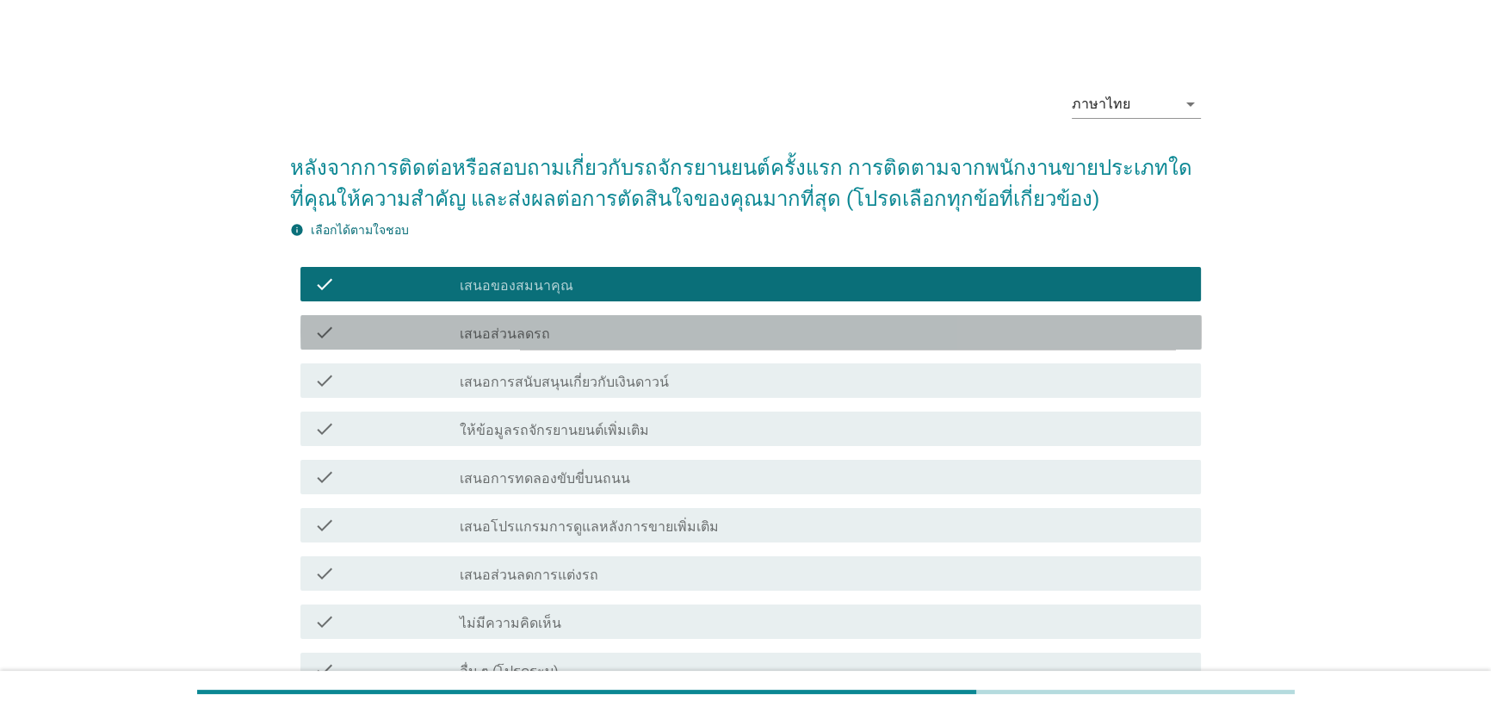
click at [565, 325] on div "check_box_outline_blank เสนอส่วนลดรถ" at bounding box center [824, 332] width 728 height 21
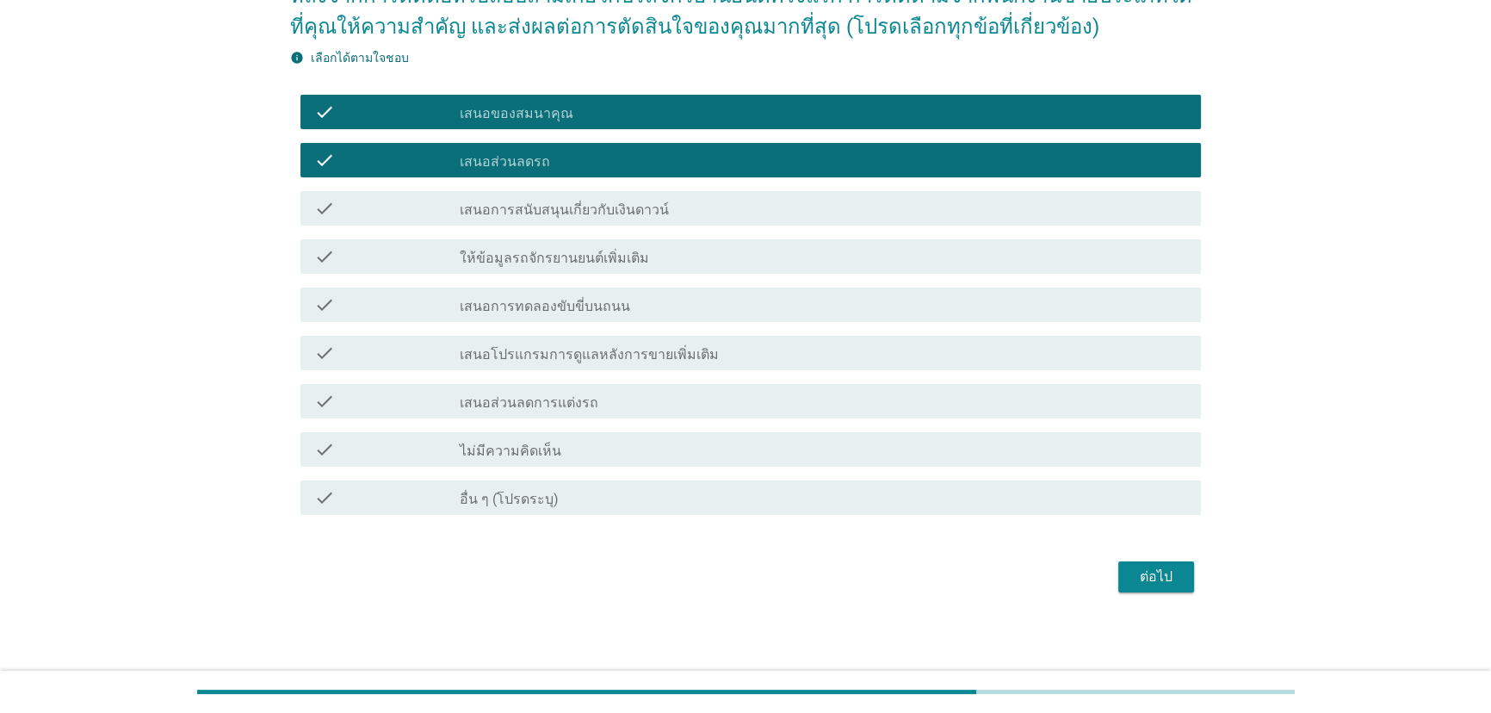
scroll to position [174, 0]
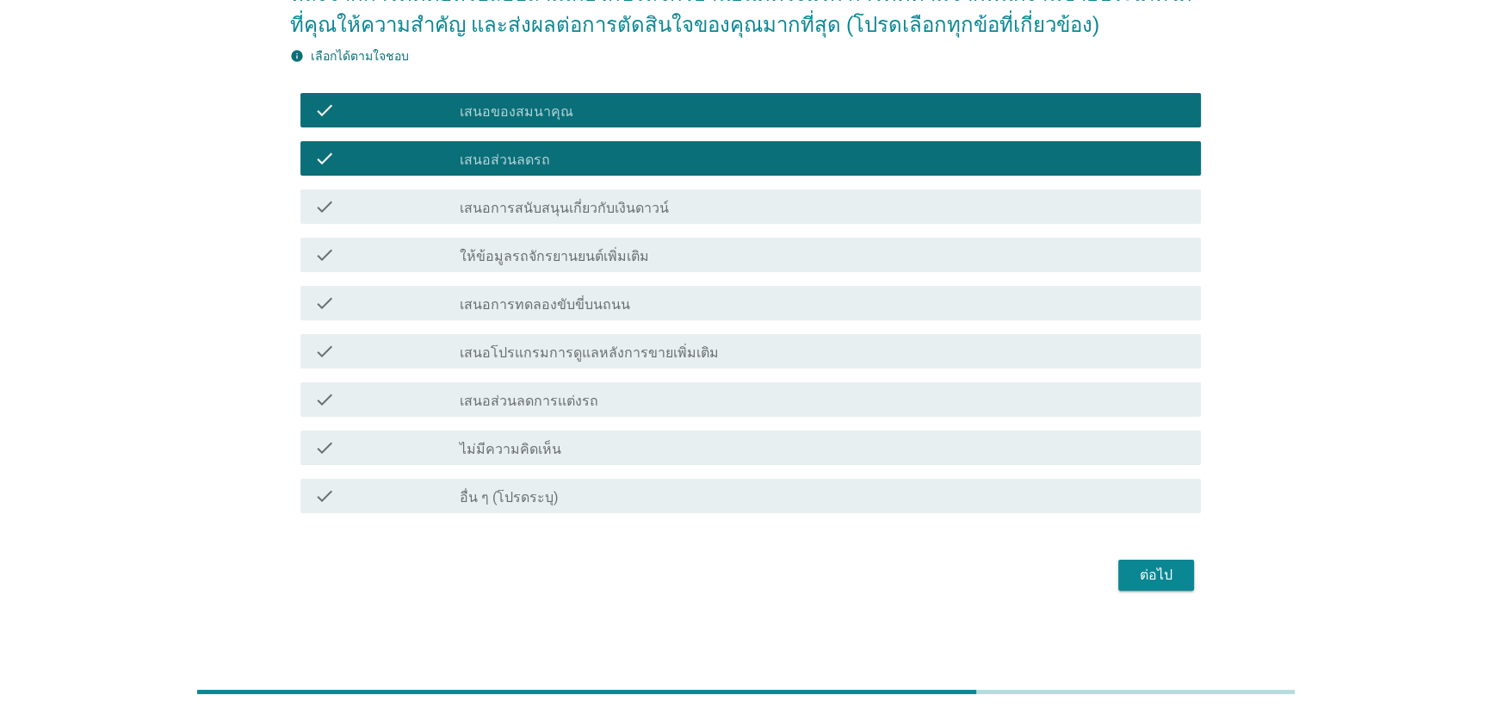
click at [1144, 566] on div "ต่อไป" at bounding box center [1156, 575] width 48 height 21
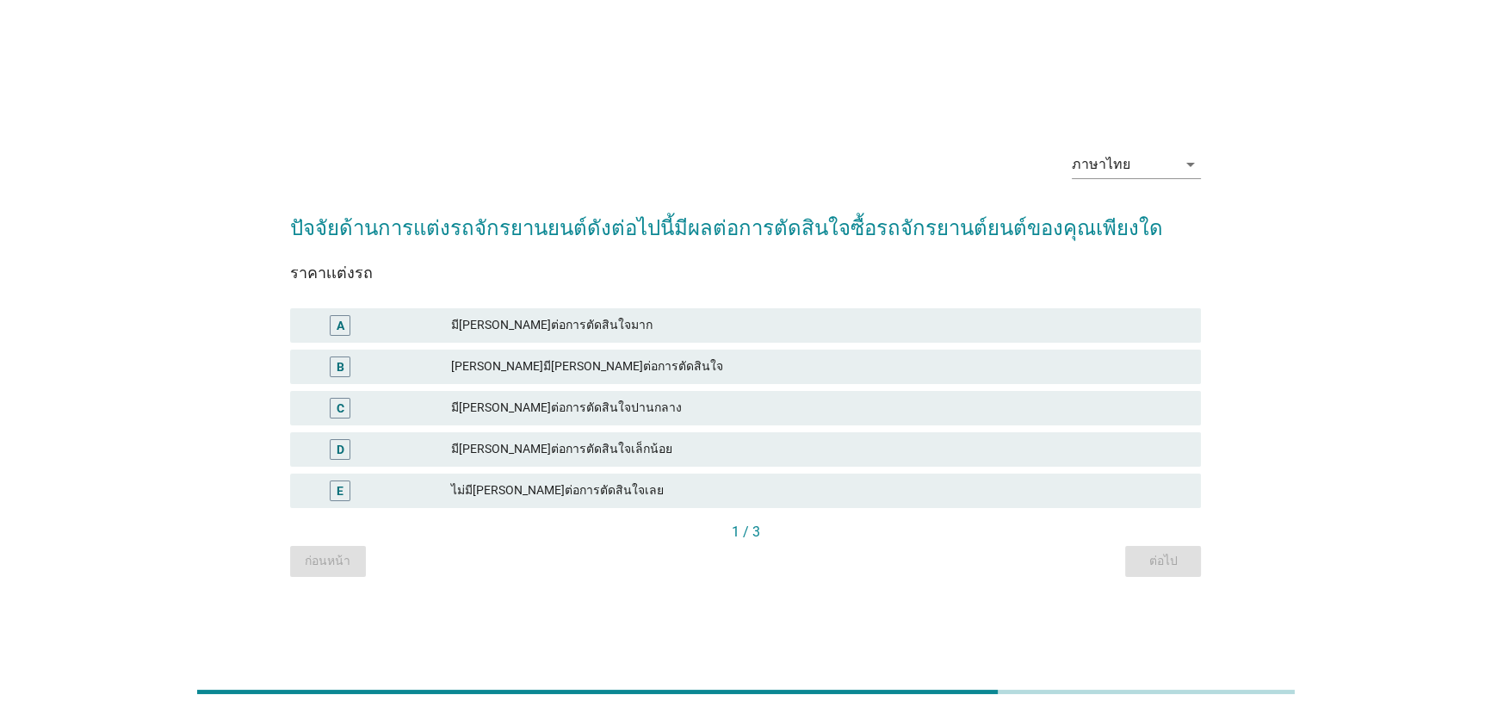
click at [684, 398] on div "มี[PERSON_NAME]ต่อการตัดสินใจปานกลาง" at bounding box center [819, 408] width 737 height 21
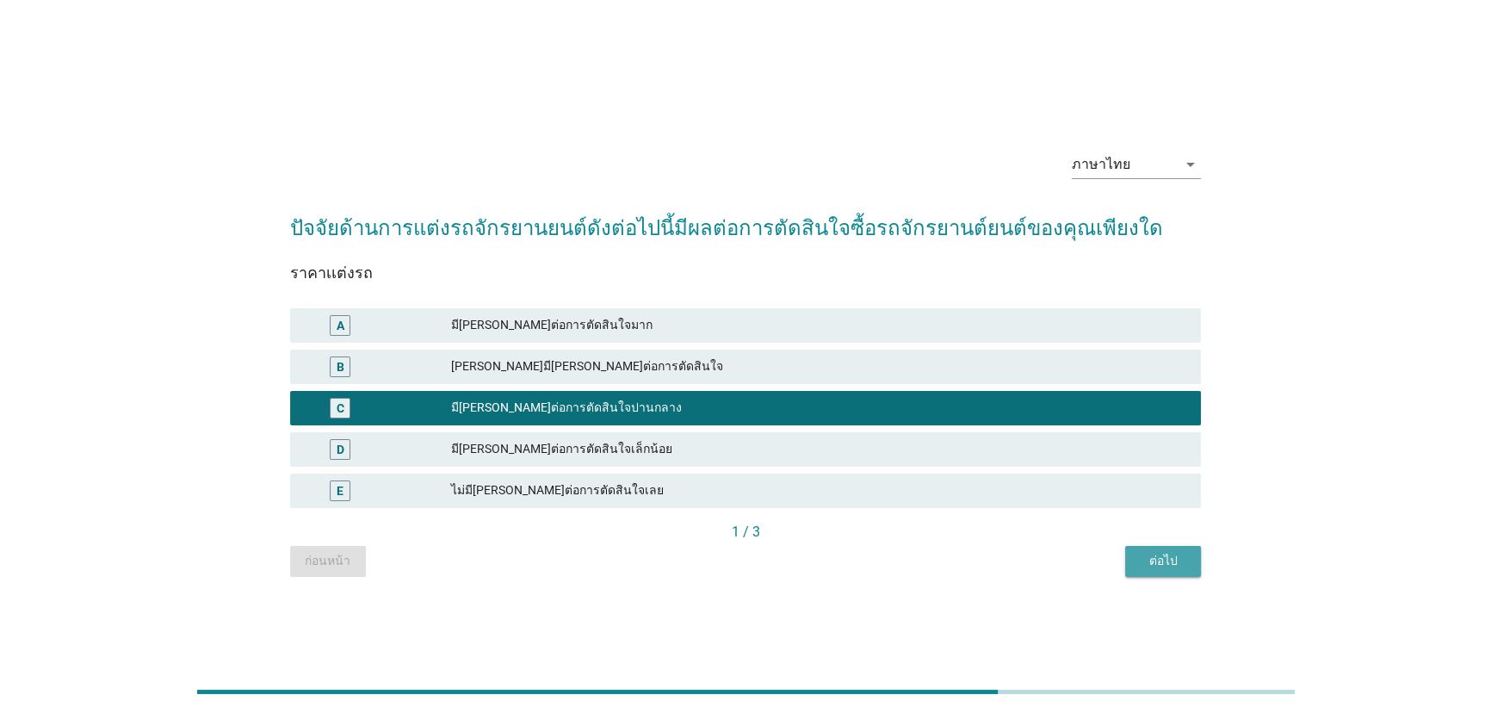
click at [1165, 571] on button "ต่อไป" at bounding box center [1163, 561] width 76 height 31
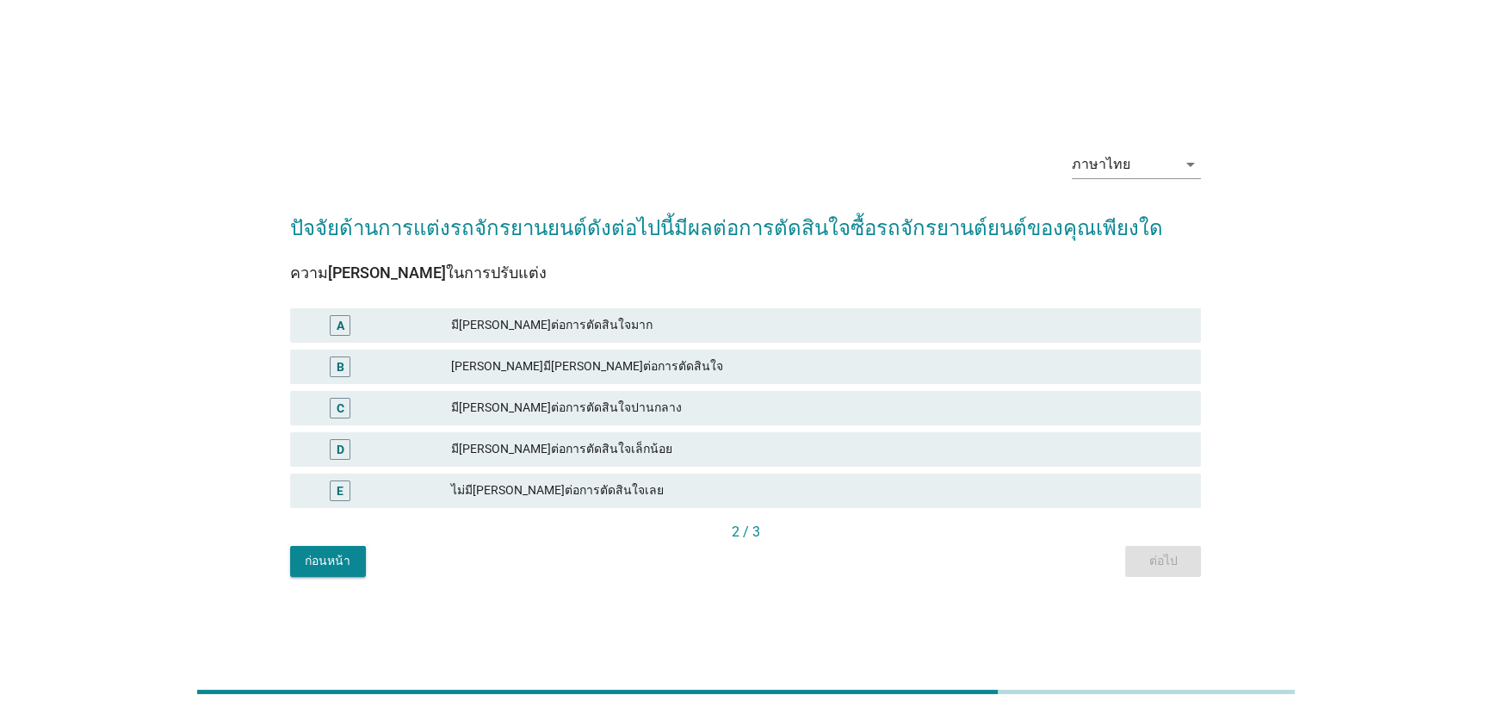
click at [709, 411] on div "มี[PERSON_NAME]ต่อการตัดสินใจปานกลาง" at bounding box center [819, 408] width 737 height 21
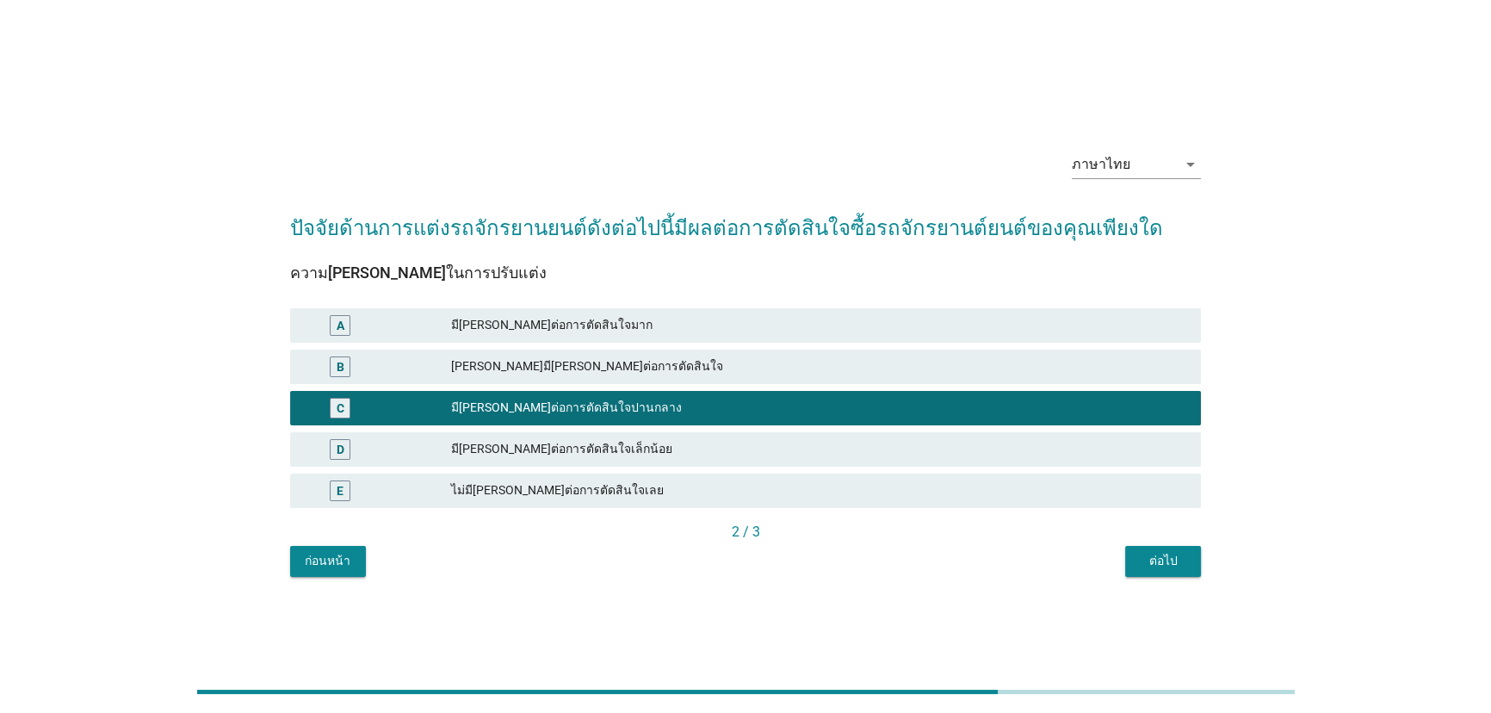
click at [1170, 568] on div "ต่อไป" at bounding box center [1163, 561] width 48 height 18
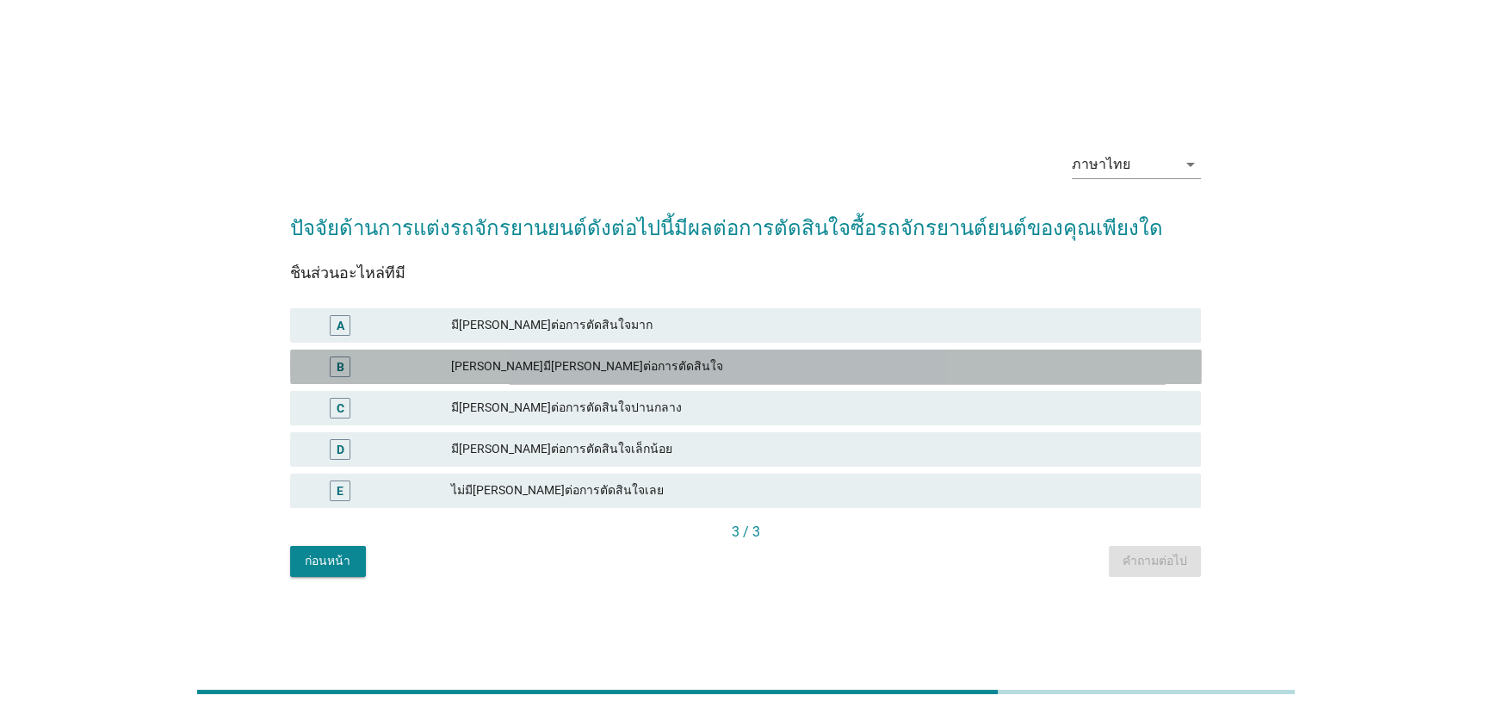
click at [608, 356] on div "[PERSON_NAME]มี[PERSON_NAME]ต่อการตัดสินใจ" at bounding box center [819, 366] width 737 height 21
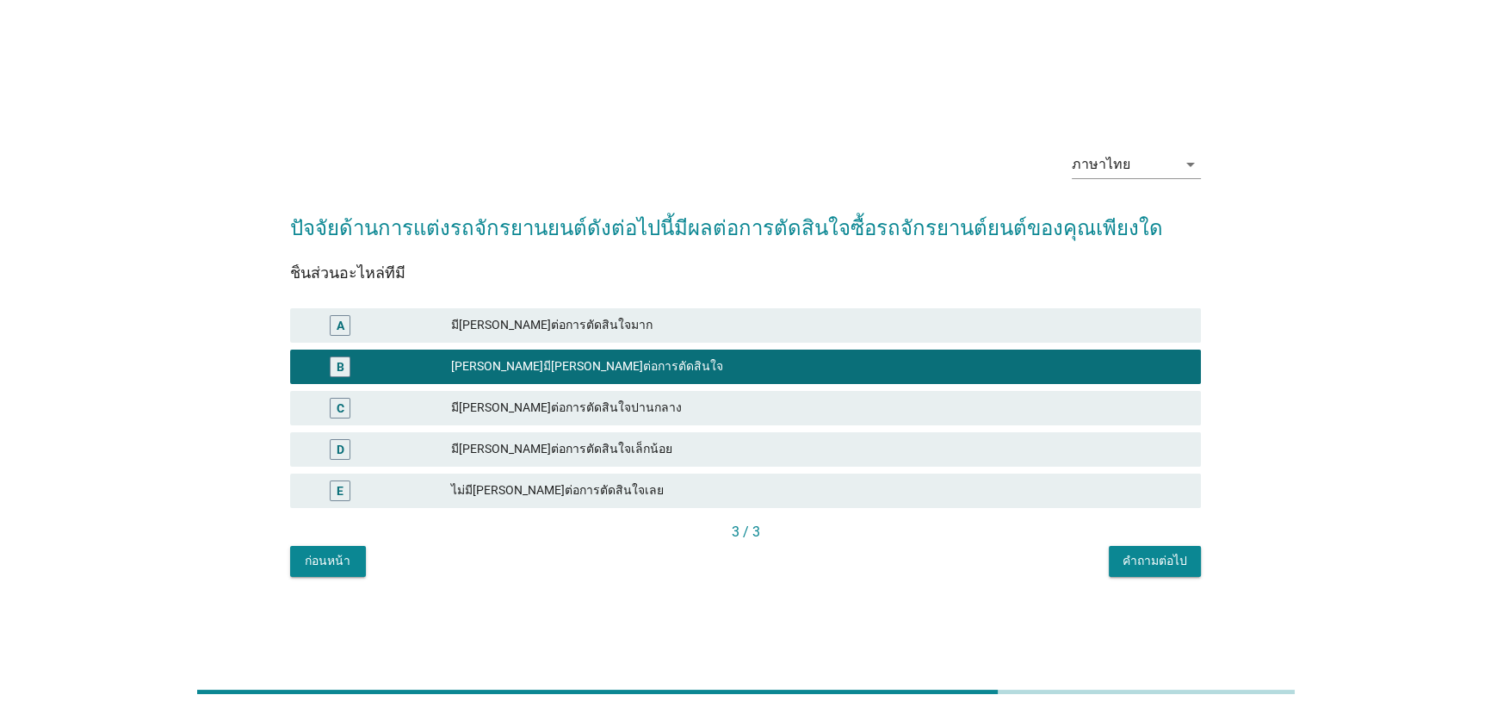
click at [1144, 563] on div "คำถามต่อไป" at bounding box center [1154, 561] width 65 height 18
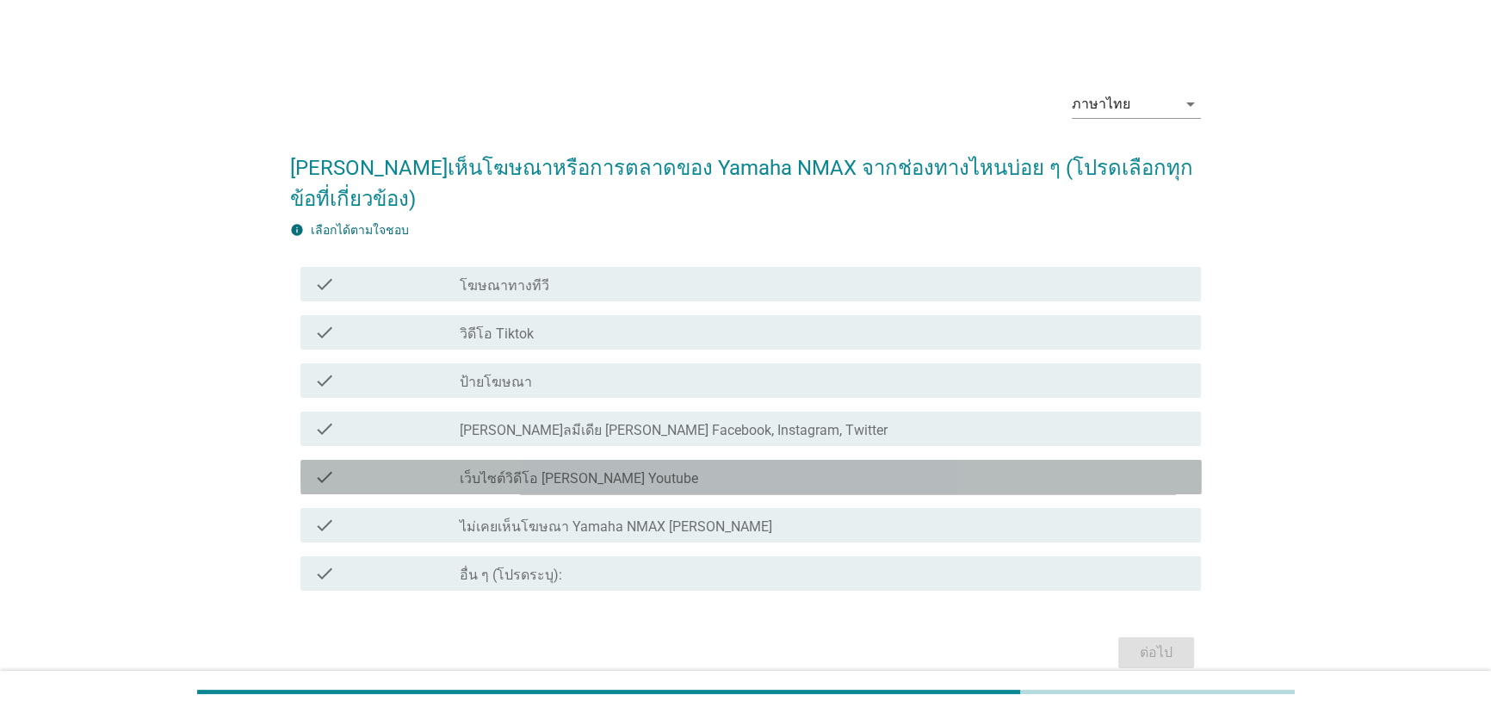
click at [629, 466] on div "check_box_outline_blank เว็บไซต์วิดีโอ [PERSON_NAME] Youtube" at bounding box center [824, 476] width 728 height 21
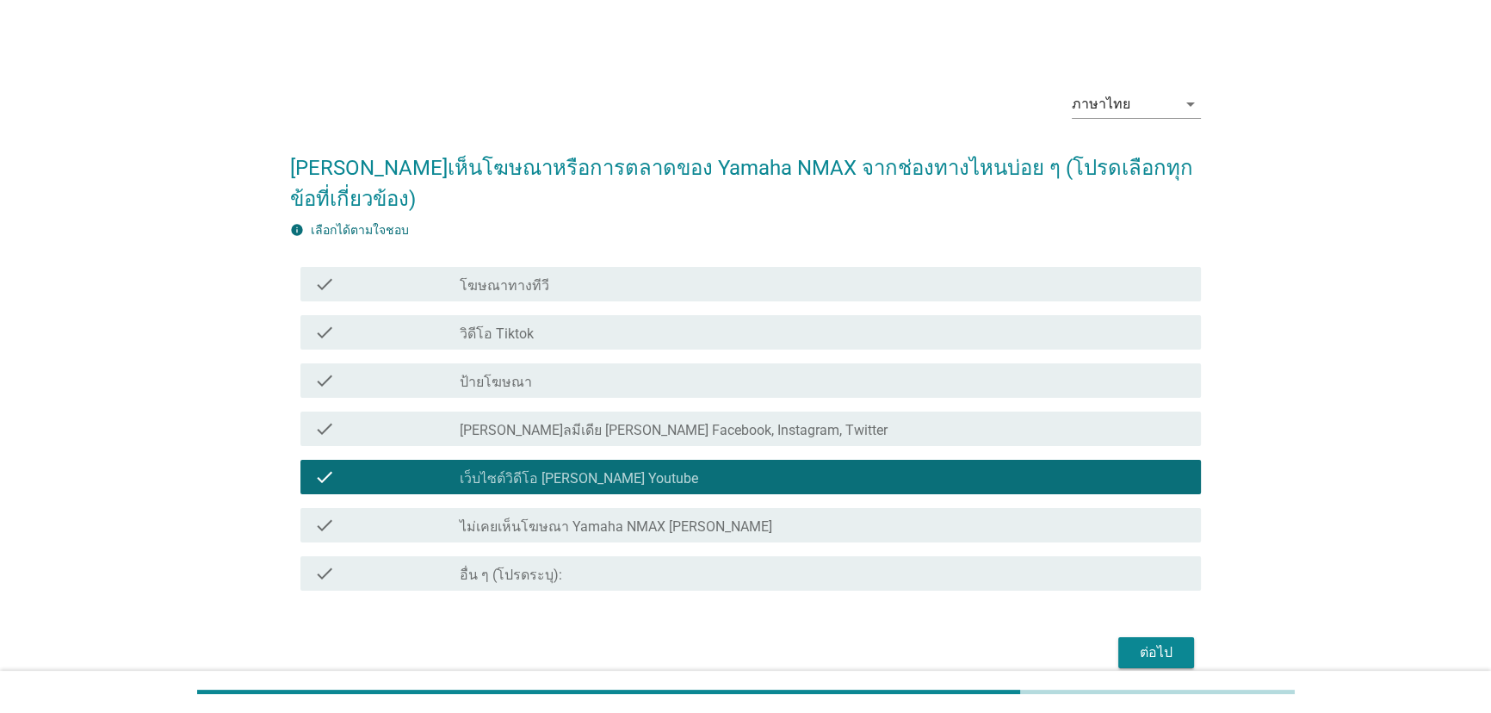
click at [641, 418] on div "check_box_outline_blank [PERSON_NAME]ลมีเดีย [PERSON_NAME] Facebook, Instagram,…" at bounding box center [824, 428] width 728 height 21
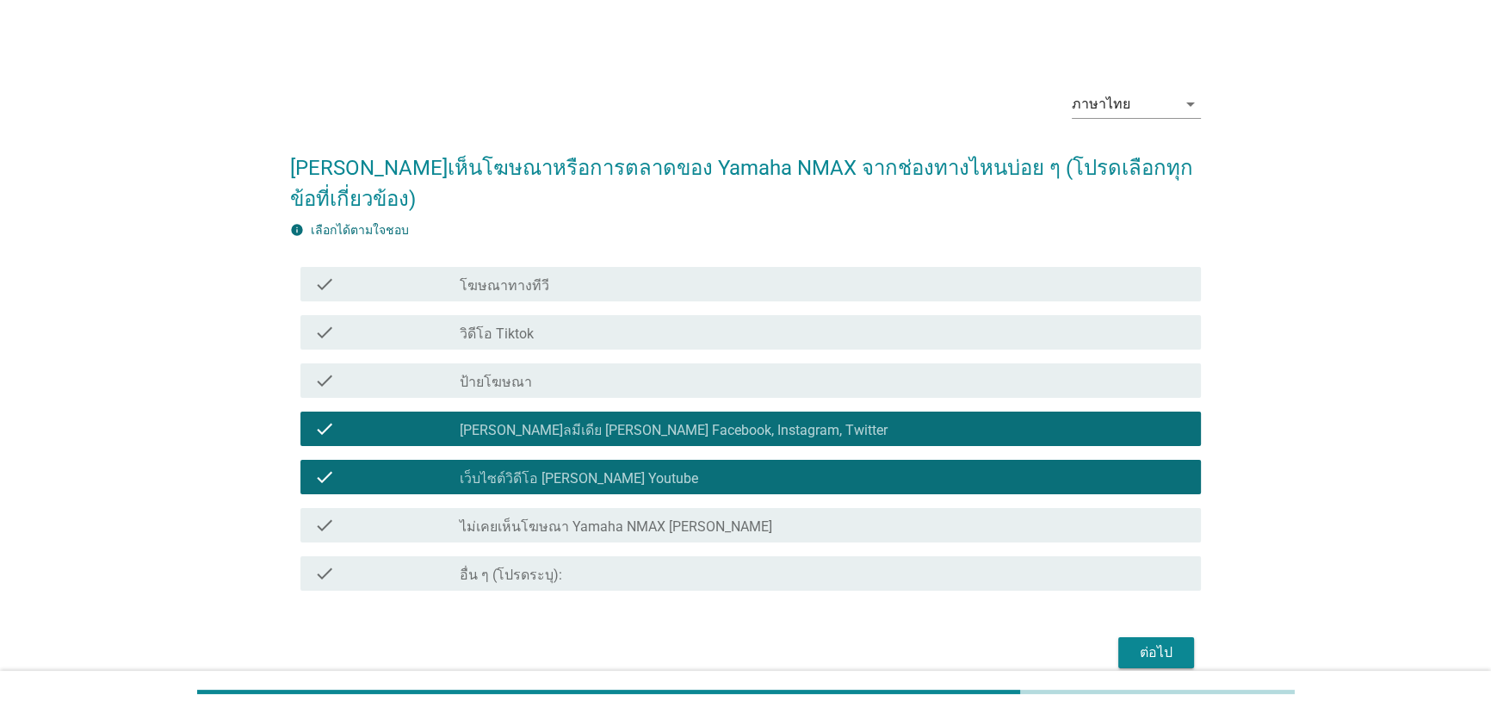
click at [1161, 642] on div "ต่อไป" at bounding box center [1156, 652] width 48 height 21
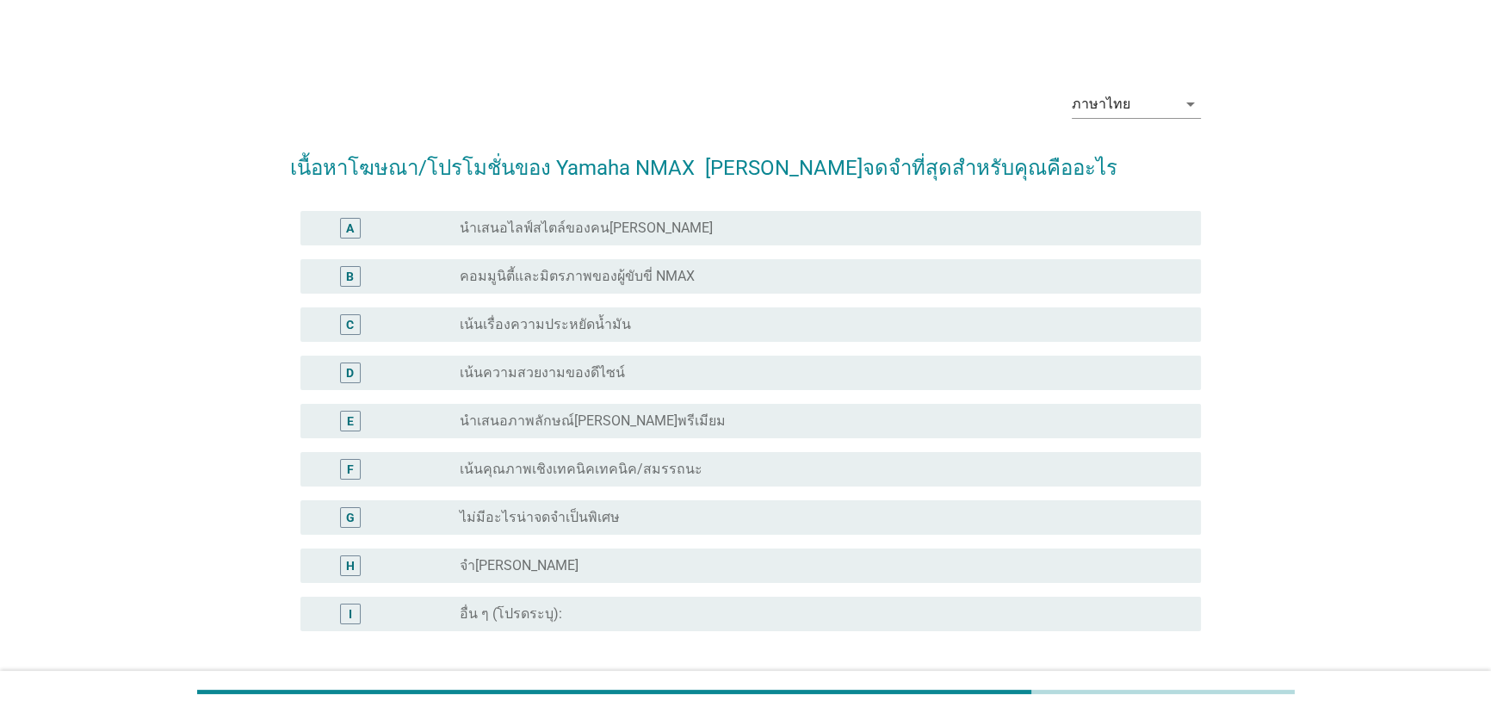
click at [572, 318] on label "เน้นเรื่องความประหยัดน้ำมัน" at bounding box center [545, 324] width 171 height 17
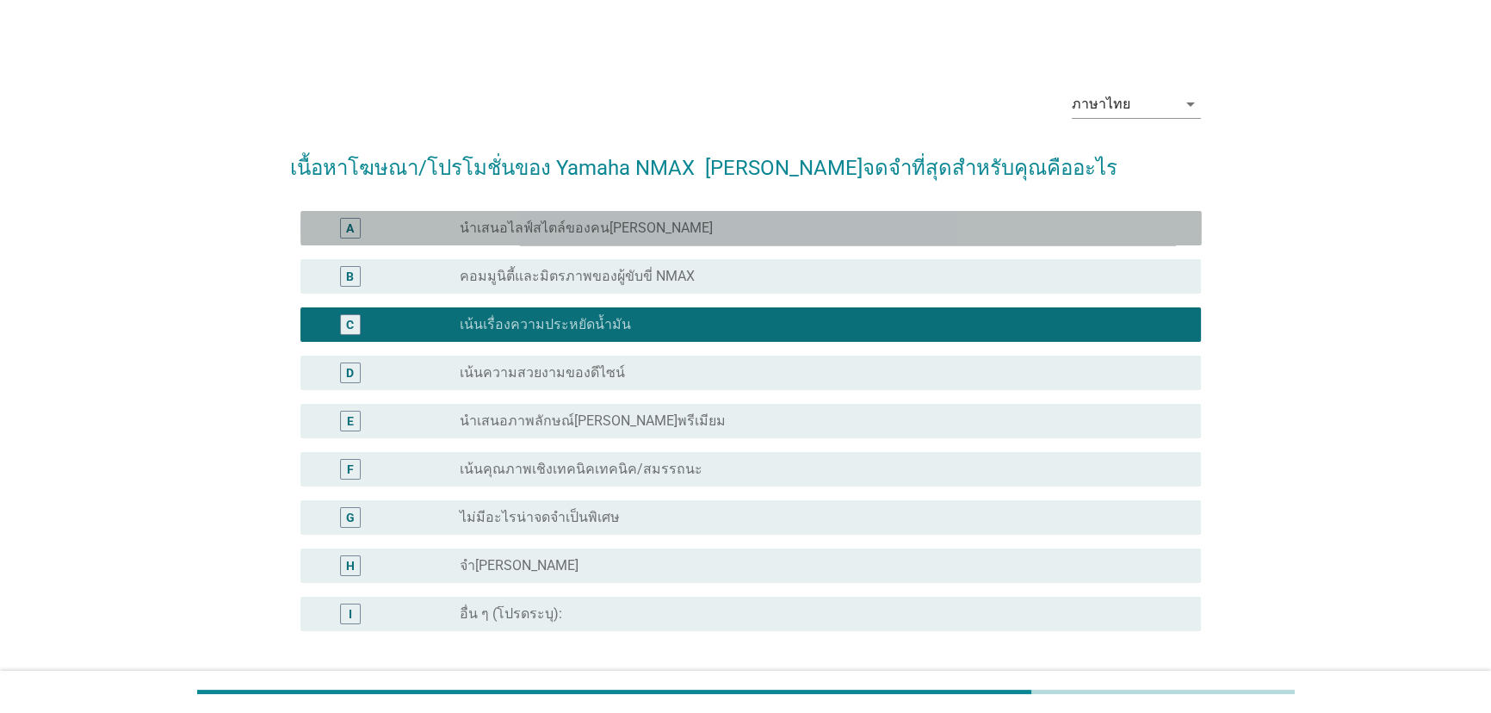
click at [680, 221] on div "radio_button_unchecked นำเสนอไลฟ์สไตล์ของคน[PERSON_NAME]" at bounding box center [817, 227] width 714 height 17
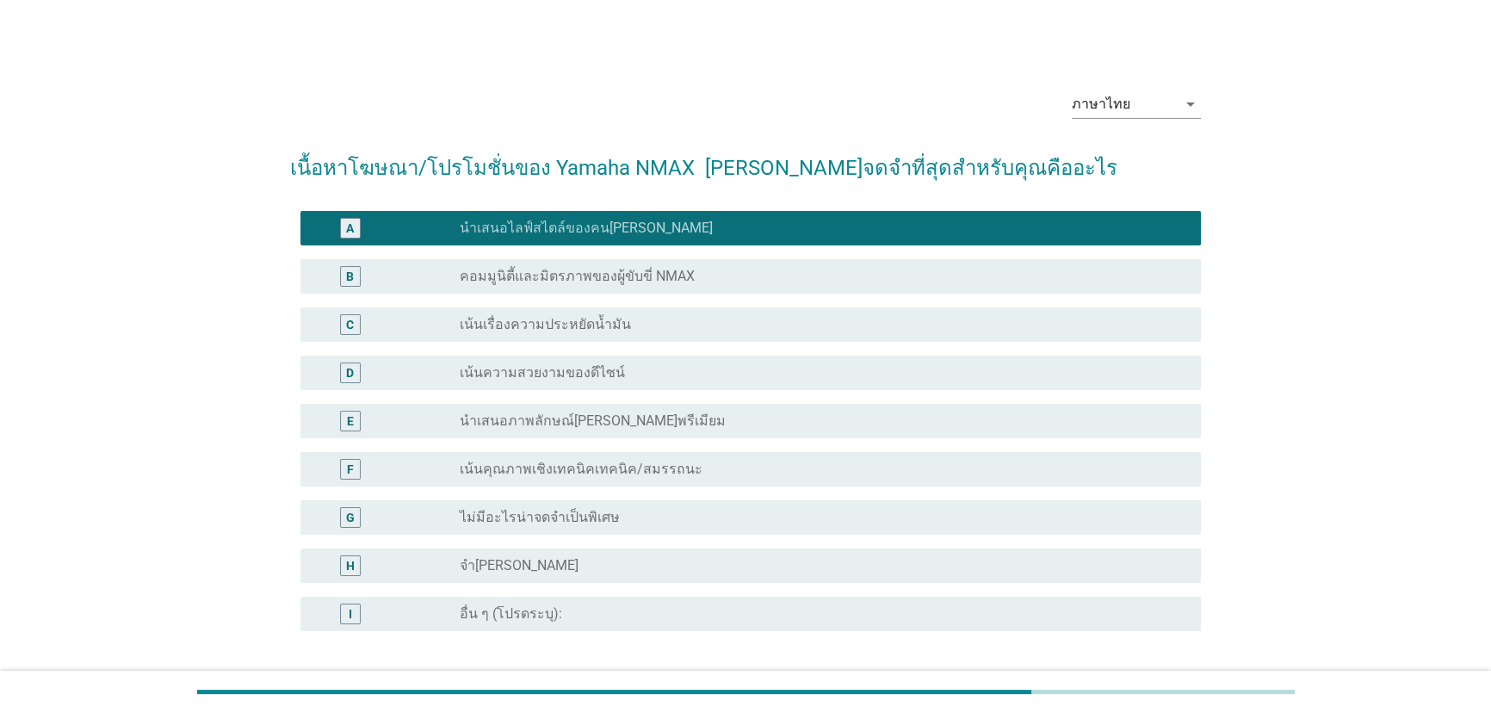
click at [654, 374] on div "radio_button_unchecked เน้นความสวยงามของดีไซน์" at bounding box center [817, 372] width 714 height 17
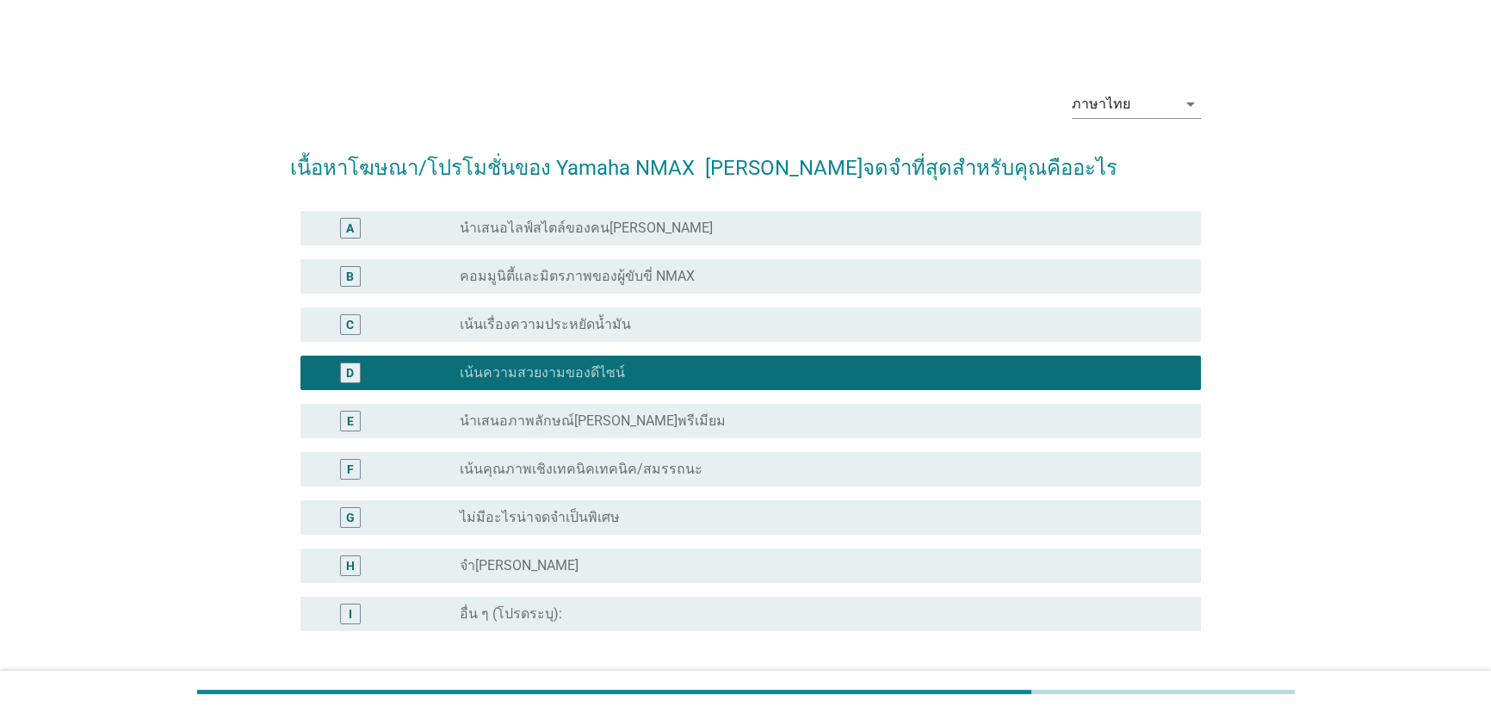
click at [663, 322] on div "radio_button_unchecked เน้นเรื่องความประหยัดน้ำมัน" at bounding box center [817, 324] width 714 height 17
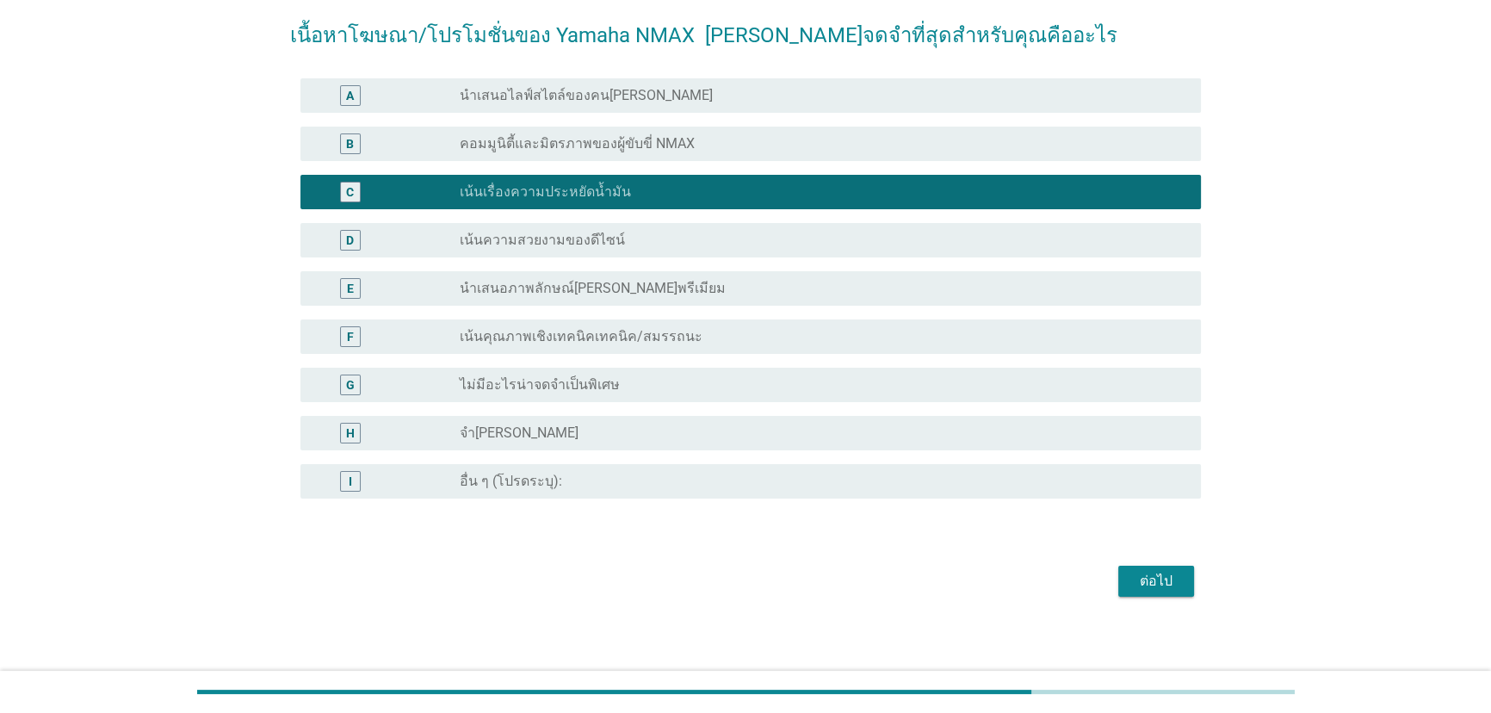
scroll to position [139, 0]
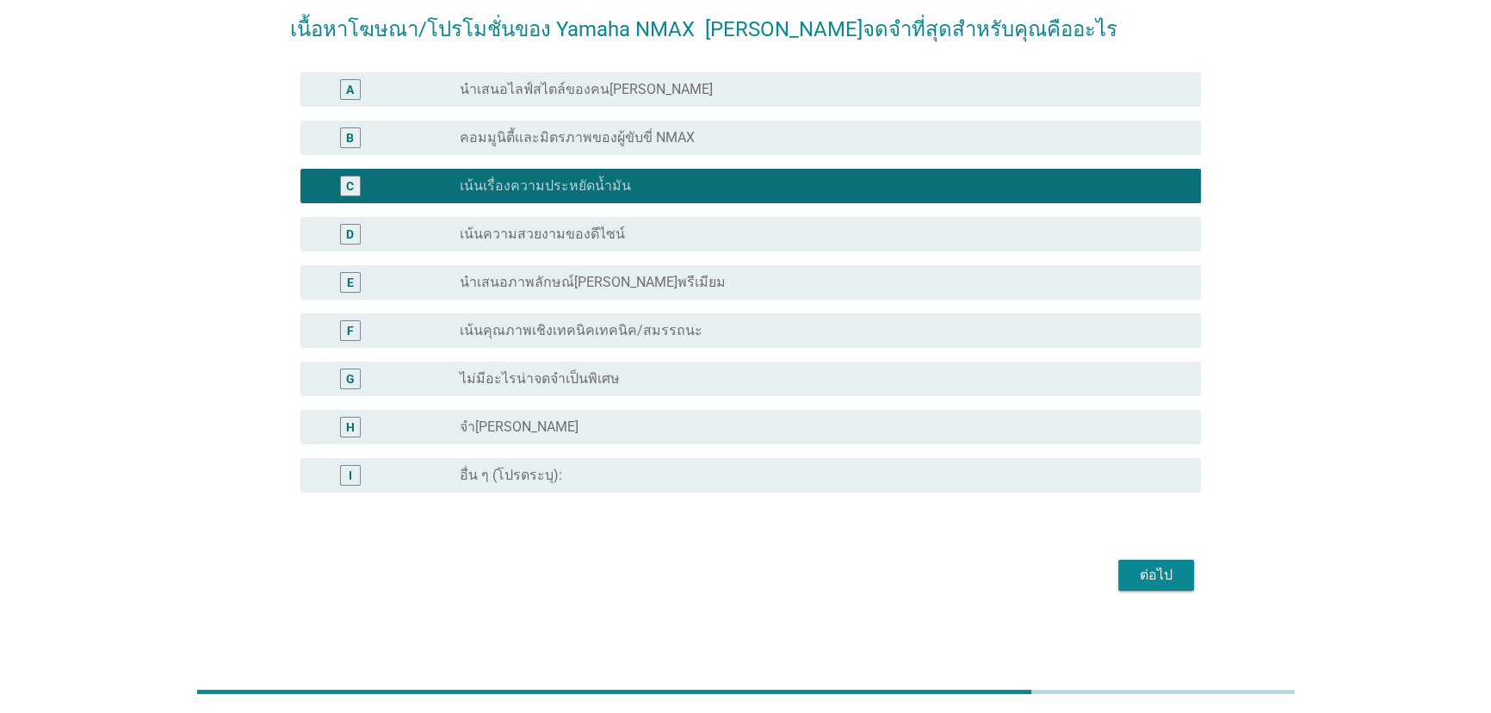
click at [1166, 577] on div "ต่อไป" at bounding box center [1156, 575] width 48 height 21
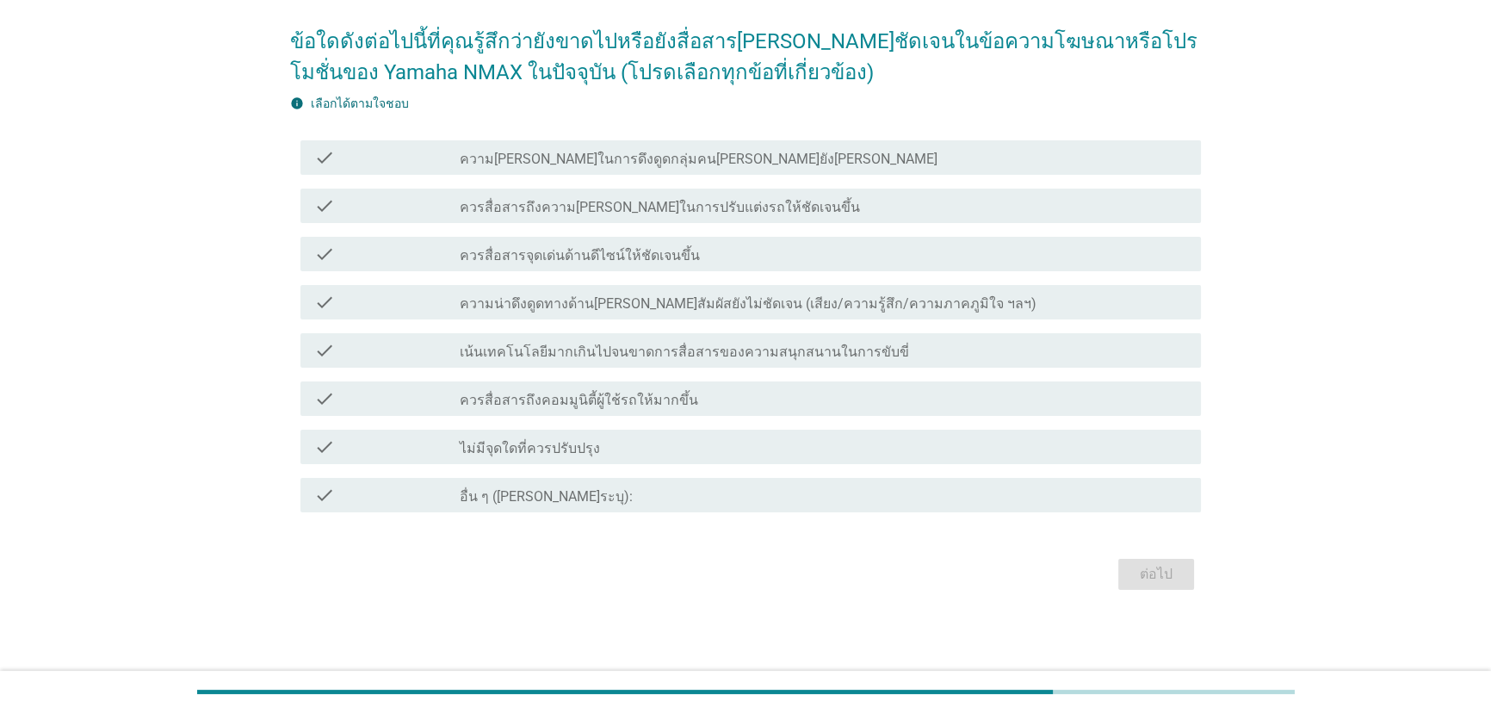
scroll to position [0, 0]
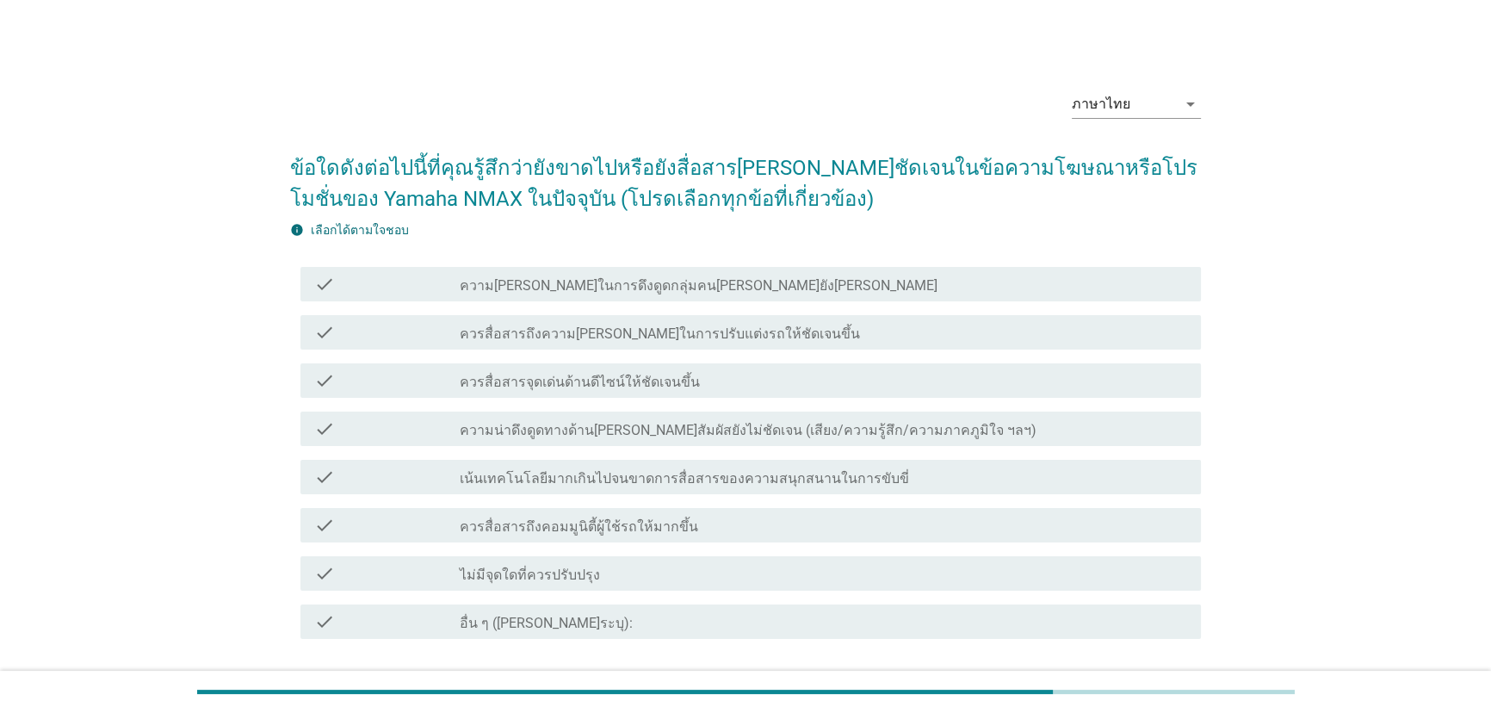
click at [1396, 488] on div "ภาษาไทย arrow_drop_down ข้อใดดังต่อไปนี้ที่คุณรู้สึกว่ายังขาดไปหรือยังสื่อสาร[P…" at bounding box center [745, 399] width 1408 height 672
click at [1263, 232] on div "ภาษาไทย arrow_drop_down ข้อใดดังต่อไปนี้ที่คุณรู้สึกว่ายังขาดไปหรือยังสื่อสาร[P…" at bounding box center [745, 399] width 1408 height 672
click at [590, 528] on label "ควรสื่อสารถึงคอมมูนิตี้ผู้ใช้รถให้มากขึ้น" at bounding box center [579, 526] width 238 height 17
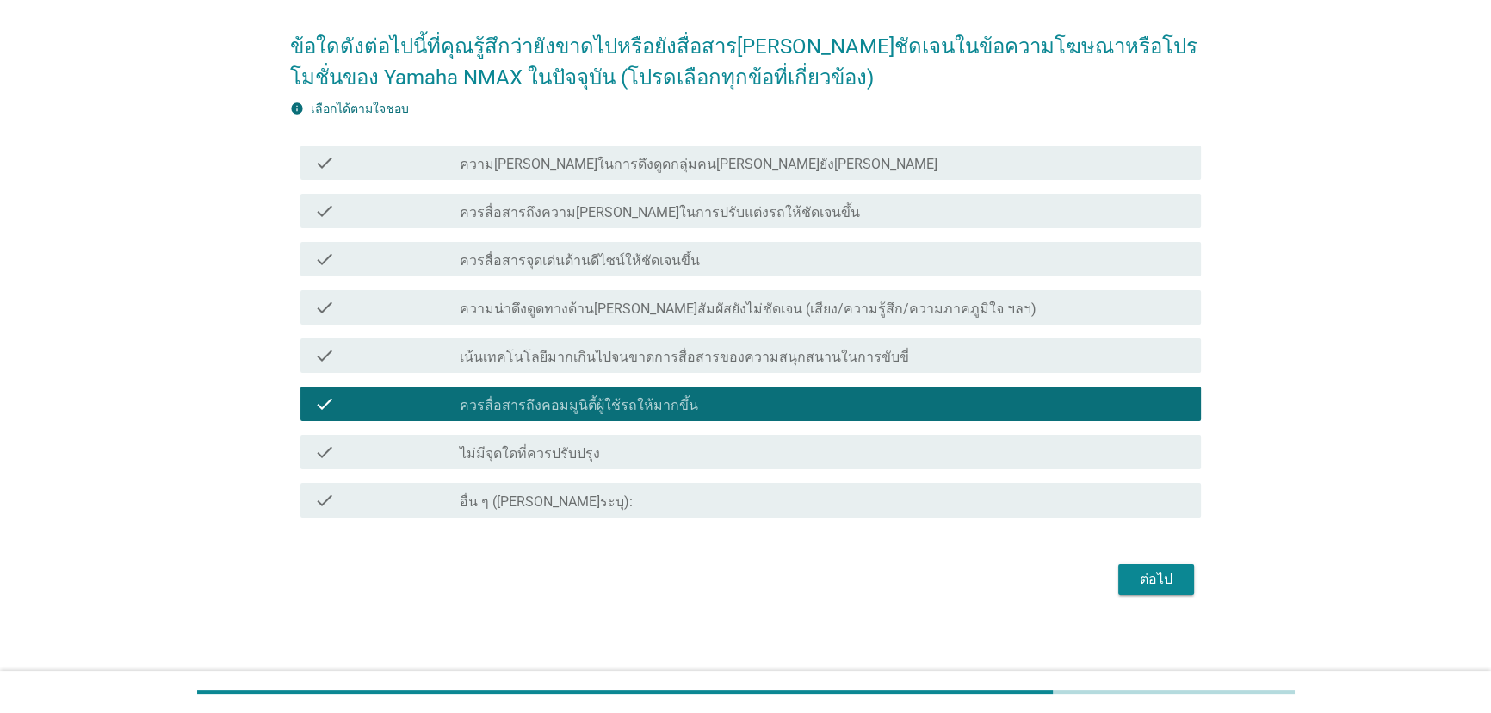
scroll to position [126, 0]
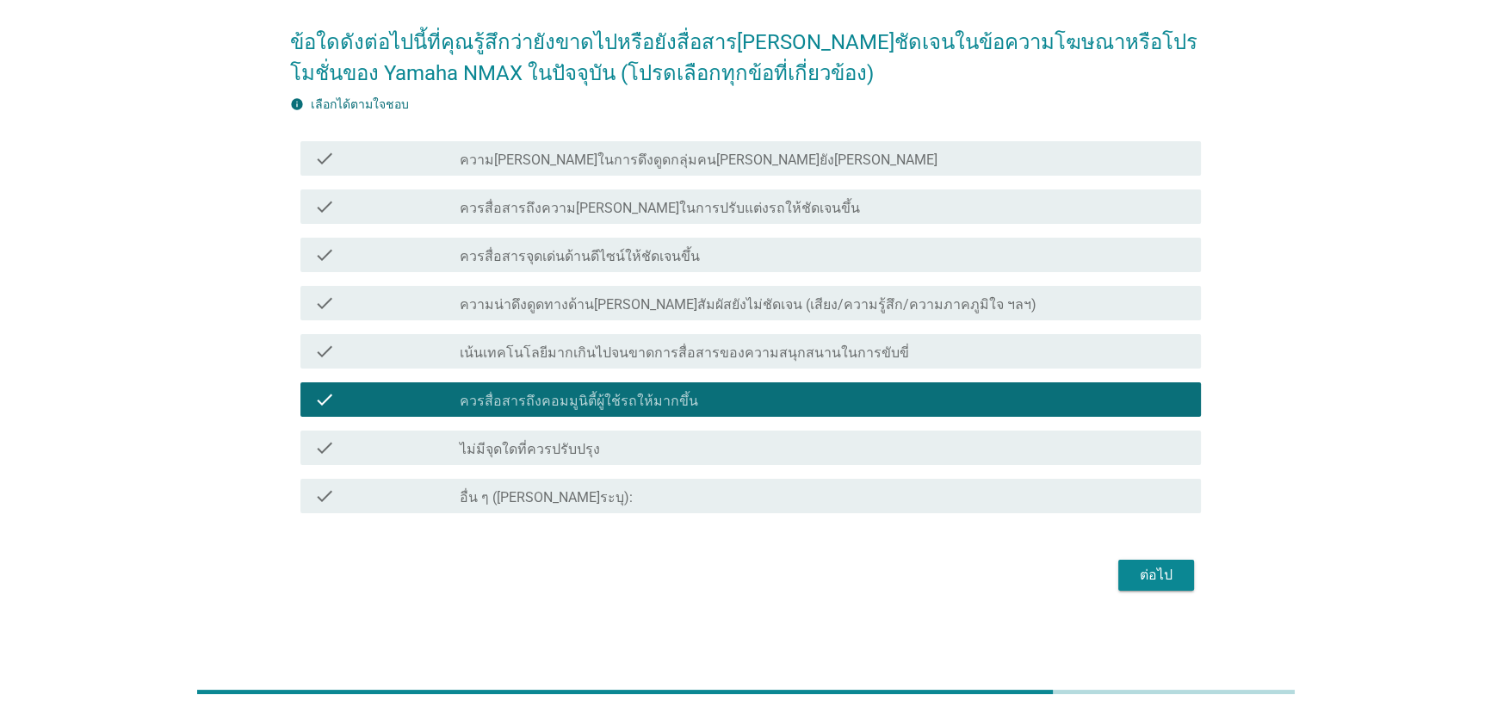
click at [1145, 577] on div "ต่อไป" at bounding box center [1156, 575] width 48 height 21
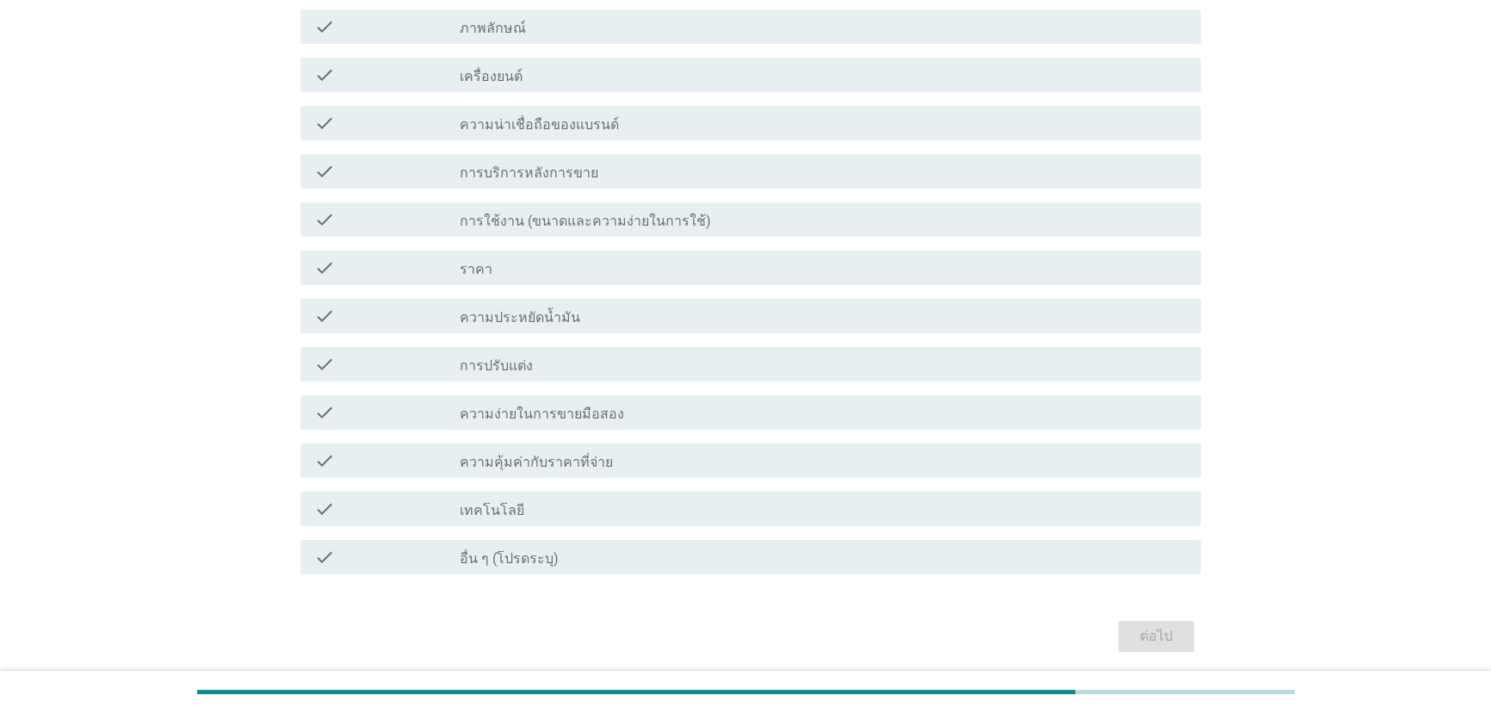
scroll to position [469, 0]
click at [577, 468] on div "check check_box_outline_blank ความคุ้มค่ากับราคาที่จ่าย" at bounding box center [750, 458] width 901 height 34
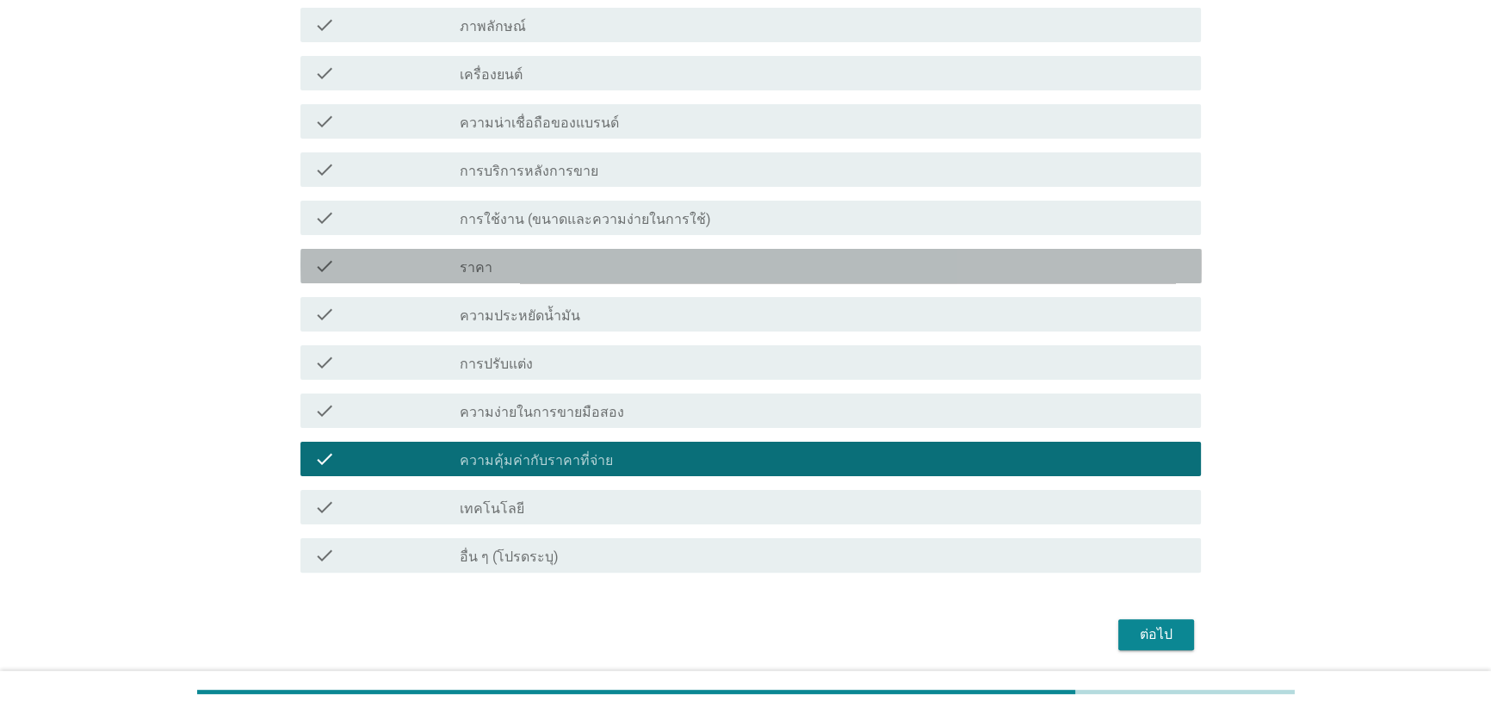
click at [571, 267] on div "check_box_outline_blank ราคา" at bounding box center [824, 266] width 728 height 21
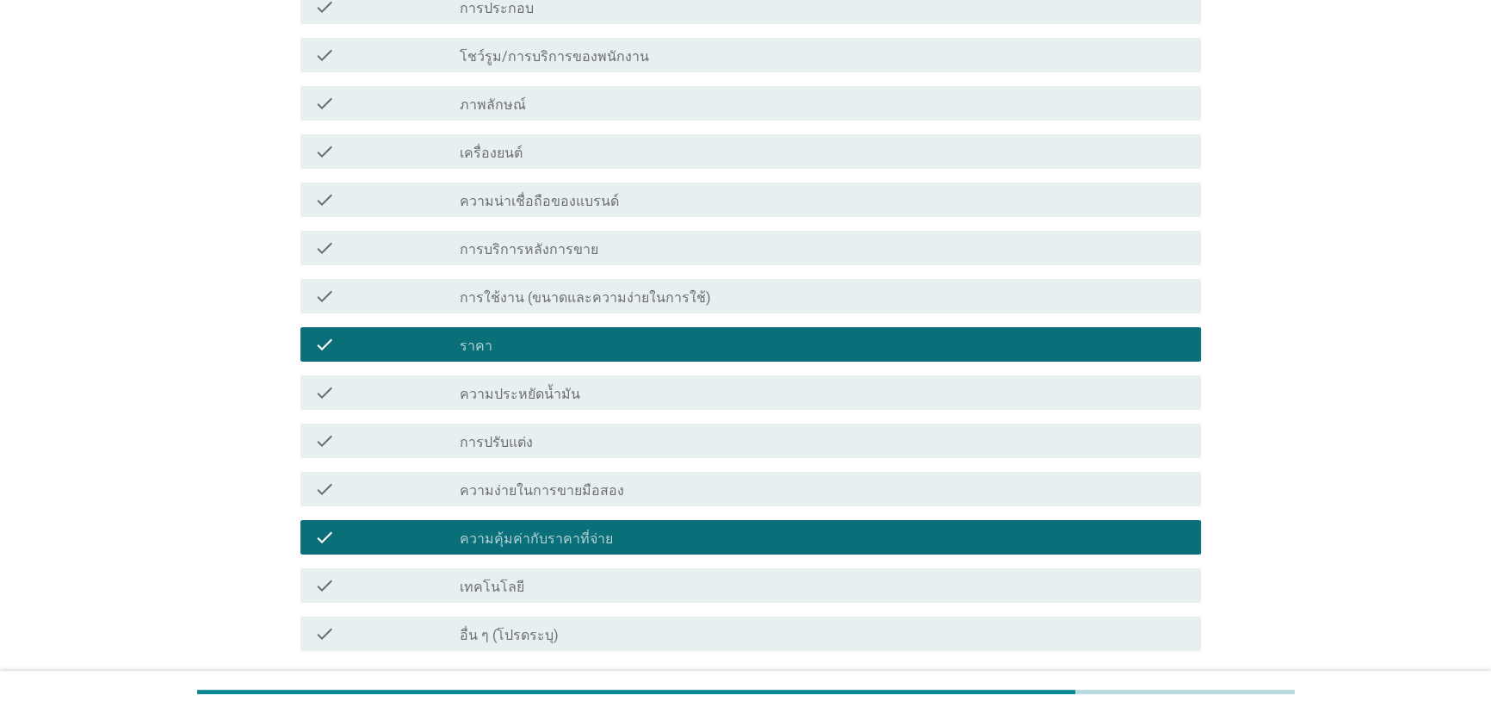
scroll to position [528, 0]
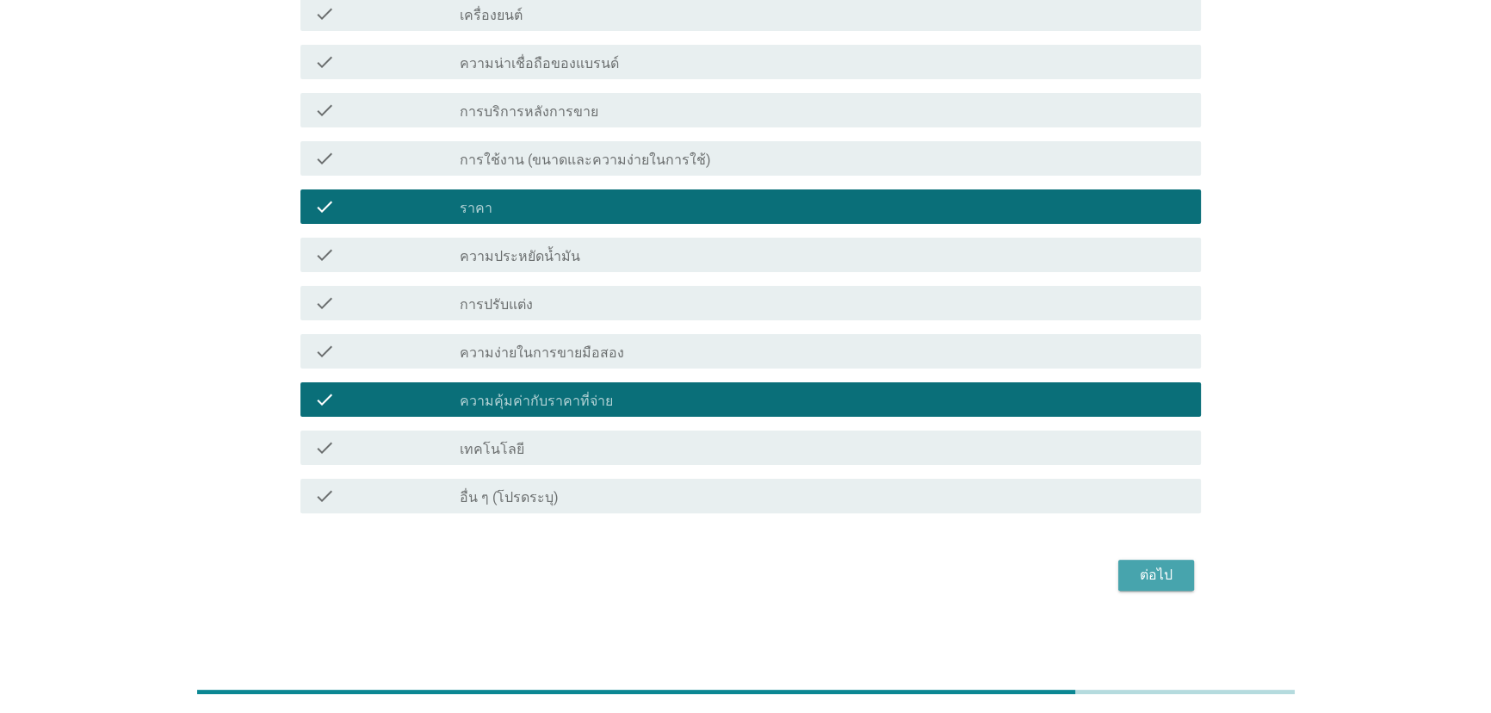
click at [1175, 582] on div "ต่อไป" at bounding box center [1156, 575] width 48 height 21
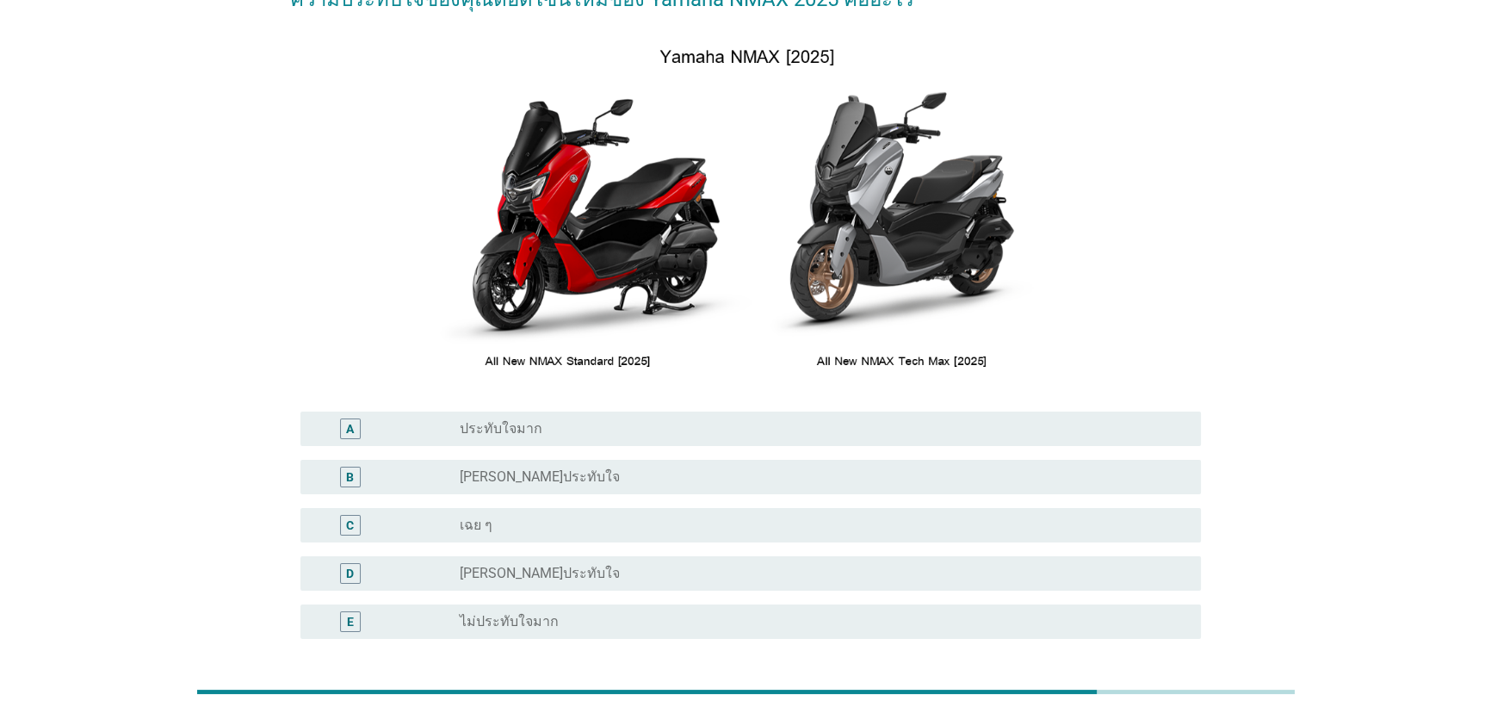
scroll to position [234, 0]
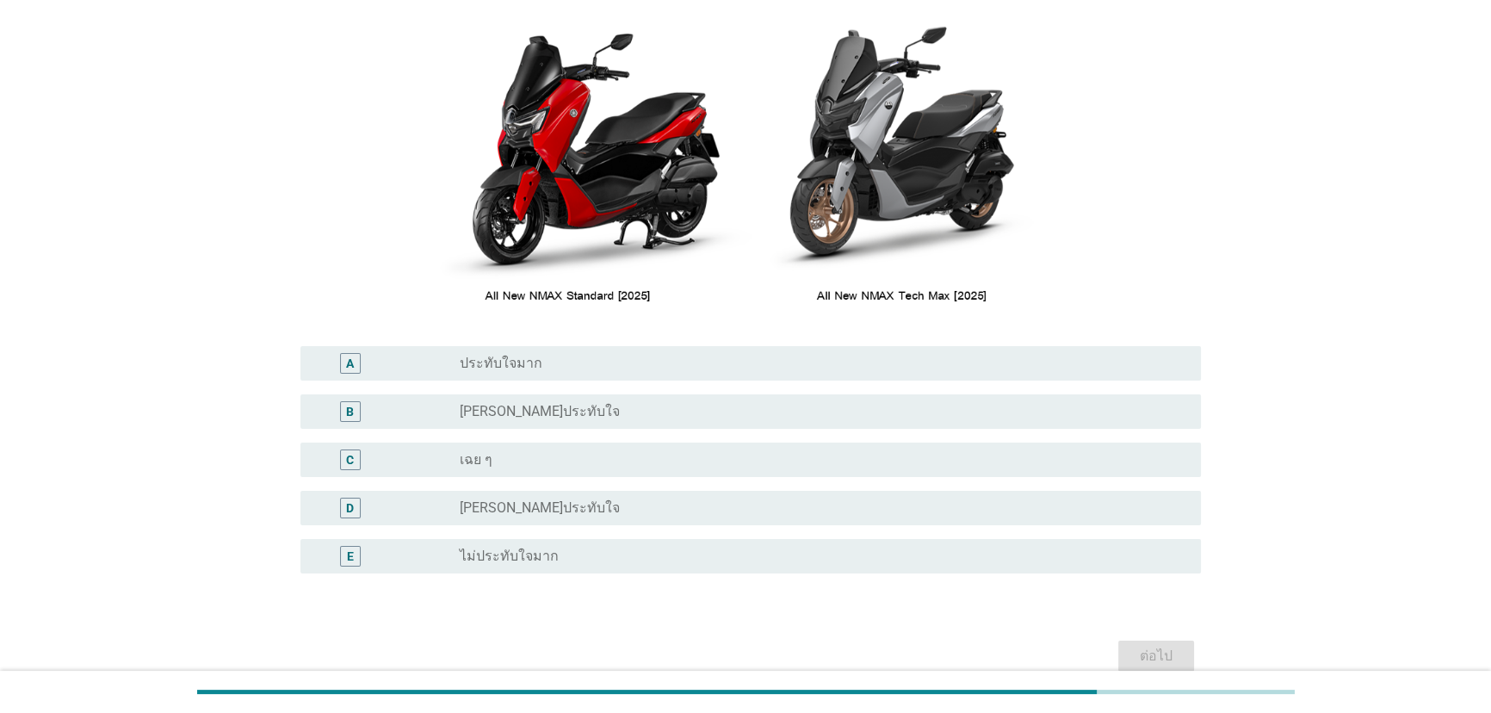
click at [608, 463] on div "radio_button_unchecked เฉย ๆ" at bounding box center [817, 459] width 714 height 17
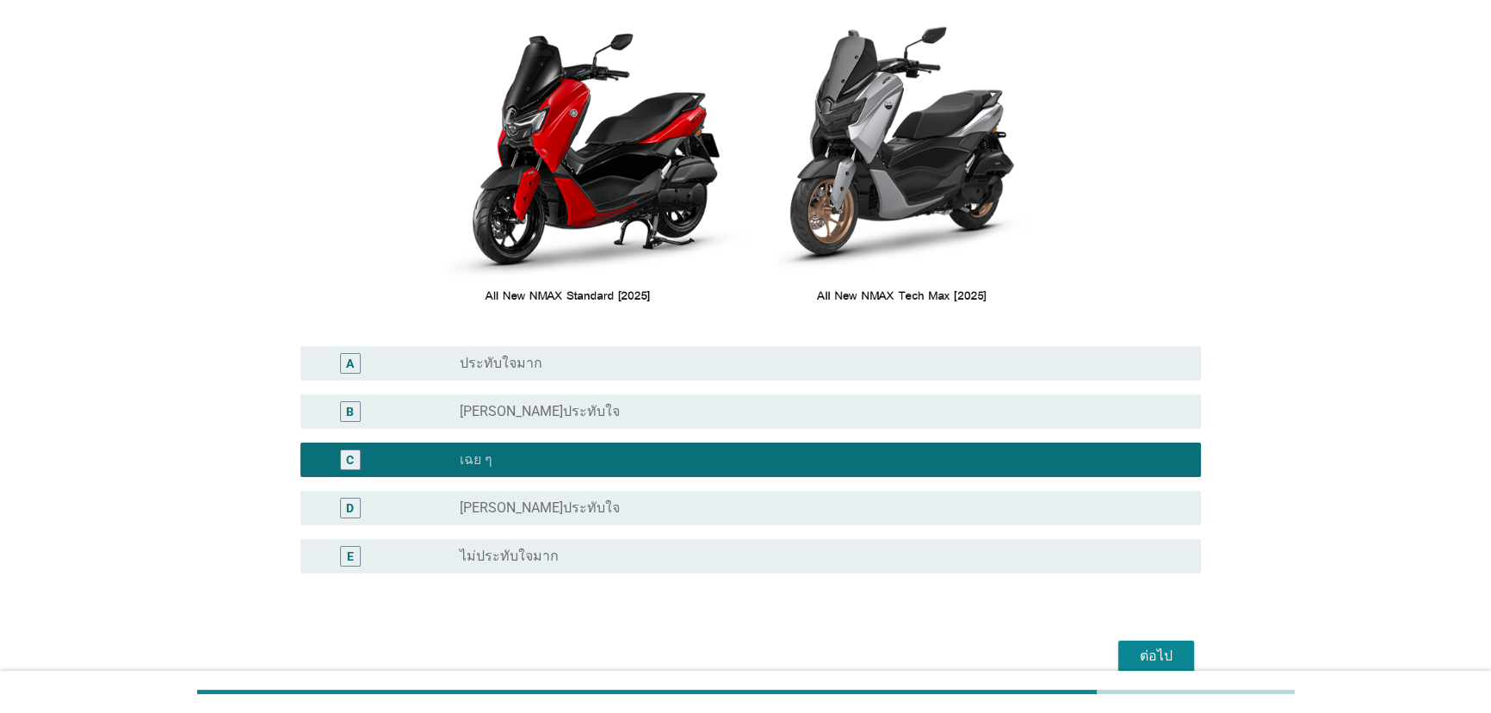
click at [1164, 651] on div "ต่อไป" at bounding box center [1156, 655] width 48 height 21
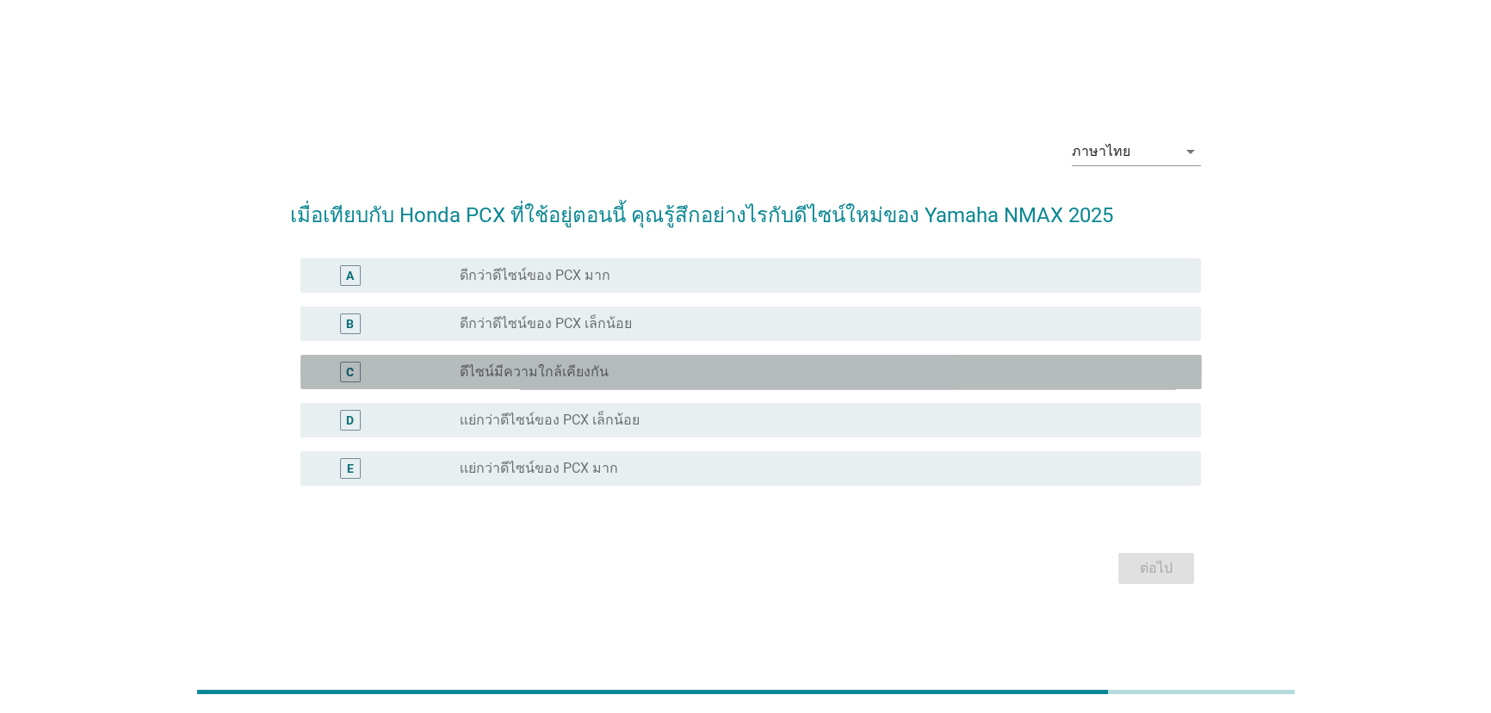
click at [750, 372] on div "radio_button_unchecked ดีไซน์มีความใกล้เคียงกัน" at bounding box center [817, 371] width 714 height 17
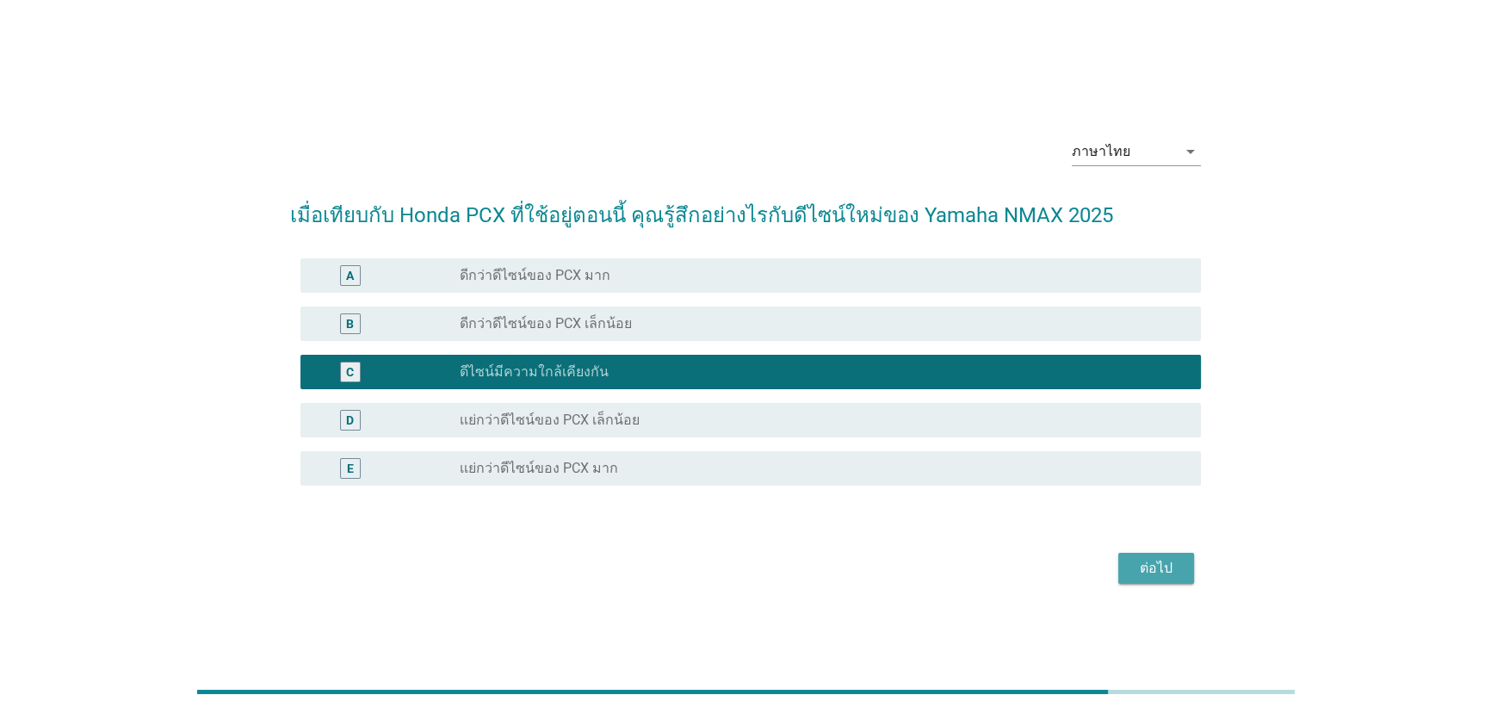
click at [1153, 567] on div "ต่อไป" at bounding box center [1156, 568] width 48 height 21
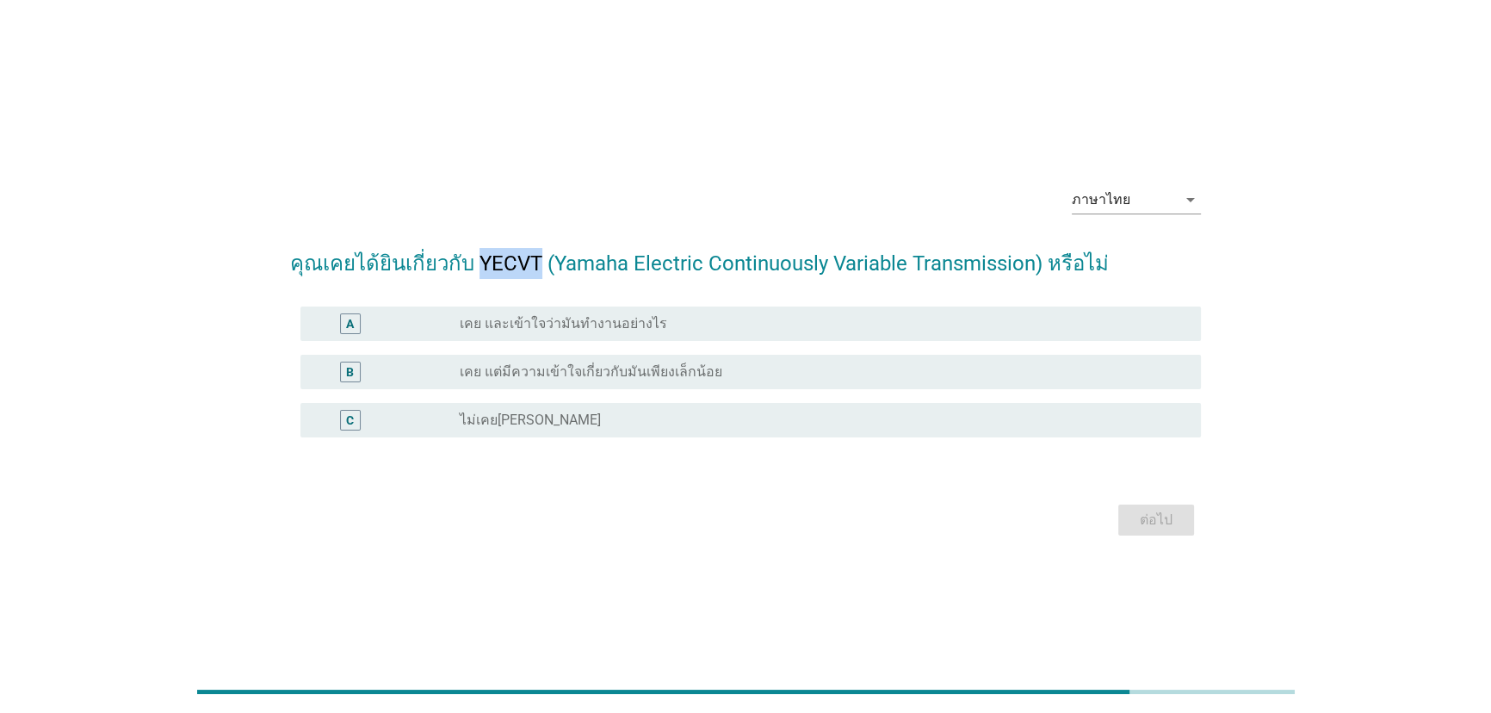
drag, startPoint x: 473, startPoint y: 257, endPoint x: 531, endPoint y: 256, distance: 57.7
click at [531, 256] on h2 "คุณเคยได้ยินเกี่ยวกับ YECVT (Yamaha Electric Continuously Variable Transmission…" at bounding box center [745, 255] width 911 height 48
click at [421, 177] on div "ภาษาไทย arrow_drop_down" at bounding box center [745, 201] width 911 height 59
click at [648, 426] on div "radio_button_unchecked ไม่เคย[PERSON_NAME]" at bounding box center [817, 419] width 714 height 17
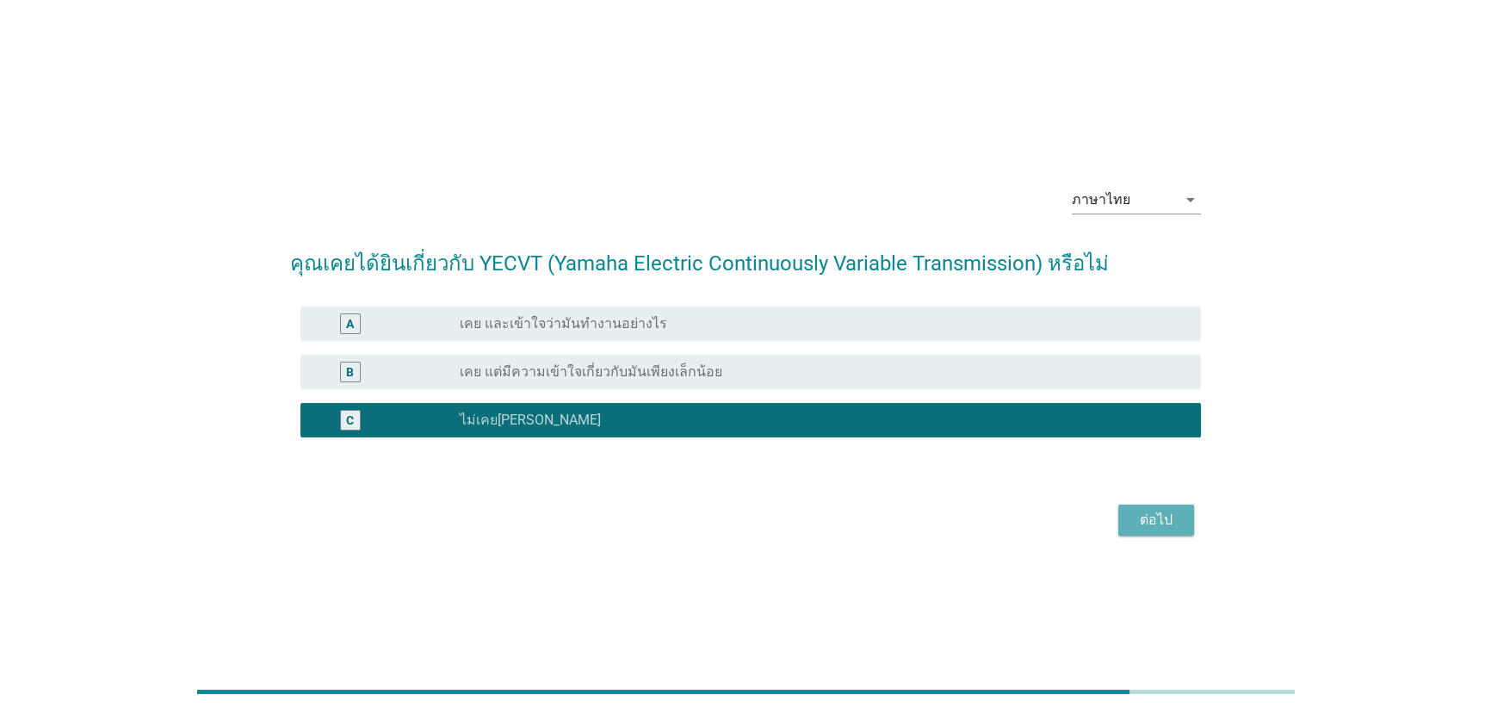
drag, startPoint x: 1174, startPoint y: 518, endPoint x: 1009, endPoint y: 531, distance: 165.7
click at [1173, 521] on div "ต่อไป" at bounding box center [1156, 519] width 48 height 21
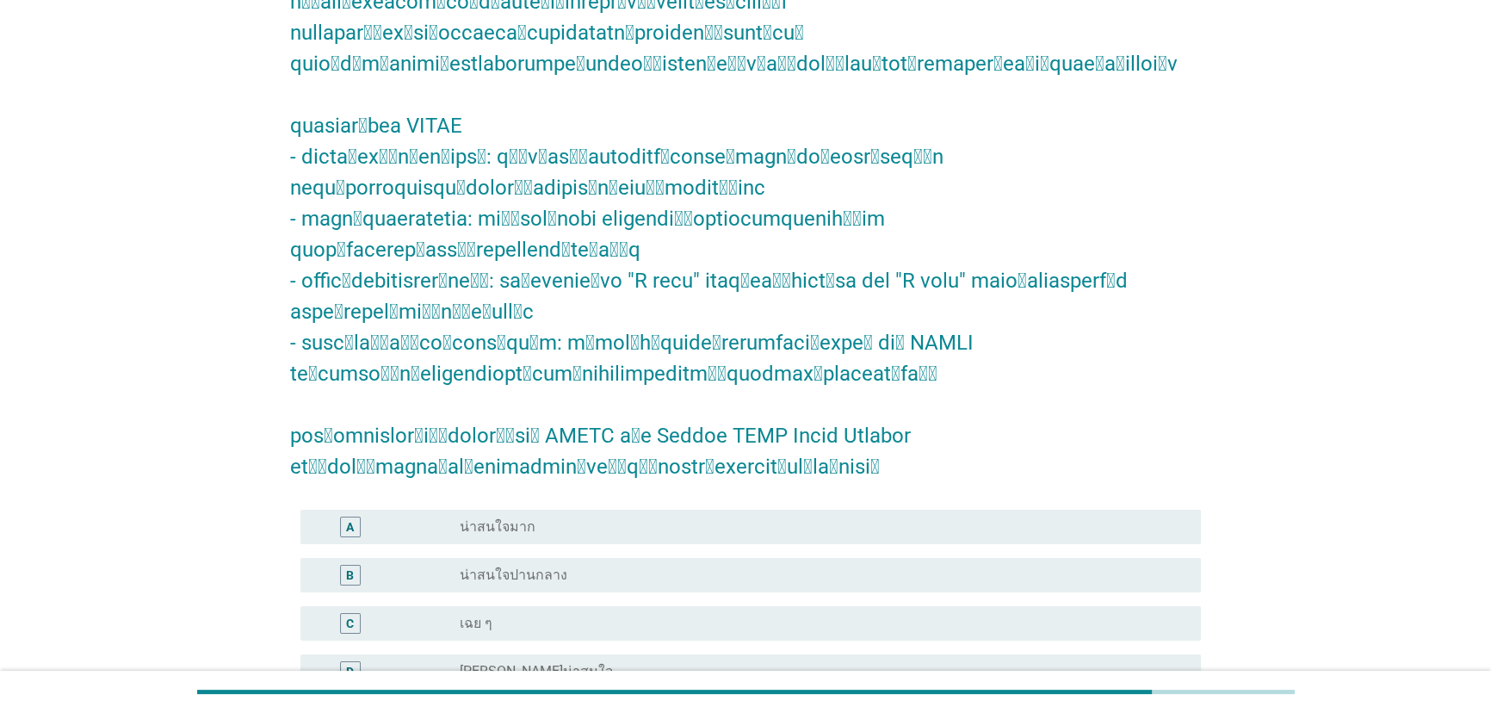
scroll to position [312, 0]
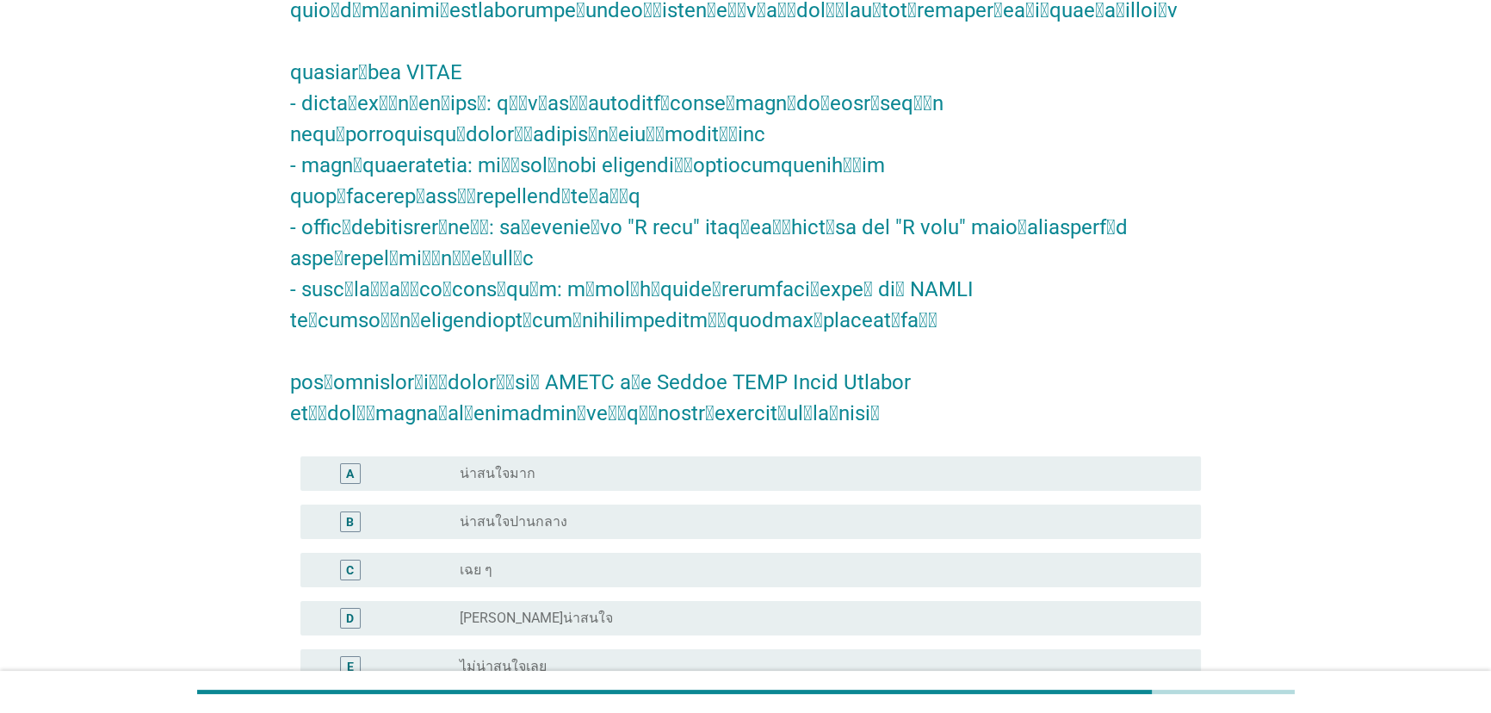
click at [702, 513] on div "radio_button_unchecked น่าสนใจปานกลาง" at bounding box center [817, 521] width 714 height 17
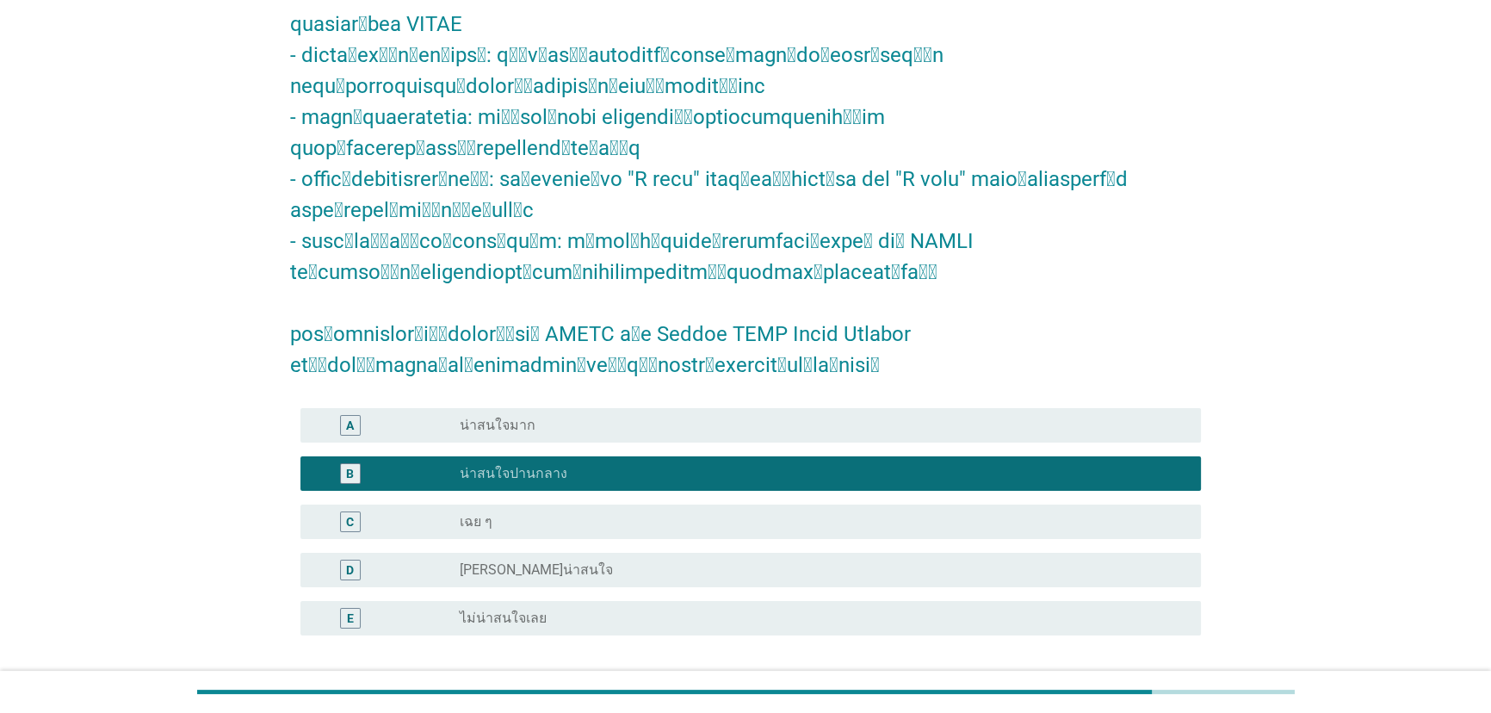
scroll to position [441, 0]
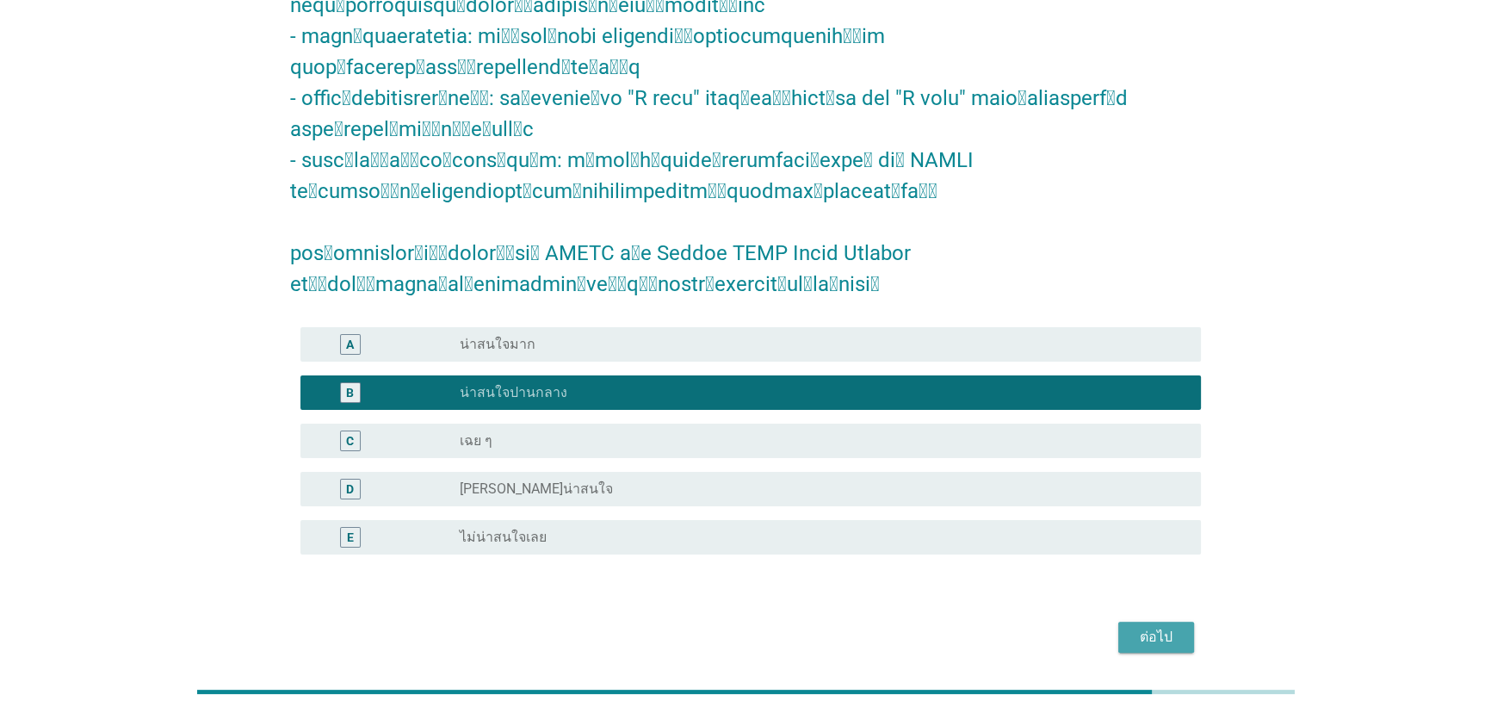
click at [1145, 627] on div "ต่อไป" at bounding box center [1156, 637] width 48 height 21
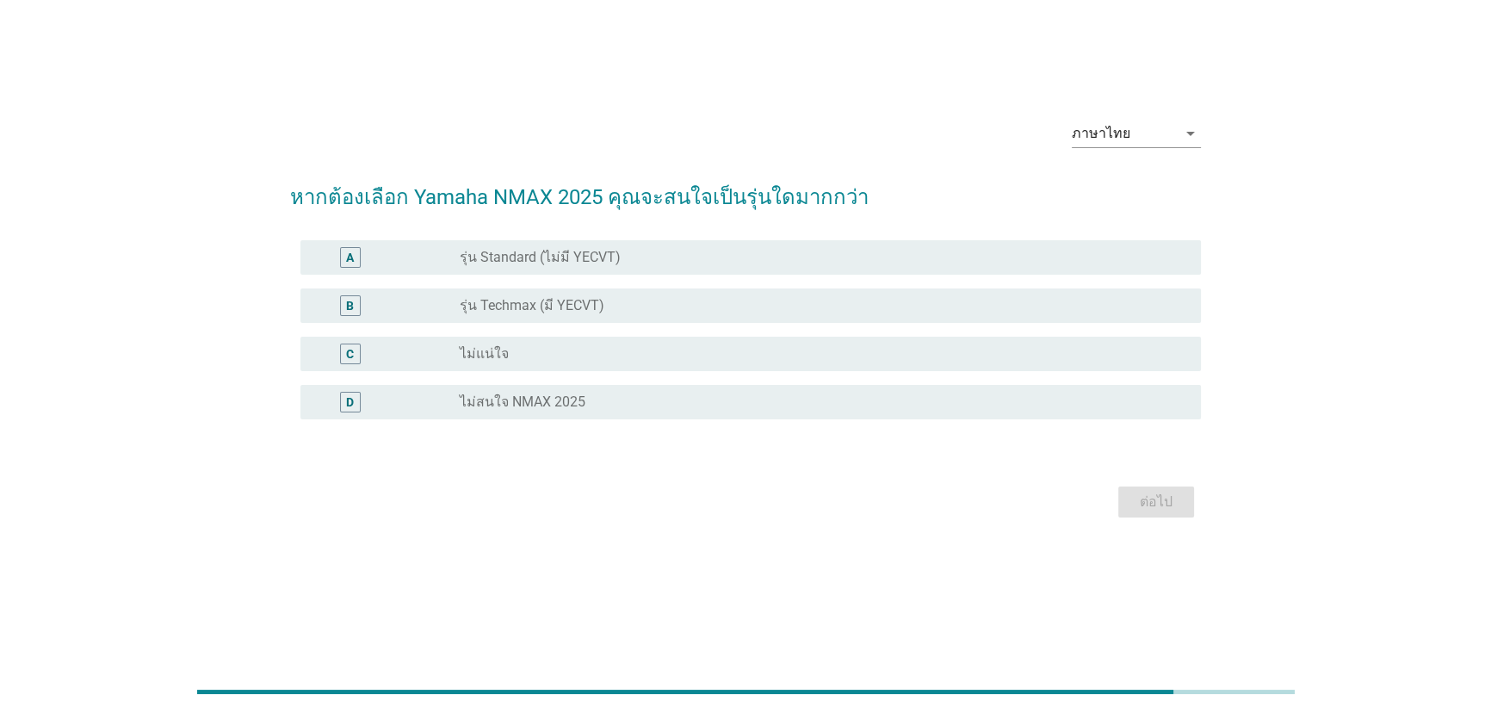
scroll to position [0, 0]
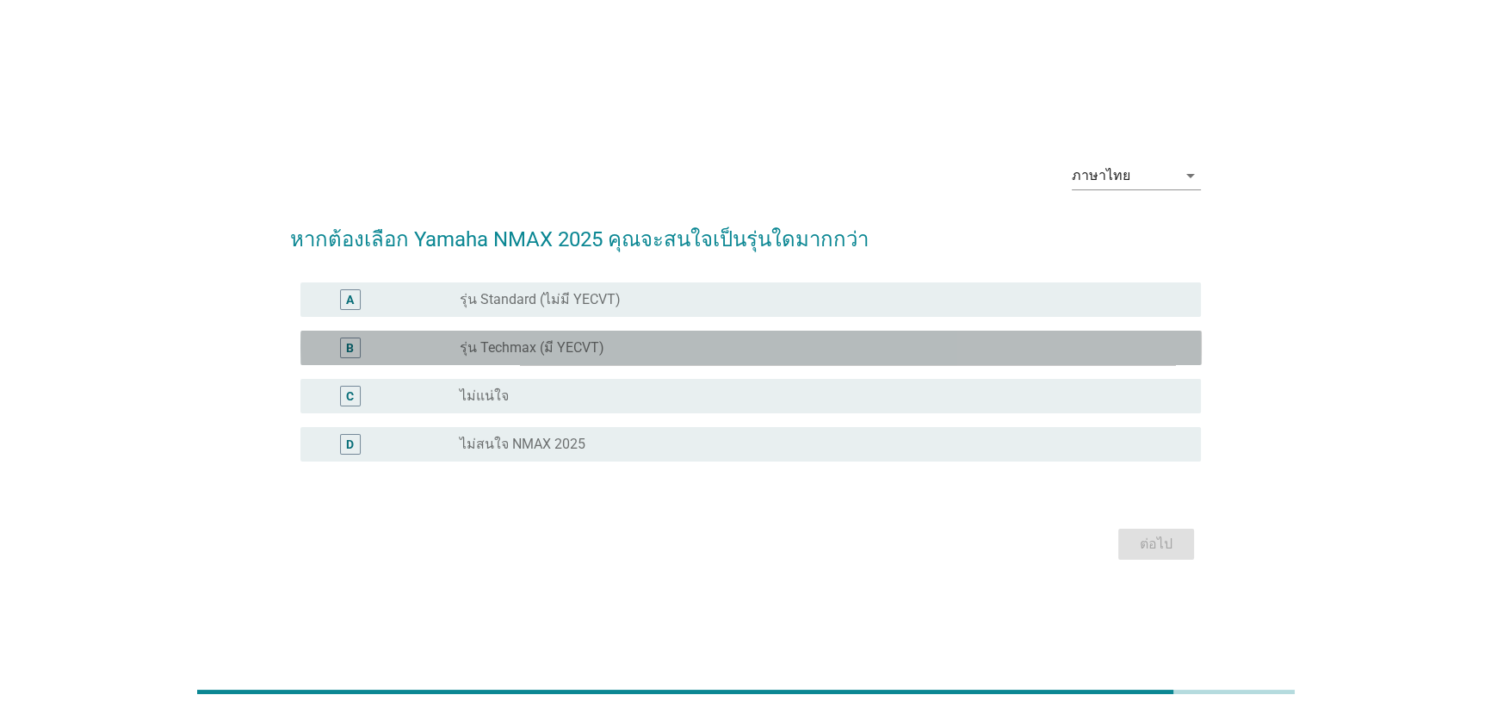
click at [605, 353] on div "radio_button_unchecked รุ่น Techmax (มี YECVT)" at bounding box center [817, 347] width 714 height 17
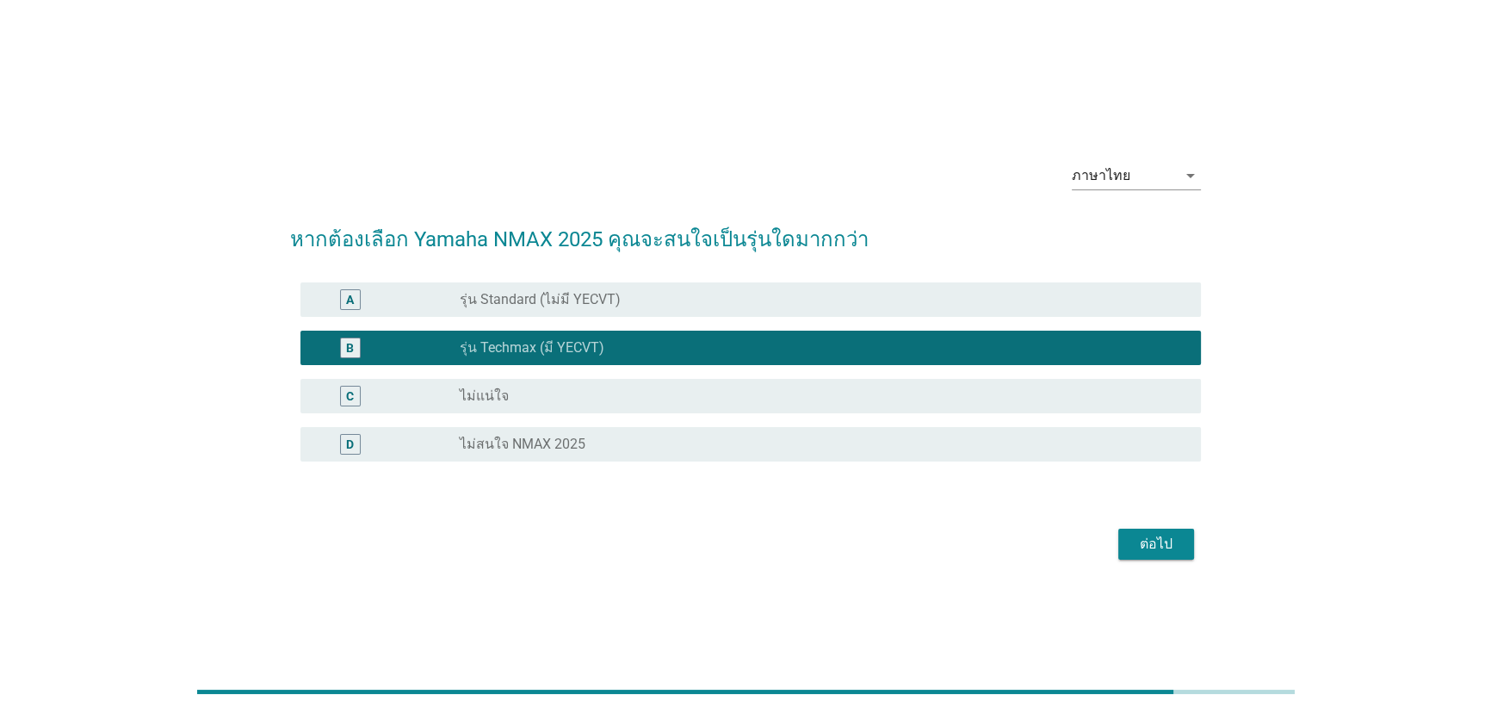
click at [1121, 553] on button "ต่อไป" at bounding box center [1156, 543] width 76 height 31
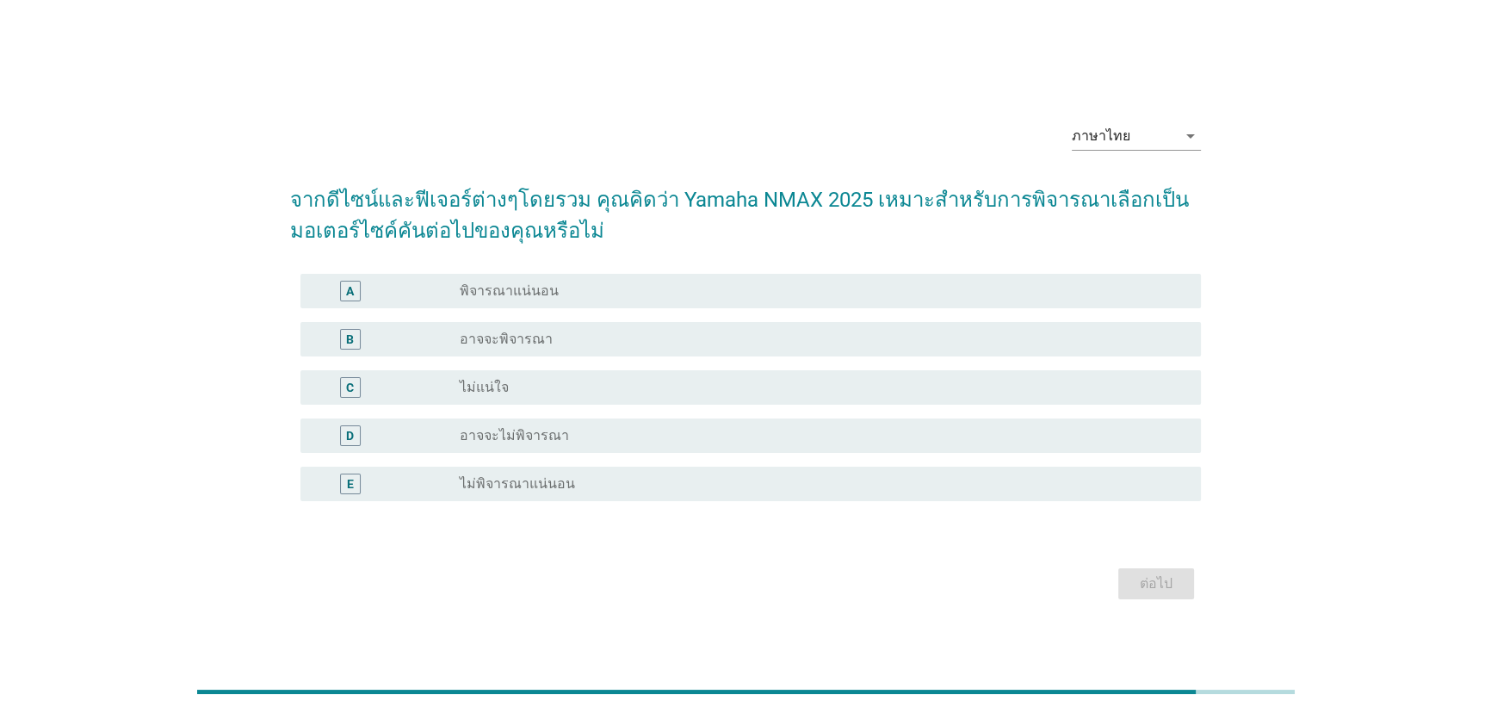
click at [706, 344] on div "radio_button_unchecked อาจจะพิจารณา" at bounding box center [817, 338] width 714 height 17
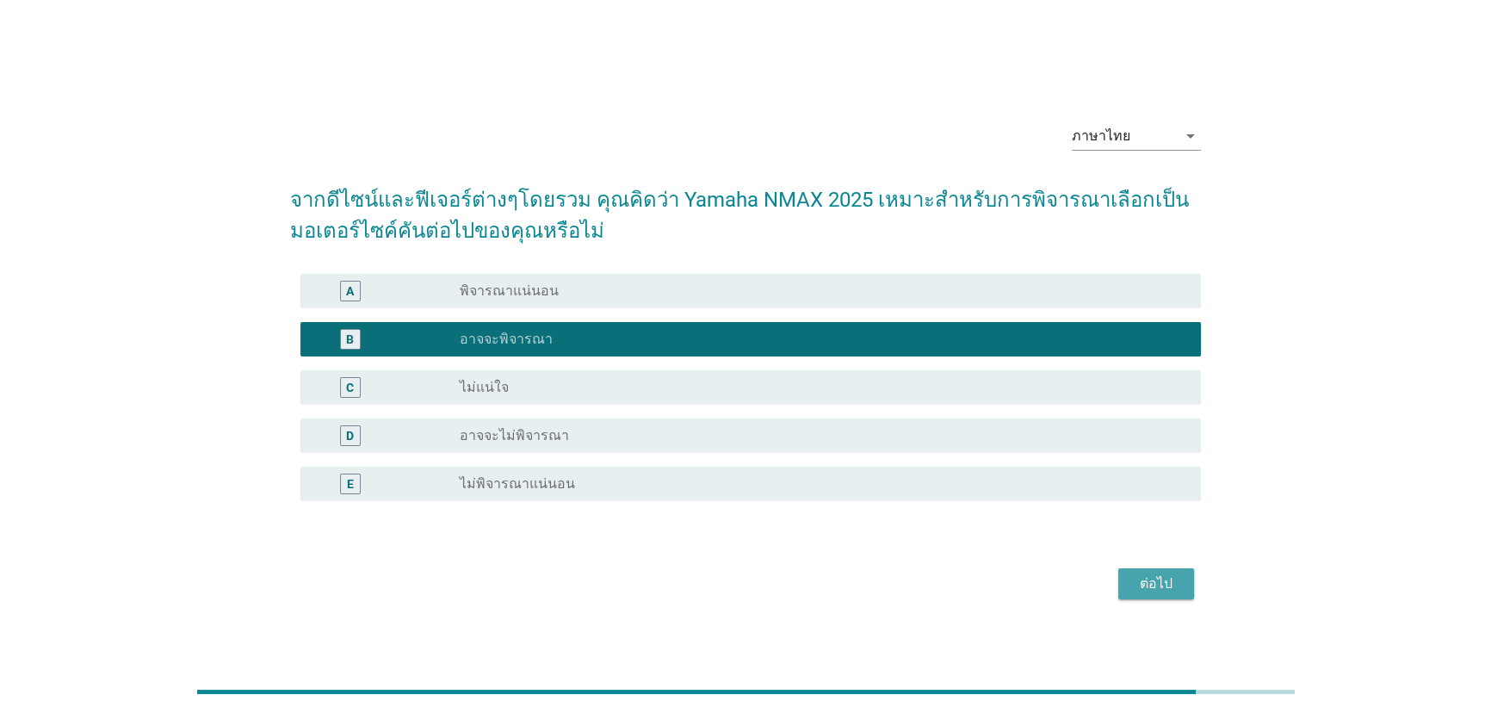
click at [1149, 589] on div "ต่อไป" at bounding box center [1156, 583] width 48 height 21
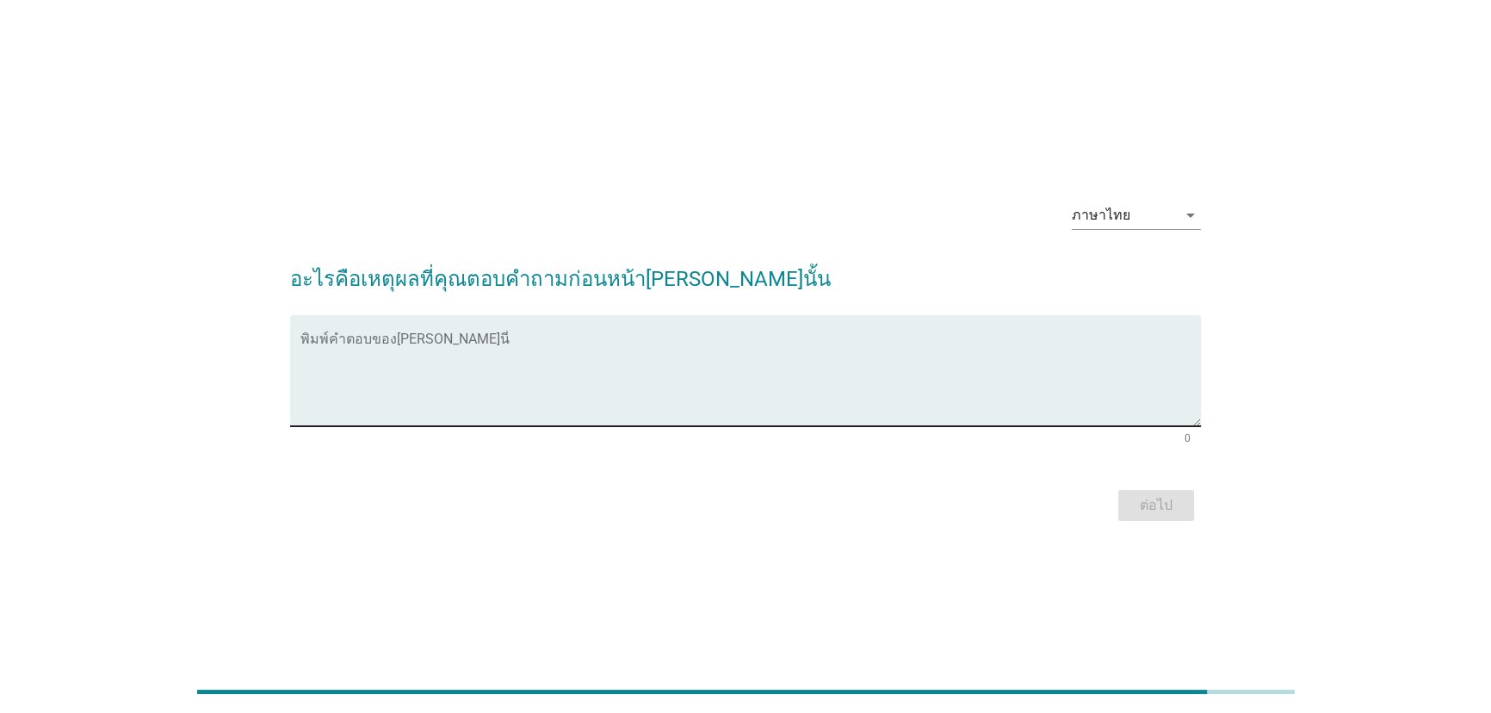
click at [830, 393] on textarea "พิมพ์คำตอบของคุณ ที่นี่" at bounding box center [750, 381] width 901 height 90
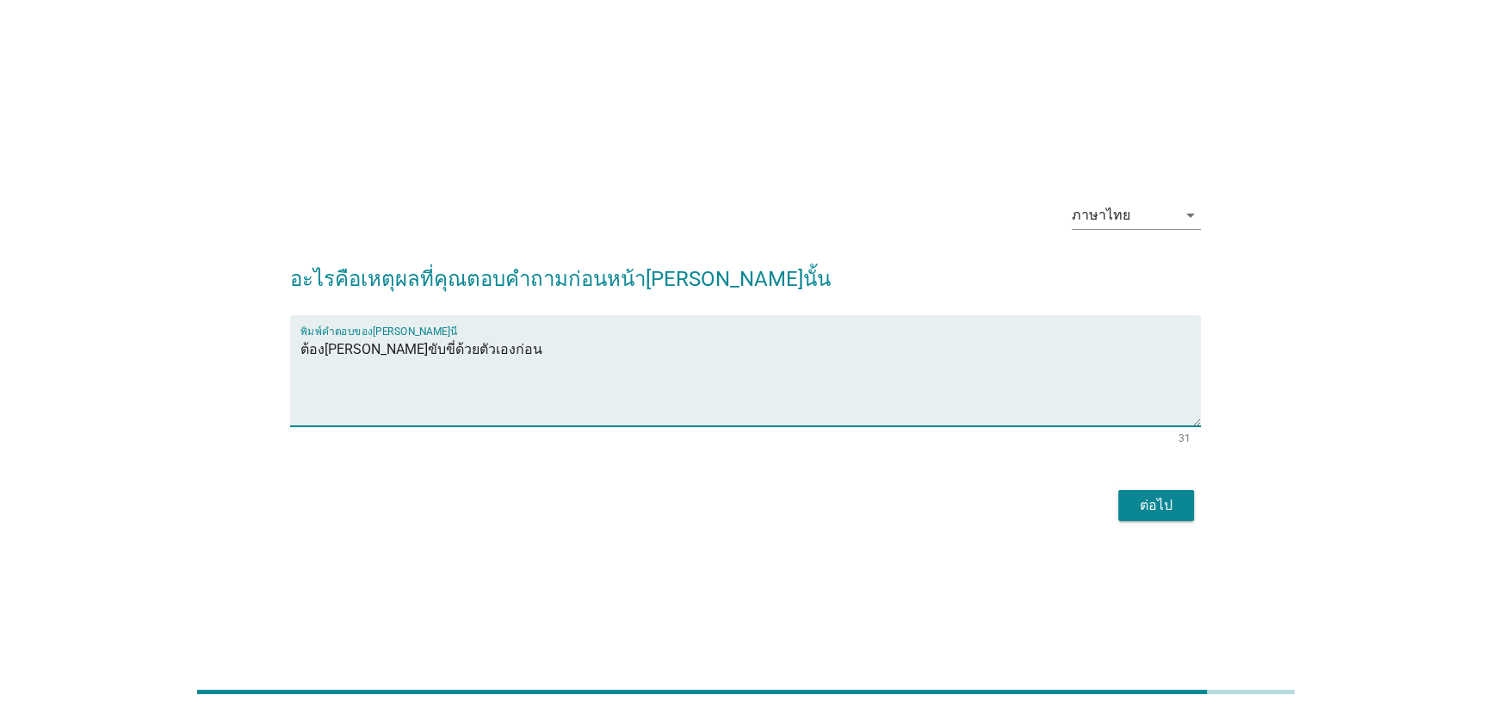
type textarea "ต้อง[PERSON_NAME]ขับขี่ด้วยตัวเองก่อน"
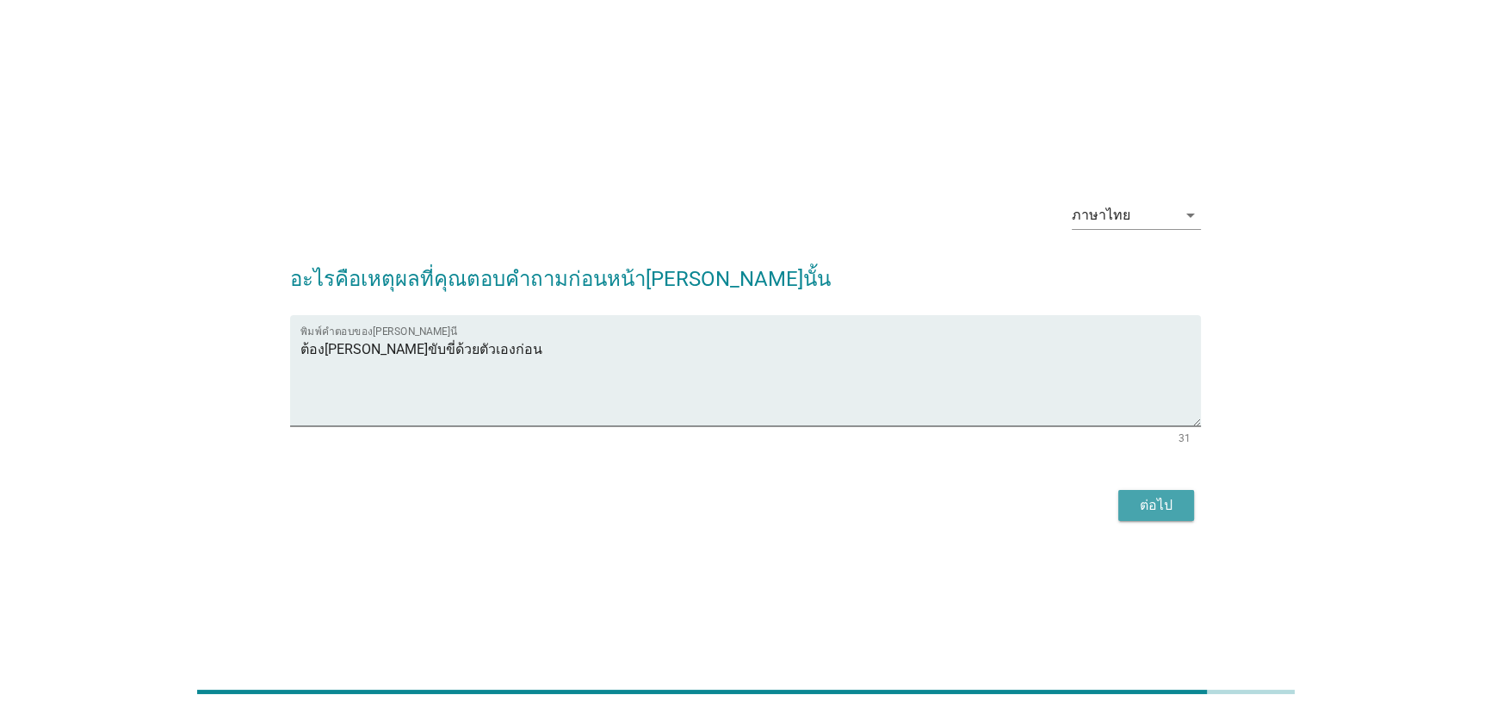
click at [1179, 509] on div "ต่อไป" at bounding box center [1156, 505] width 48 height 21
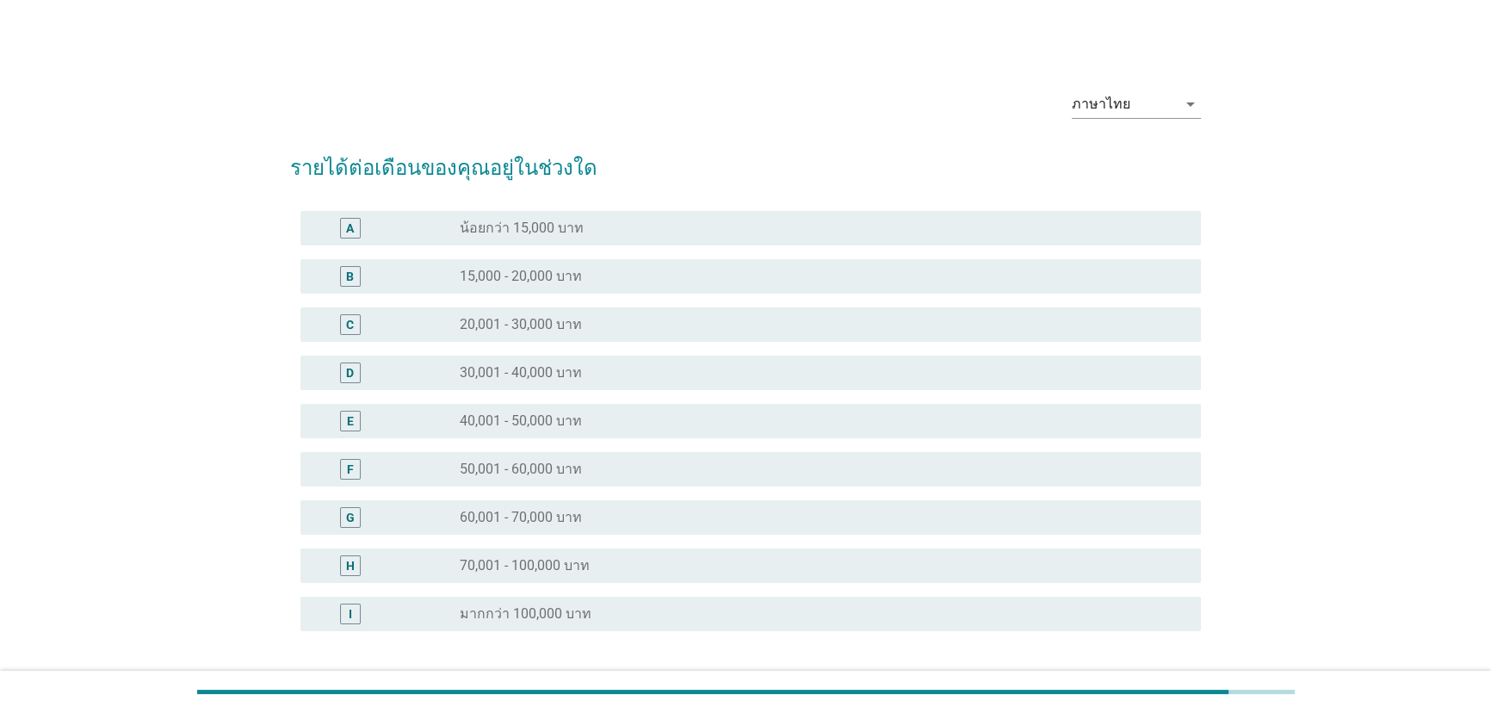
click at [728, 424] on div "radio_button_unchecked 40,001 - 50,000 บาท" at bounding box center [817, 420] width 714 height 17
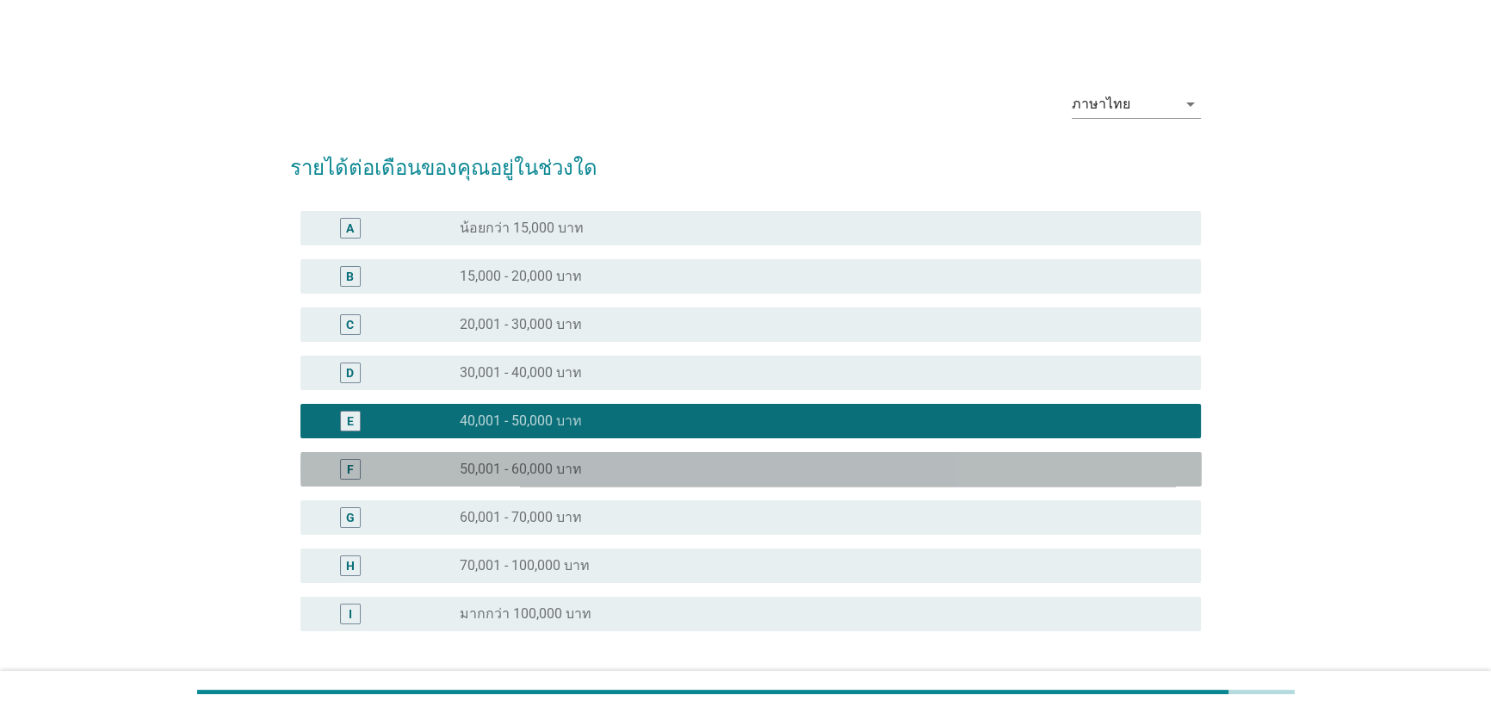
click at [725, 476] on div "radio_button_unchecked 50,001 - 60,000 บาท" at bounding box center [817, 468] width 714 height 17
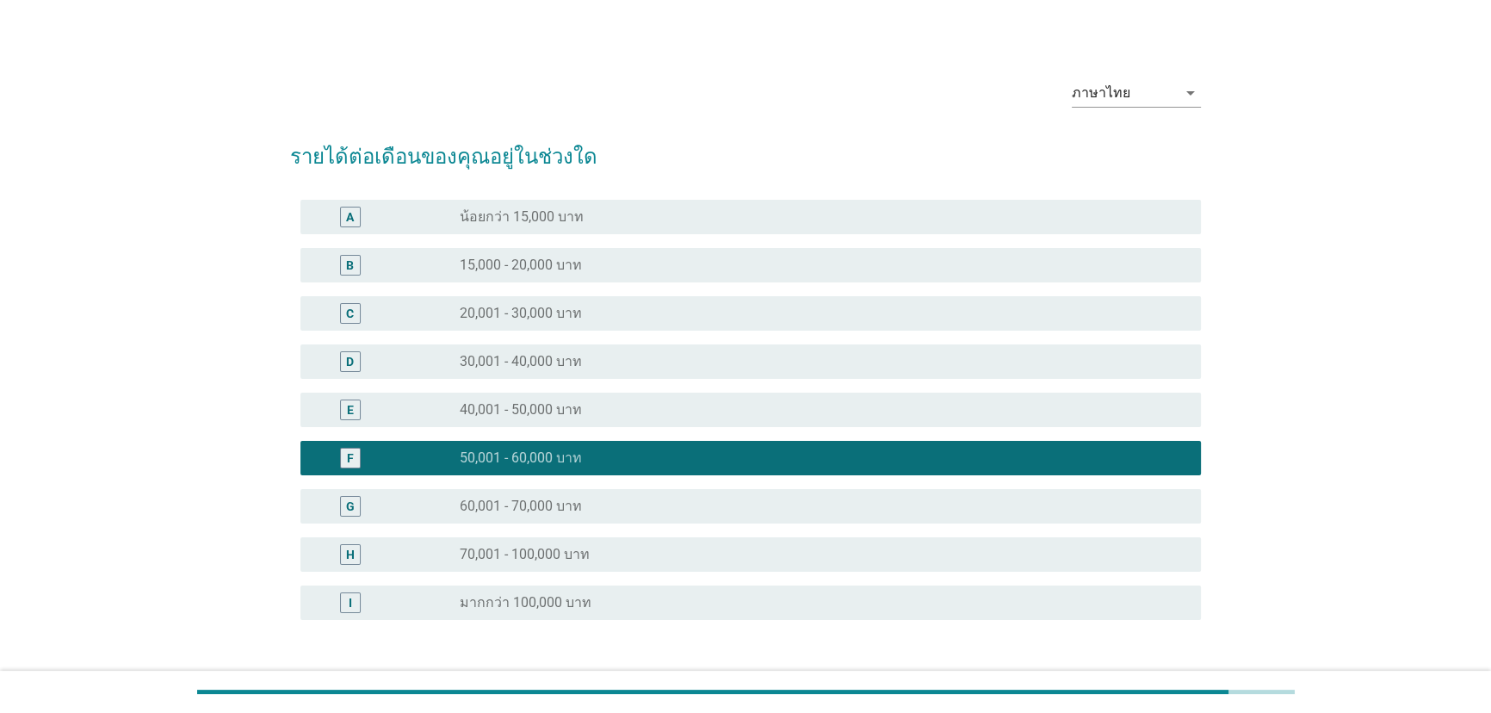
scroll to position [139, 0]
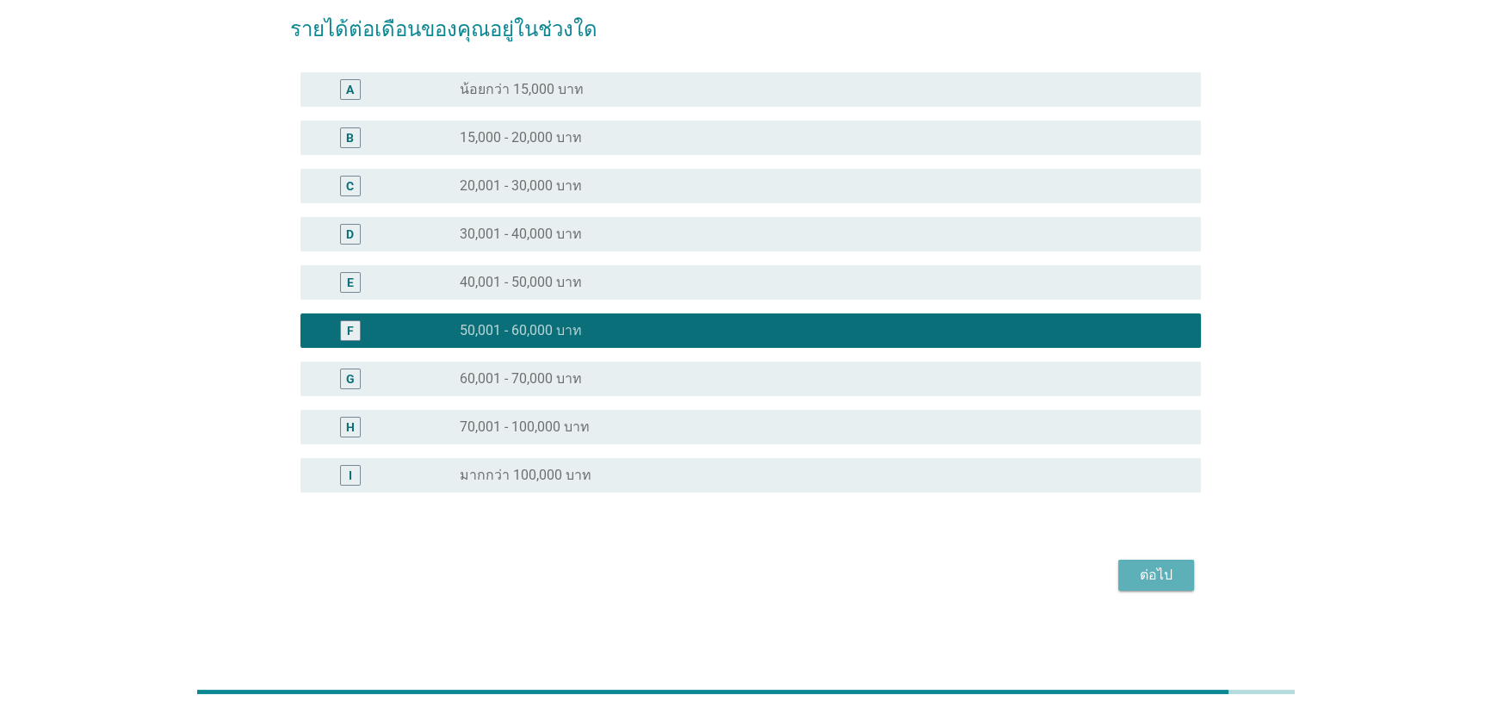
drag, startPoint x: 1125, startPoint y: 568, endPoint x: 969, endPoint y: 602, distance: 159.3
click at [1126, 568] on button "ต่อไป" at bounding box center [1156, 574] width 76 height 31
